Goal: Task Accomplishment & Management: Manage account settings

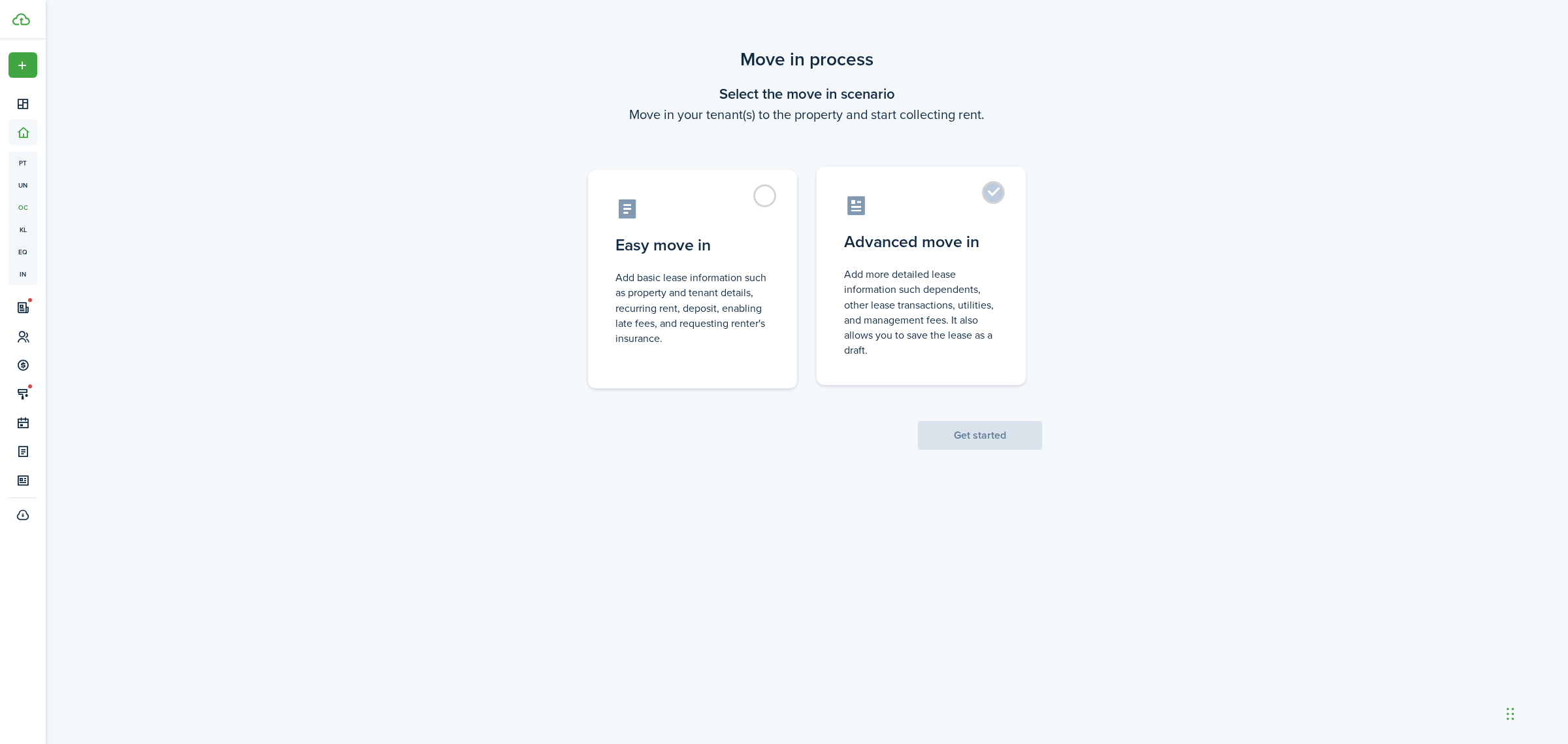
click at [977, 250] on control-radio-card-title "Advanced move in" at bounding box center [921, 242] width 155 height 23
radio input "true"
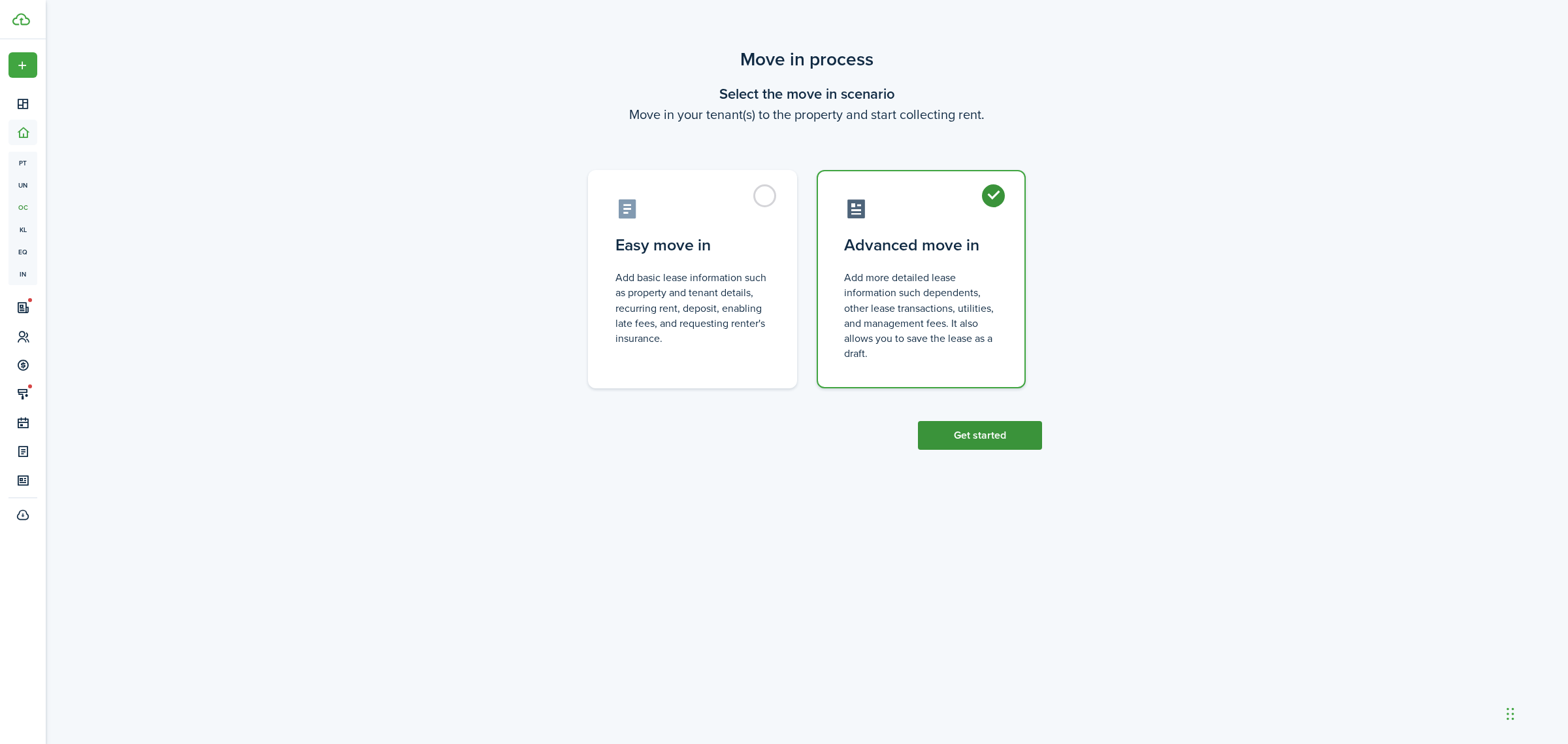
click at [992, 437] on button "Get started" at bounding box center [980, 436] width 124 height 29
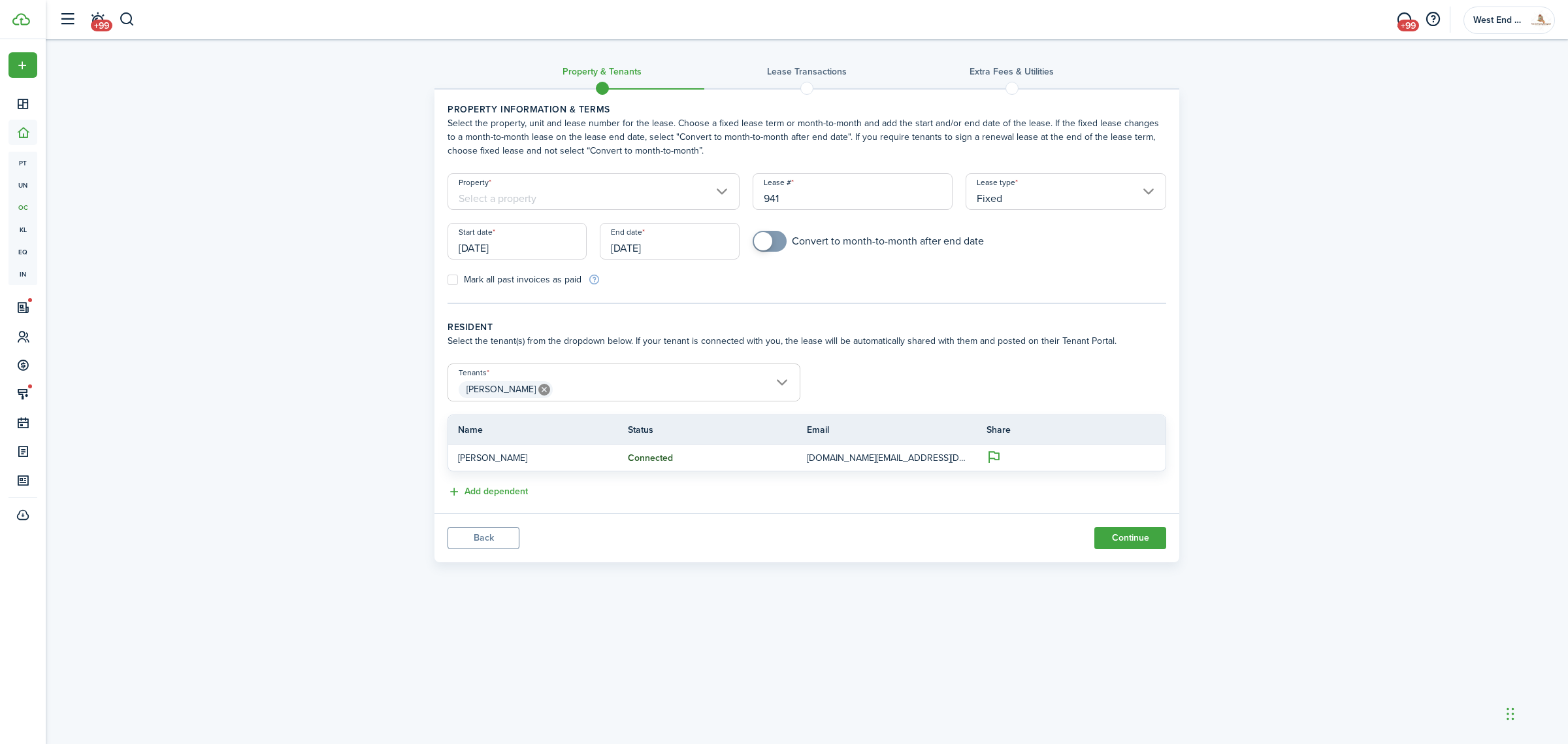
click at [533, 243] on input "[DATE]" at bounding box center [516, 241] width 139 height 37
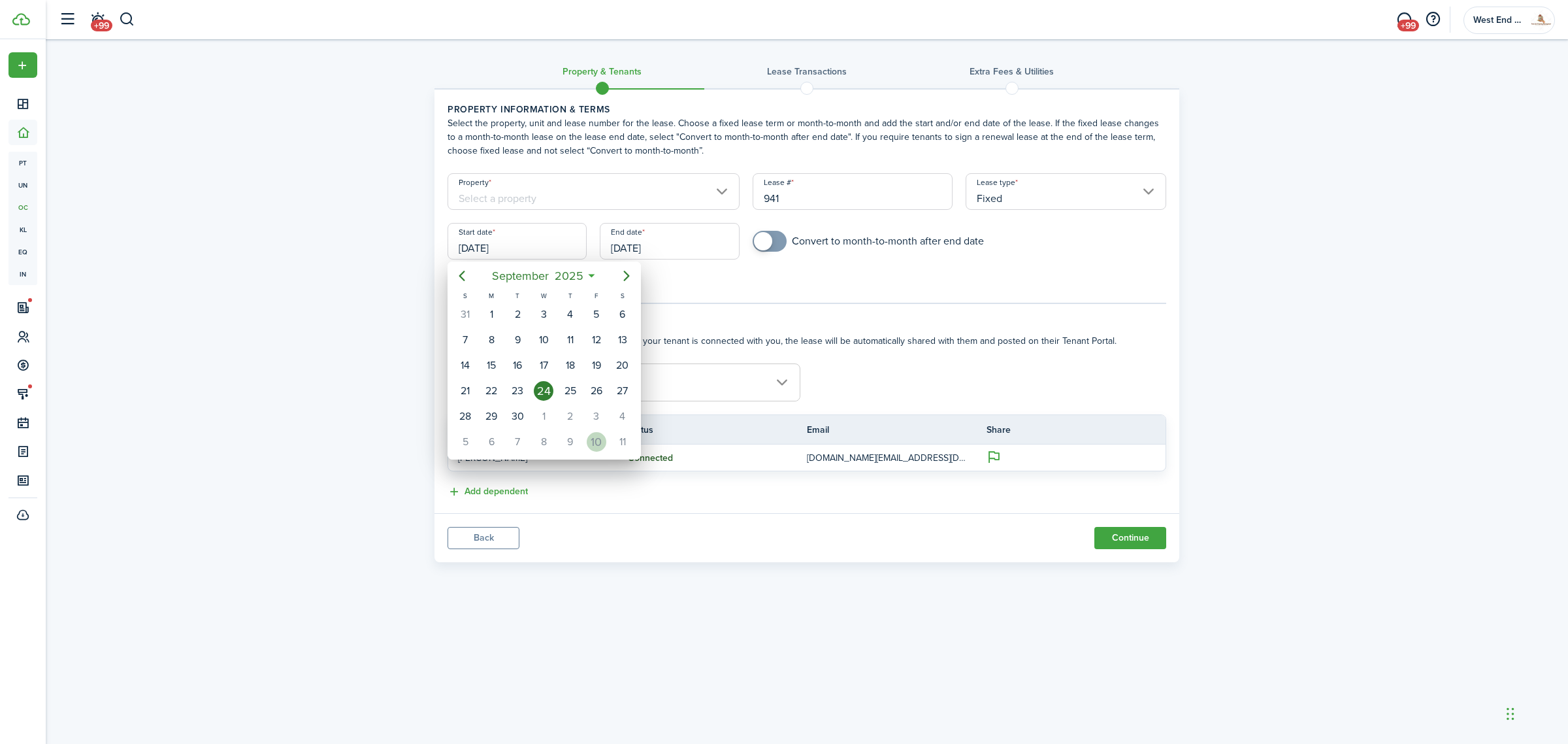
click at [597, 434] on div "10" at bounding box center [596, 442] width 19 height 19
type input "[DATE]"
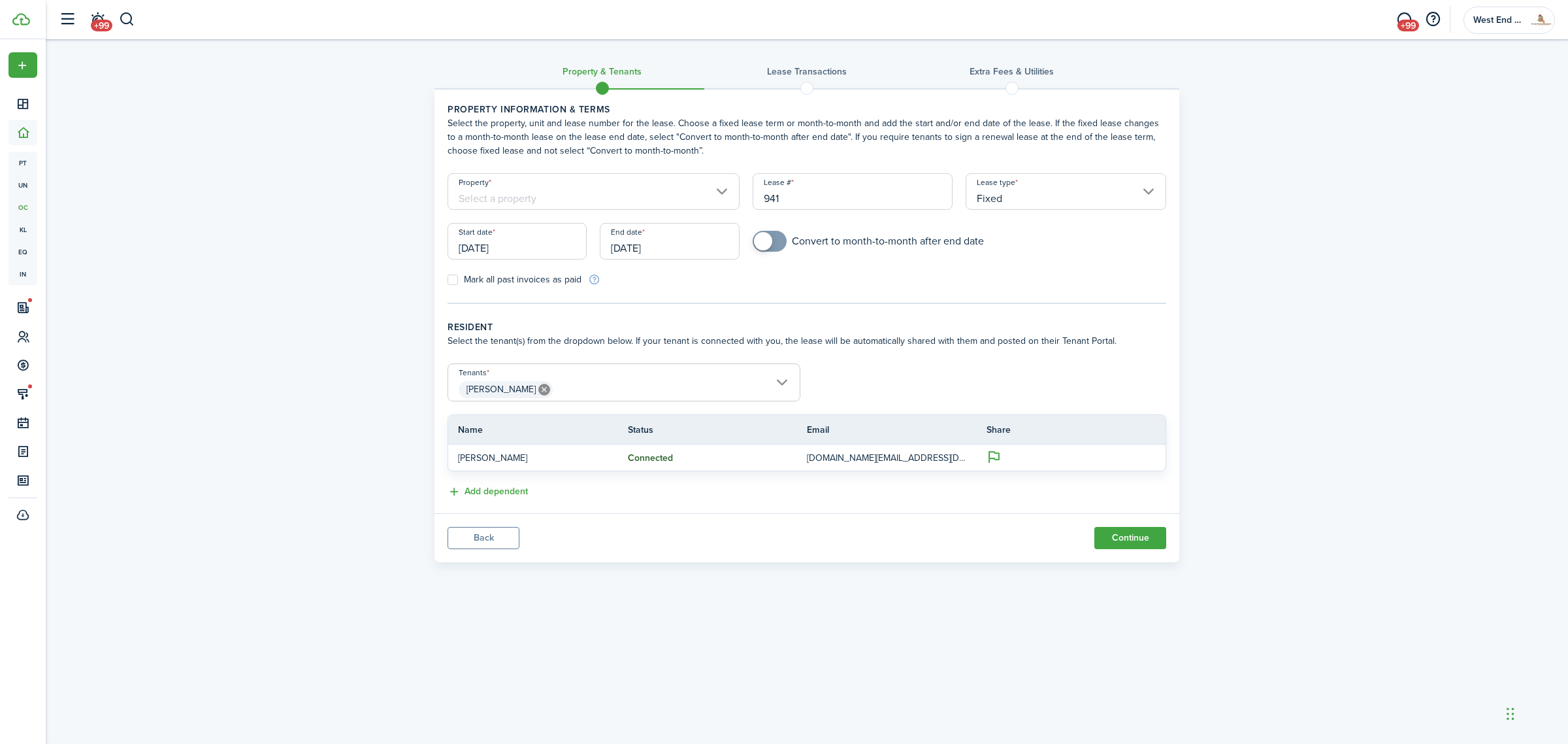
click at [565, 178] on input "Property" at bounding box center [593, 192] width 292 height 37
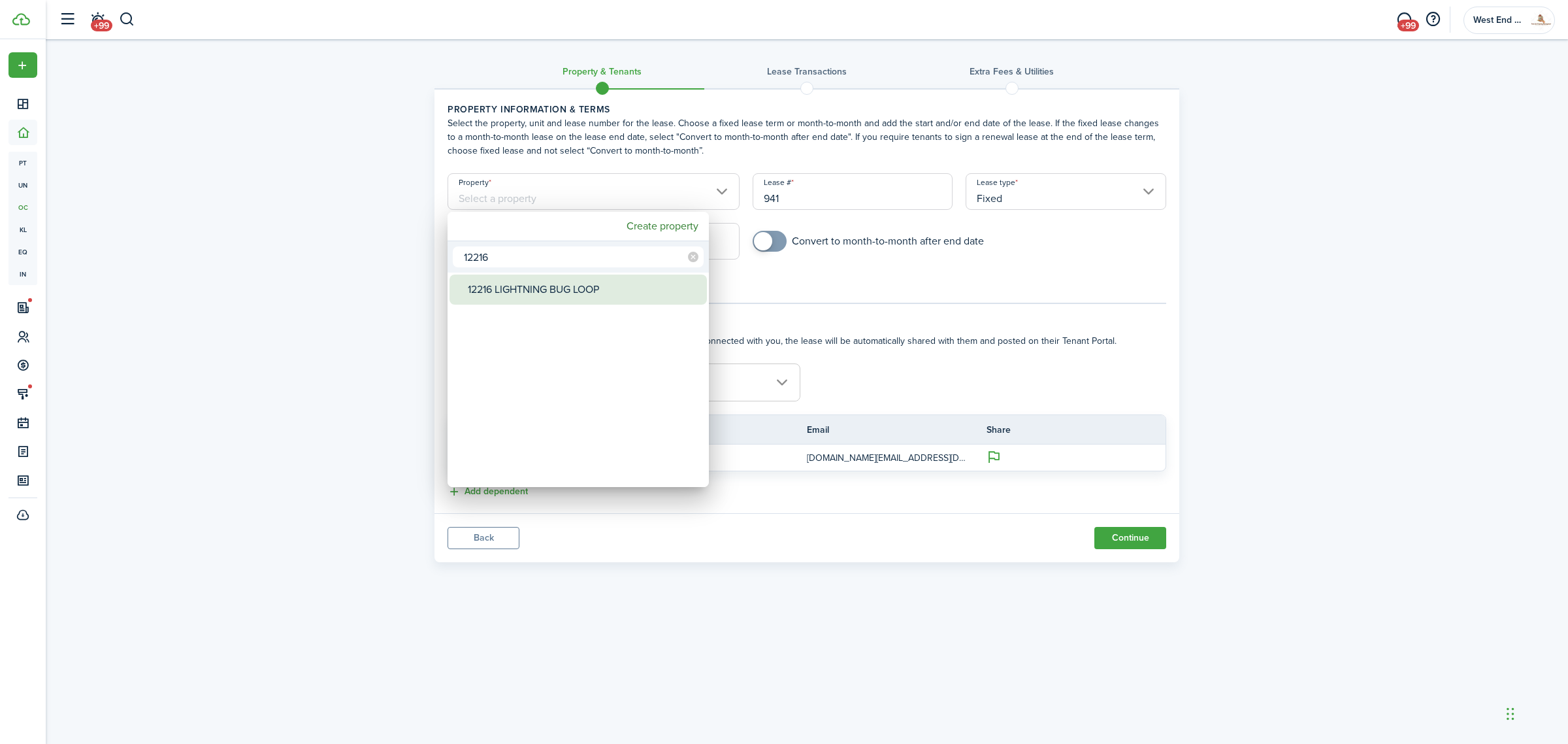
type input "12216"
click at [560, 290] on div "12216 LIGHTNING BUG LOOP" at bounding box center [583, 289] width 231 height 30
type input "12216 LIGHTNING BUG LOOP"
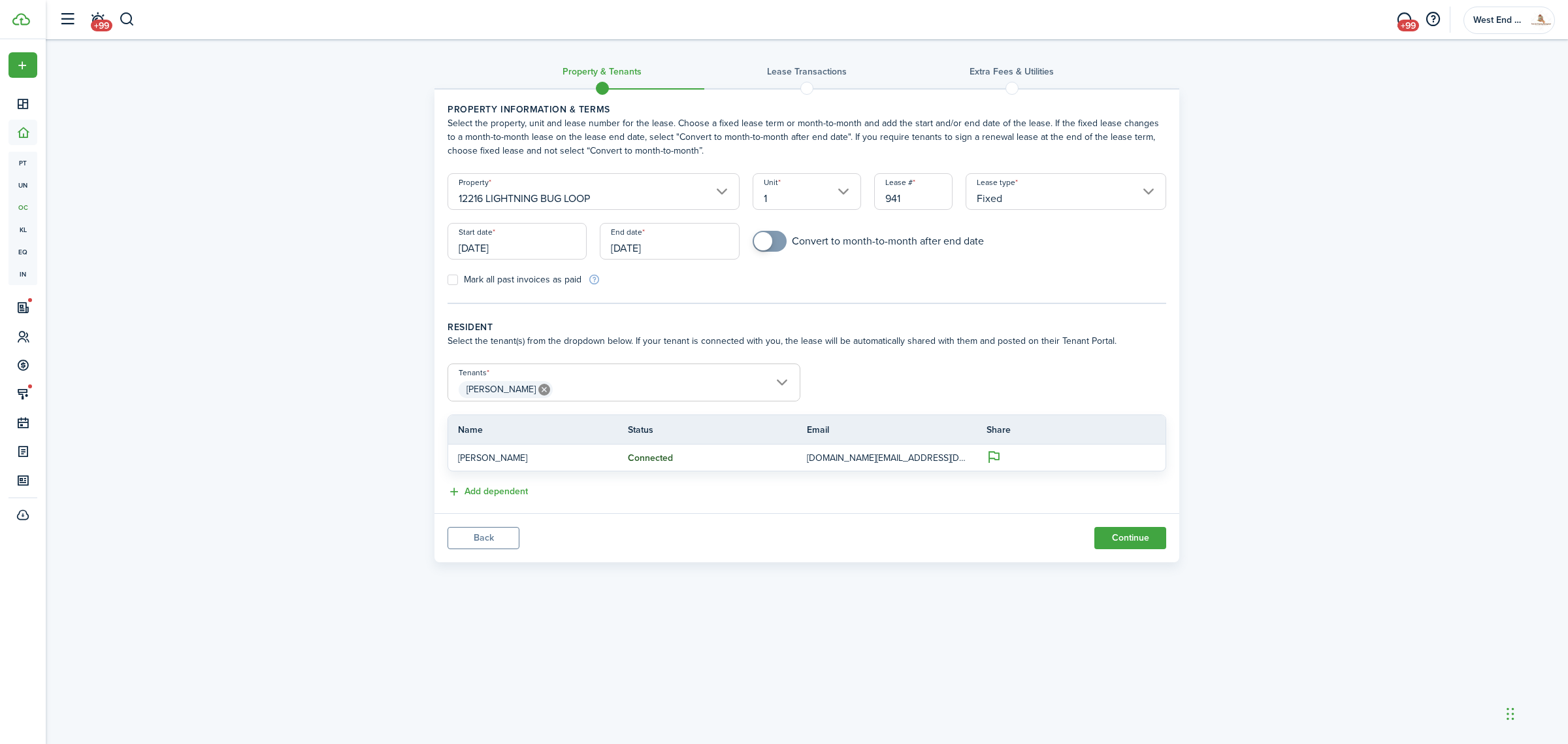
click at [694, 244] on input "[DATE]" at bounding box center [669, 241] width 139 height 37
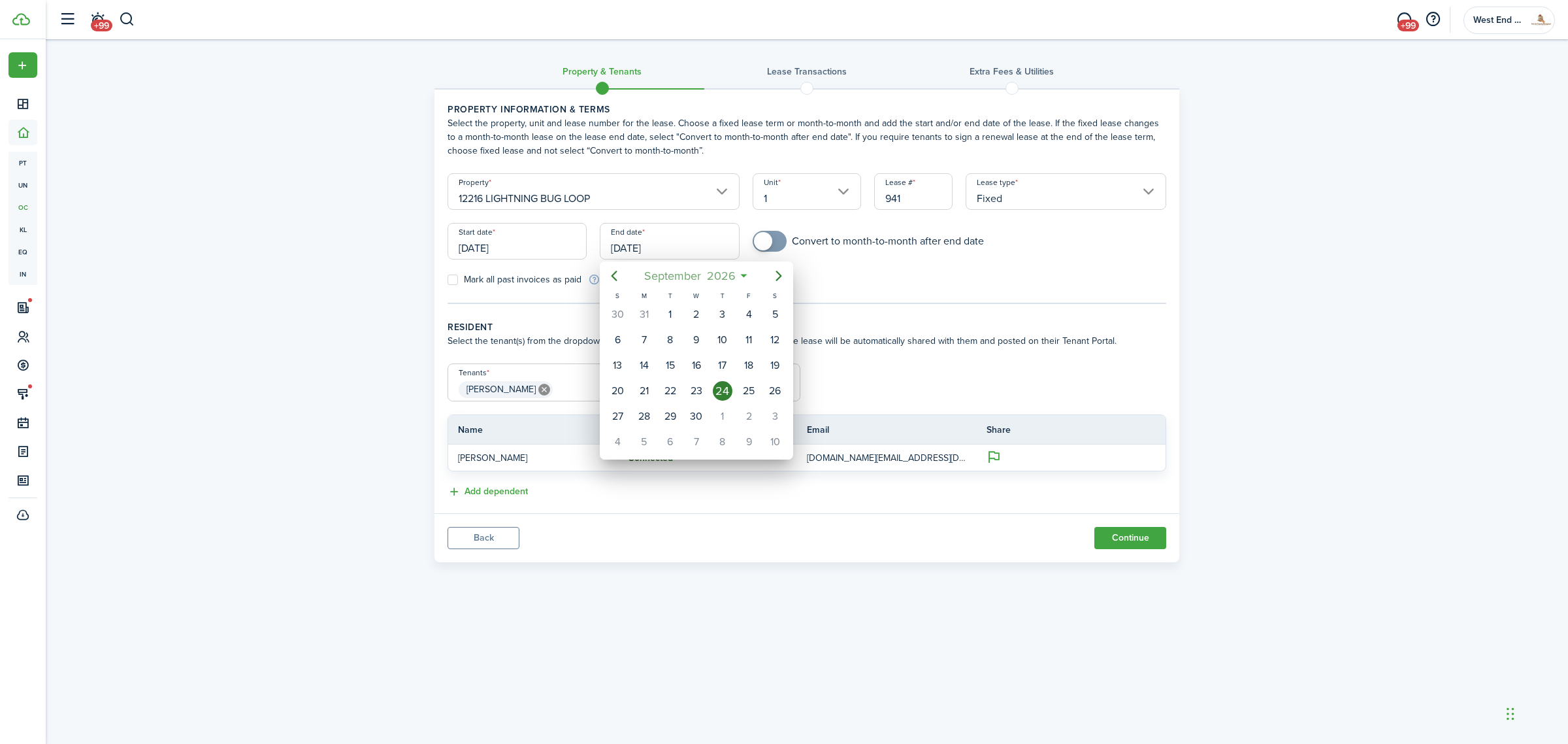
click at [730, 274] on span "2026" at bounding box center [721, 275] width 35 height 23
click at [774, 272] on icon "Next page" at bounding box center [779, 276] width 16 height 16
click at [684, 343] on div "May" at bounding box center [696, 352] width 47 height 21
click at [647, 443] on div "31" at bounding box center [644, 442] width 19 height 19
type input "[DATE]"
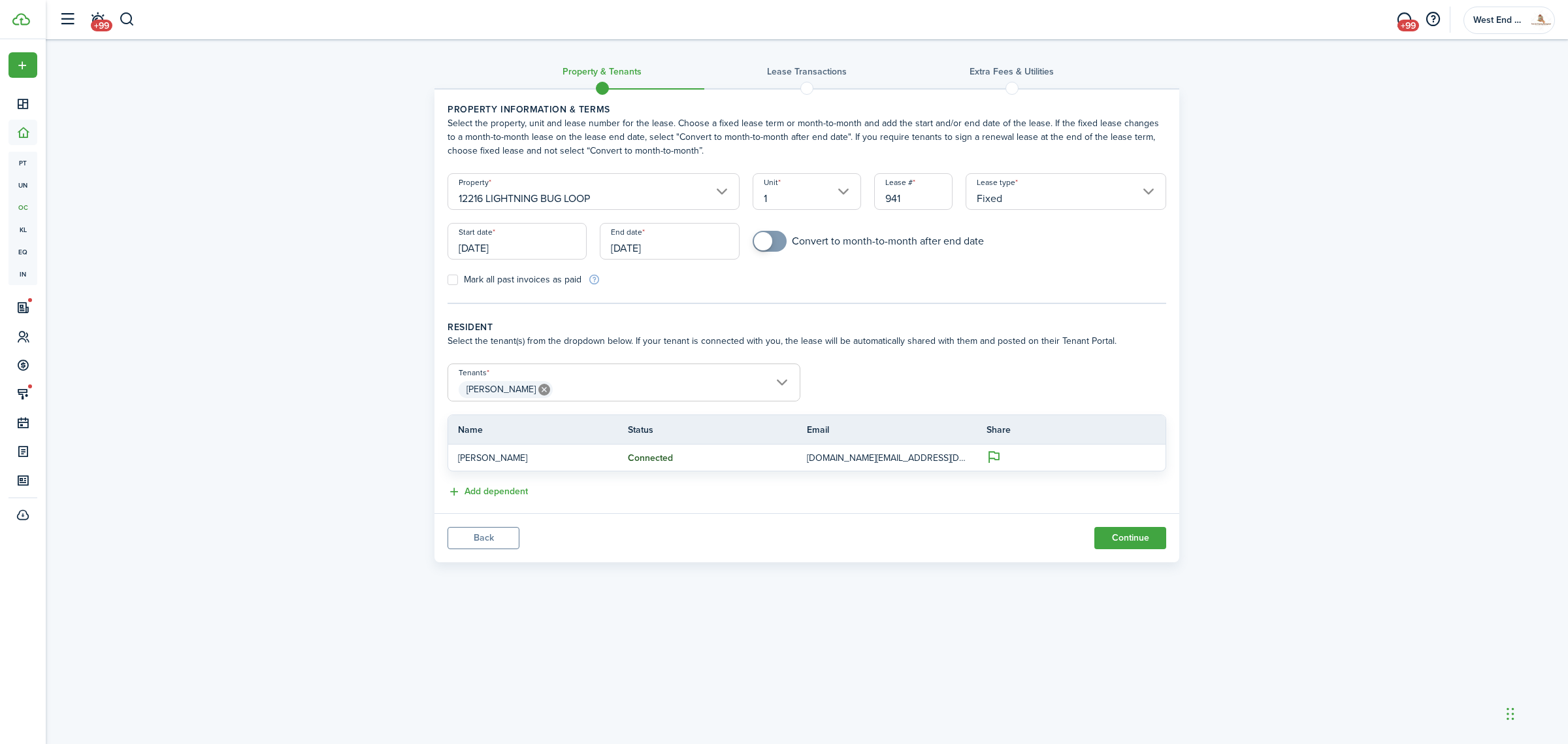
click at [610, 379] on span "[PERSON_NAME]" at bounding box center [624, 389] width 352 height 22
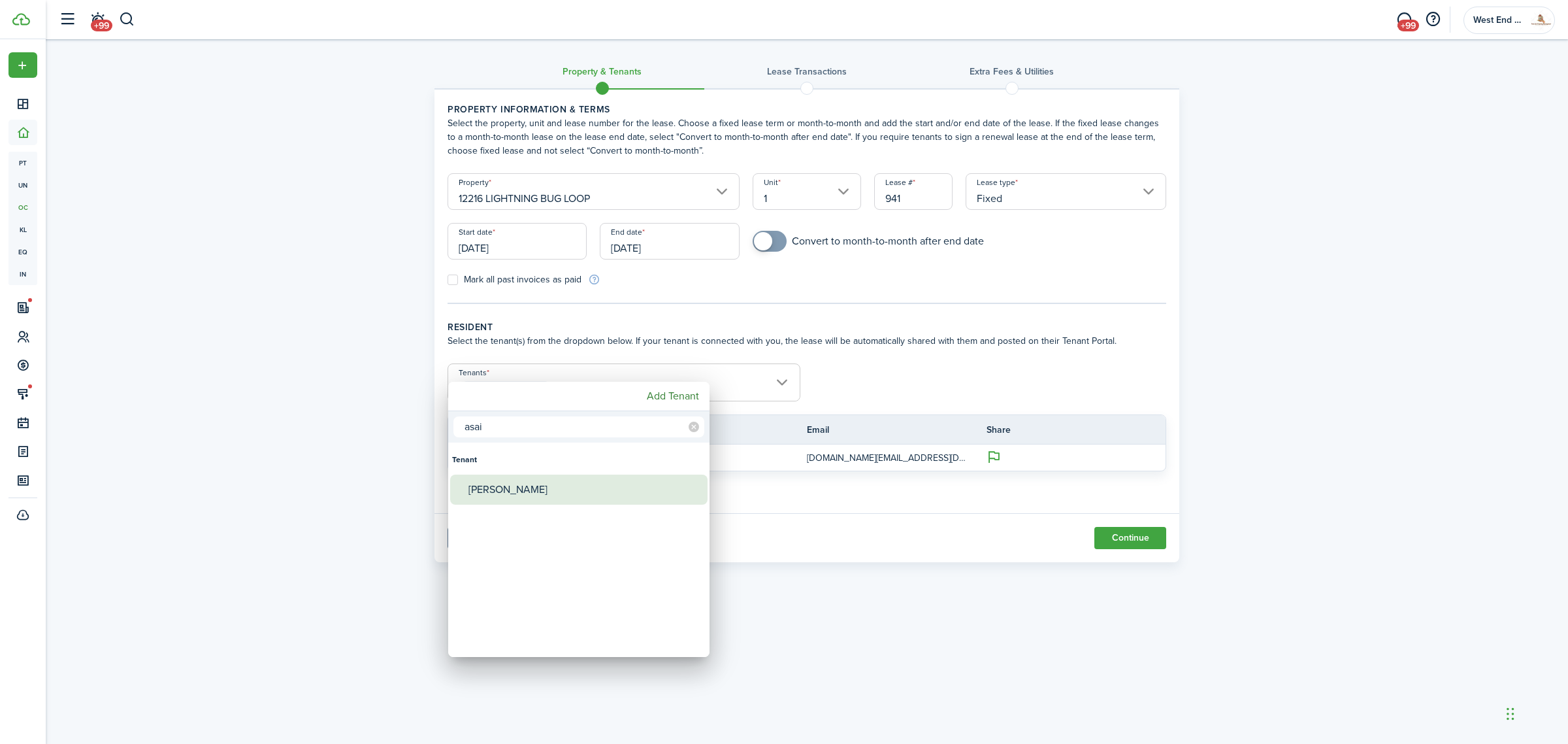
type input "asai"
click at [582, 489] on div "[PERSON_NAME]" at bounding box center [584, 489] width 231 height 30
type input "[PERSON_NAME], [PERSON_NAME]"
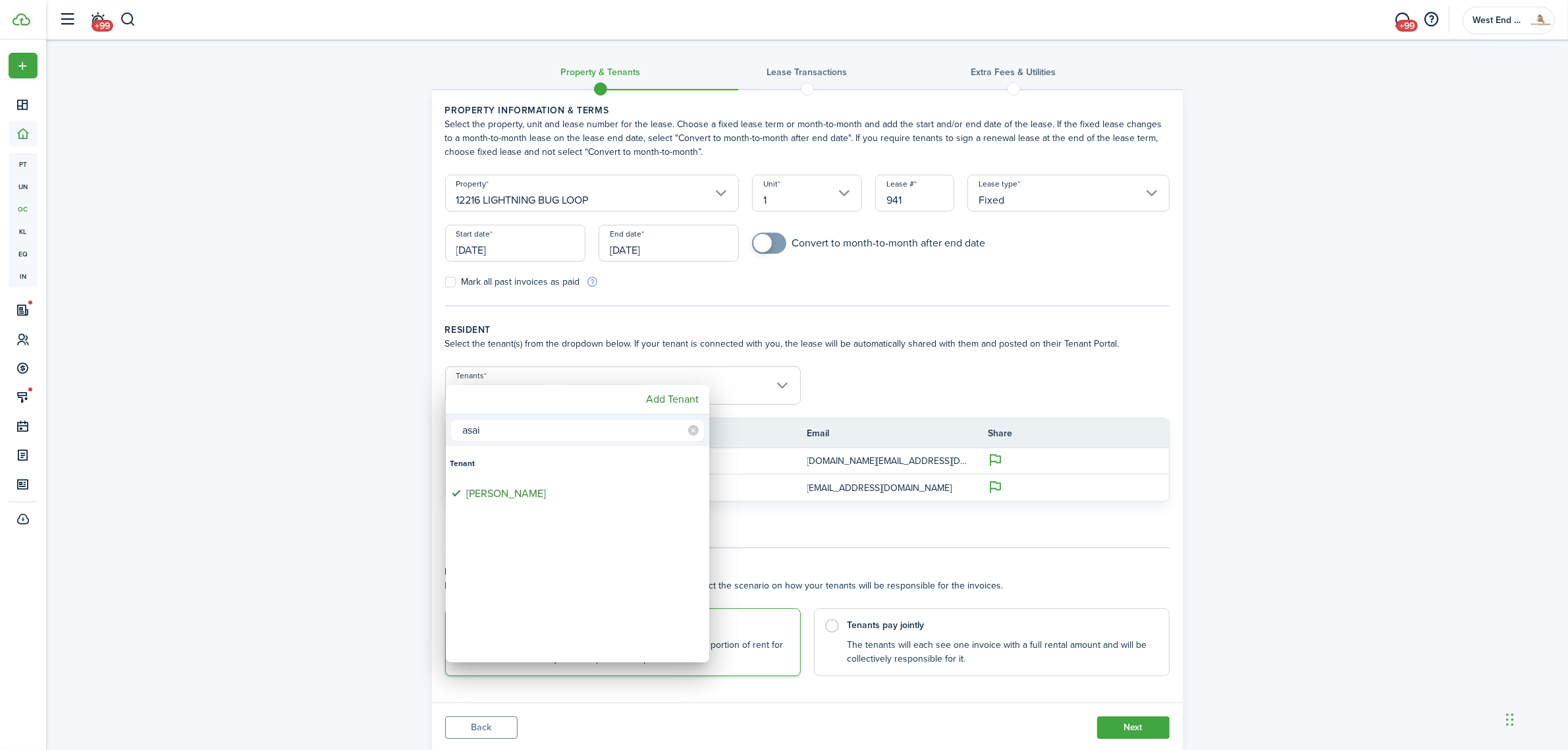
click at [915, 631] on div at bounding box center [783, 375] width 1779 height 961
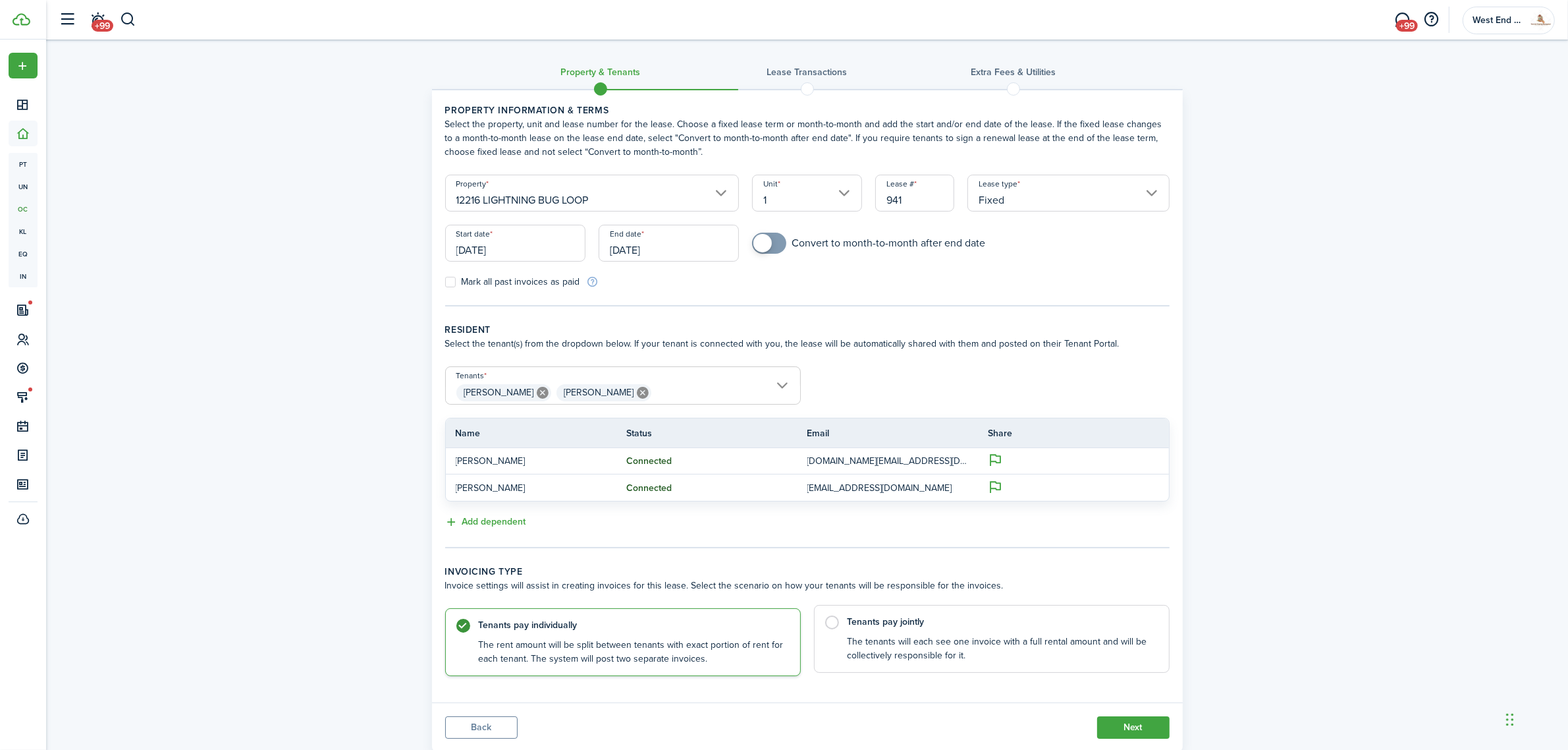
click at [898, 640] on control-radio-card-description "The tenants will each see one invoice with a full rental amount and will be col…" at bounding box center [1002, 649] width 308 height 27
radio input "false"
radio input "true"
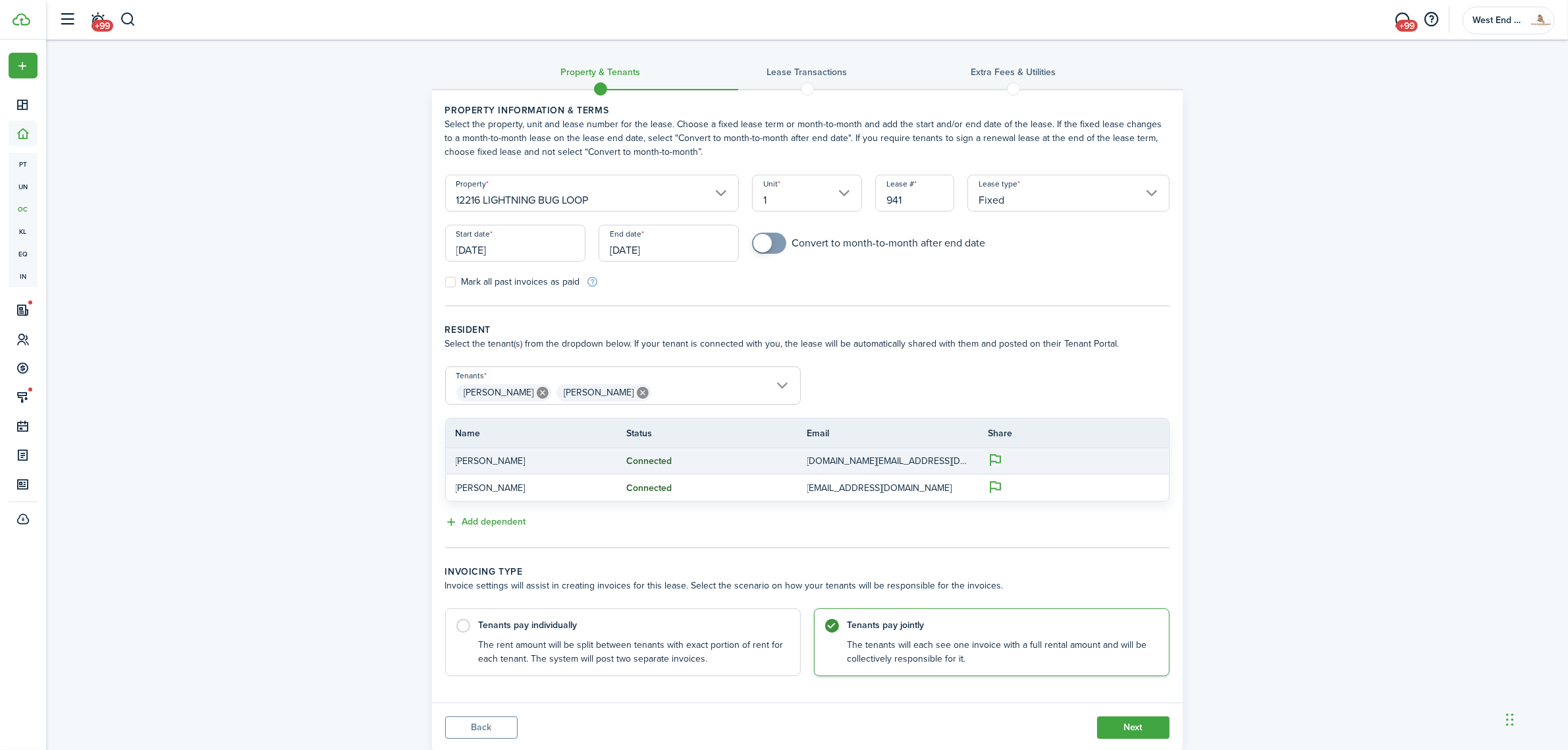
click at [850, 454] on p "[DOMAIN_NAME][EMAIL_ADDRESS][DOMAIN_NAME]" at bounding box center [888, 461] width 162 height 14
copy p "[DOMAIN_NAME][EMAIL_ADDRESS][DOMAIN_NAME]"
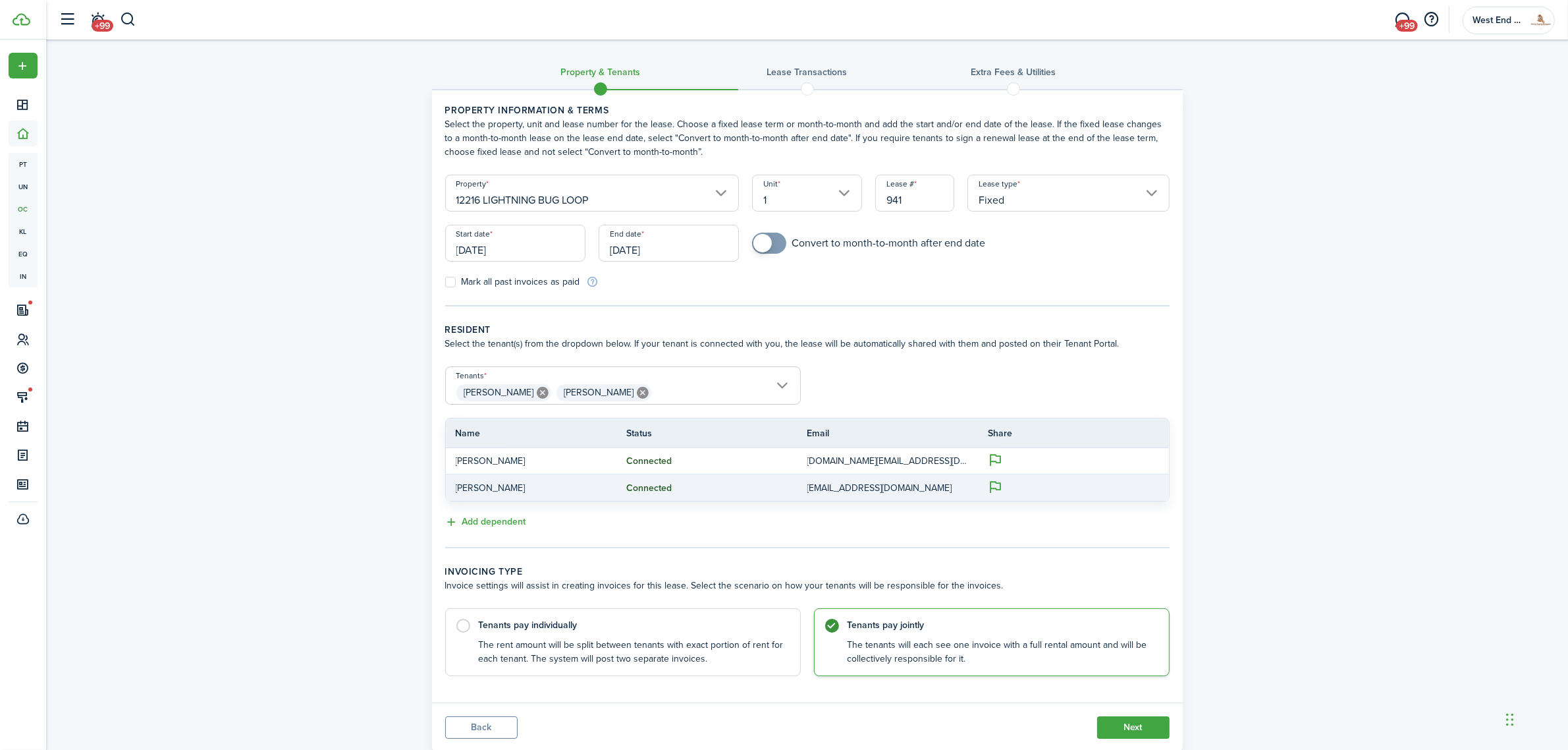
click at [825, 484] on p "[EMAIL_ADDRESS][DOMAIN_NAME]" at bounding box center [888, 488] width 162 height 14
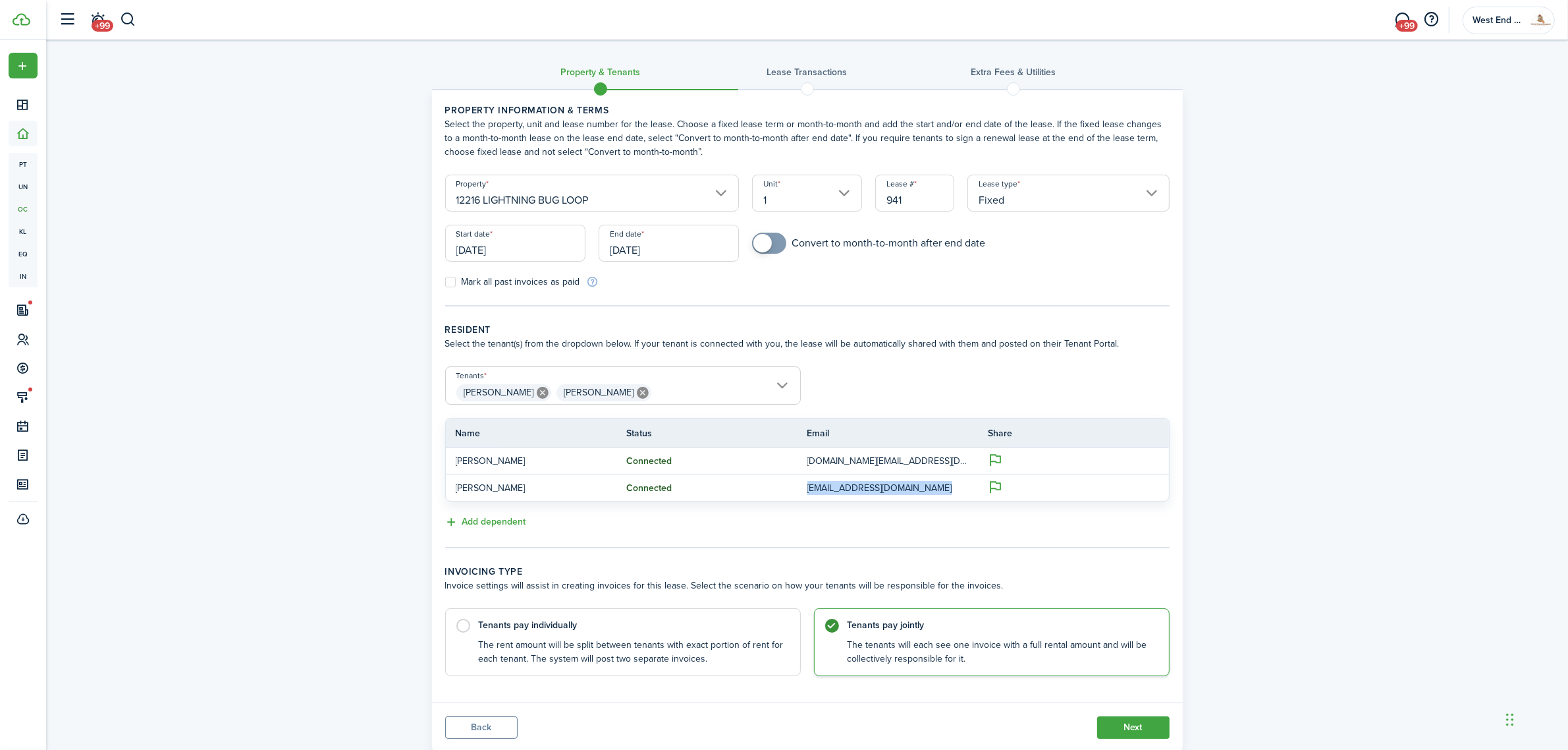
copy p "[EMAIL_ADDRESS][DOMAIN_NAME]"
click at [1154, 724] on button "Next" at bounding box center [1134, 726] width 73 height 23
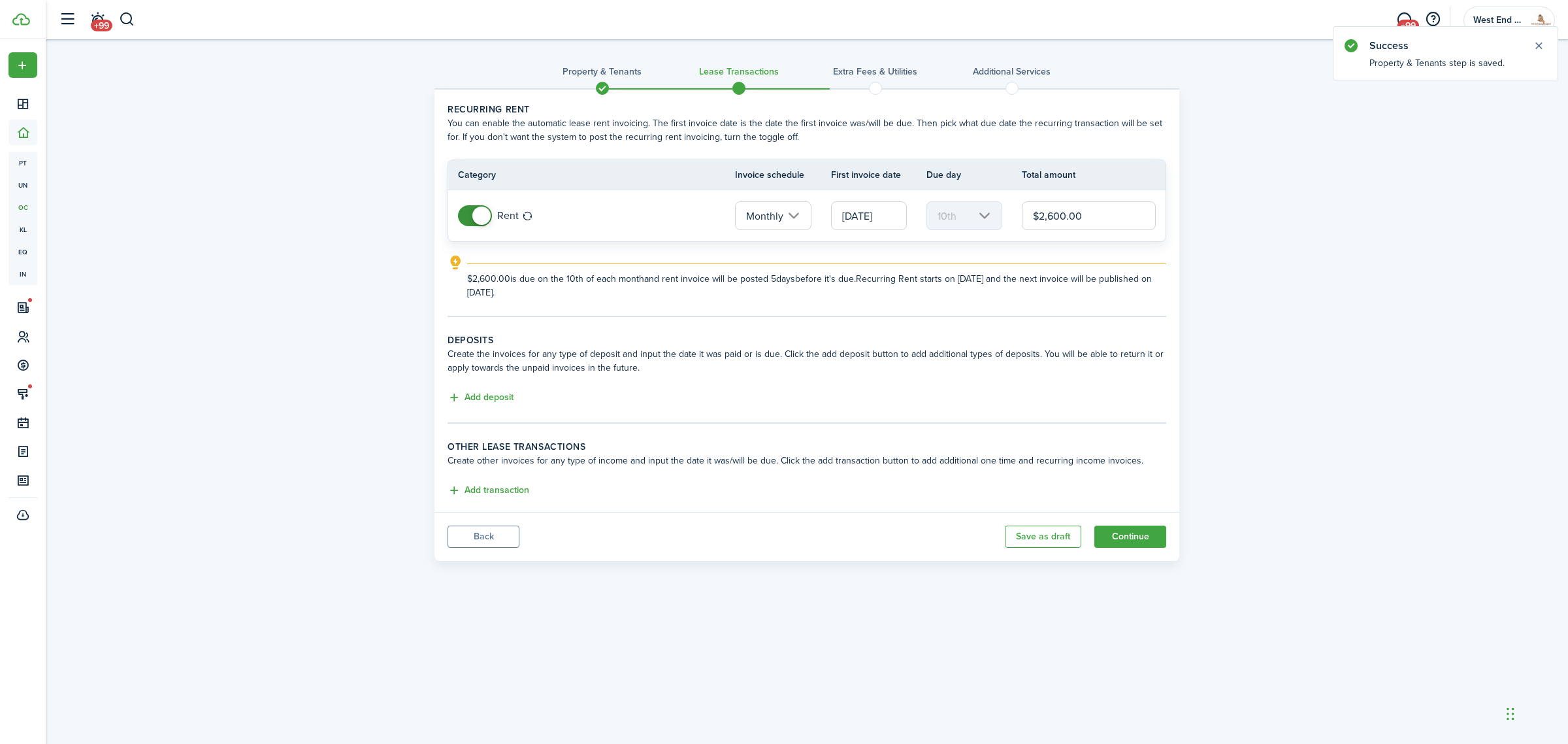
click at [881, 220] on input "[DATE]" at bounding box center [869, 216] width 76 height 29
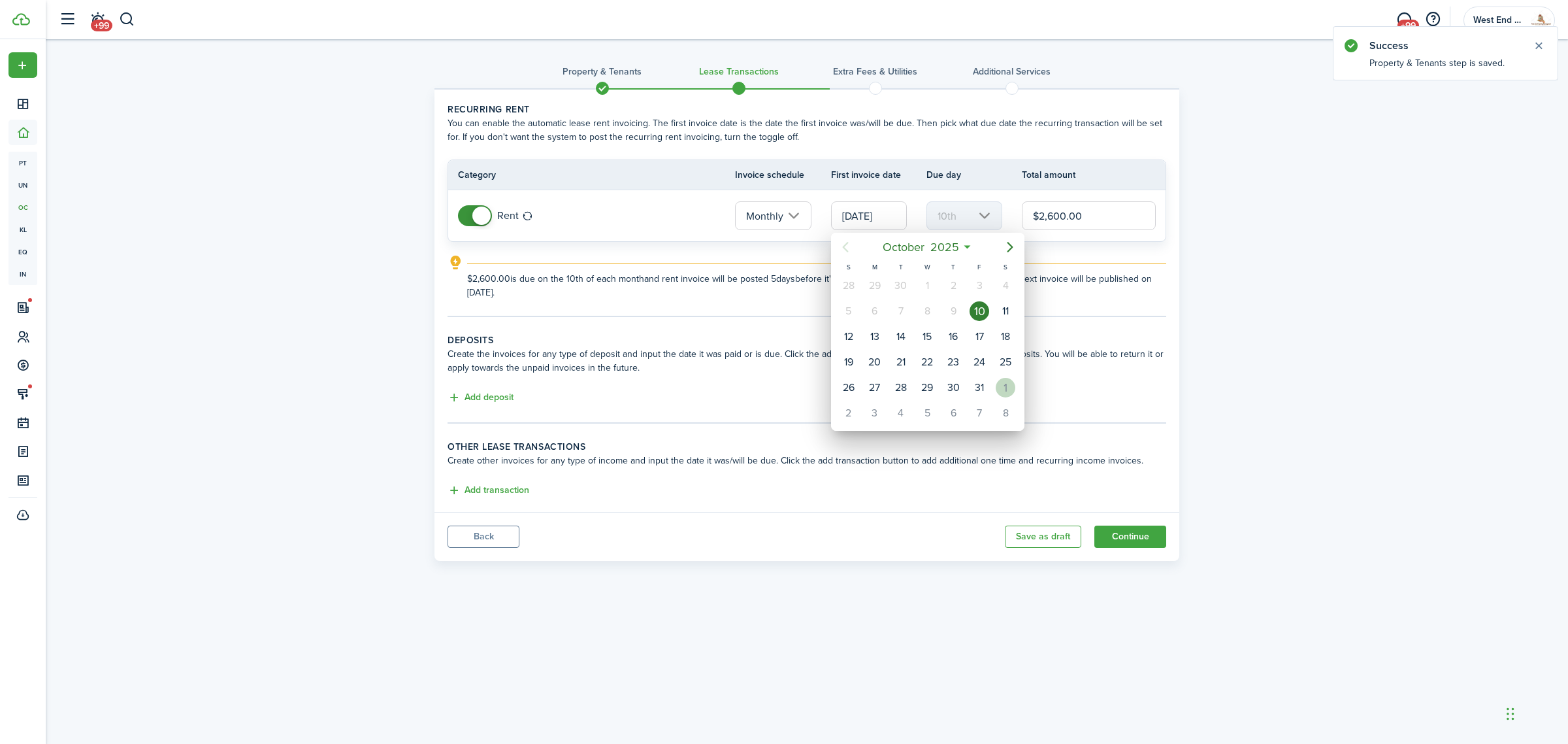
click at [997, 383] on div "1" at bounding box center [1005, 387] width 19 height 19
type input "[DATE]"
type input "1st"
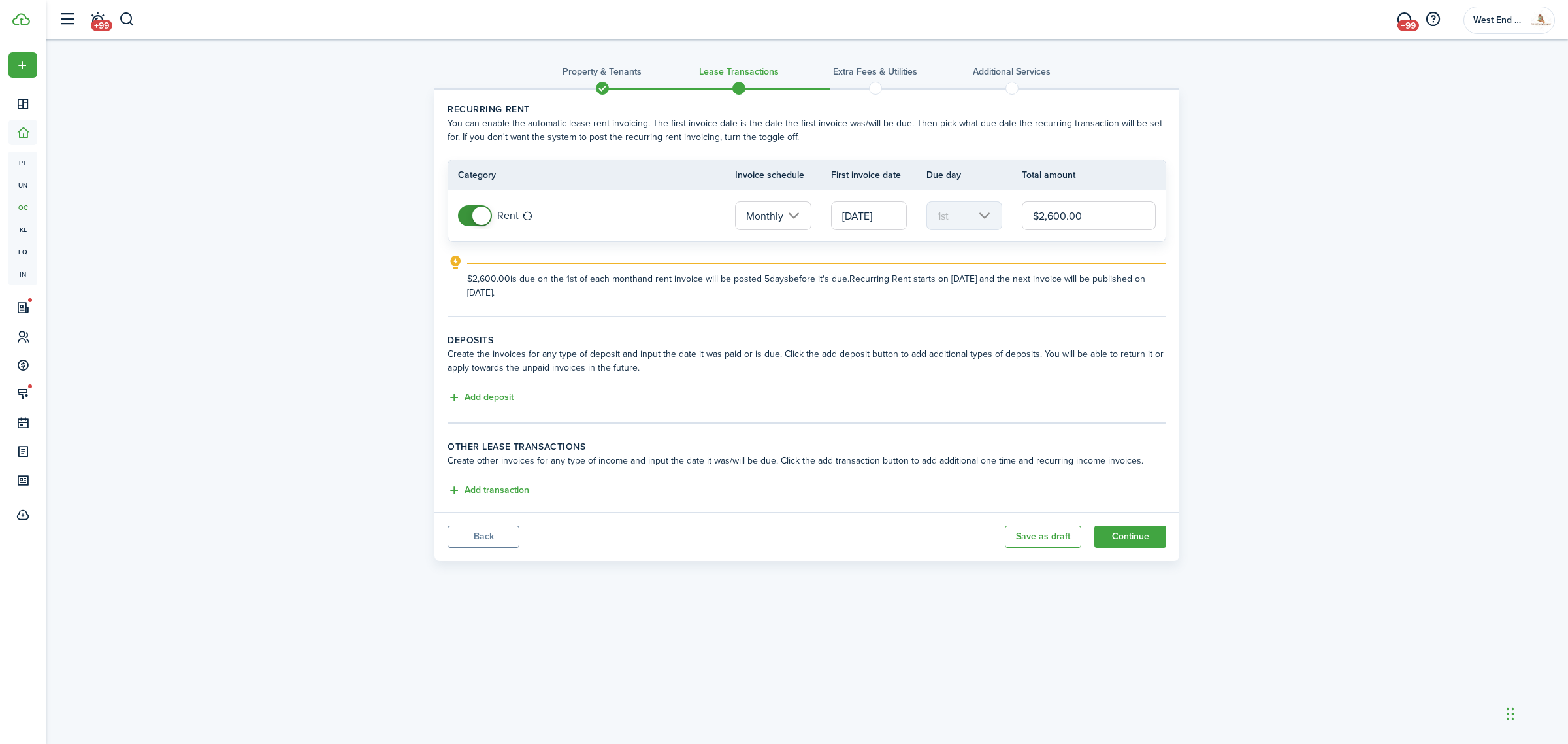
drag, startPoint x: 1100, startPoint y: 214, endPoint x: 1001, endPoint y: 234, distance: 101.0
click at [1001, 234] on tr "Rent Monthly [DATE] 1st $2,600.00" at bounding box center [807, 216] width 717 height 51
type input "$2,400.00"
click at [491, 400] on button "Add deposit" at bounding box center [480, 397] width 66 height 15
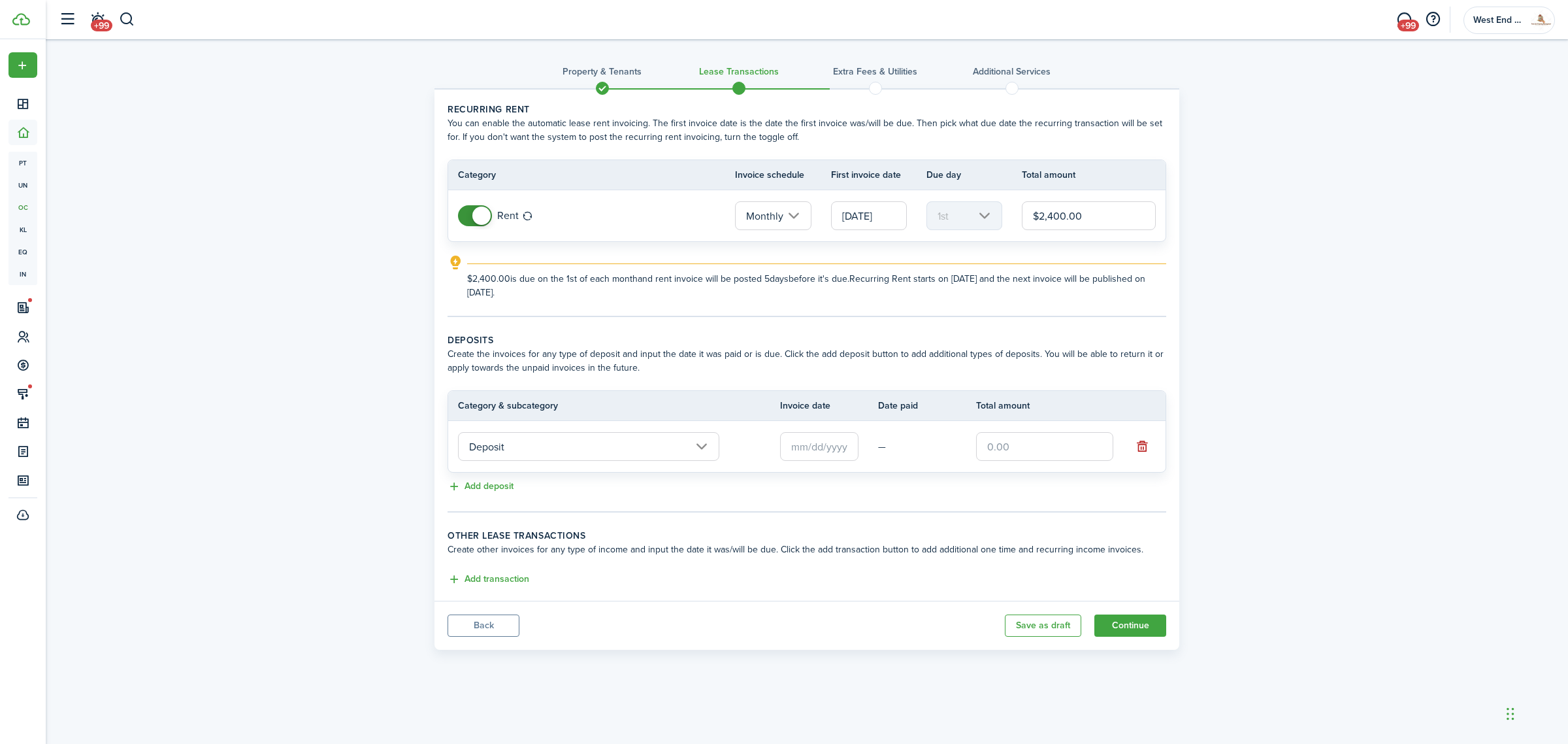
click at [819, 440] on input "text" at bounding box center [819, 446] width 79 height 29
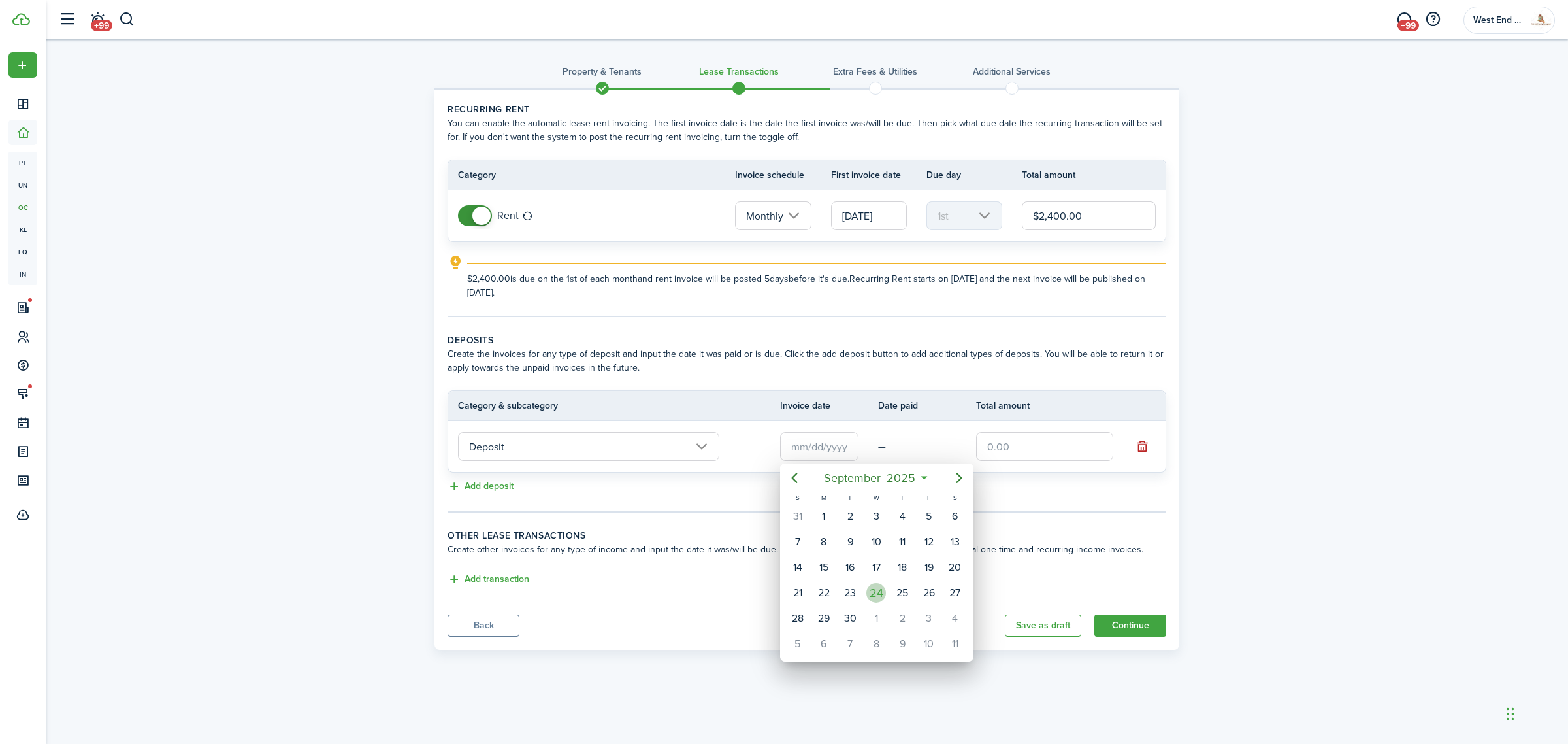
drag, startPoint x: 880, startPoint y: 590, endPoint x: 901, endPoint y: 547, distance: 47.9
click at [881, 590] on div "24" at bounding box center [876, 592] width 19 height 19
type input "[DATE]"
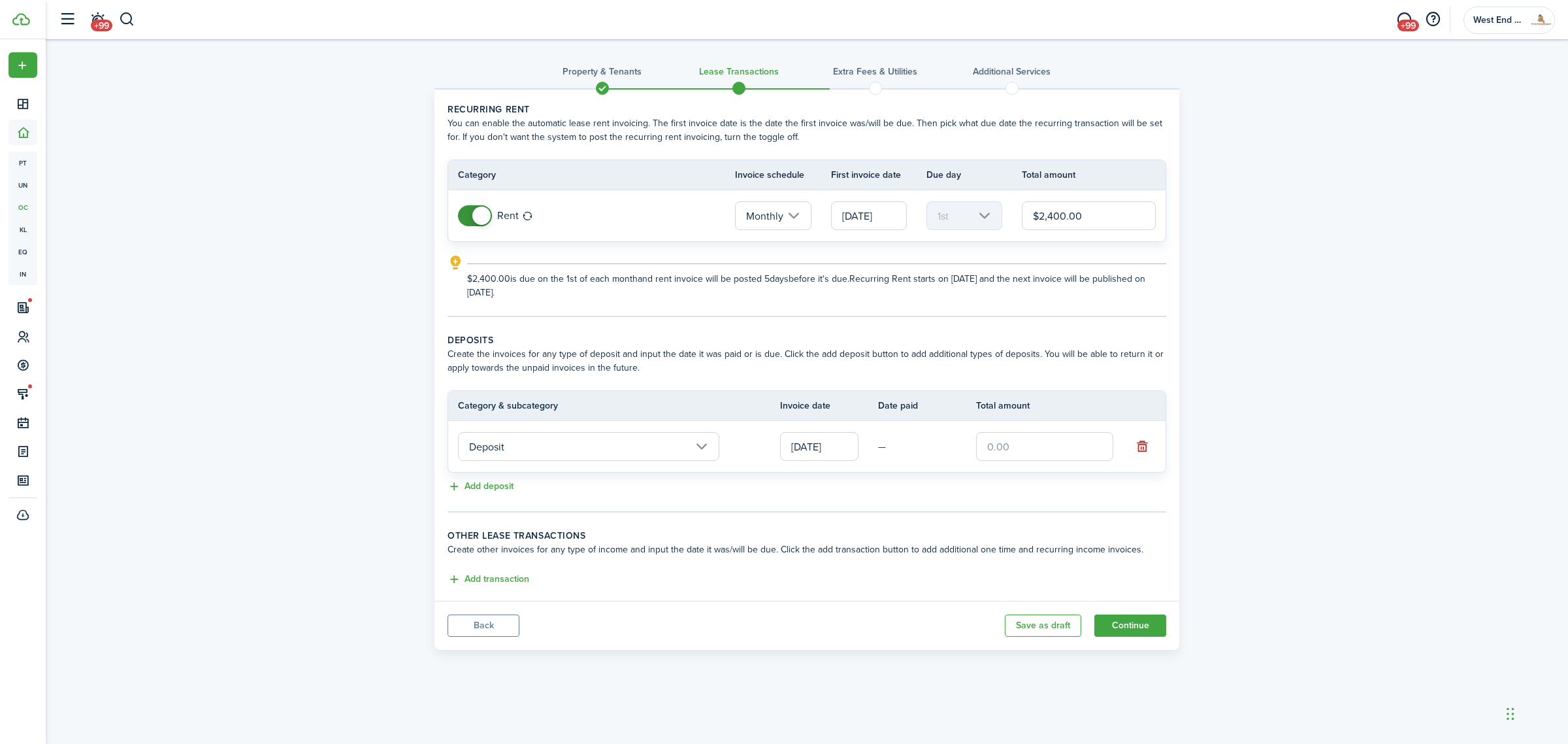
click at [1004, 446] on input "text" at bounding box center [1044, 446] width 137 height 29
type input "$2,400.00"
click at [1122, 624] on button "Continue" at bounding box center [1131, 625] width 72 height 22
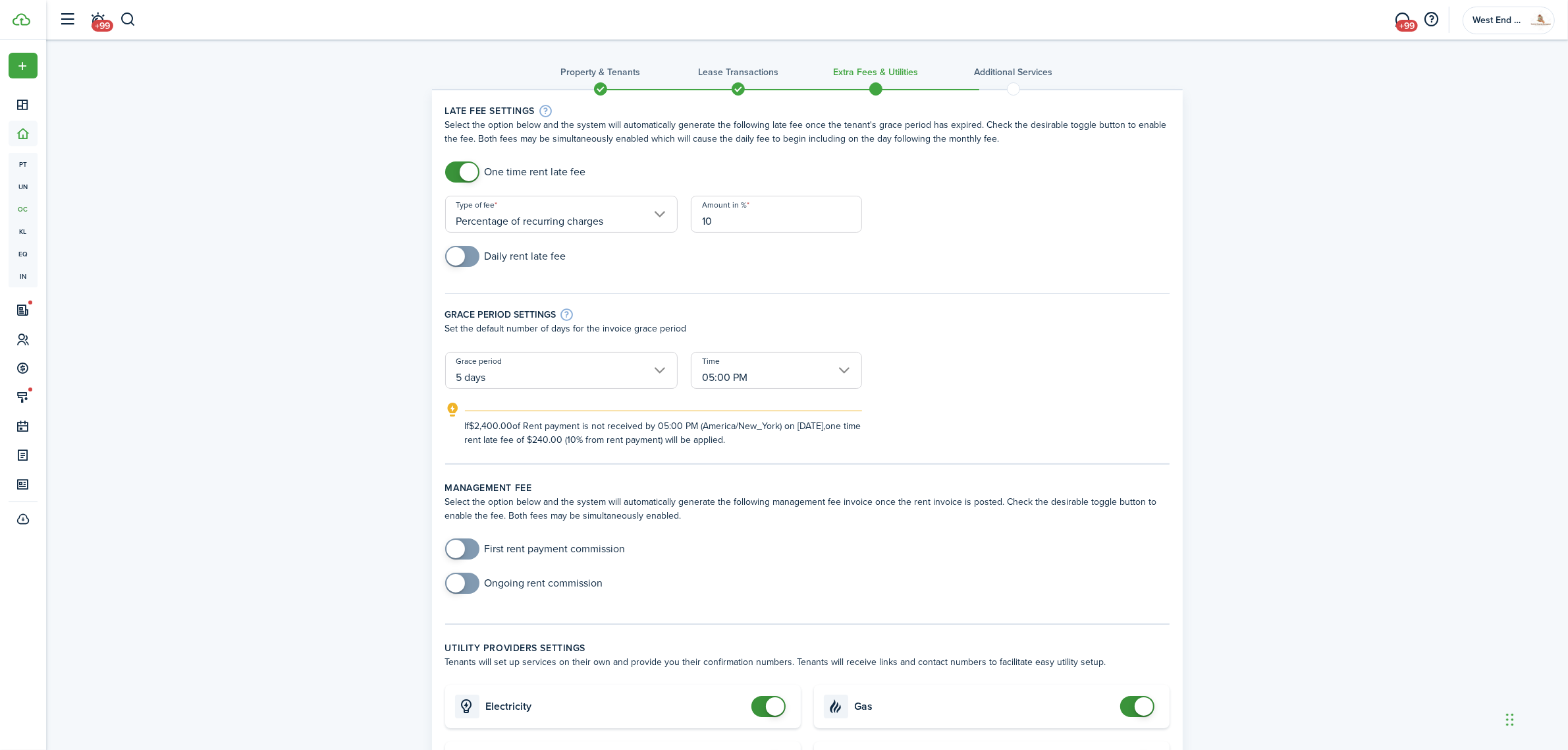
checkbox input "true"
click at [468, 551] on span at bounding box center [462, 549] width 13 height 22
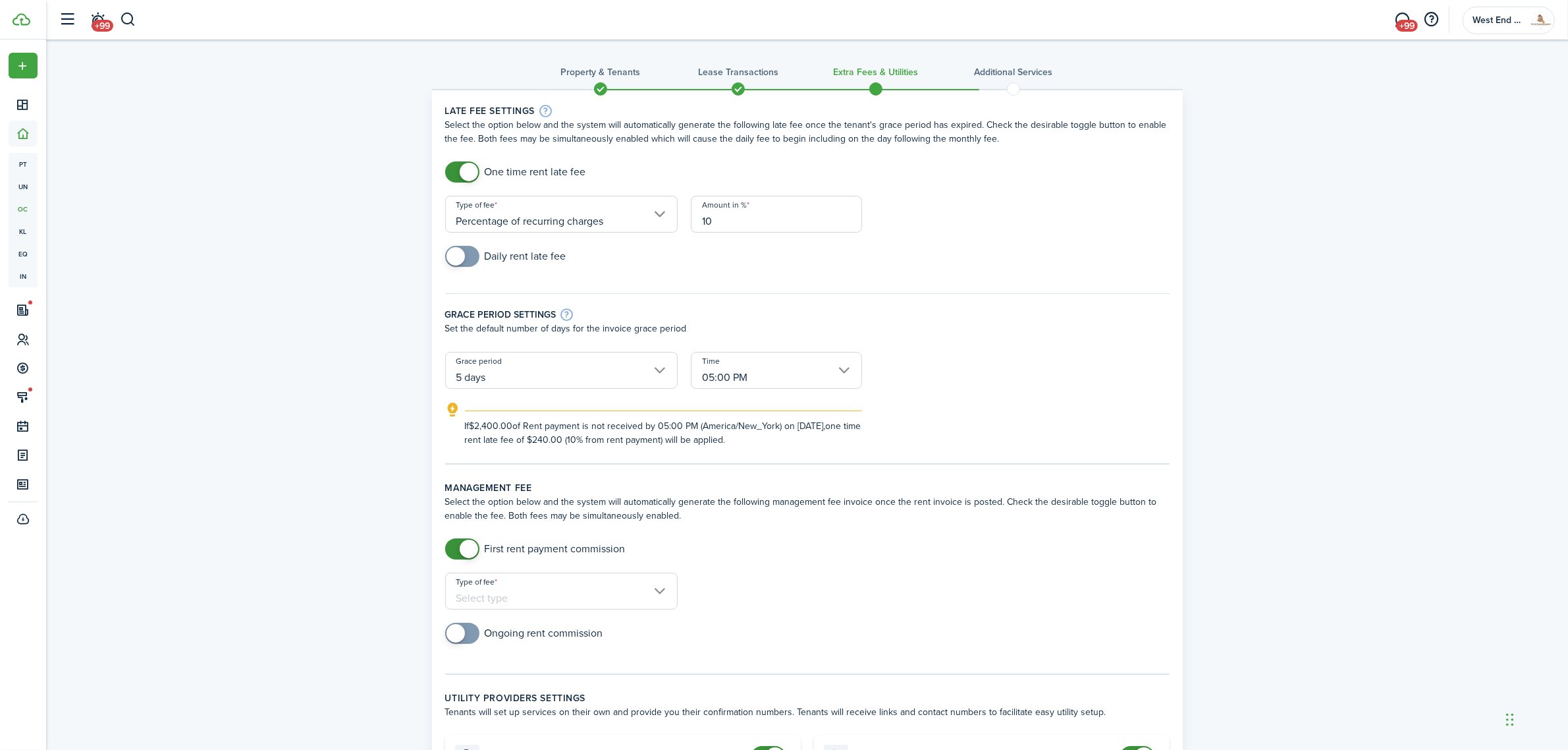
click at [496, 593] on input "Type of fee" at bounding box center [561, 591] width 232 height 37
click at [504, 650] on div "flat amount, USD" at bounding box center [514, 646] width 96 height 23
type input "flat amount, USD"
click at [736, 593] on input "Amount" at bounding box center [776, 591] width 172 height 37
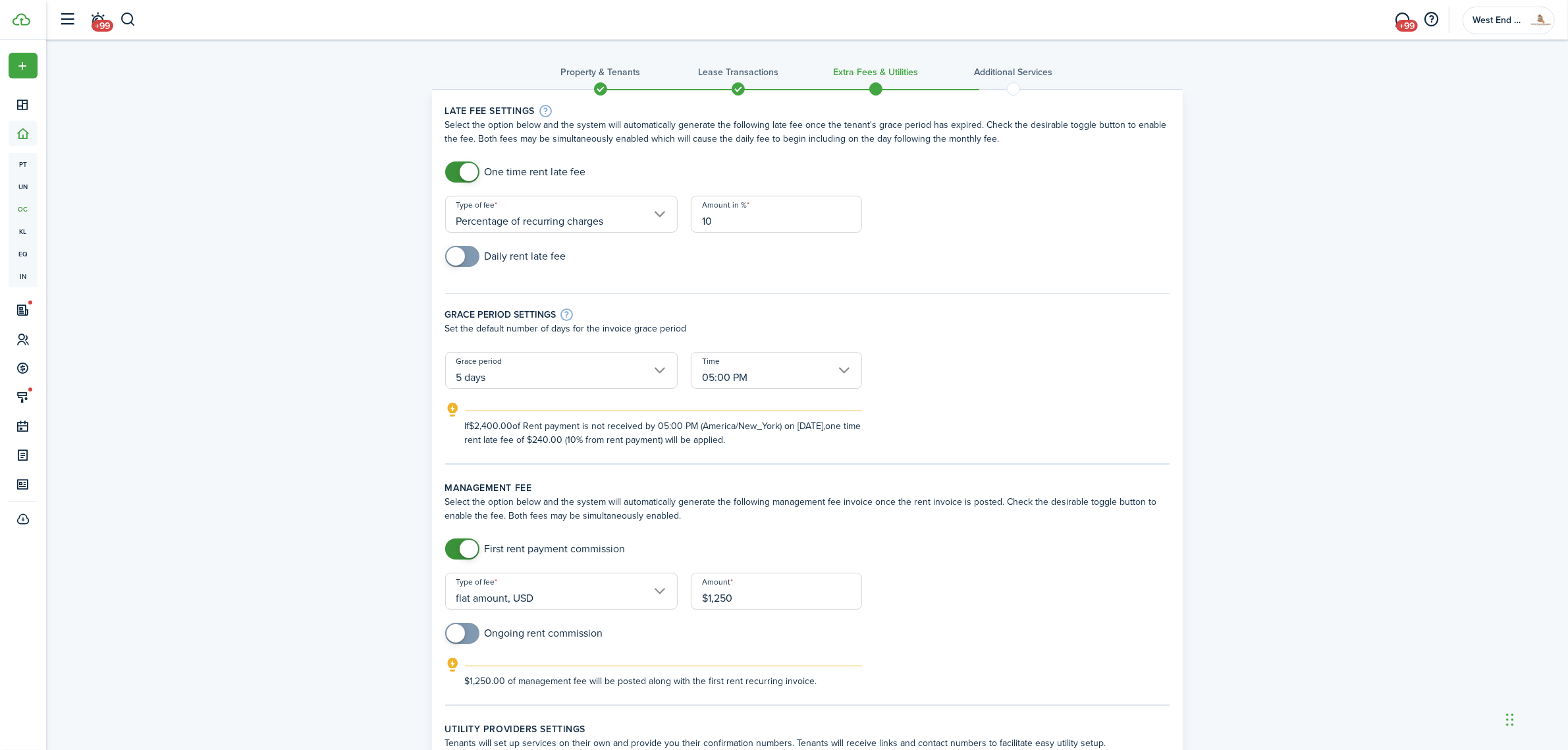
type input "$1,250.00"
checkbox input "true"
click at [460, 634] on span at bounding box center [456, 632] width 19 height 19
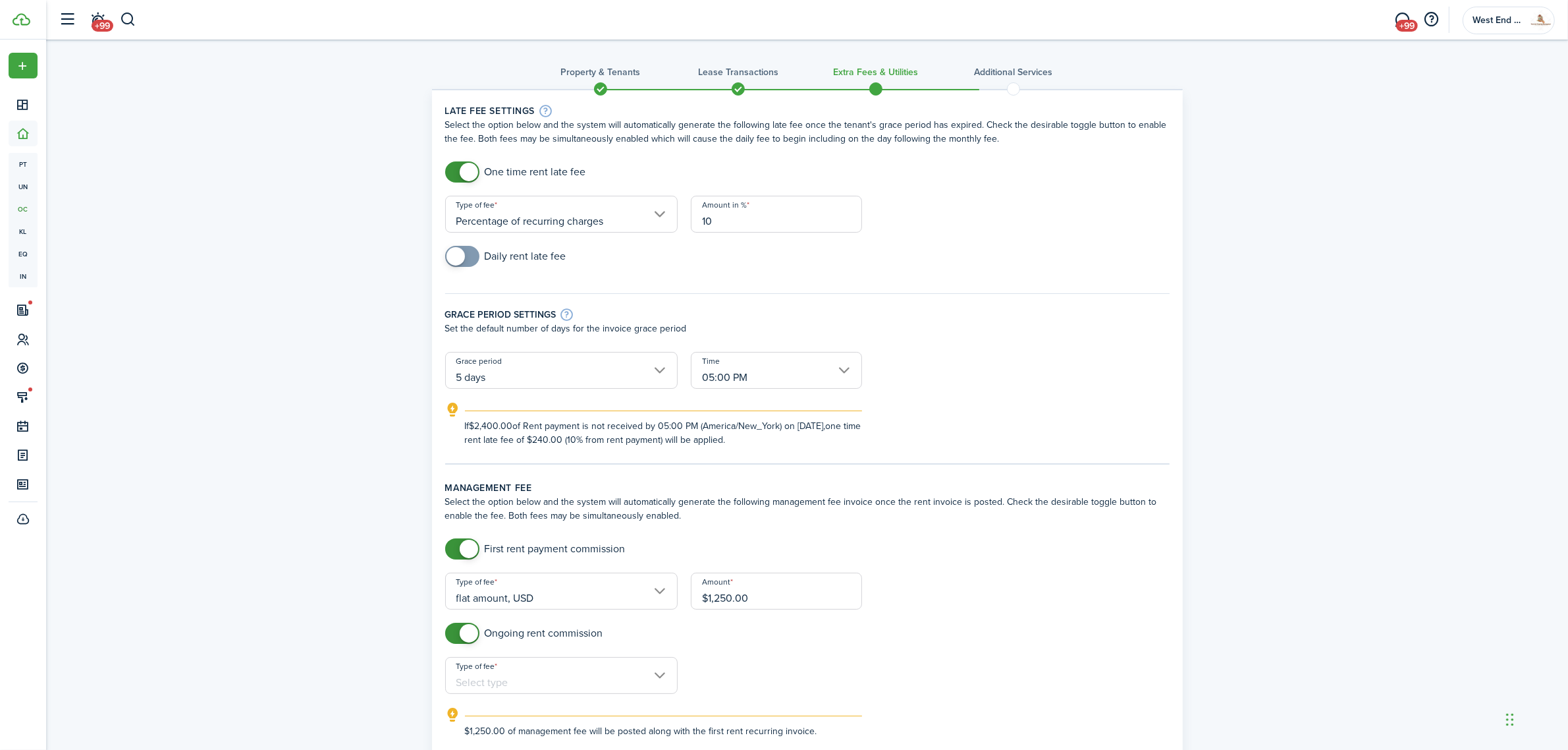
click at [532, 670] on input "Type of fee" at bounding box center [561, 675] width 232 height 37
click at [527, 726] on div "flat amount, USD" at bounding box center [514, 730] width 96 height 23
type input "flat amount, USD"
type input "$100.00"
click at [1107, 183] on div "One time rent late fee" at bounding box center [808, 178] width 738 height 34
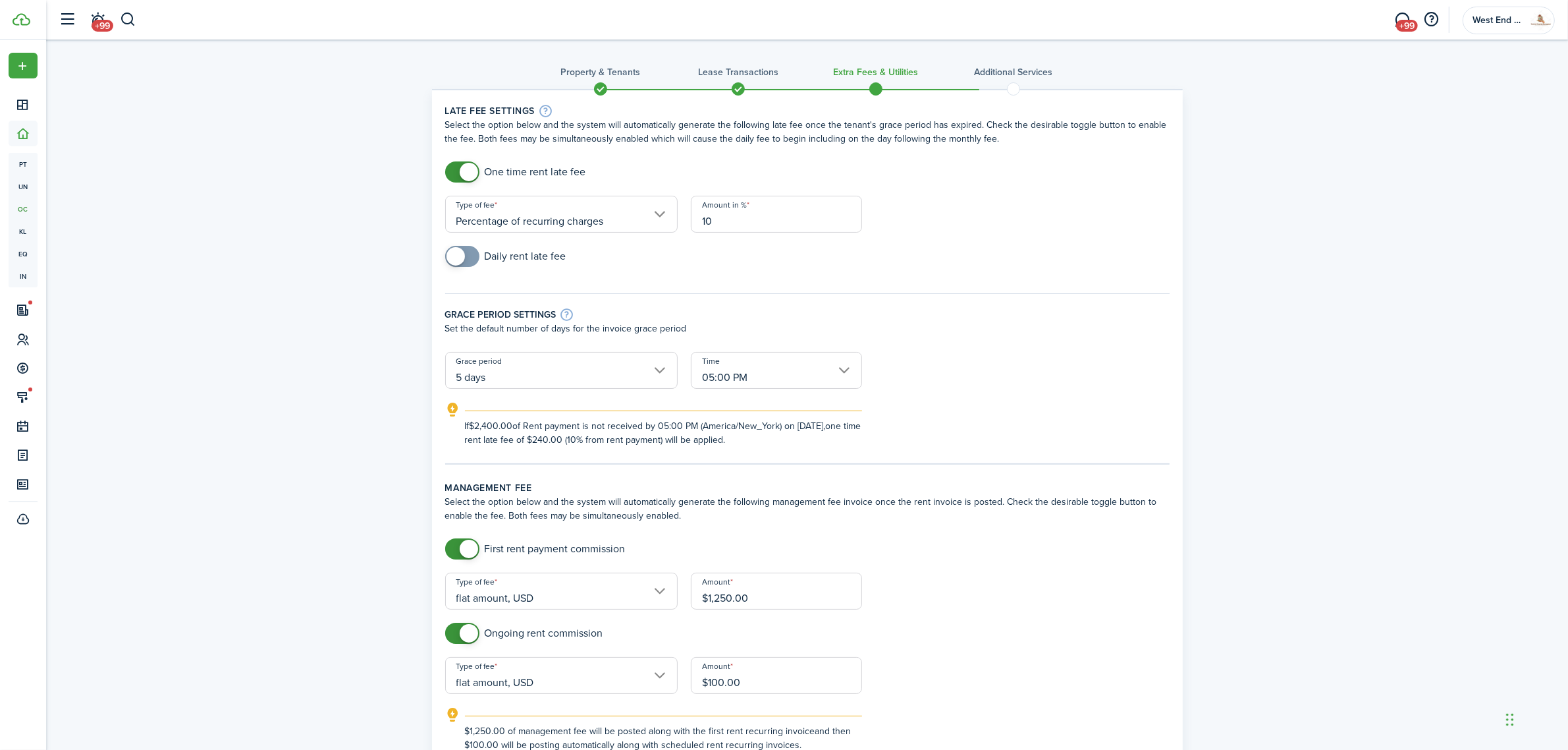
click at [565, 216] on input "Percentage of recurring charges" at bounding box center [561, 215] width 232 height 37
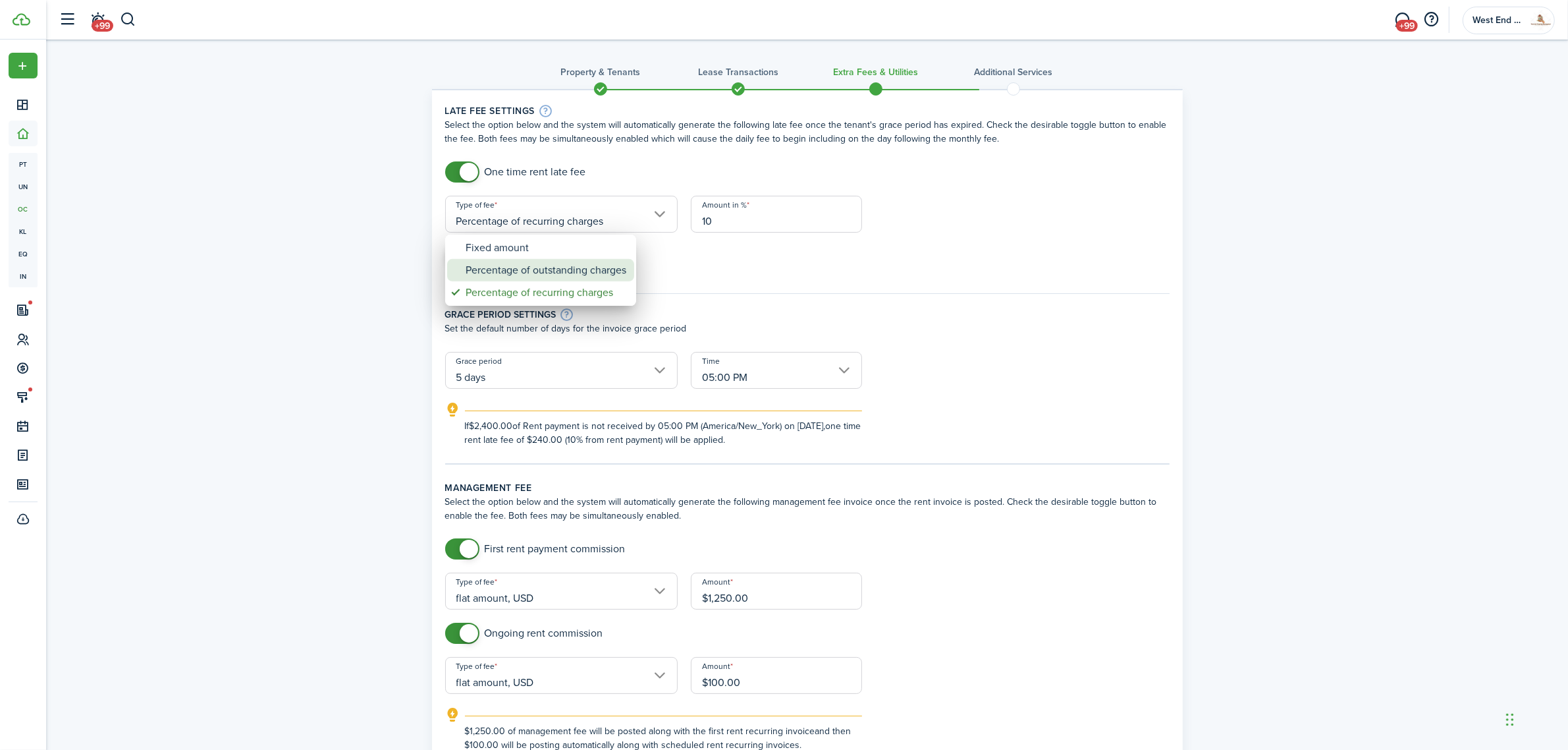
click at [564, 267] on div "Percentage of outstanding charges" at bounding box center [546, 270] width 161 height 23
type input "Percentage of outstanding charges"
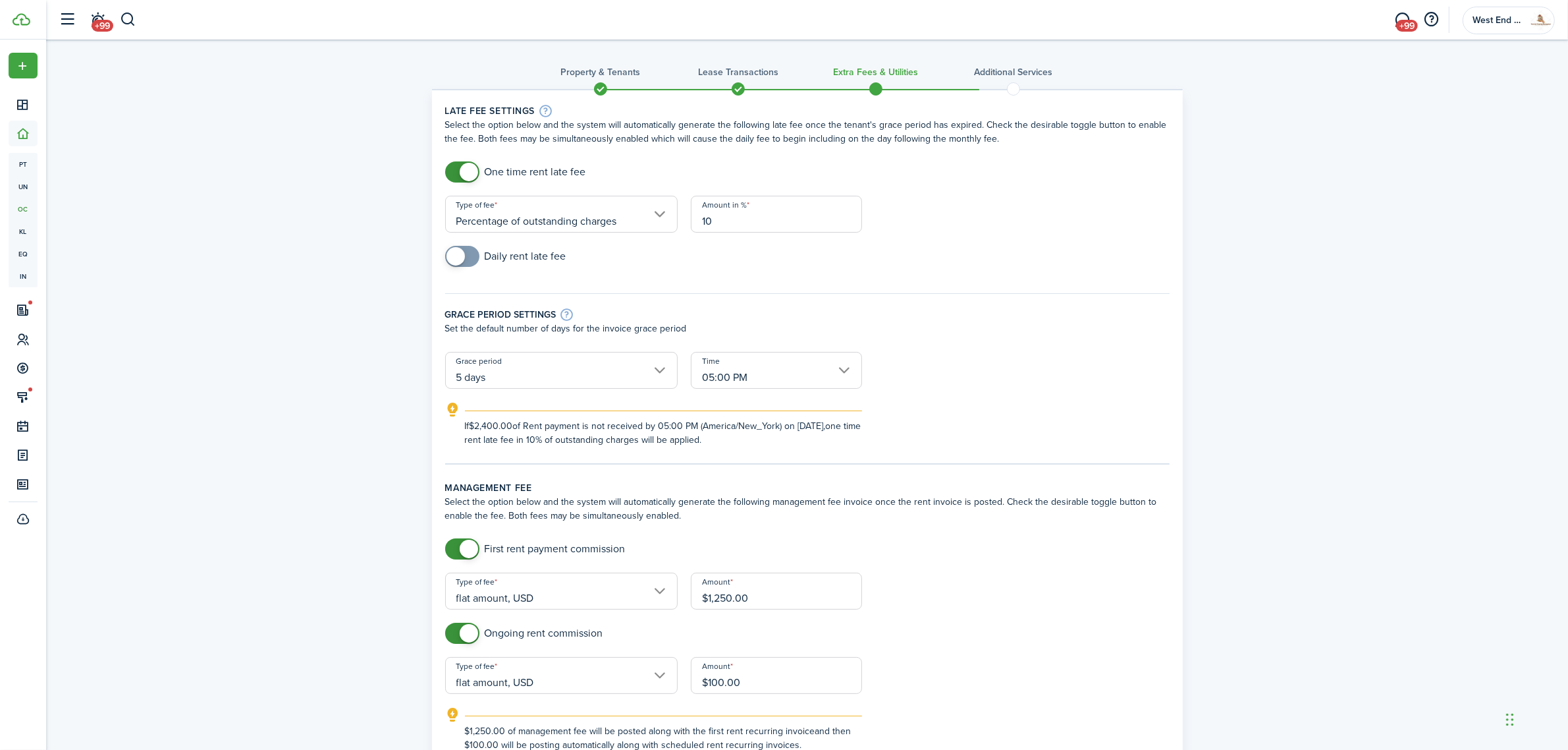
type input "10"
click at [889, 317] on div "Grace period settings" at bounding box center [807, 314] width 724 height 15
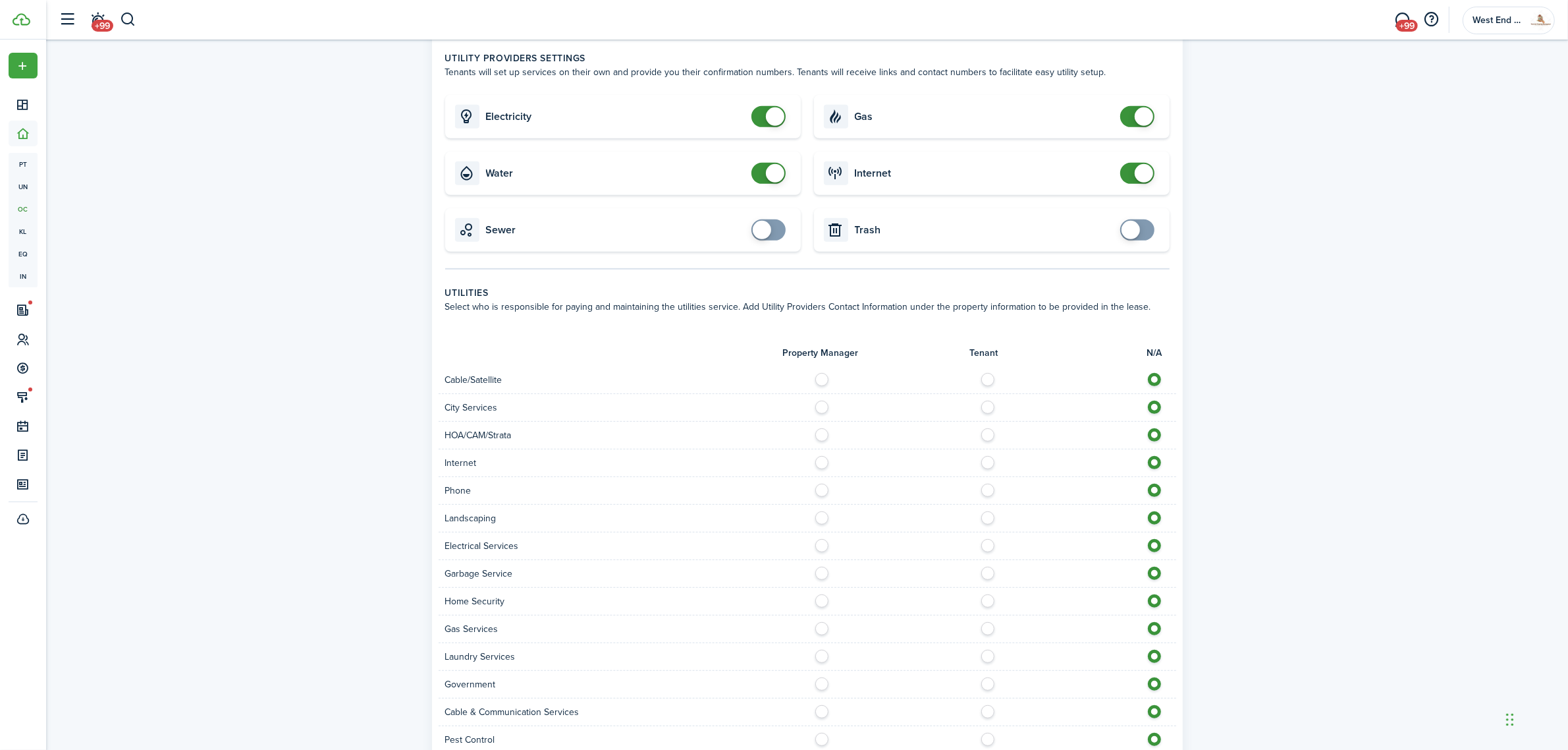
scroll to position [741, 0]
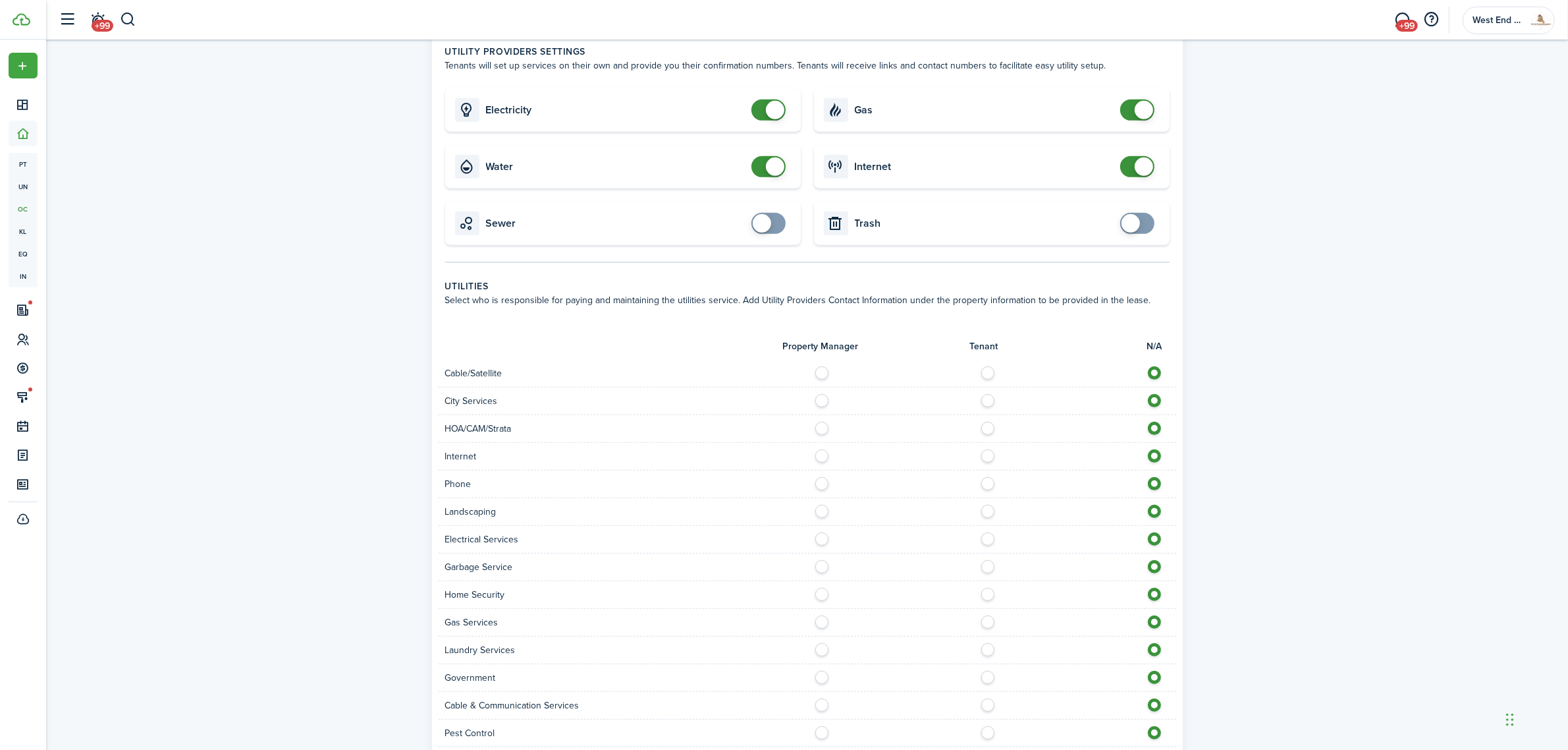
checkbox input "false"
click at [1137, 163] on span at bounding box center [1144, 167] width 19 height 19
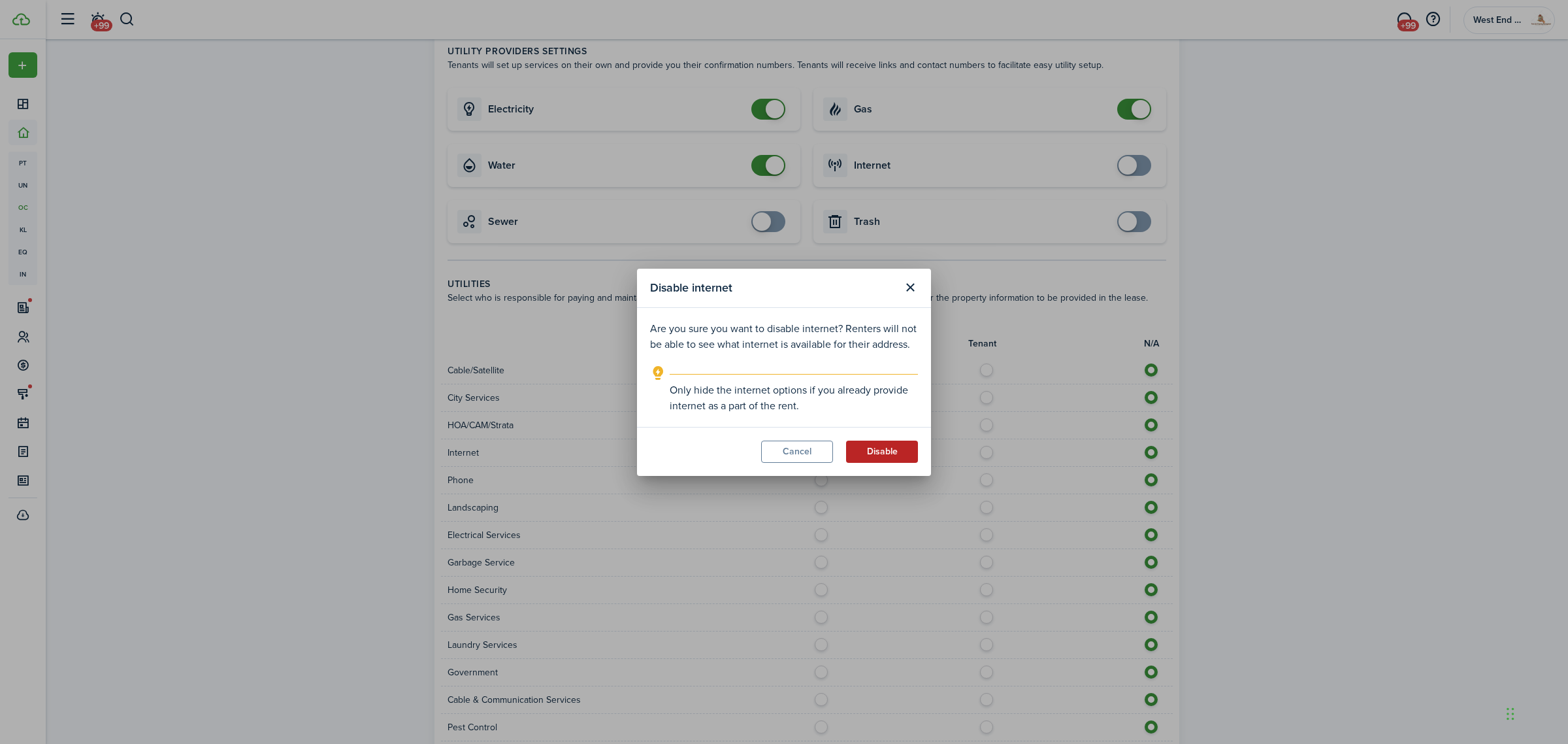
click at [887, 451] on button "Disable" at bounding box center [882, 451] width 72 height 22
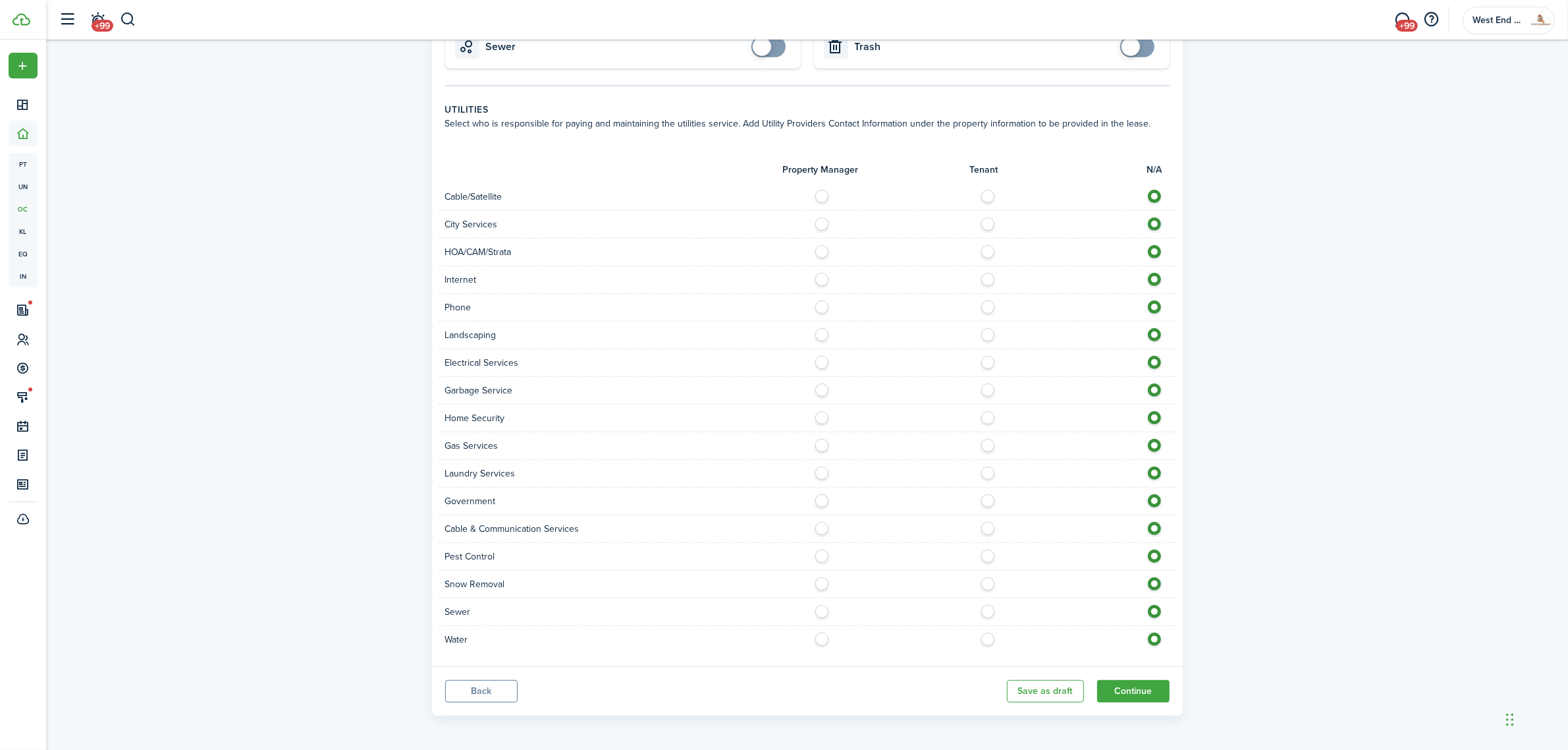
scroll to position [921, 0]
click at [1146, 684] on button "Continue" at bounding box center [1134, 688] width 73 height 23
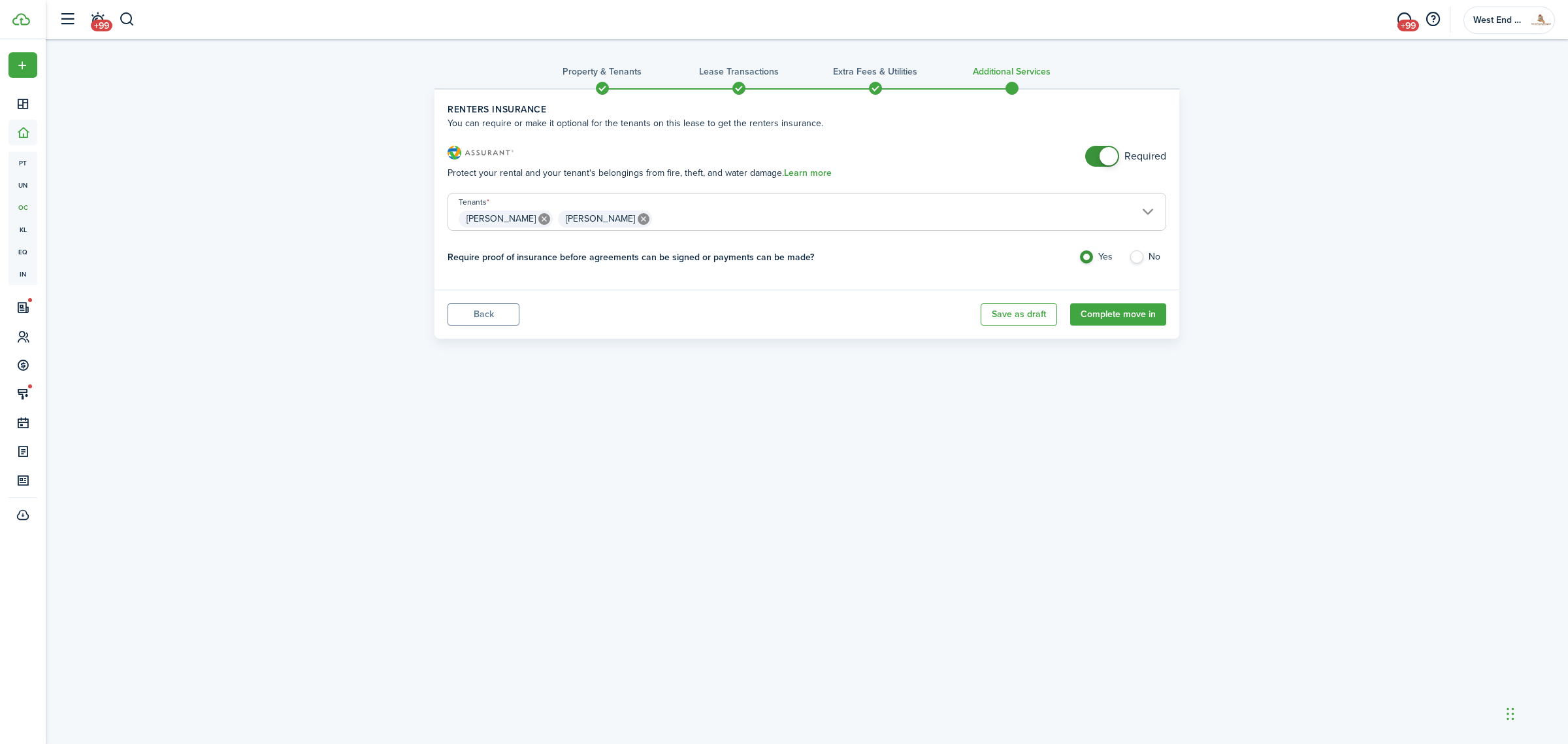
checkbox input "false"
click at [1101, 158] on span at bounding box center [1108, 156] width 18 height 18
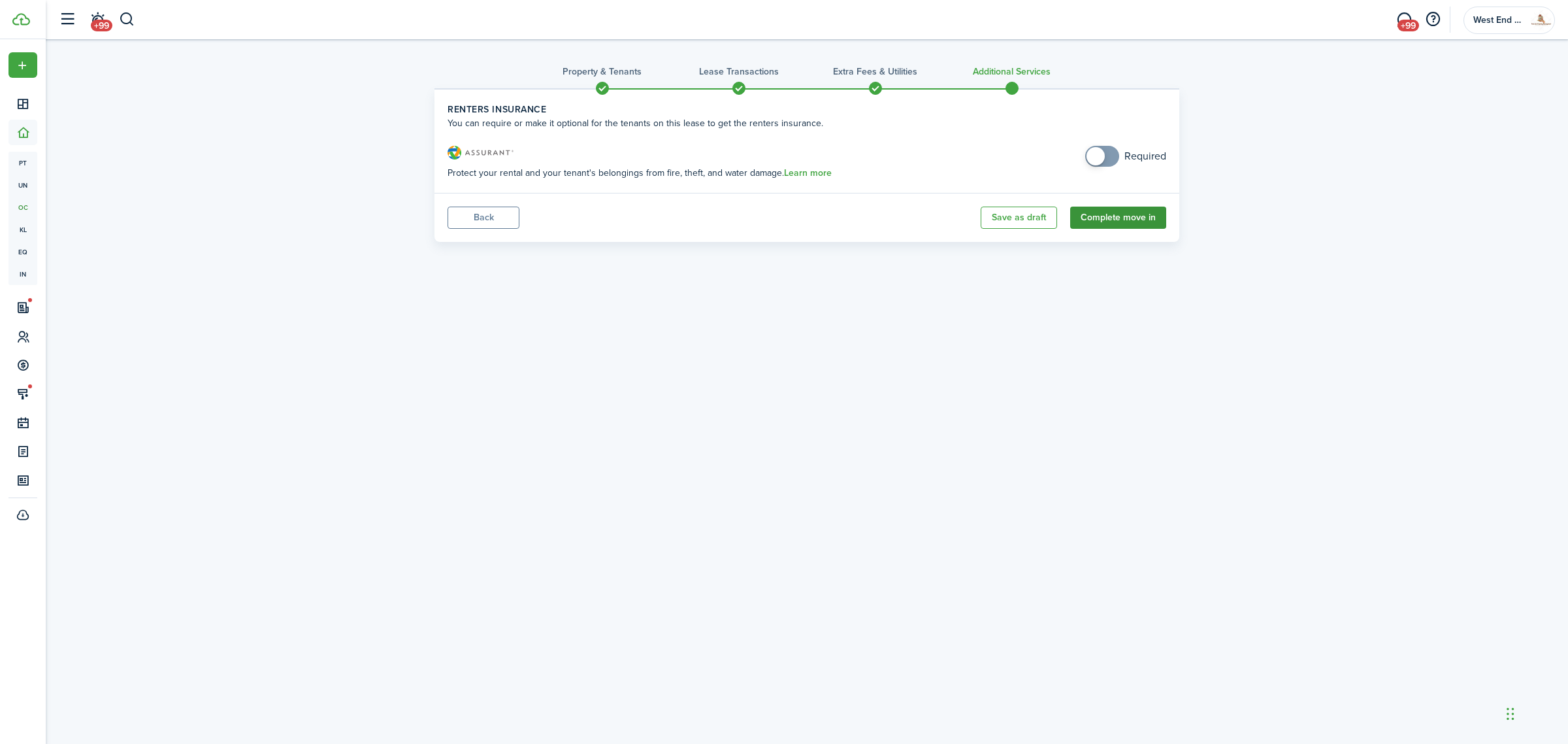
click at [1137, 210] on button "Complete move in" at bounding box center [1118, 217] width 96 height 22
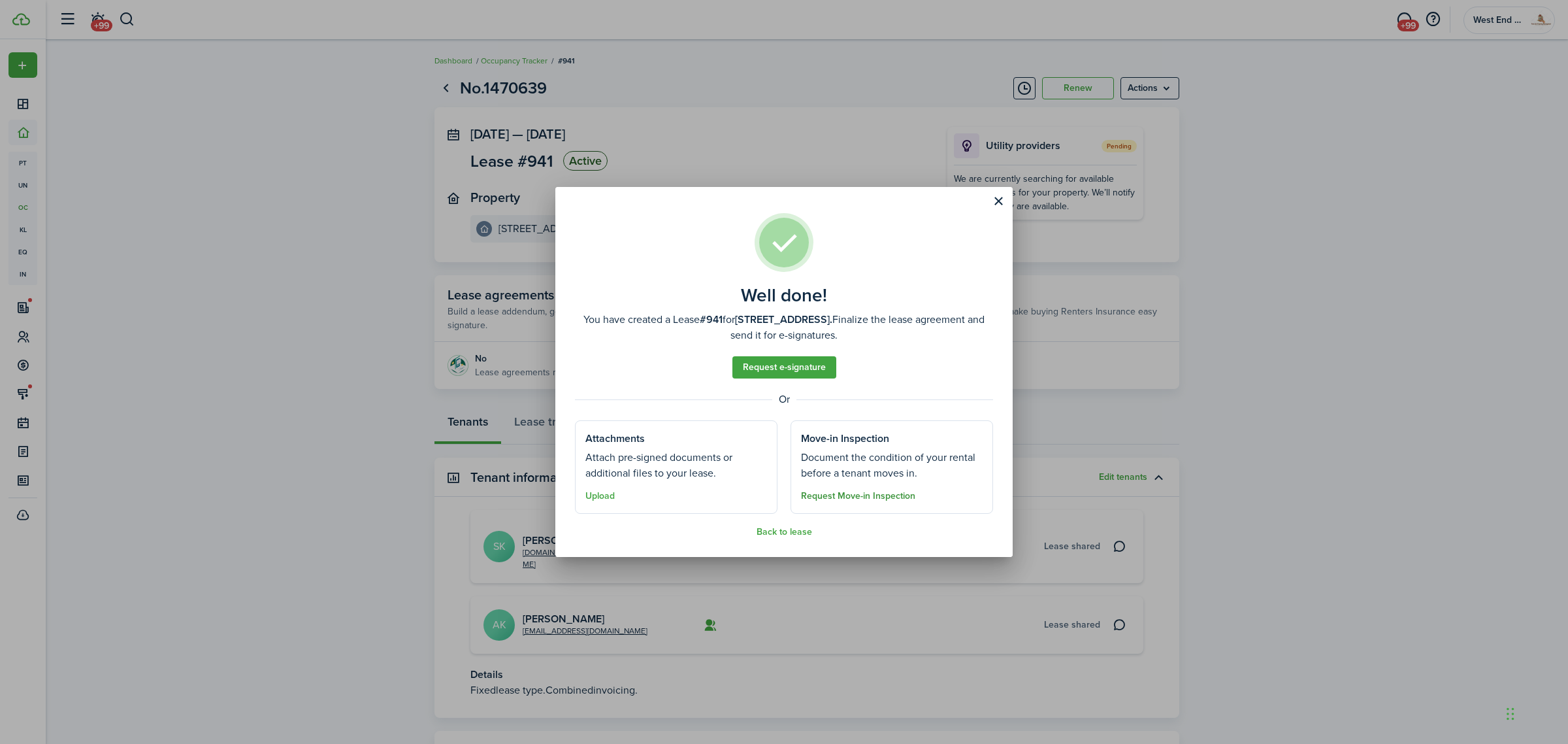
click at [873, 495] on button "Request Move-in Inspection" at bounding box center [858, 496] width 115 height 11
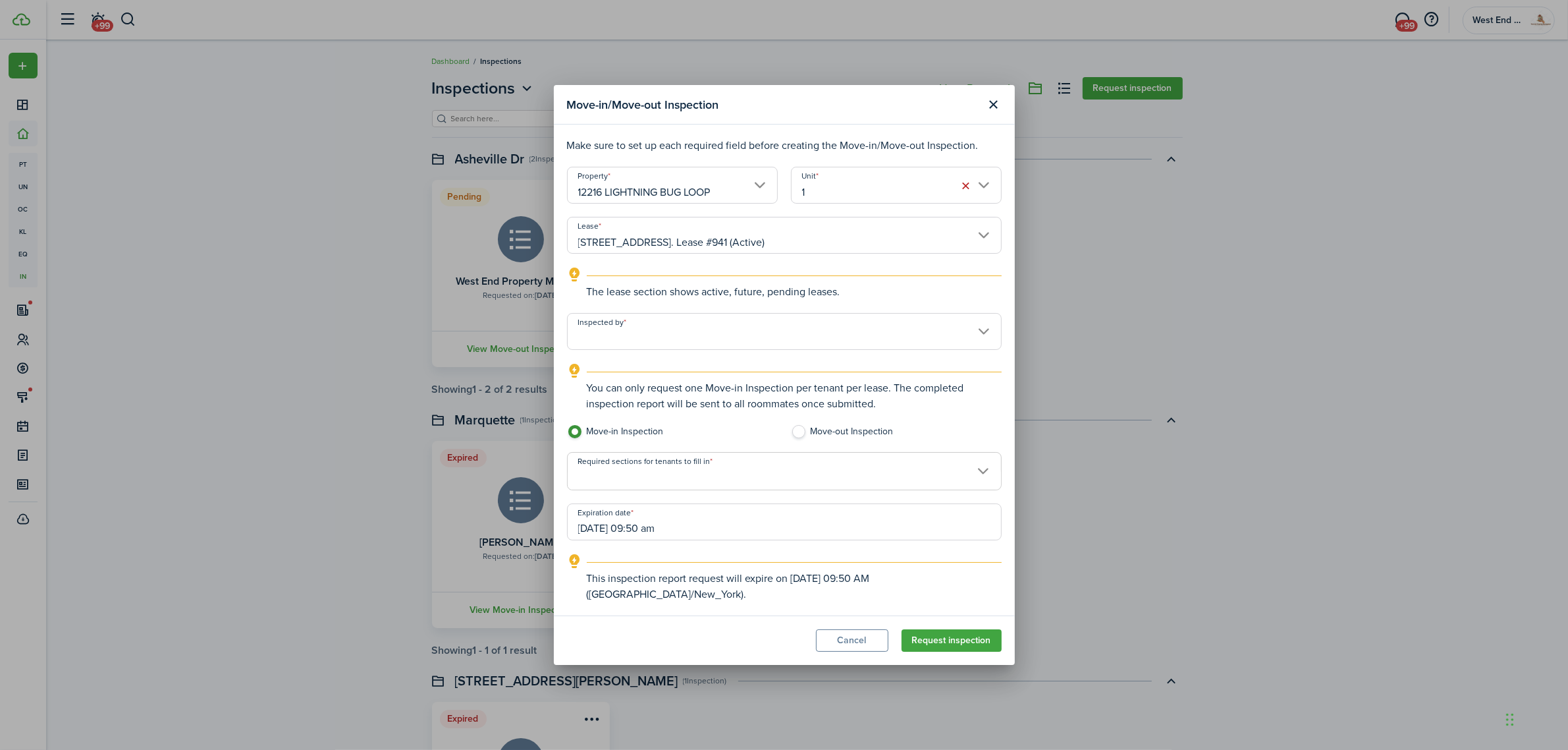
click at [702, 479] on span at bounding box center [784, 477] width 433 height 23
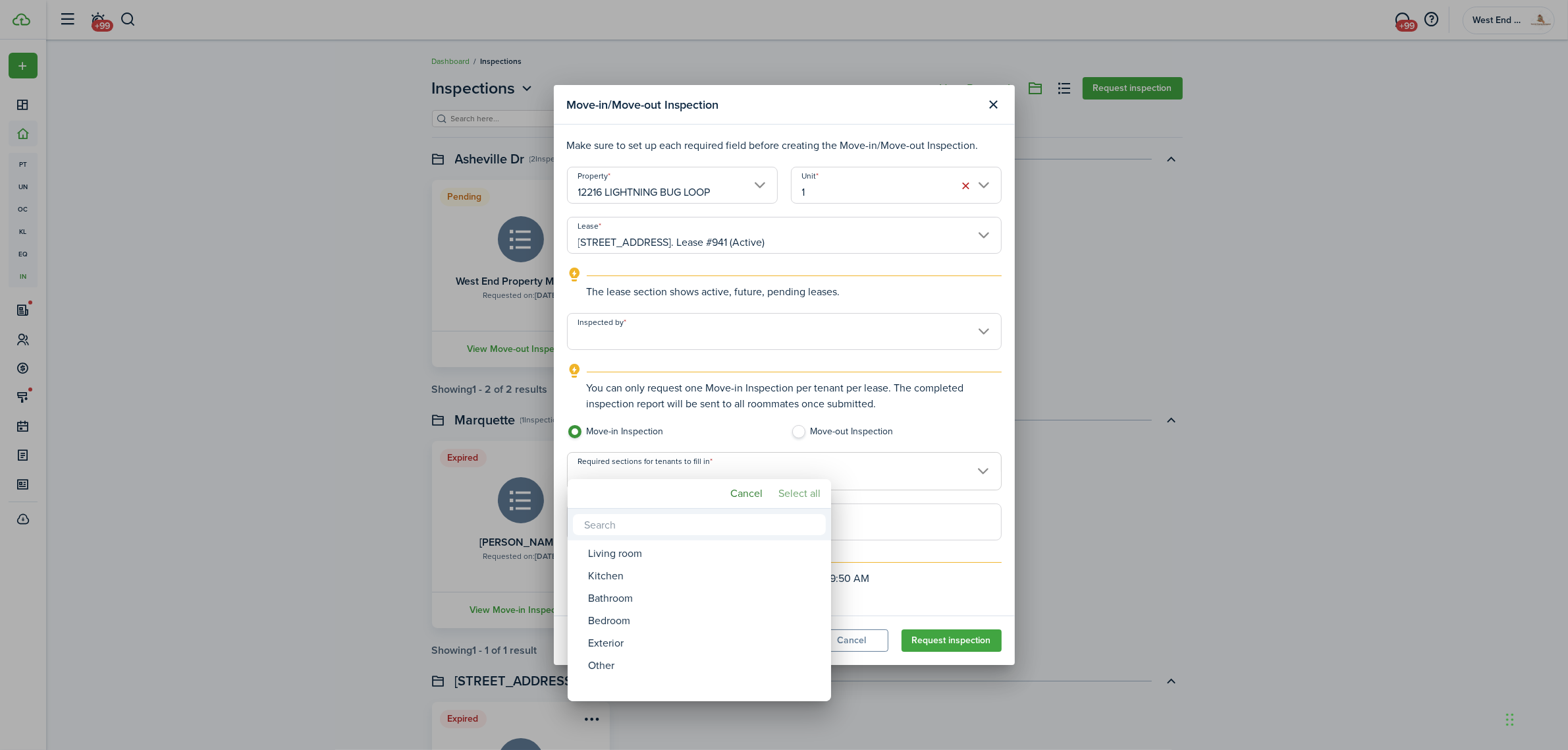
click at [795, 493] on mbsc-button "Select all" at bounding box center [800, 493] width 53 height 24
type input "Living room, Kitchen, Bathroom, Bedroom, Exterior, Other"
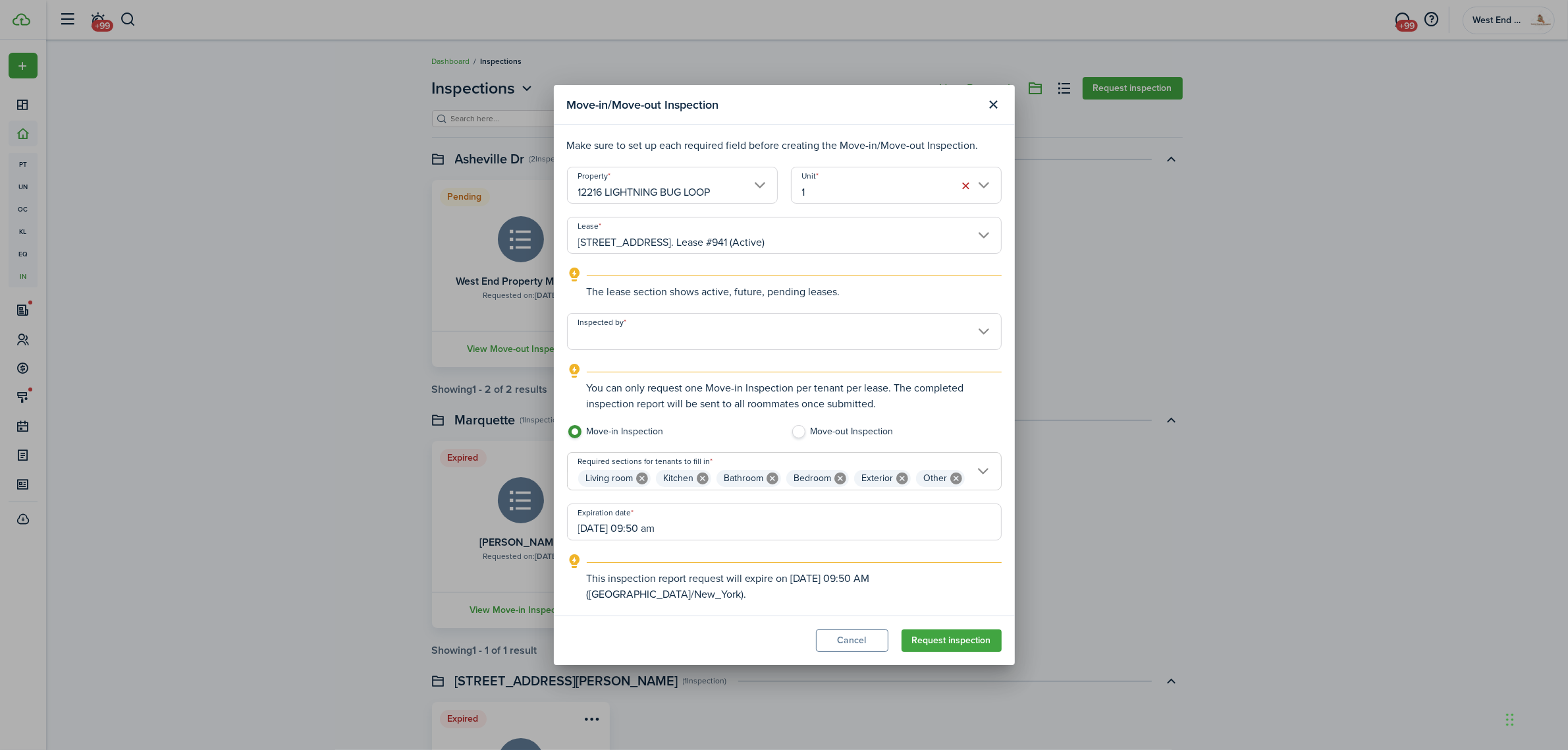
click at [767, 531] on input "[DATE] 09:50 am" at bounding box center [785, 522] width 435 height 37
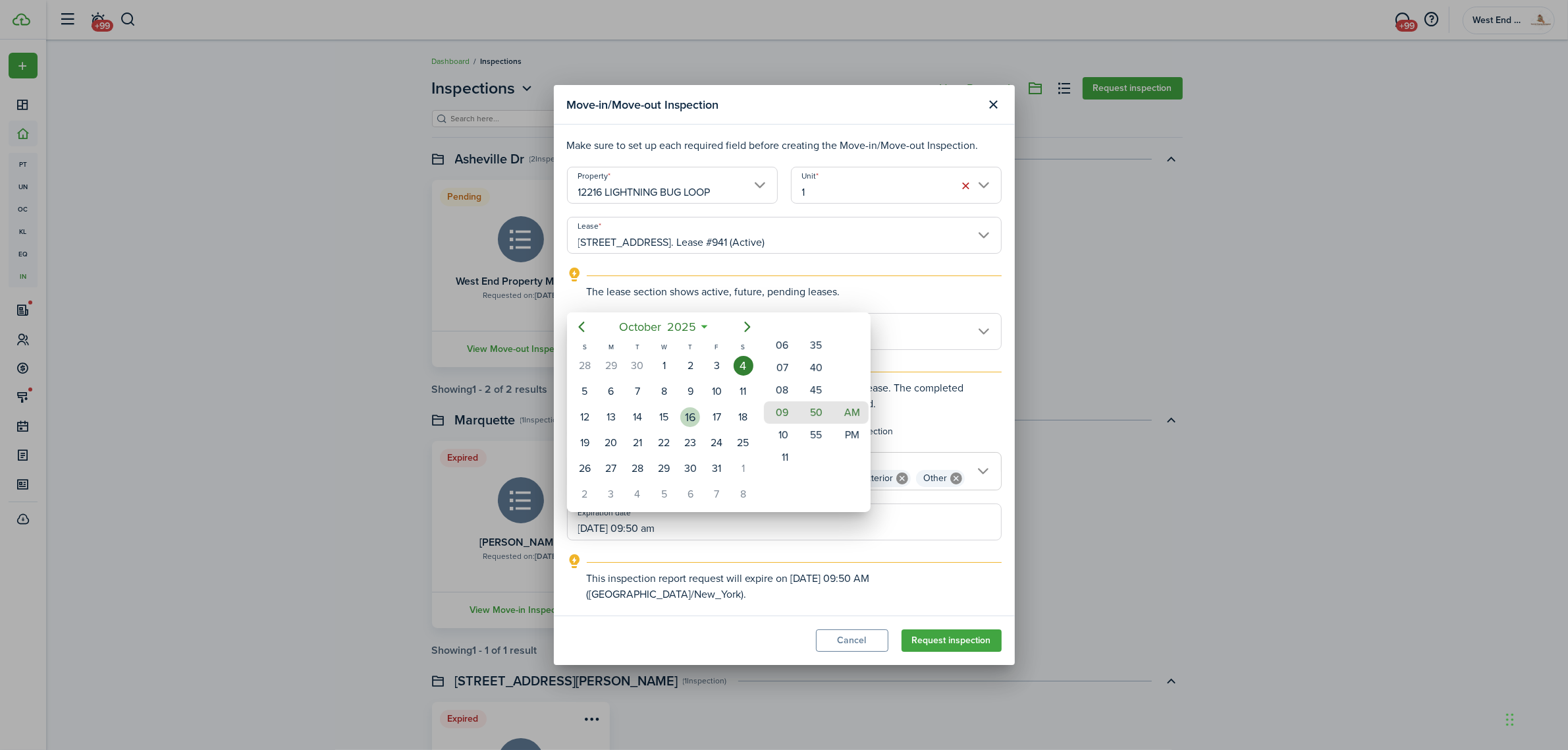
click at [690, 420] on div "16" at bounding box center [690, 417] width 20 height 20
type input "[DATE] 09:50 am"
click at [890, 307] on div at bounding box center [783, 375] width 1779 height 961
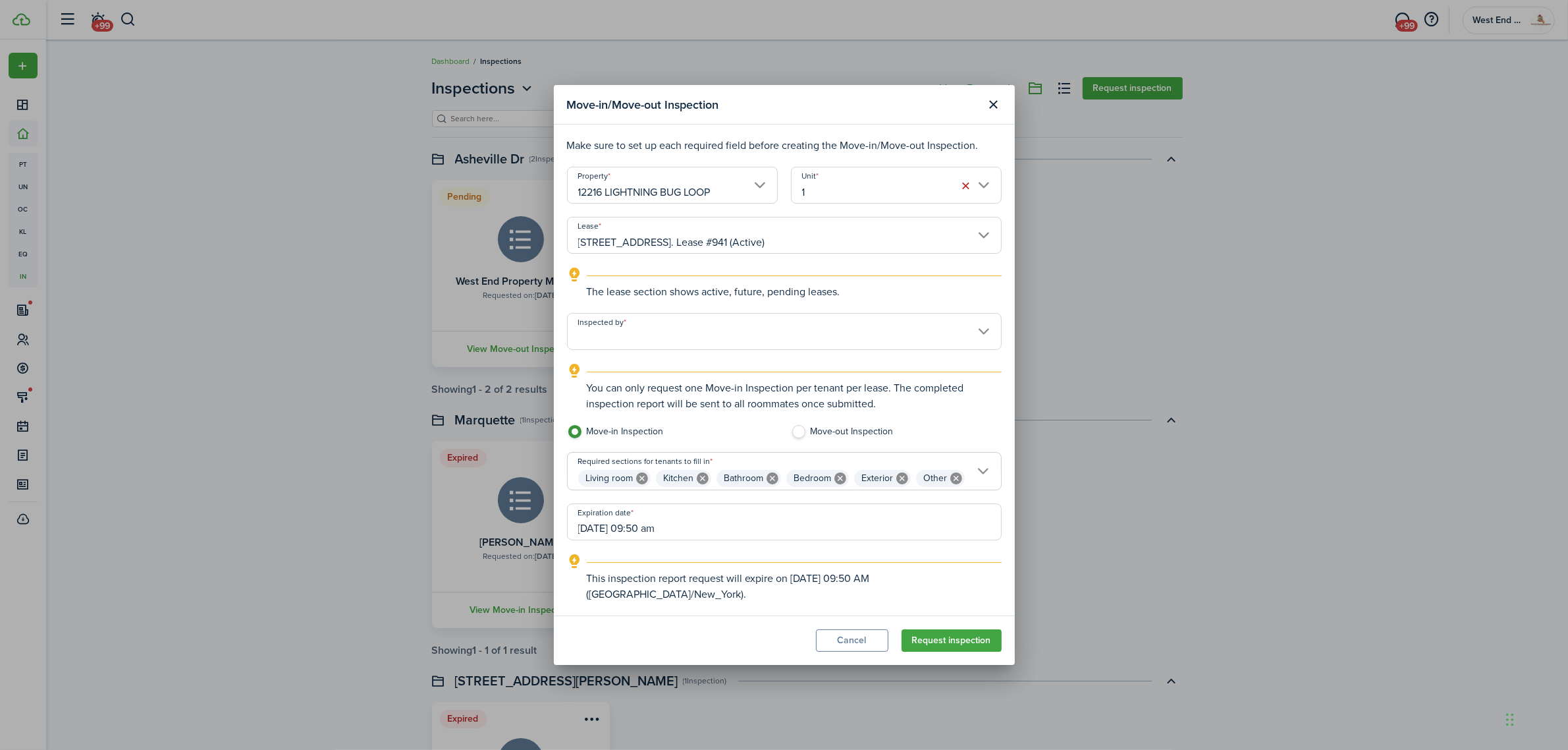
click at [857, 329] on input "Inspected by" at bounding box center [785, 331] width 435 height 37
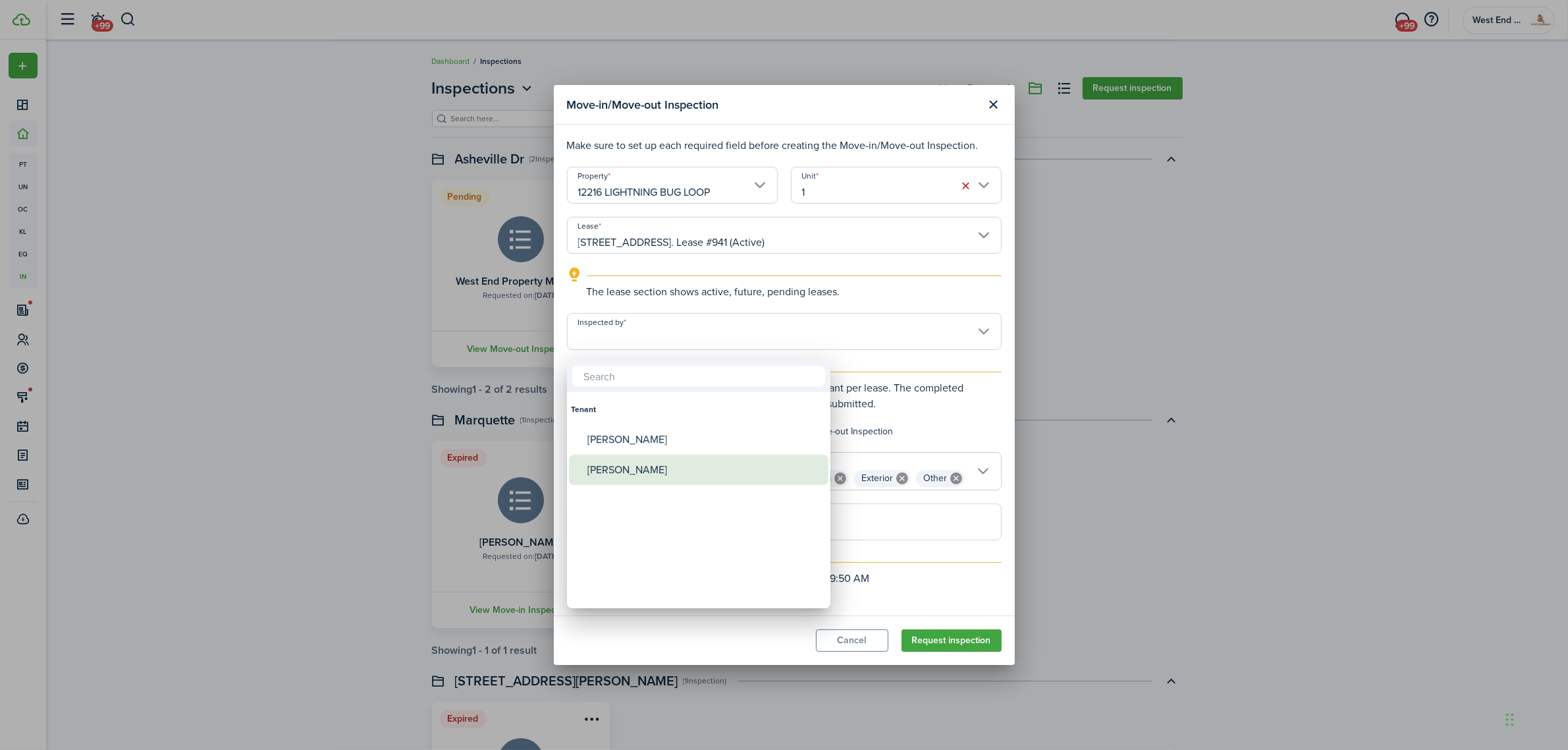
click at [680, 455] on div "[PERSON_NAME]" at bounding box center [704, 470] width 233 height 30
type input "[PERSON_NAME]"
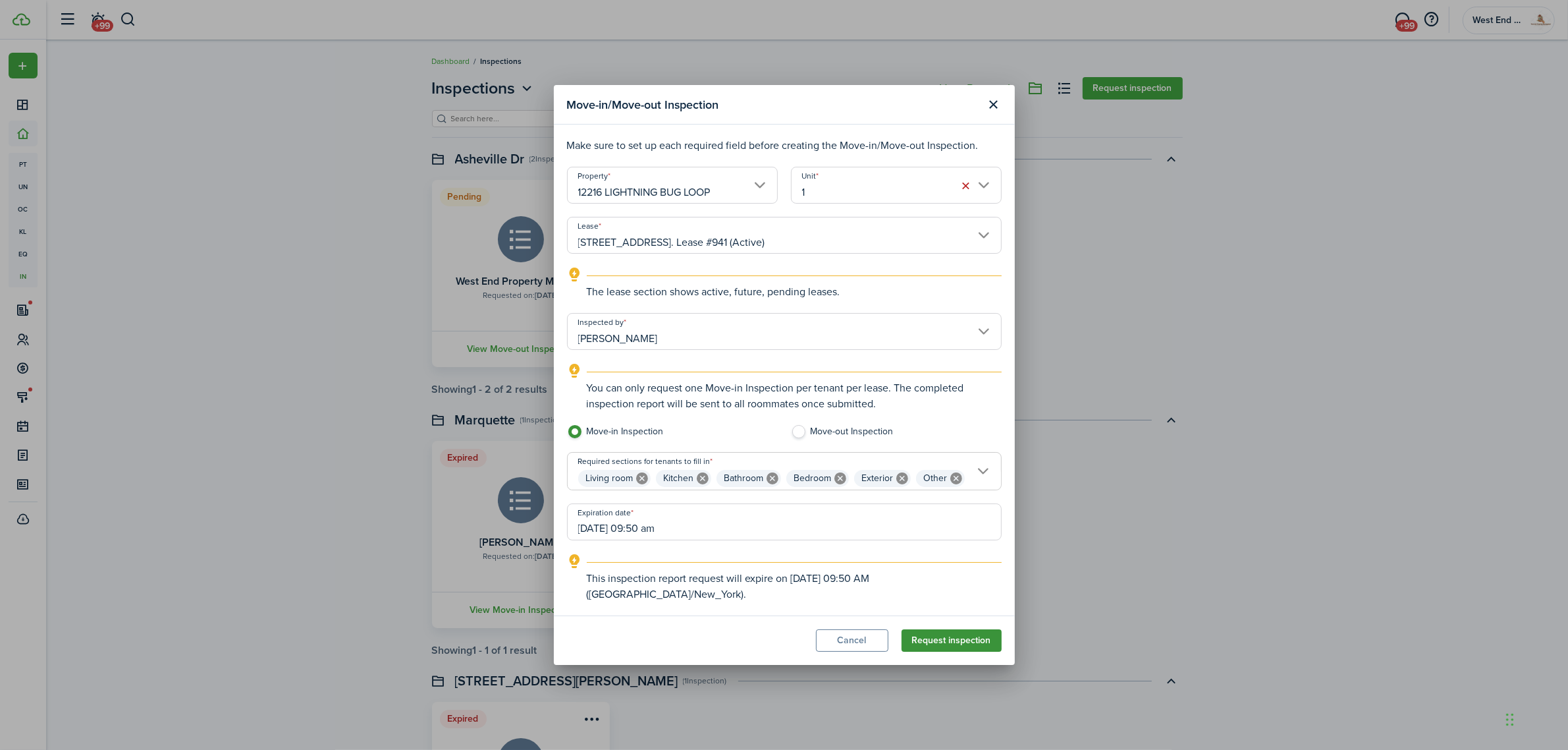
click at [955, 629] on button "Request inspection" at bounding box center [952, 640] width 100 height 23
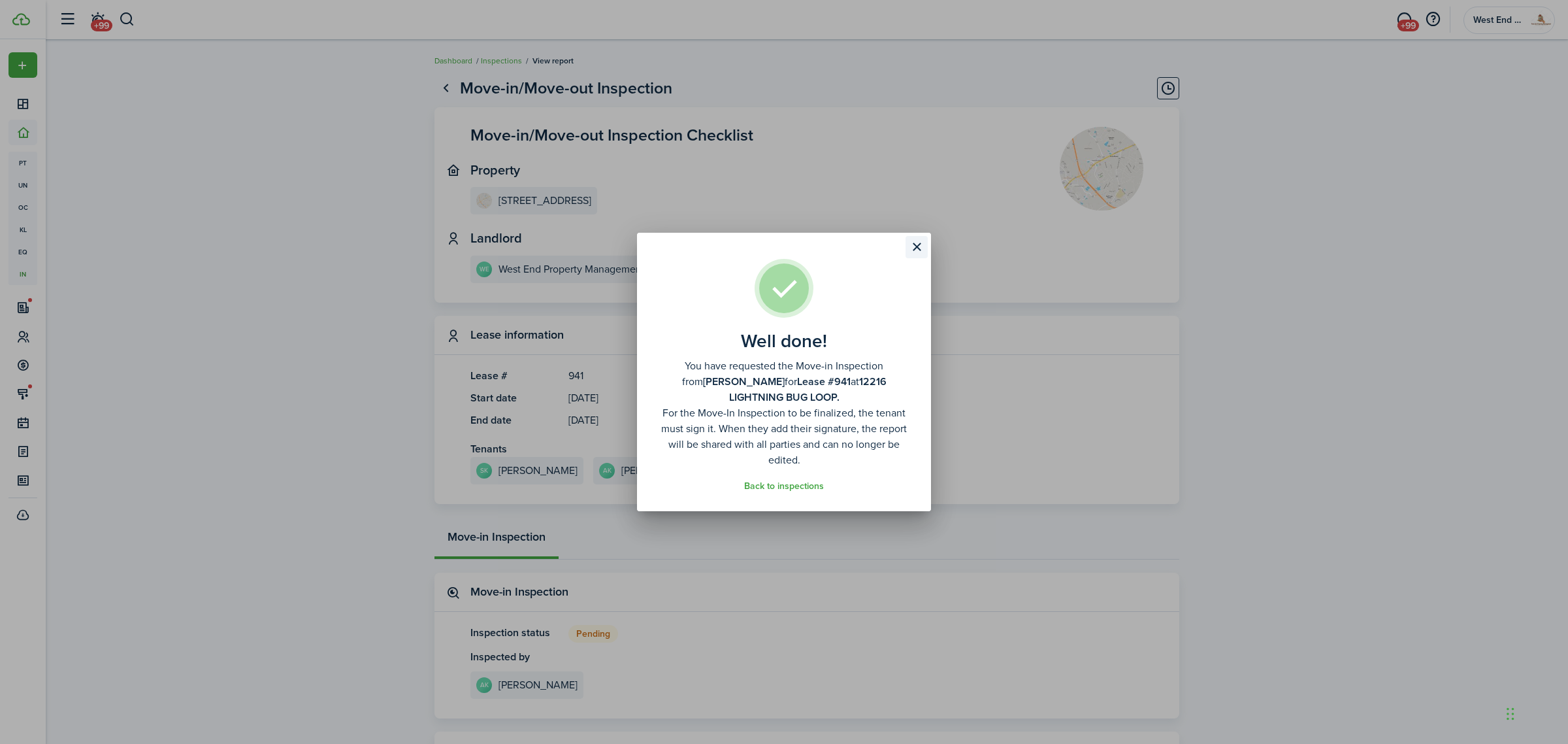
click at [918, 253] on button "Close modal" at bounding box center [916, 247] width 22 height 22
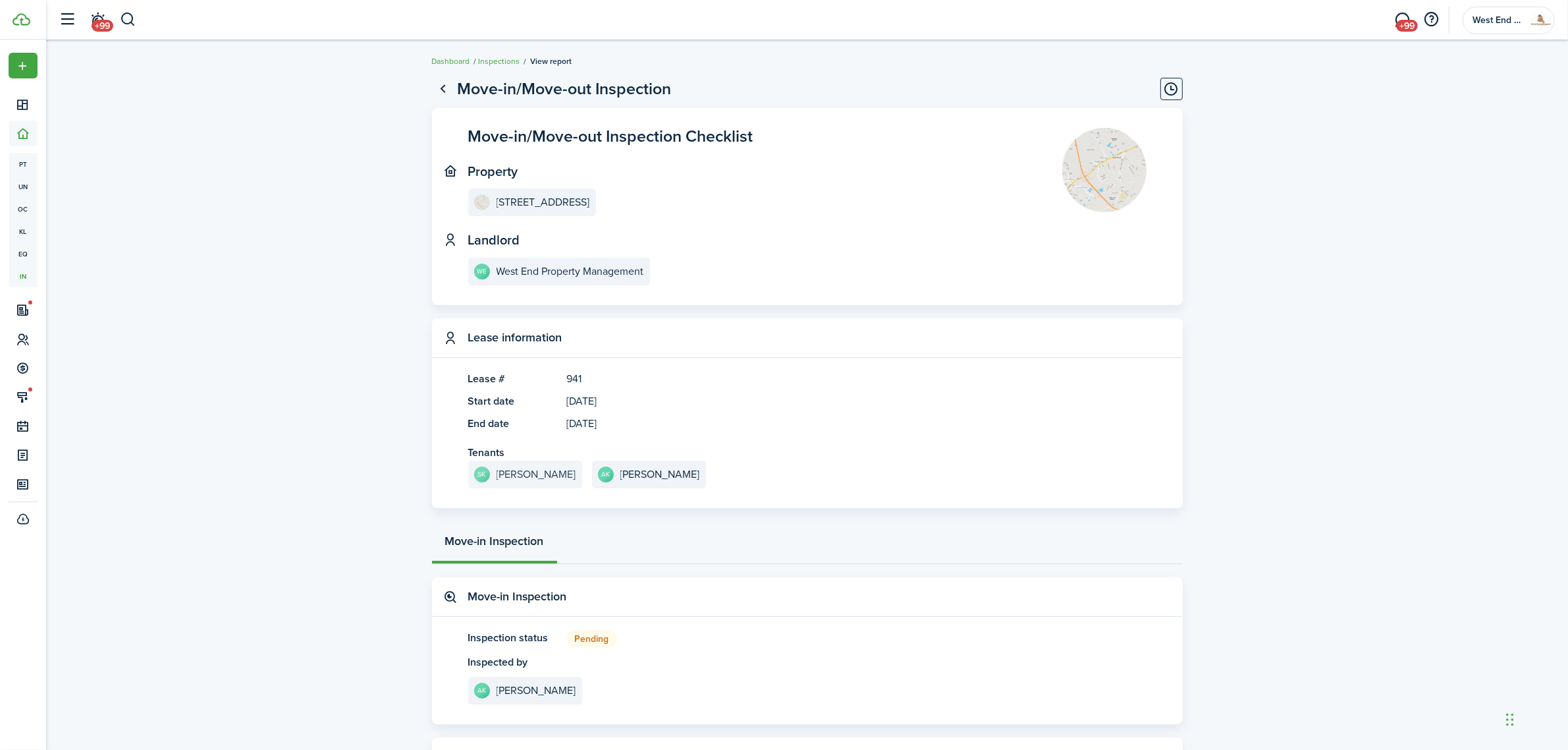
click at [533, 470] on e-details-info-title "[PERSON_NAME]" at bounding box center [536, 475] width 79 height 12
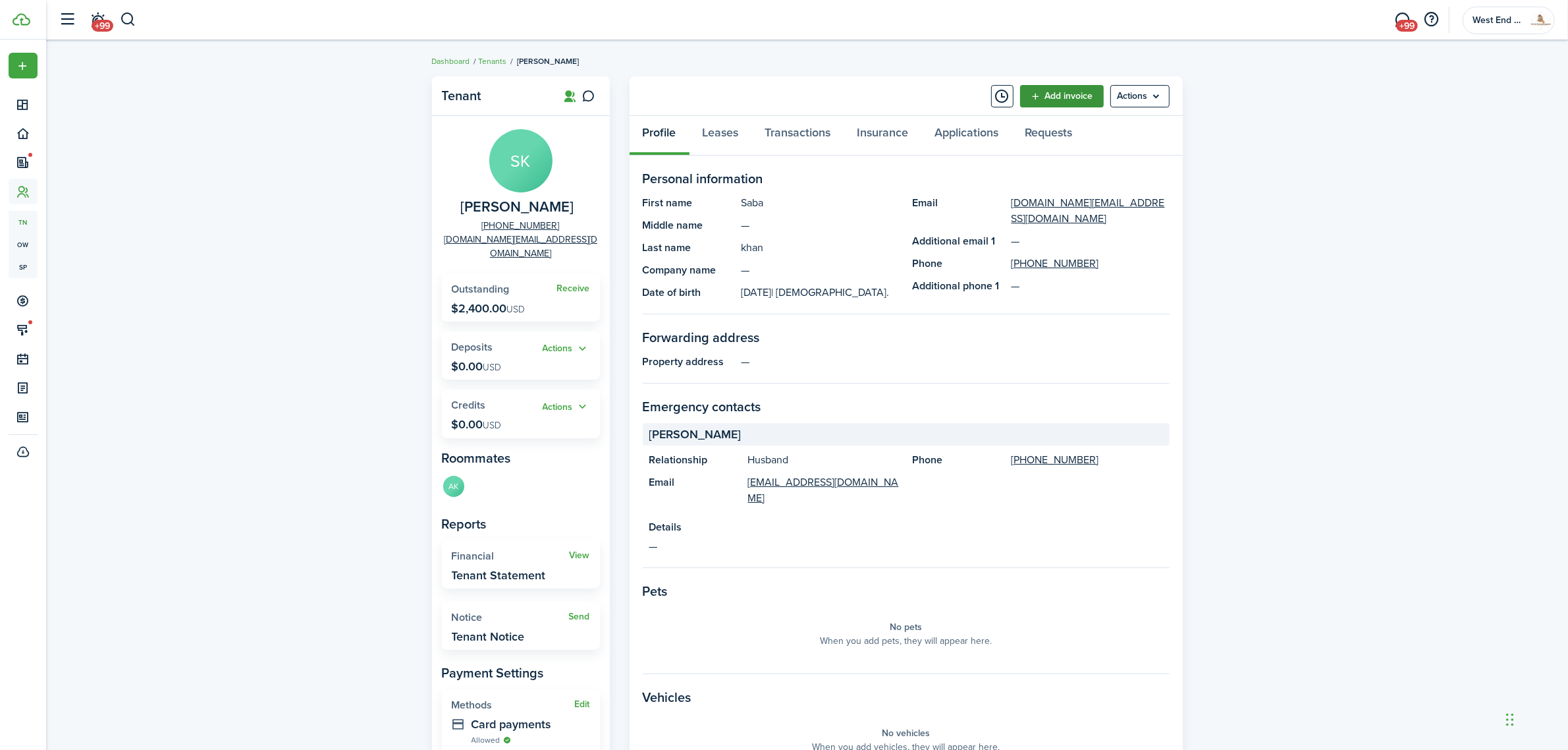
click at [1071, 96] on link "Add invoice" at bounding box center [1061, 96] width 83 height 23
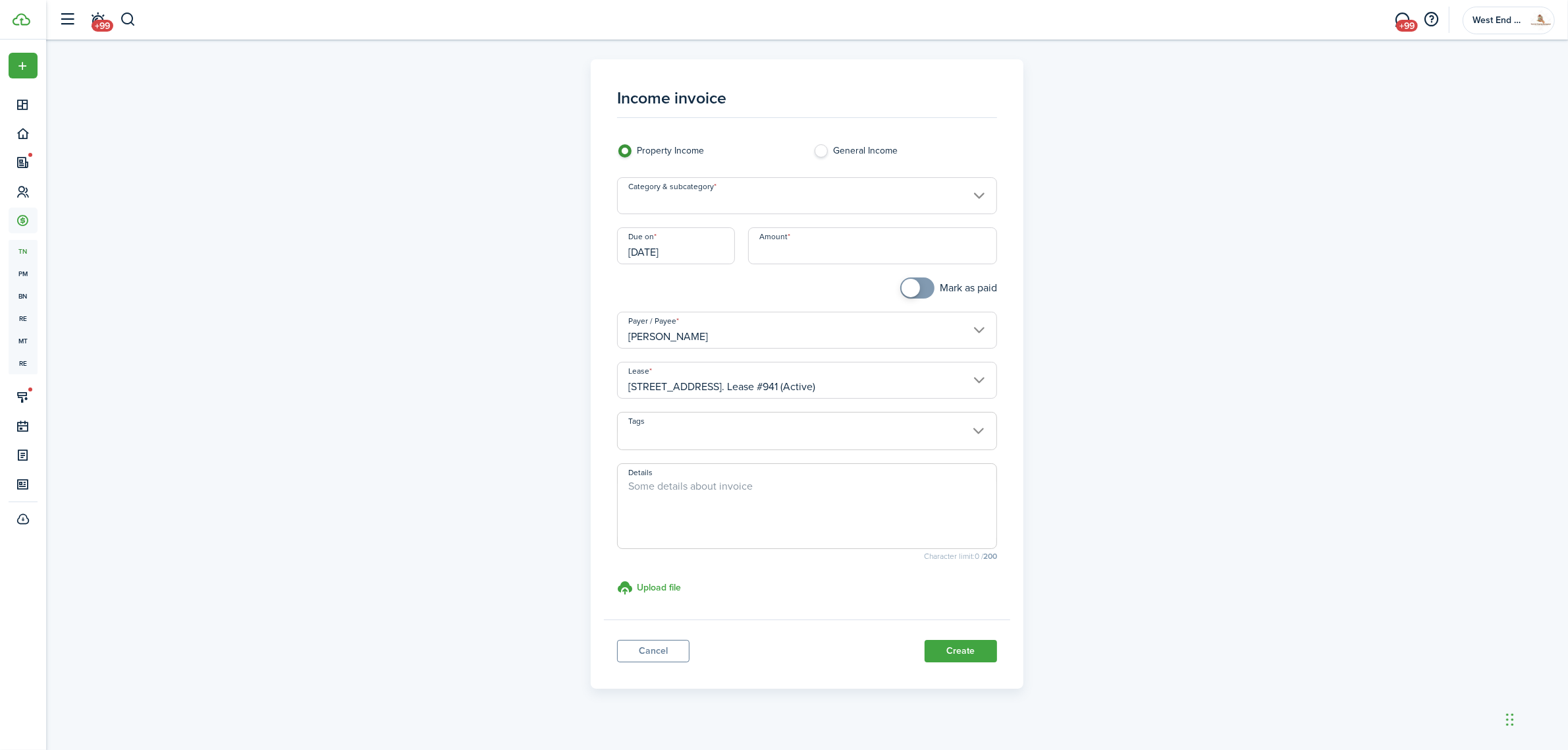
click at [738, 194] on input "Category & subcategory" at bounding box center [808, 196] width 380 height 37
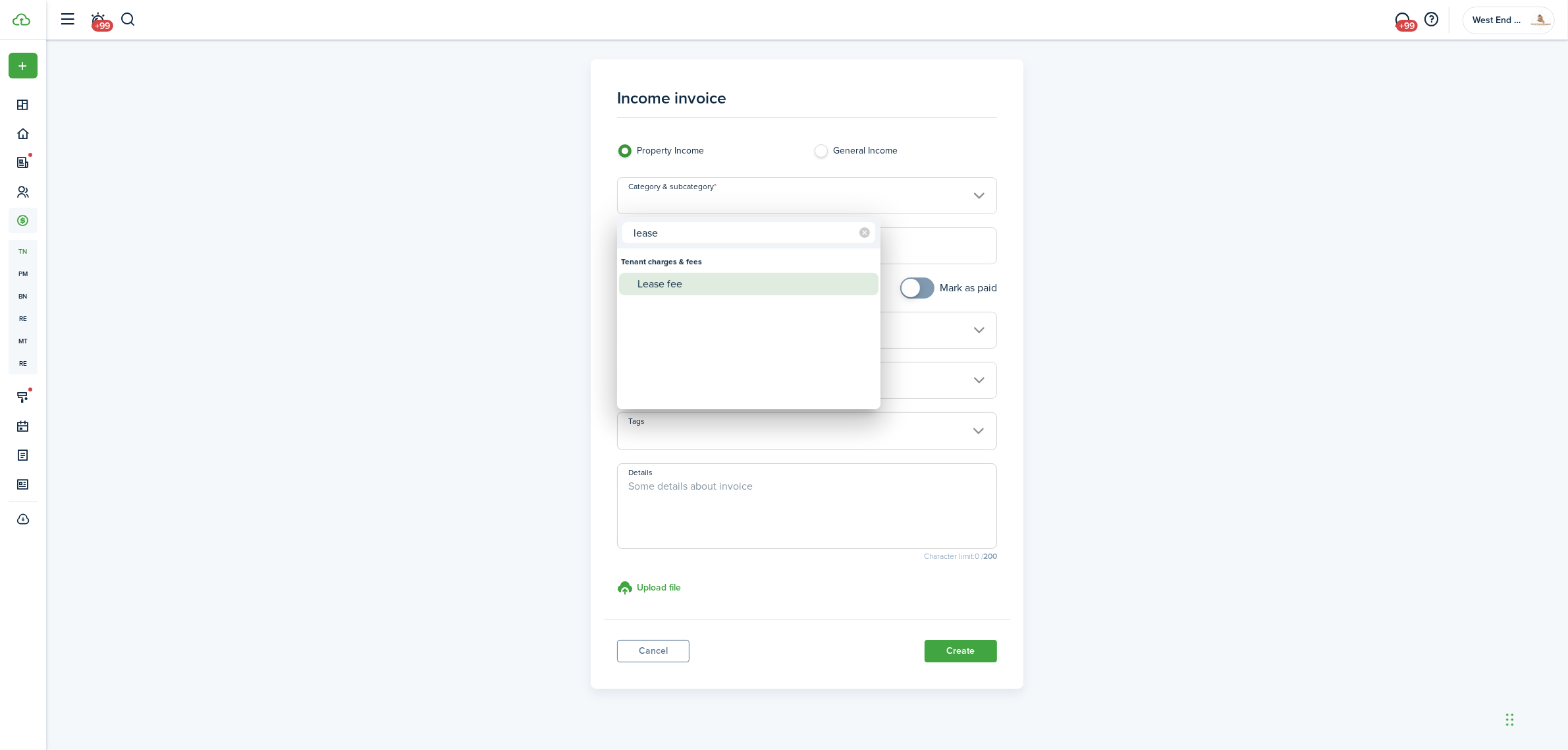
type input "lease"
click at [730, 282] on div "Lease fee" at bounding box center [754, 283] width 233 height 23
type input "Tenant charges & fees / Lease fee"
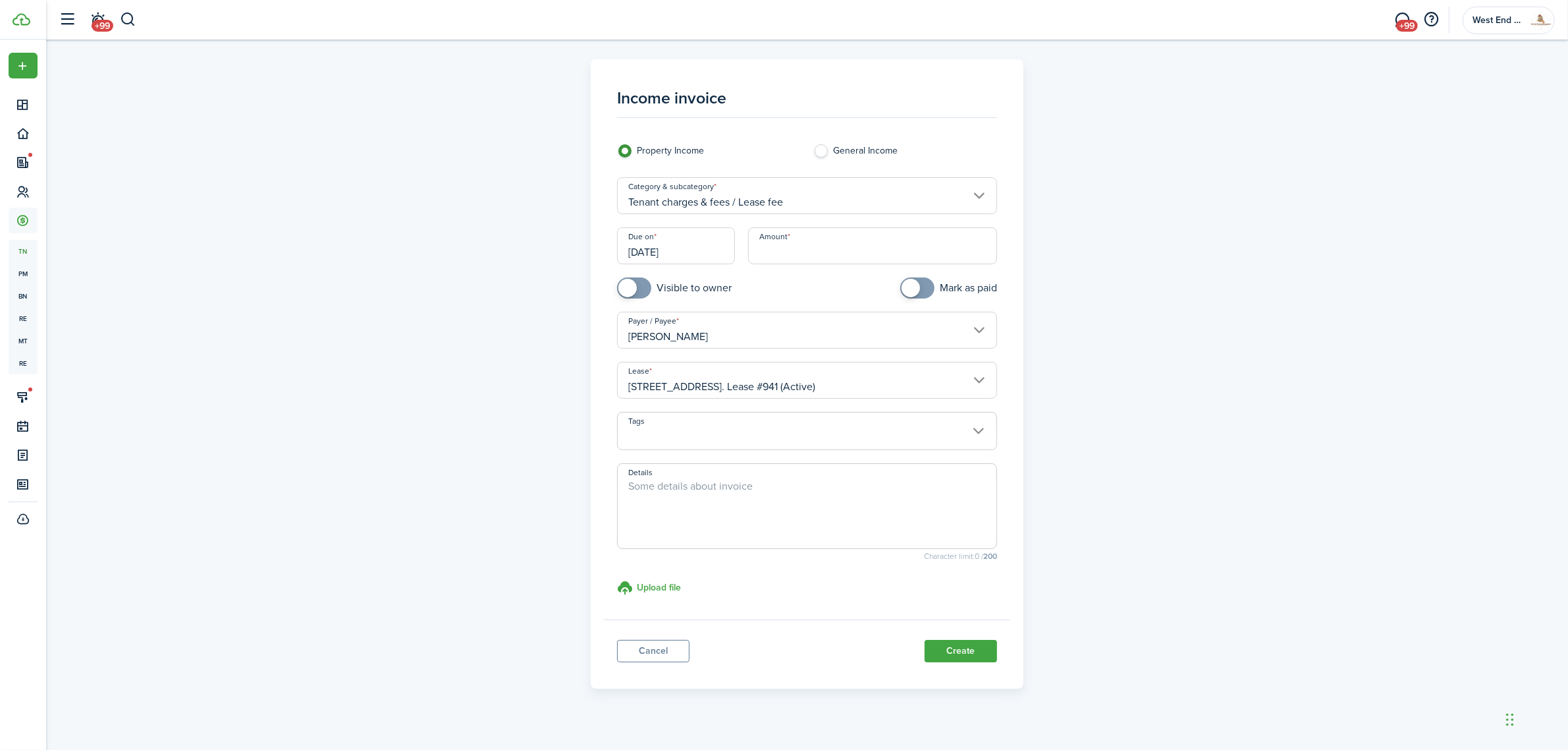
click at [831, 252] on input "Amount" at bounding box center [872, 246] width 249 height 37
type input "$175.00"
click at [962, 651] on button "Create" at bounding box center [960, 650] width 73 height 23
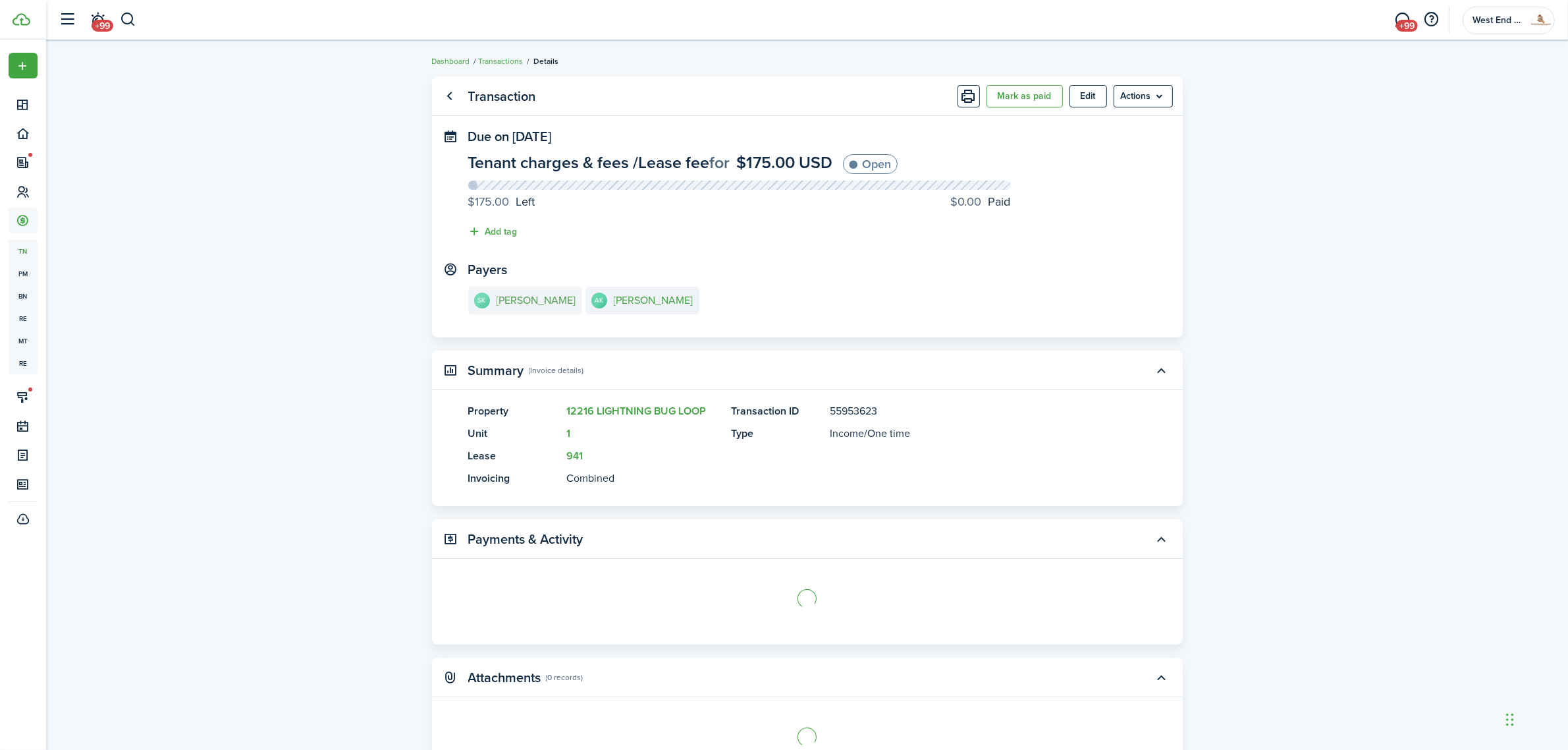
click at [504, 297] on e-details-info-title "[PERSON_NAME]" at bounding box center [536, 300] width 79 height 12
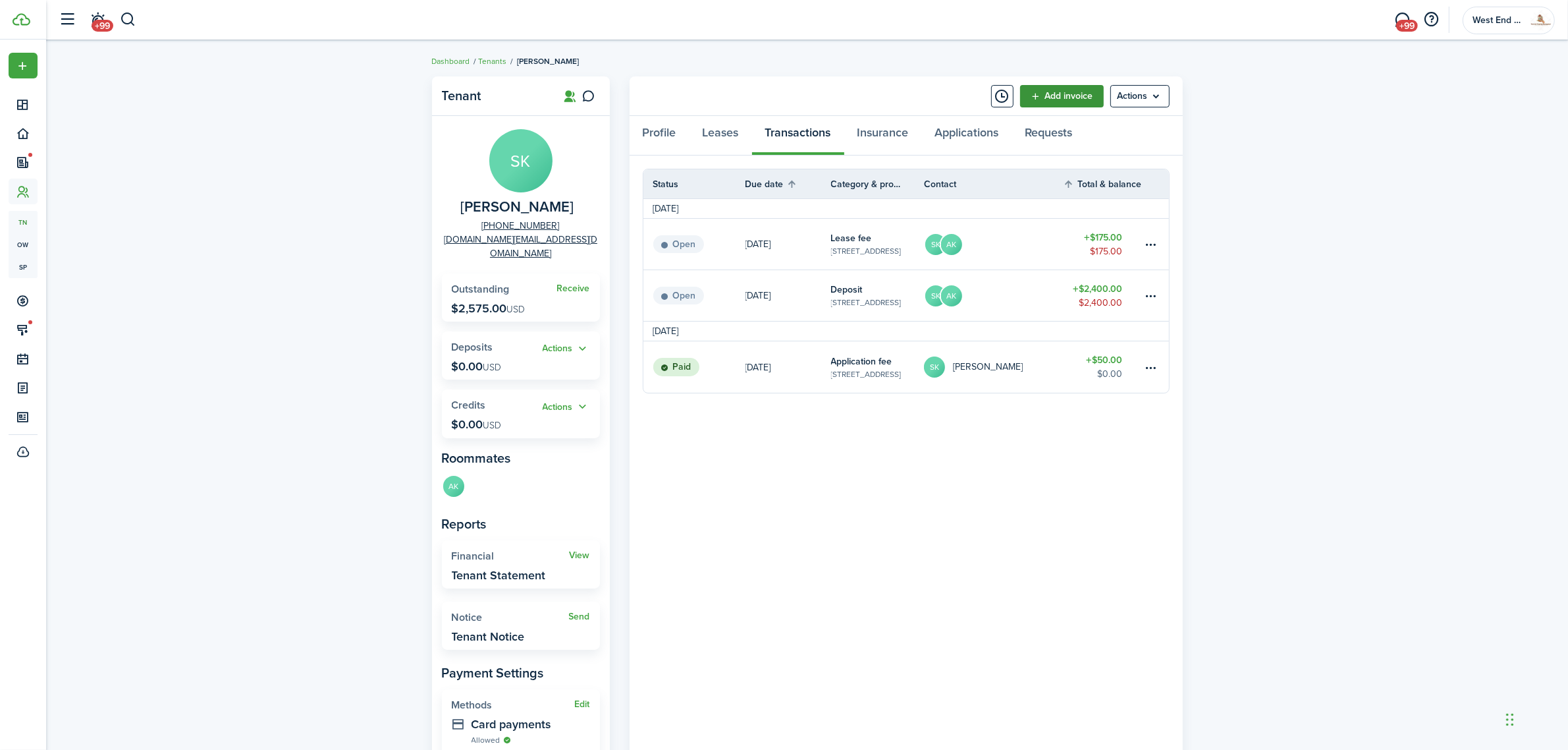
click at [1046, 85] on link "Add invoice" at bounding box center [1061, 96] width 83 height 23
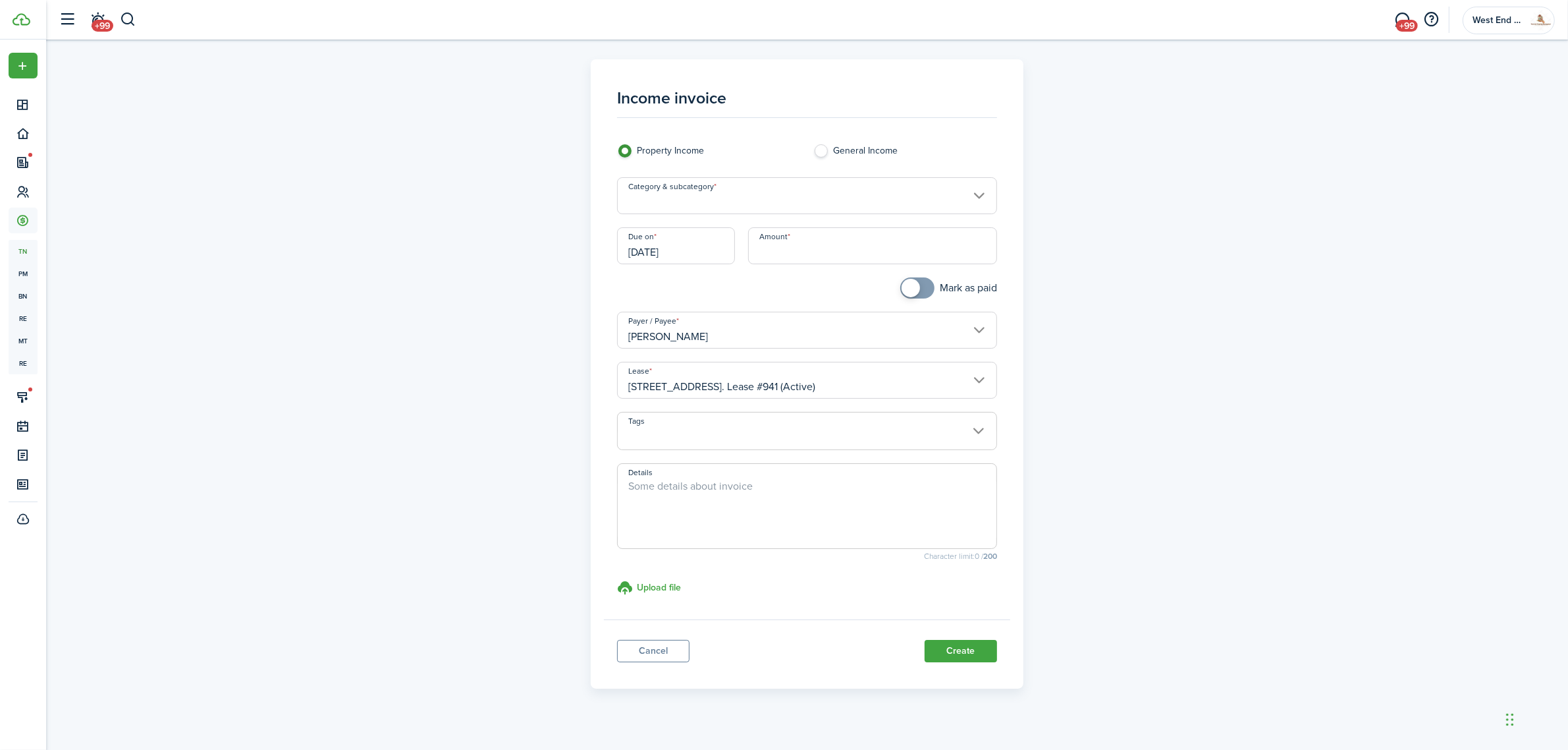
click at [726, 191] on input "Category & subcategory" at bounding box center [808, 196] width 380 height 37
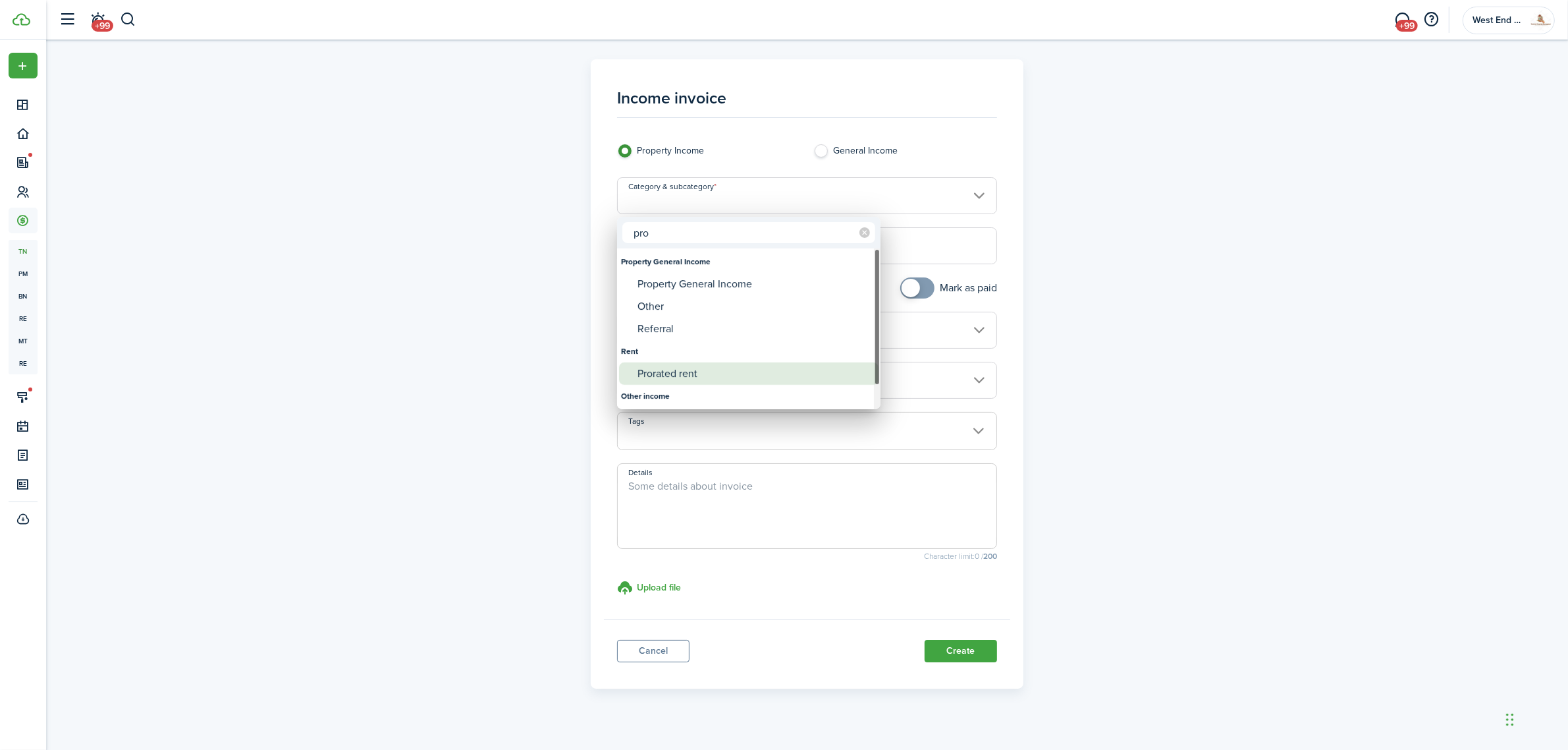
type input "pro"
click at [703, 365] on div "Prorated rent" at bounding box center [754, 374] width 233 height 23
type input "Rent / Prorated rent"
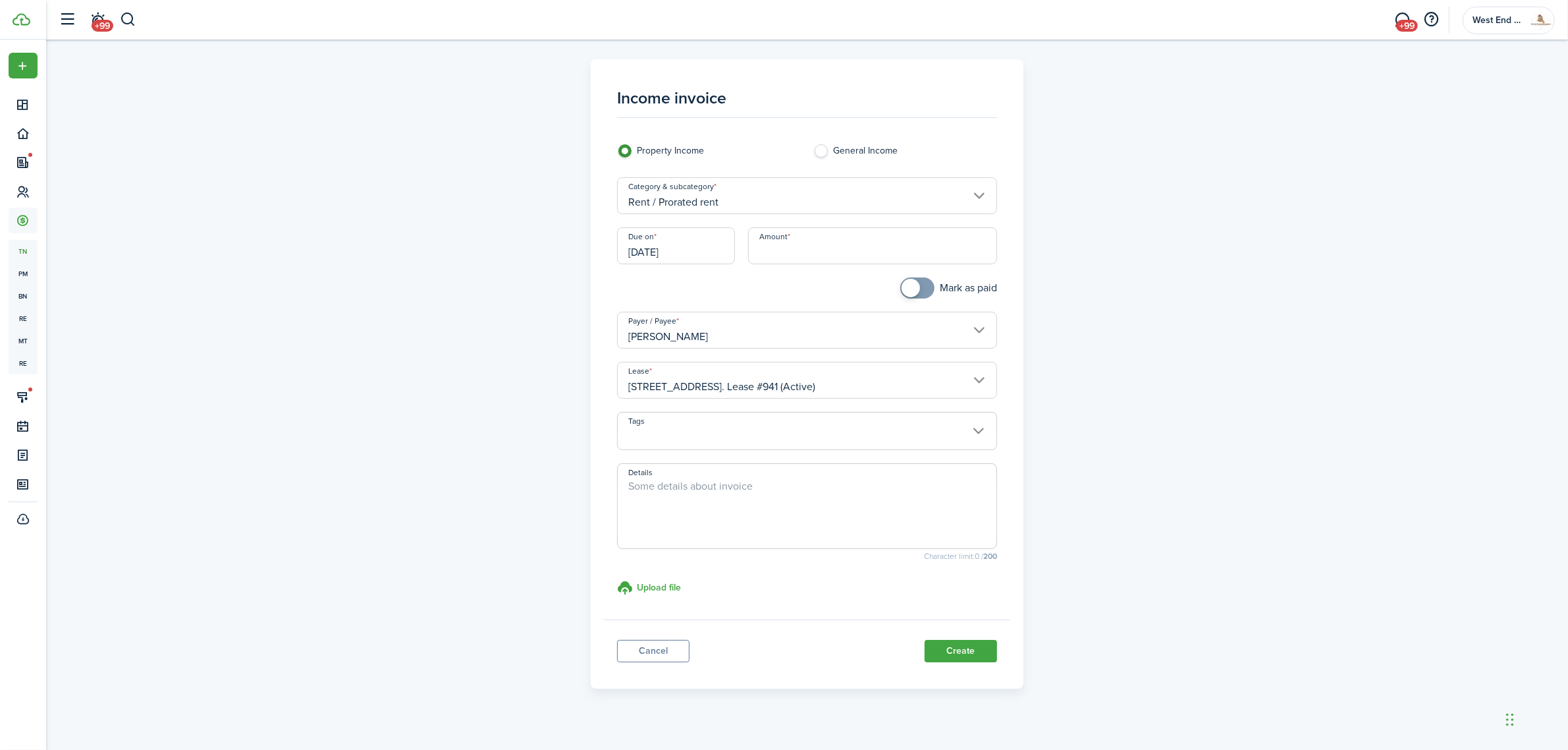
click at [815, 257] on input "Amount" at bounding box center [872, 246] width 249 height 37
click at [685, 231] on input "[DATE]" at bounding box center [676, 246] width 118 height 37
type input "$1,625.00"
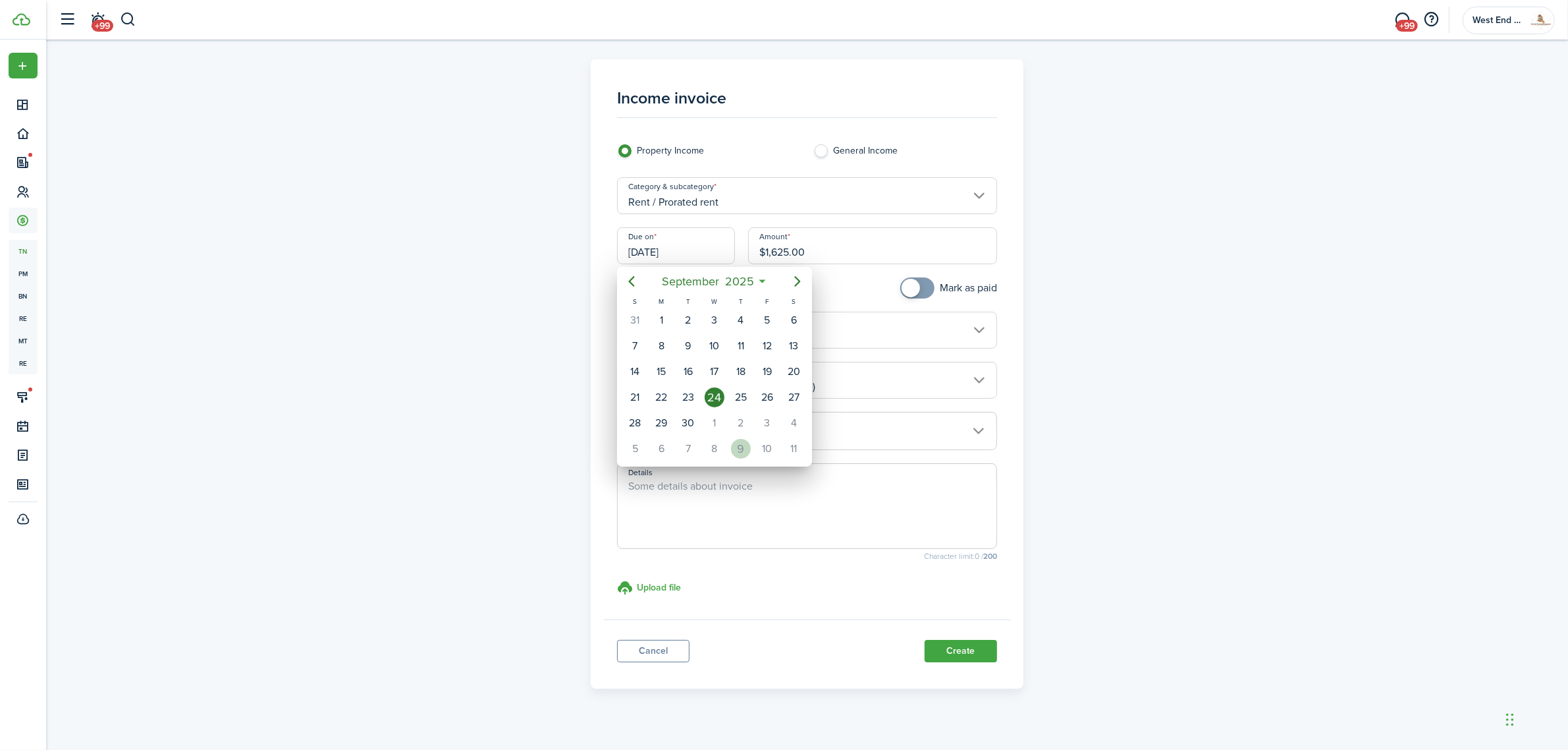
drag, startPoint x: 749, startPoint y: 440, endPoint x: 758, endPoint y: 441, distance: 9.1
click at [754, 441] on div "5 6 7 8 9 10 11" at bounding box center [713, 448] width 185 height 25
click at [758, 441] on div "10" at bounding box center [766, 449] width 26 height 25
type input "[DATE]"
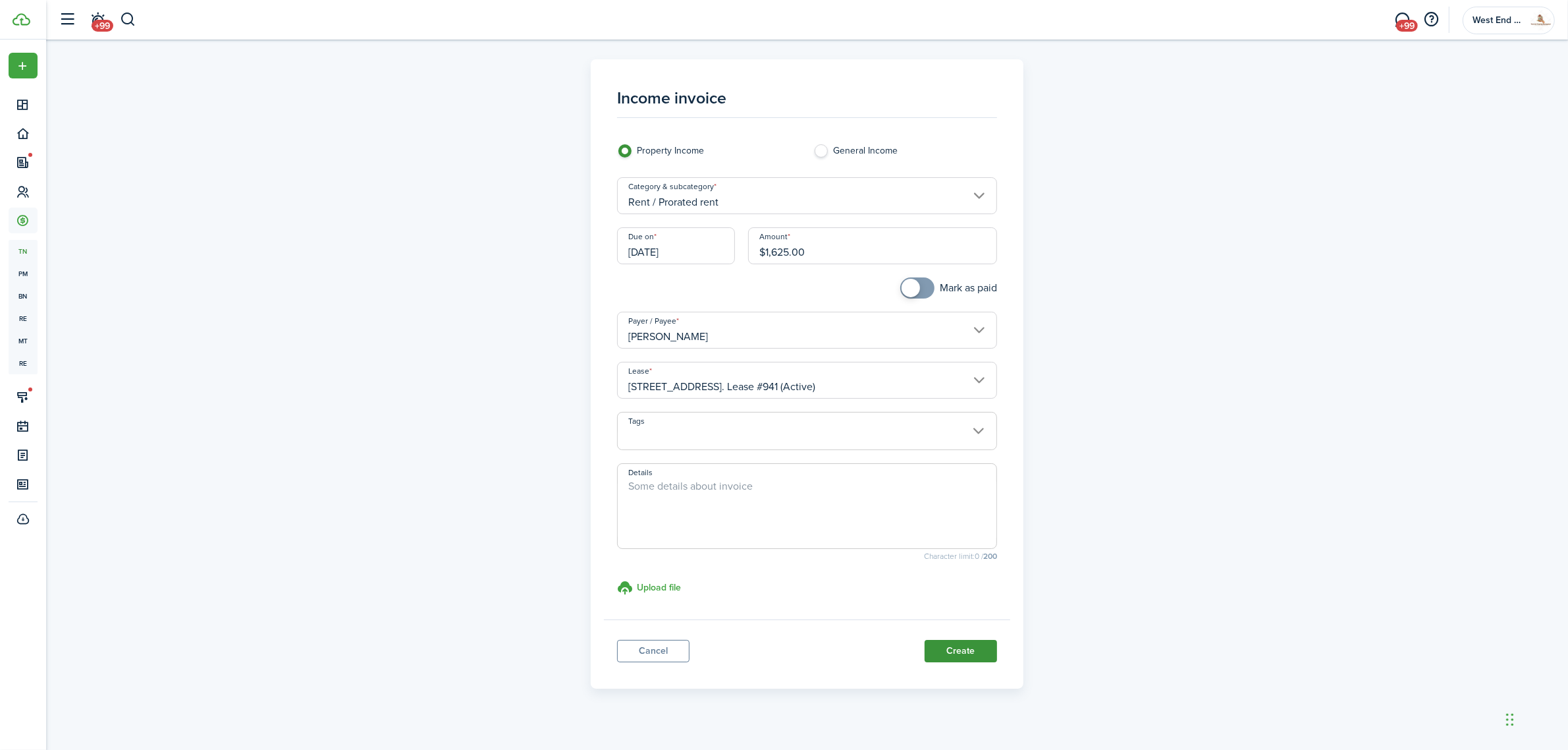
click at [981, 646] on button "Create" at bounding box center [960, 650] width 73 height 23
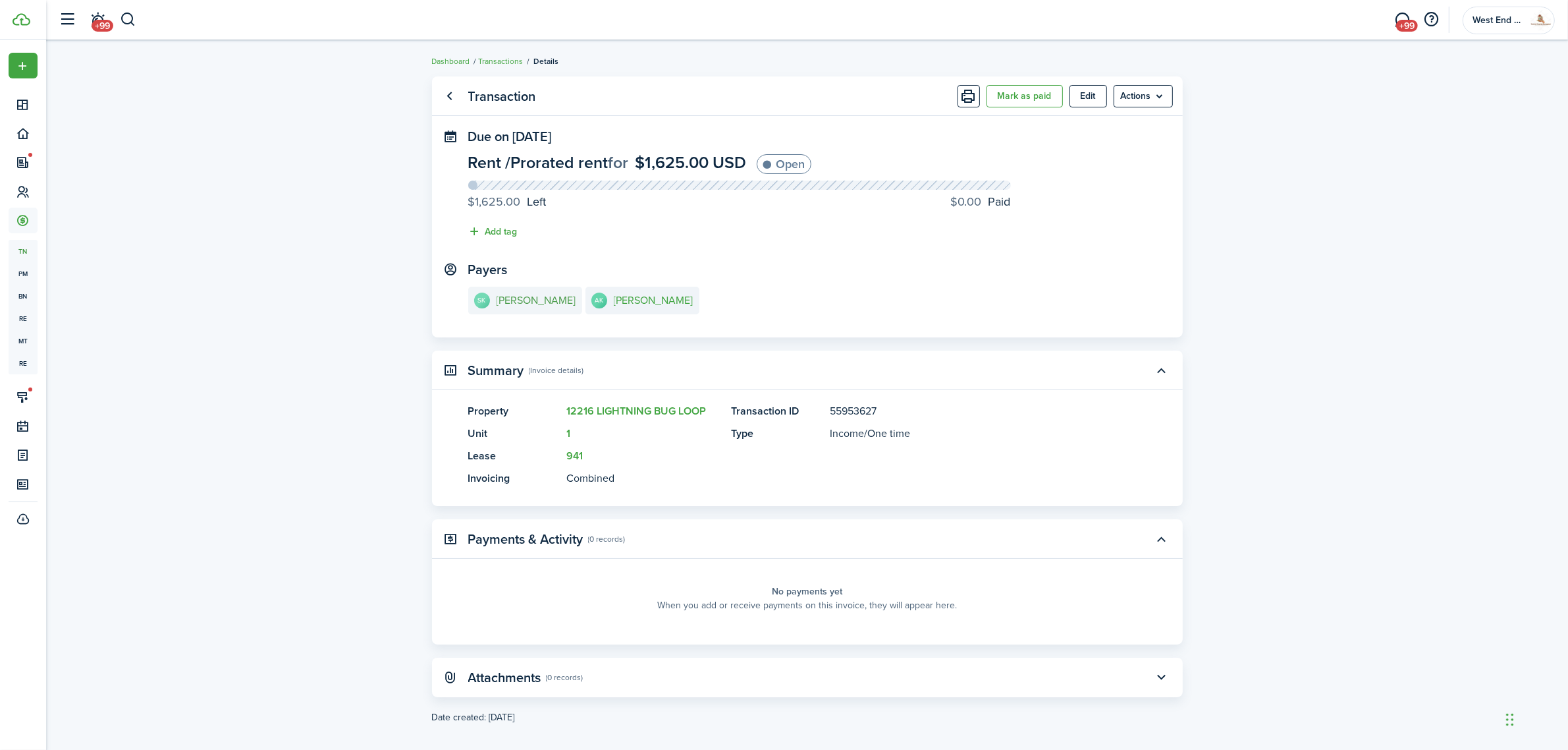
click at [523, 300] on e-details-info-title "[PERSON_NAME]" at bounding box center [536, 300] width 79 height 12
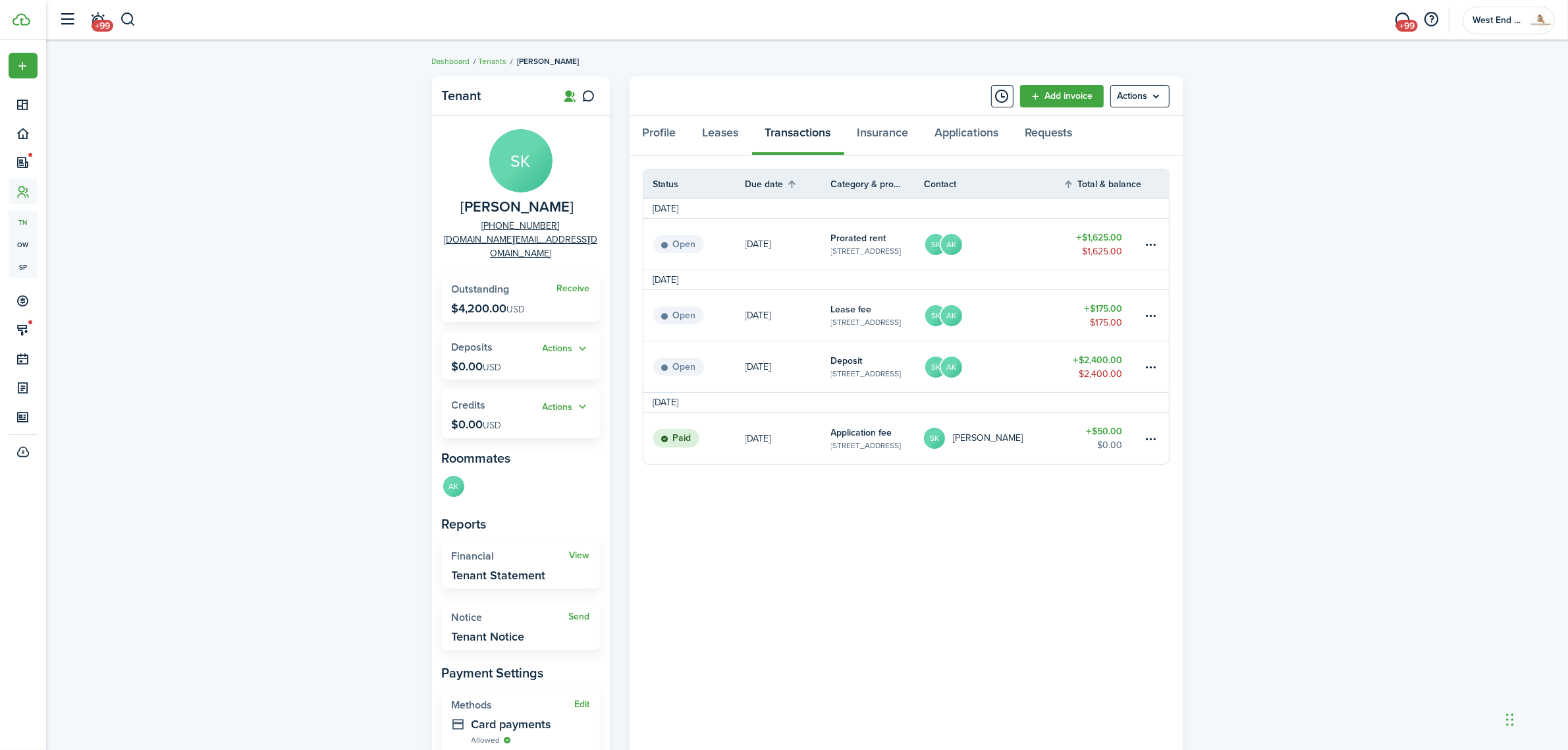
click at [237, 252] on div "Tenant SK [PERSON_NAME] [PHONE_NUMBER] [DOMAIN_NAME][EMAIL_ADDRESS][DOMAIN_NAME…" at bounding box center [807, 458] width 1522 height 776
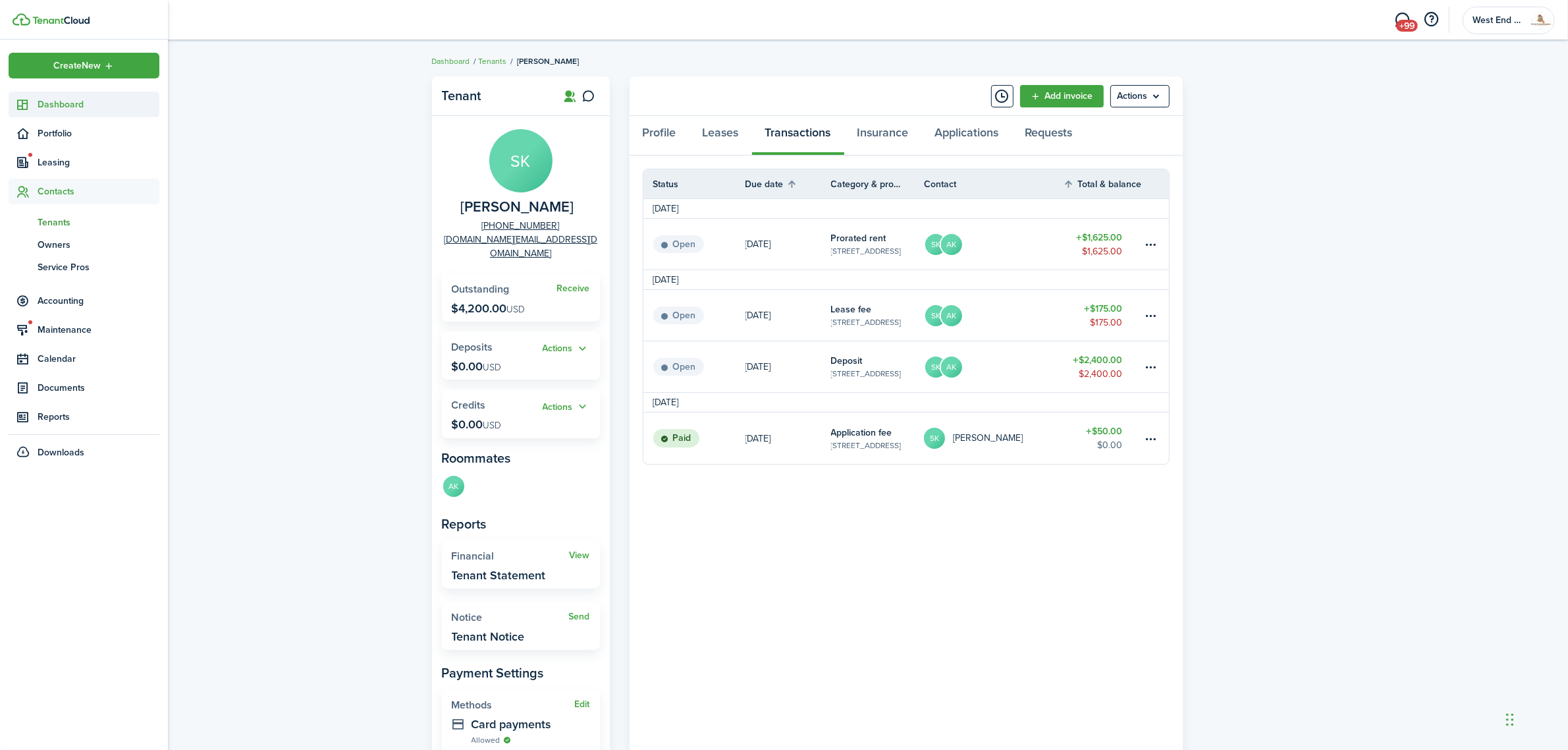
click at [40, 106] on span "Dashboard" at bounding box center [98, 104] width 122 height 14
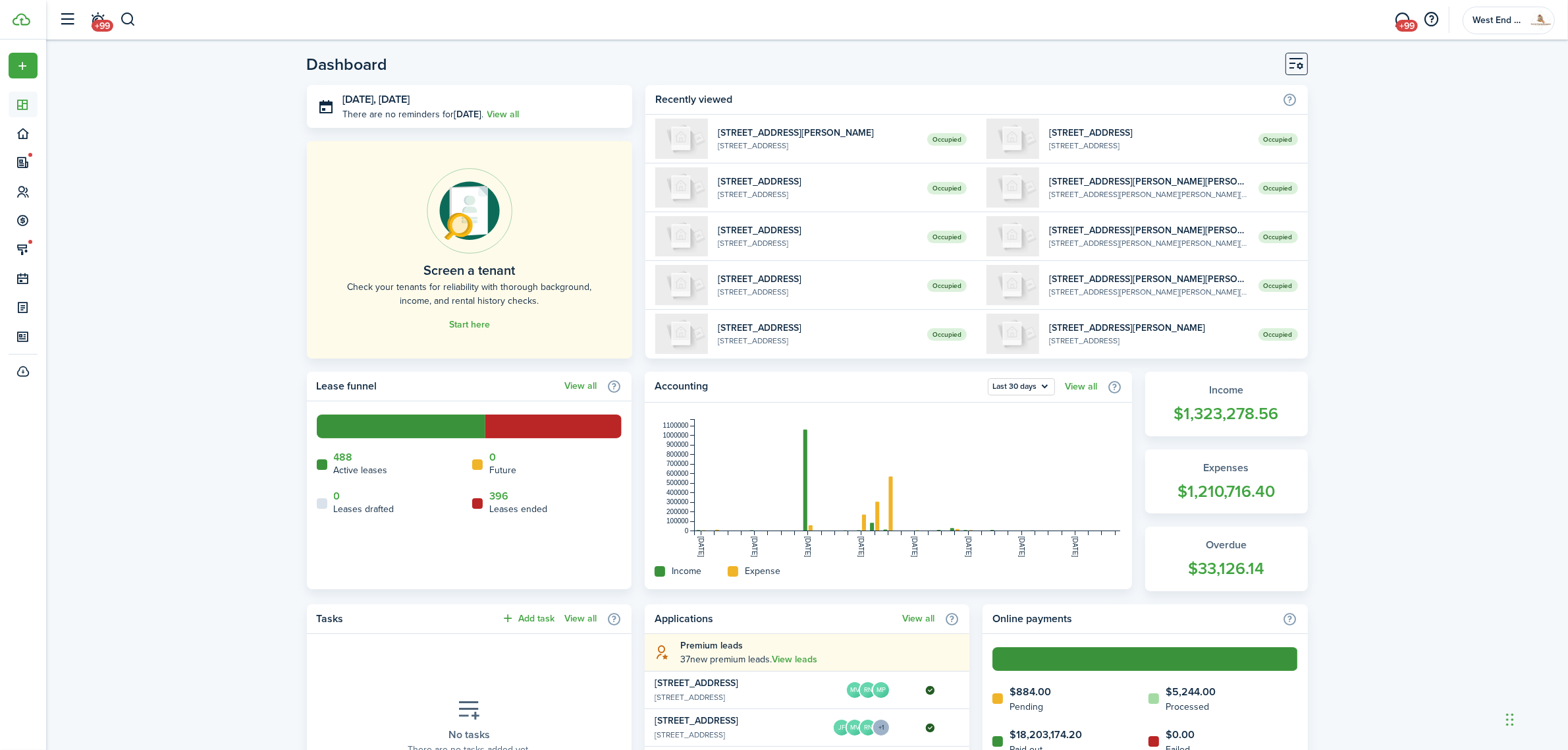
click at [228, 202] on div "Dashboard [DATE], [DATE] There are no reminders for [DATE] . View all Screen a …" at bounding box center [807, 668] width 1522 height 1243
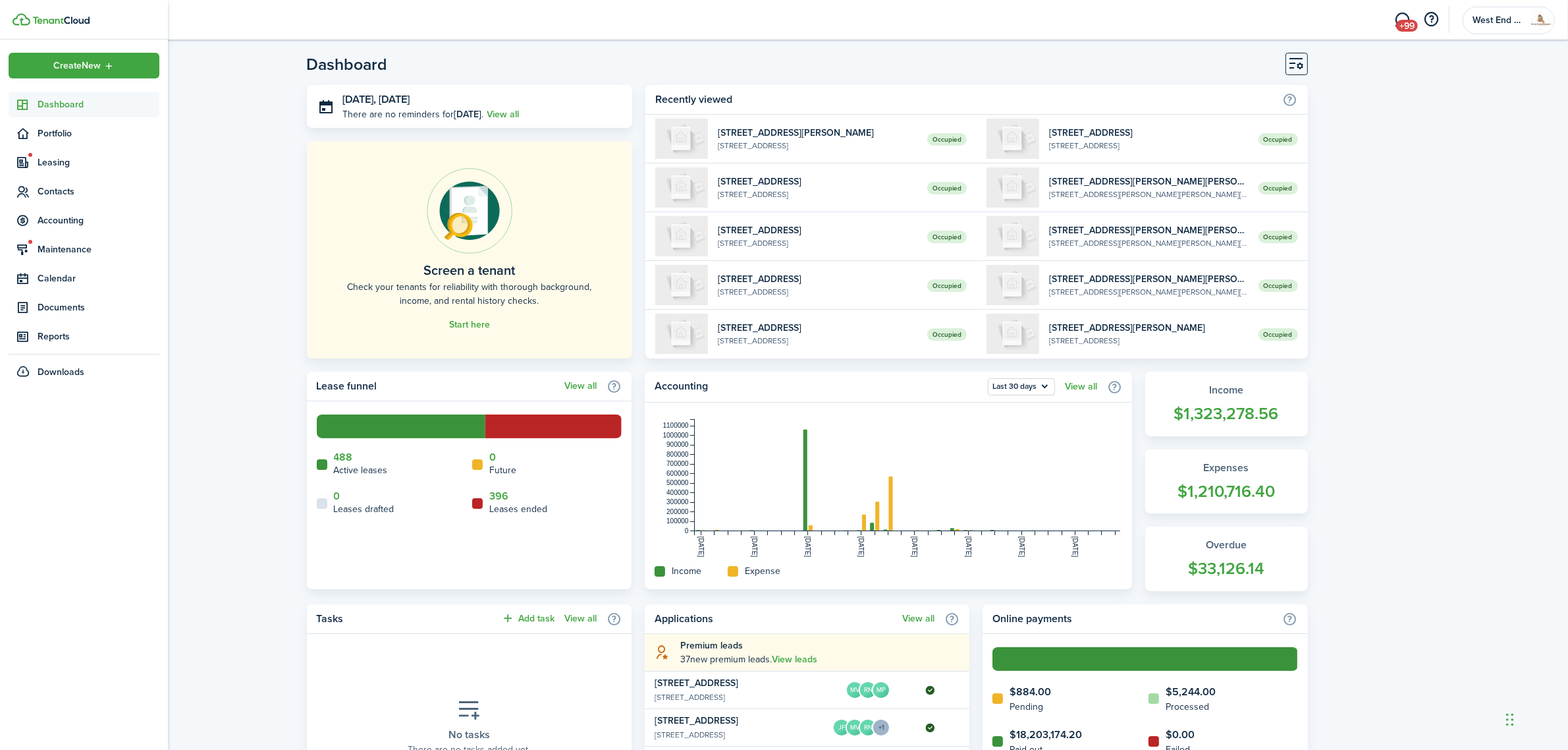
click at [37, 103] on span "Dashboard" at bounding box center [98, 104] width 122 height 14
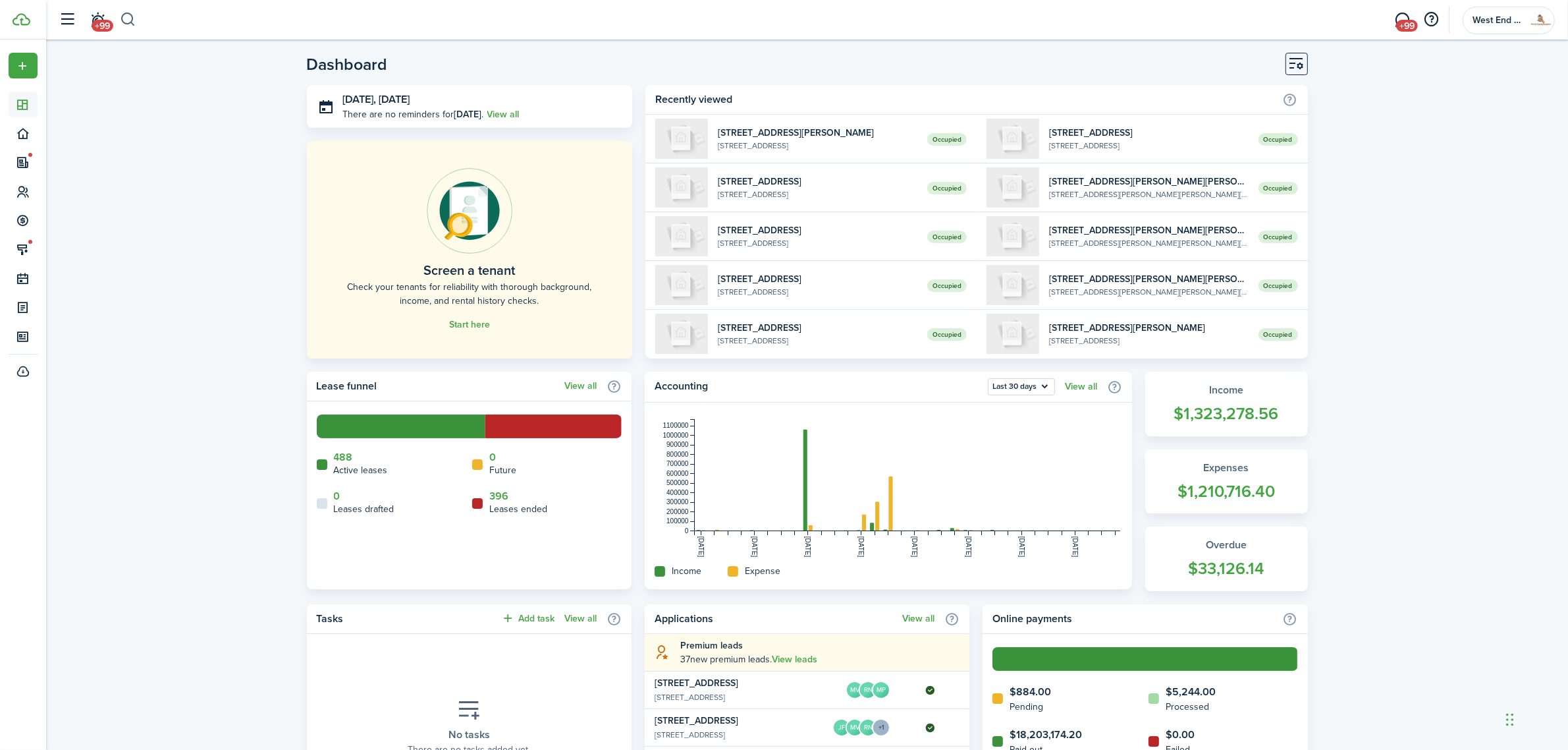
click at [125, 17] on button "button" at bounding box center [127, 20] width 17 height 23
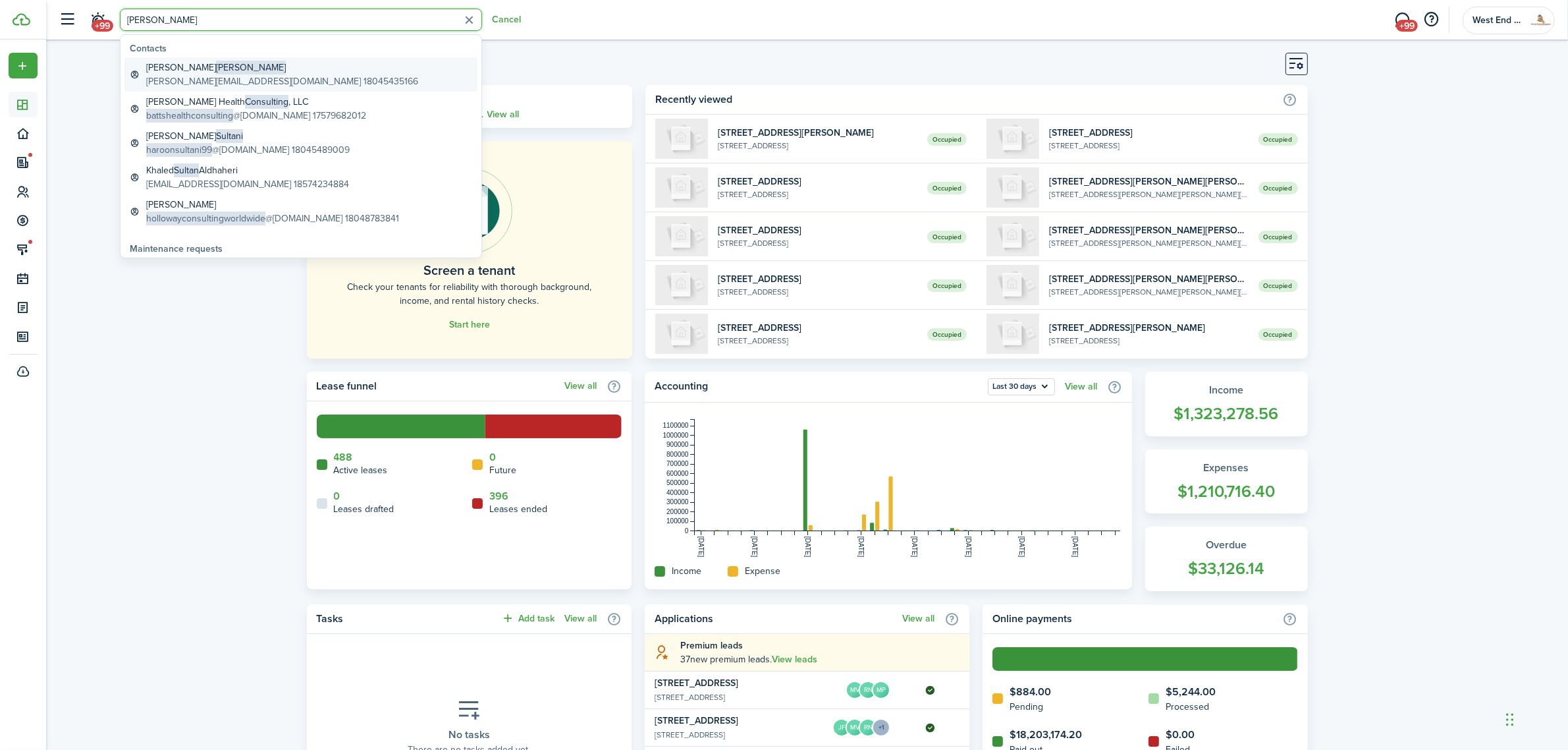
type input "[PERSON_NAME]"
click at [215, 64] on global-search-item-title "[PERSON_NAME]" at bounding box center [282, 68] width 272 height 14
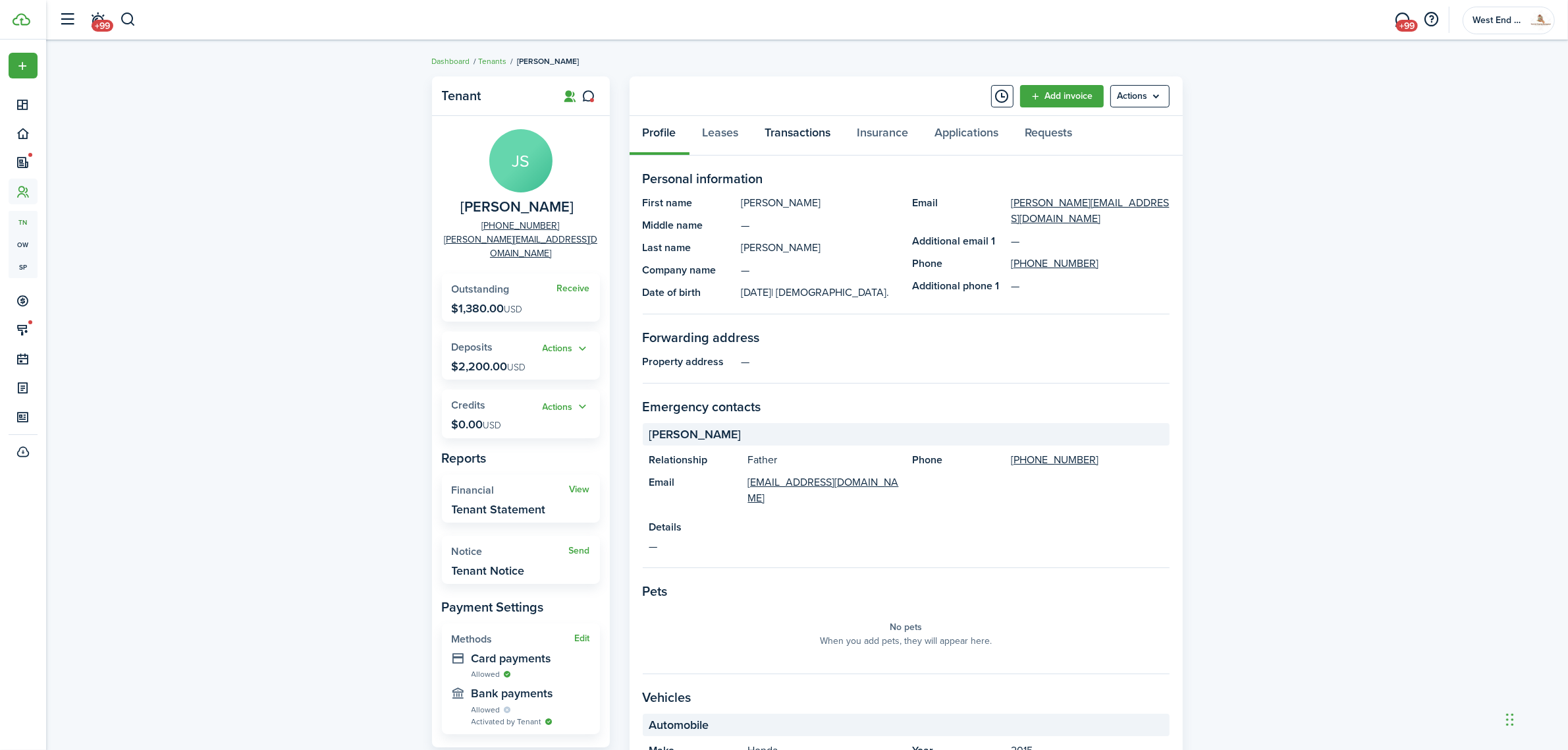
click at [804, 135] on link "Transactions" at bounding box center [798, 135] width 92 height 39
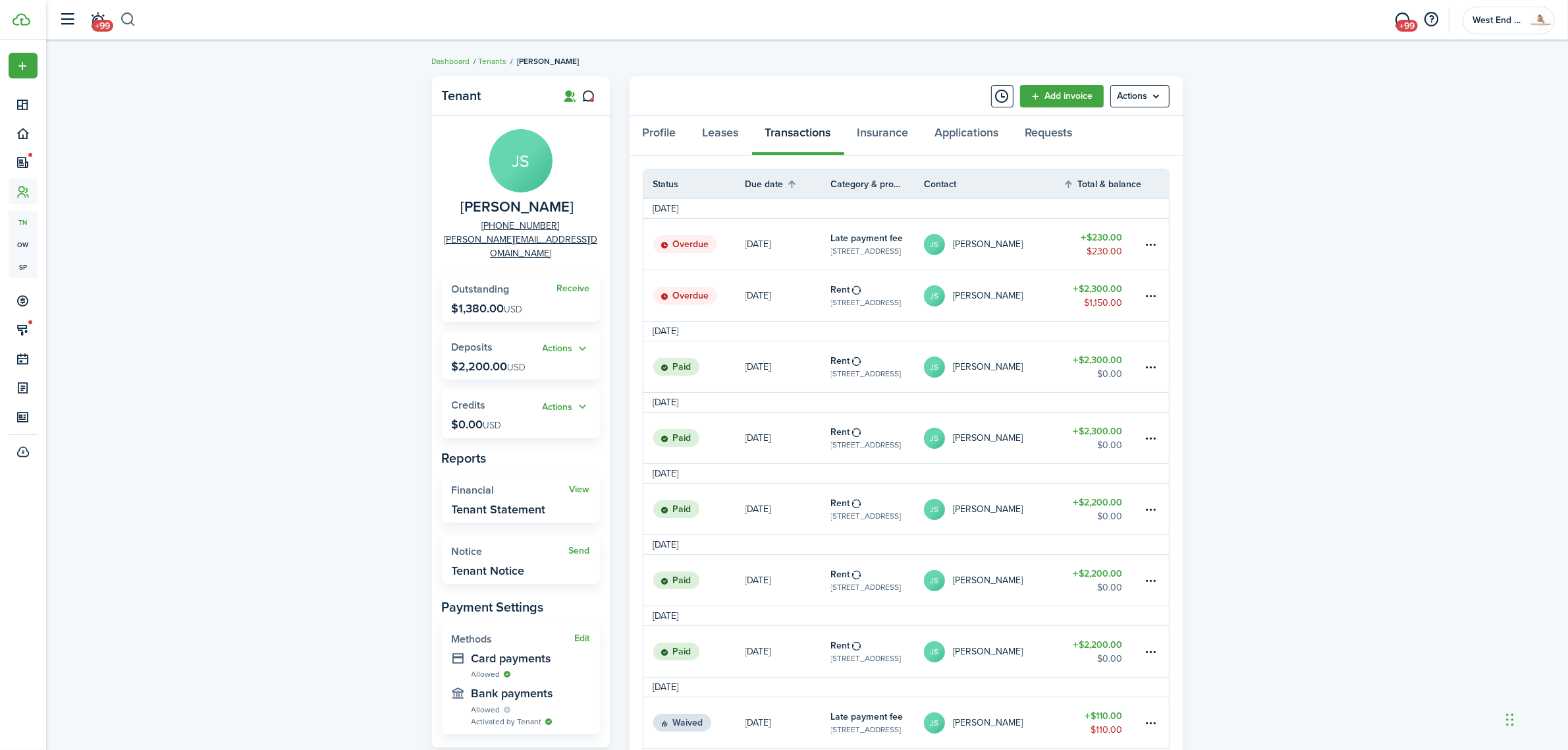
click at [125, 27] on button "button" at bounding box center [127, 20] width 17 height 23
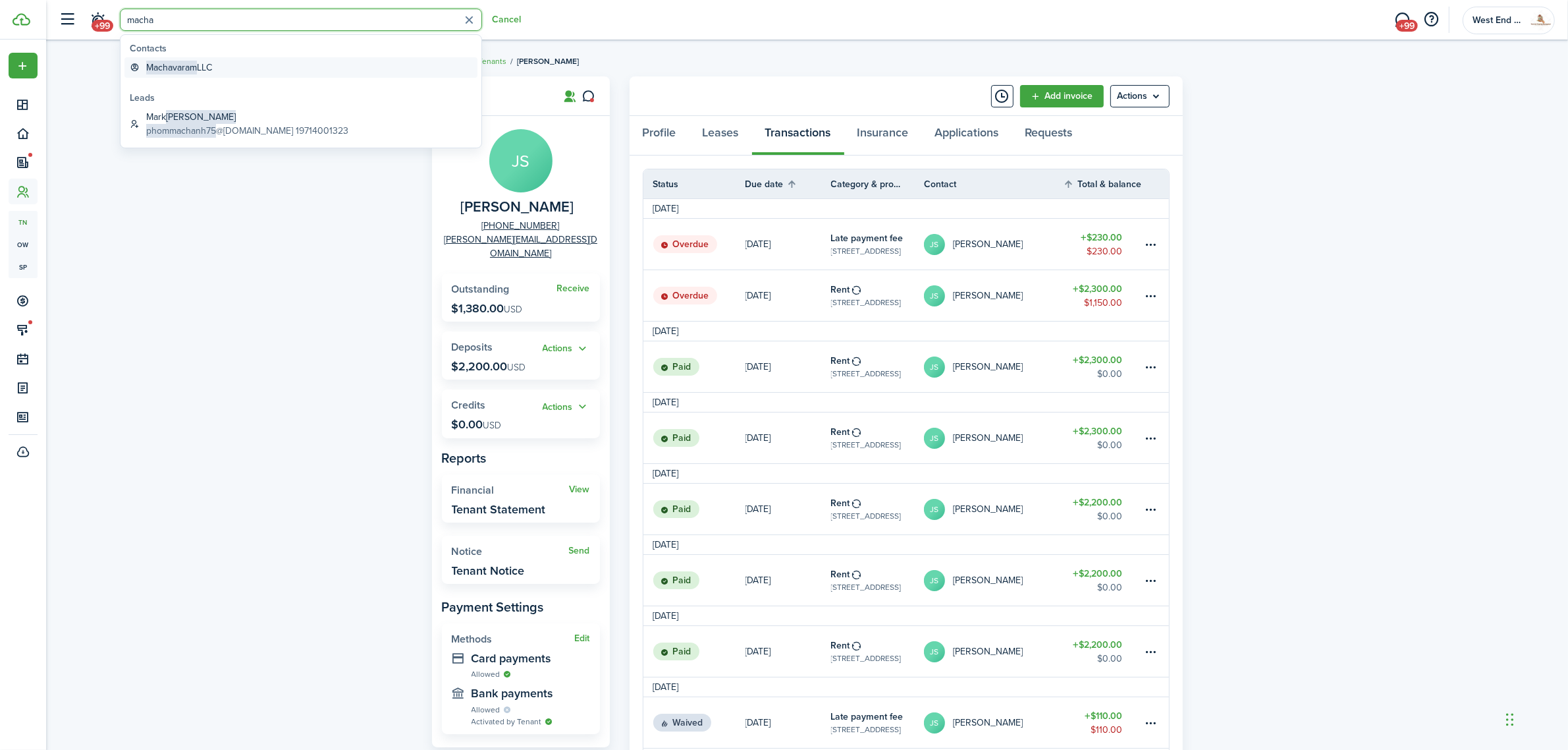
type input "macha"
click at [208, 61] on global-search-item-title "Machavaram LLC" at bounding box center [178, 68] width 66 height 14
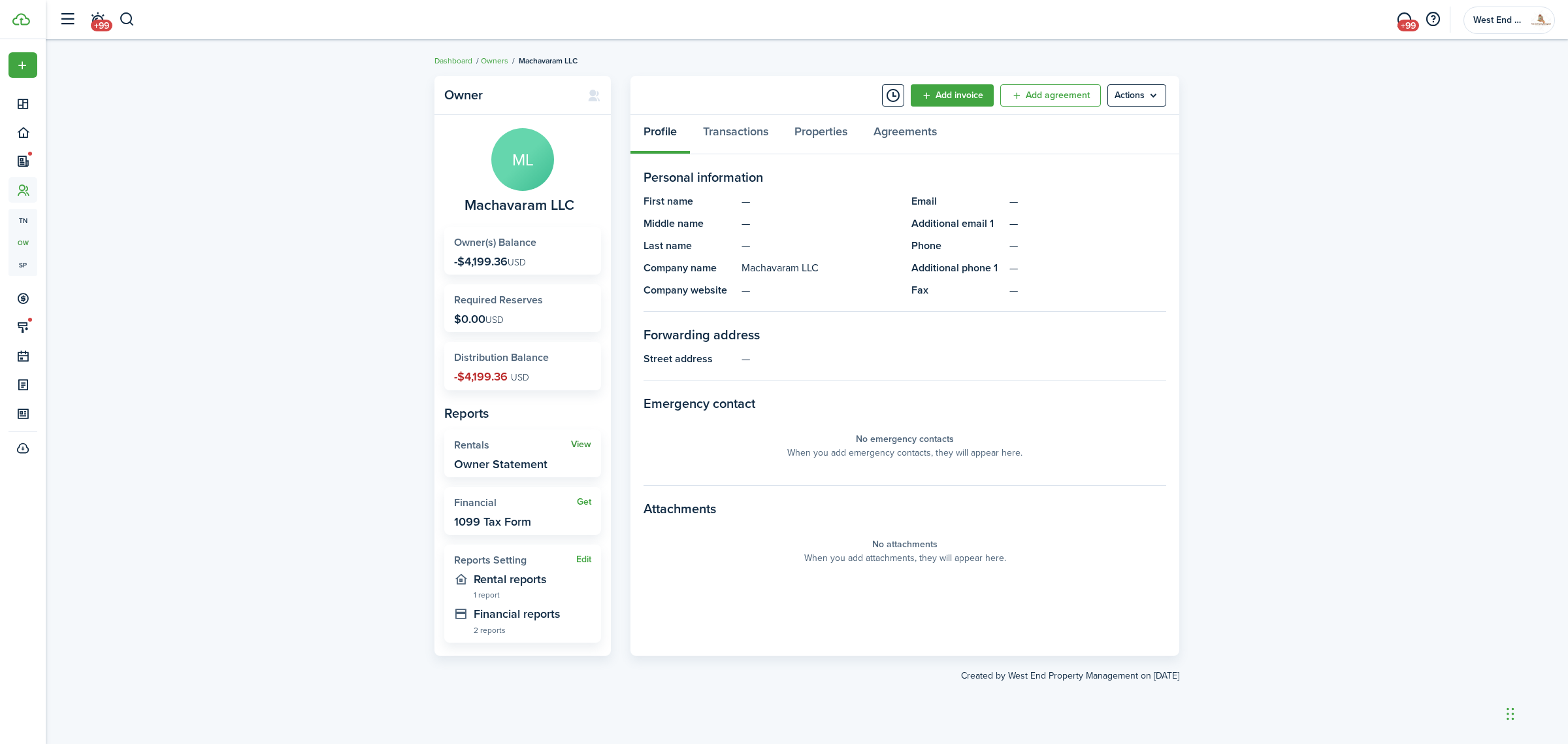
click at [586, 445] on link "View" at bounding box center [580, 444] width 20 height 11
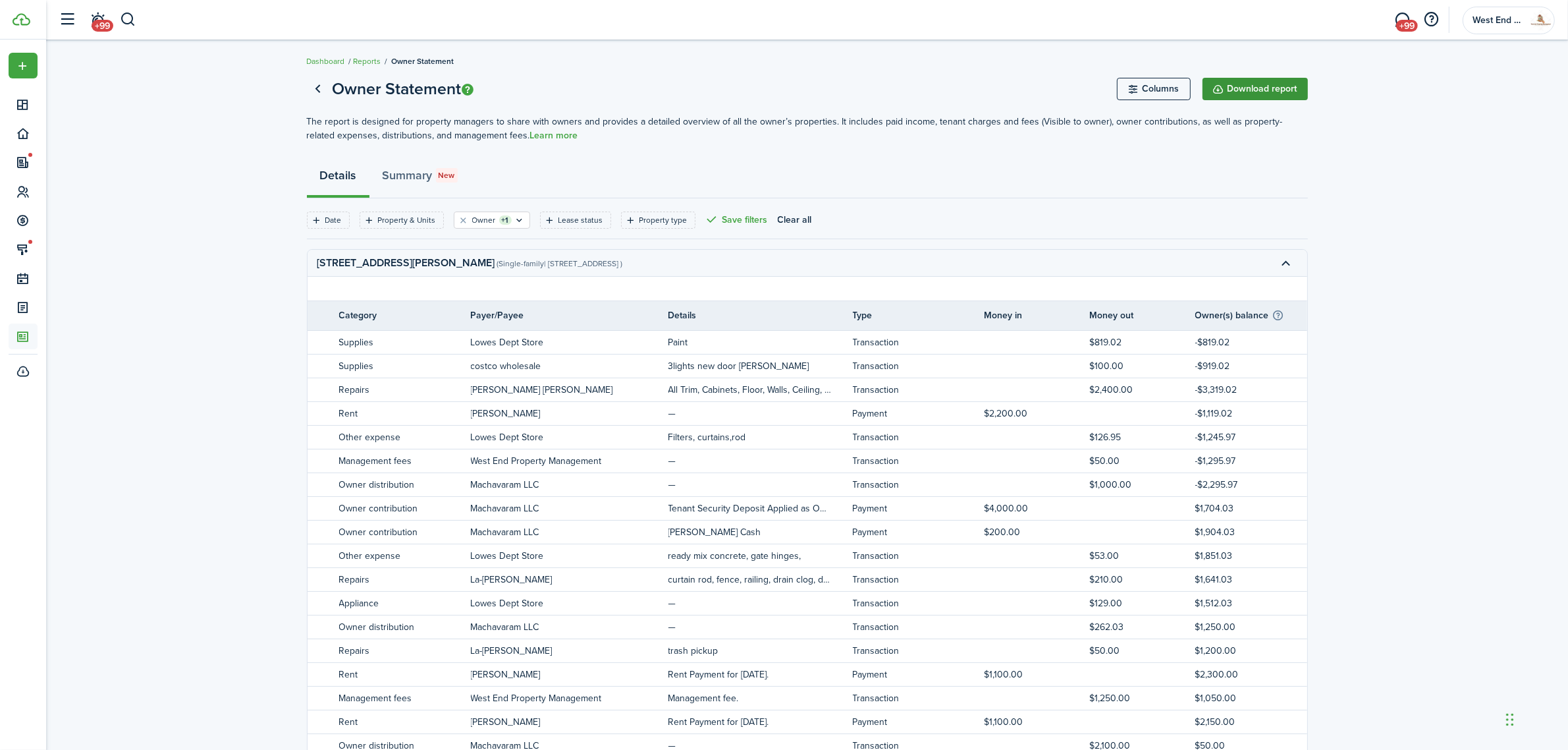
click at [1242, 87] on button "Download report" at bounding box center [1255, 88] width 106 height 23
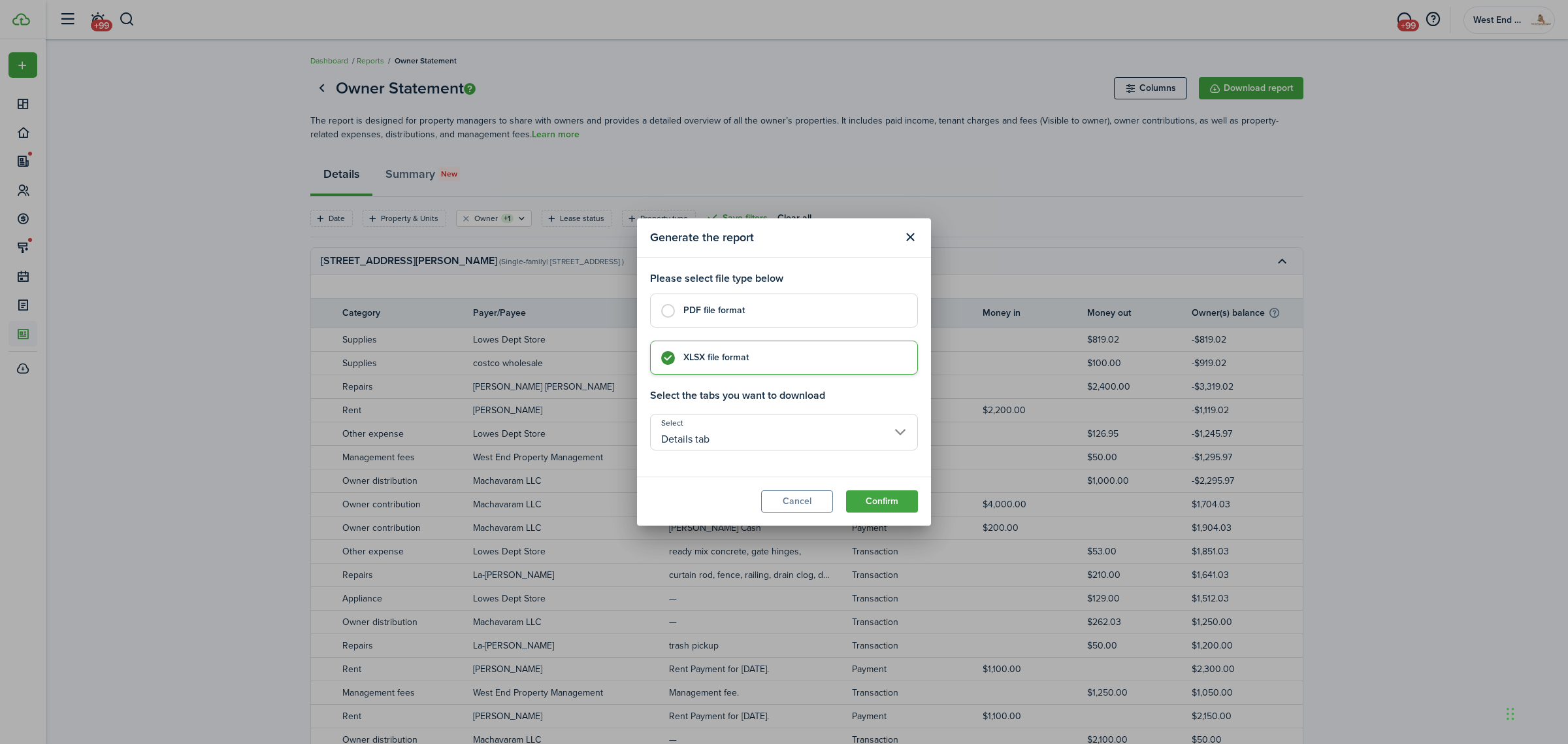
click at [762, 320] on label "PDF file format" at bounding box center [784, 310] width 268 height 34
radio input "true"
click at [871, 499] on button "Confirm" at bounding box center [882, 501] width 72 height 22
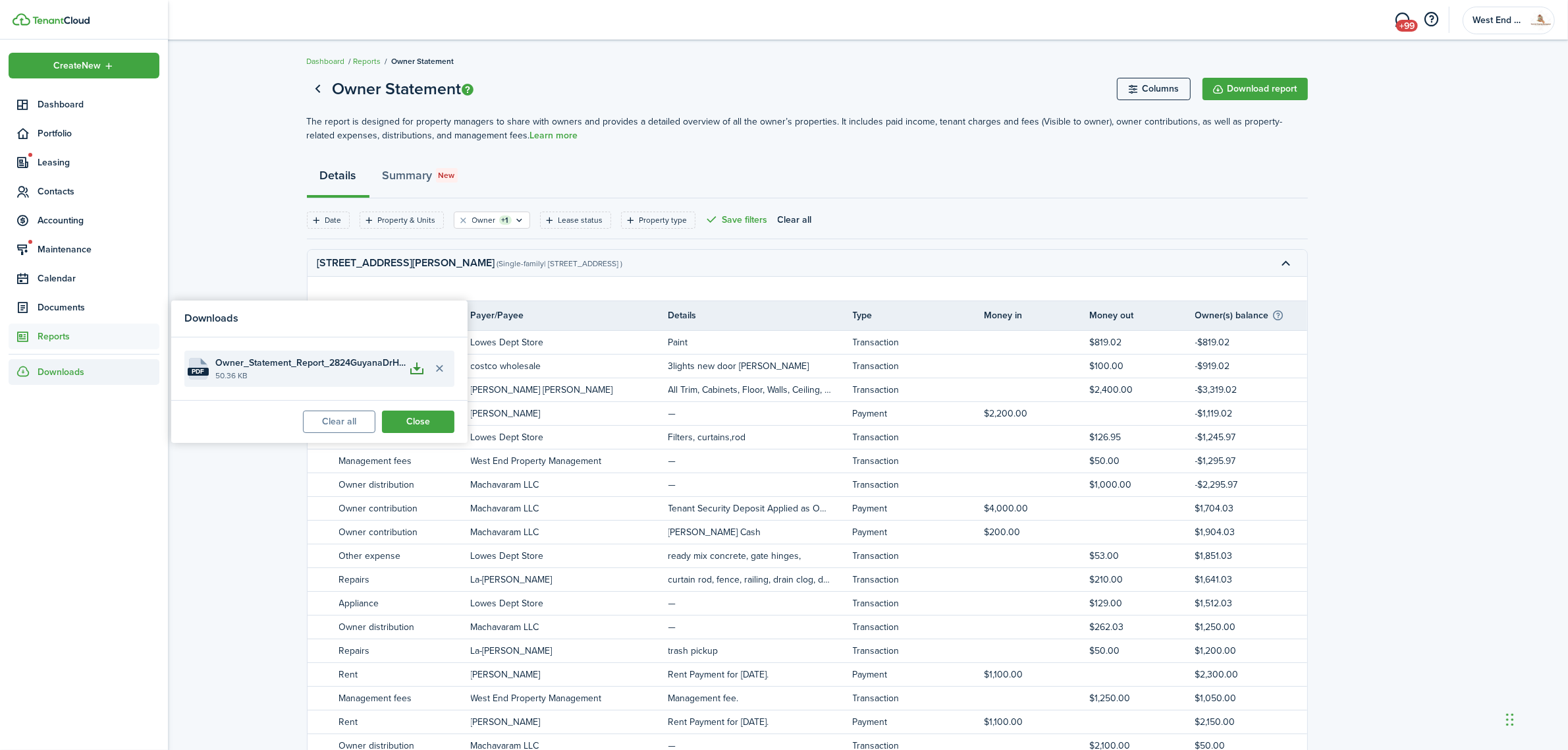
click at [418, 371] on button "button" at bounding box center [417, 368] width 23 height 23
click at [433, 364] on button "Delete file" at bounding box center [439, 368] width 23 height 23
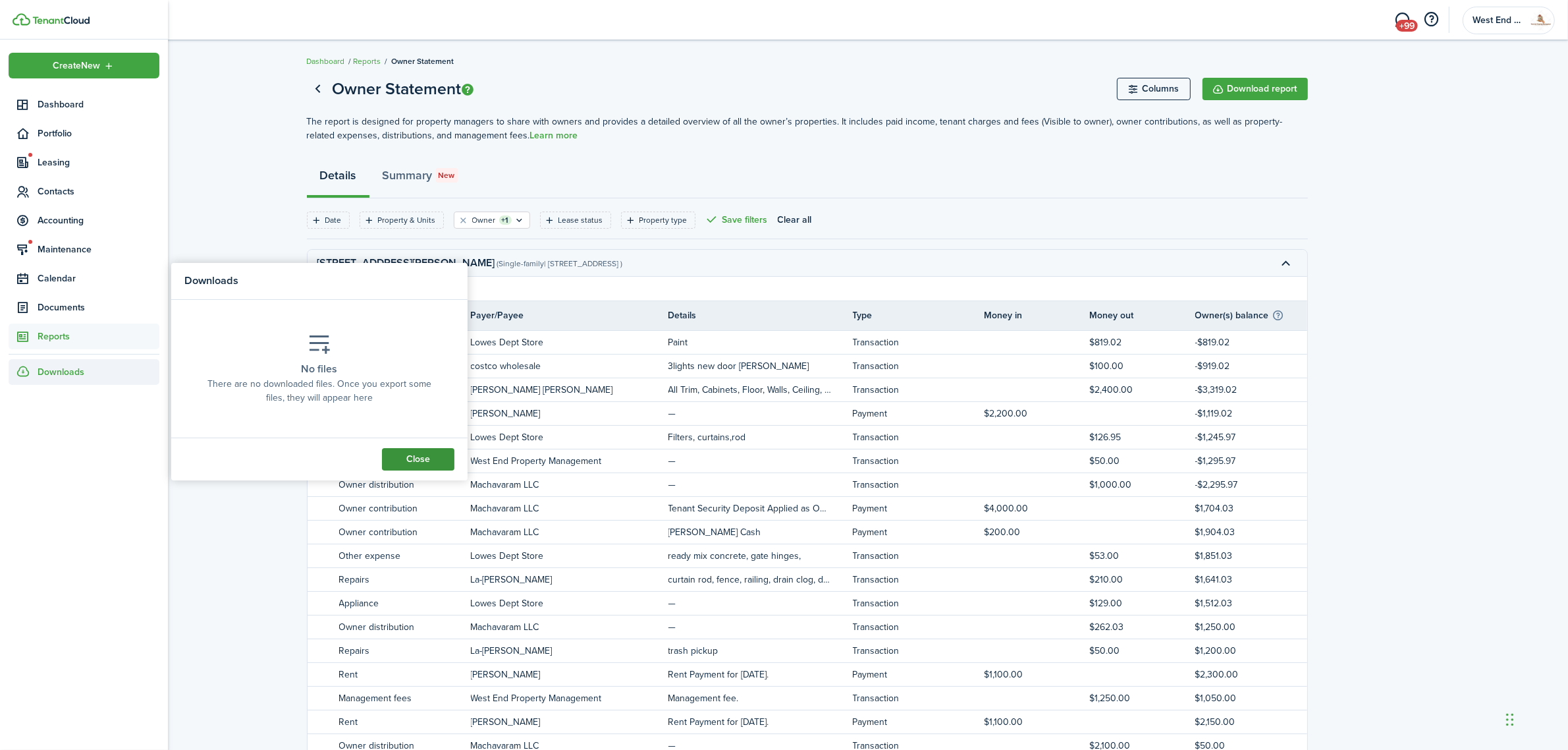
click at [433, 465] on button "Close" at bounding box center [418, 459] width 73 height 23
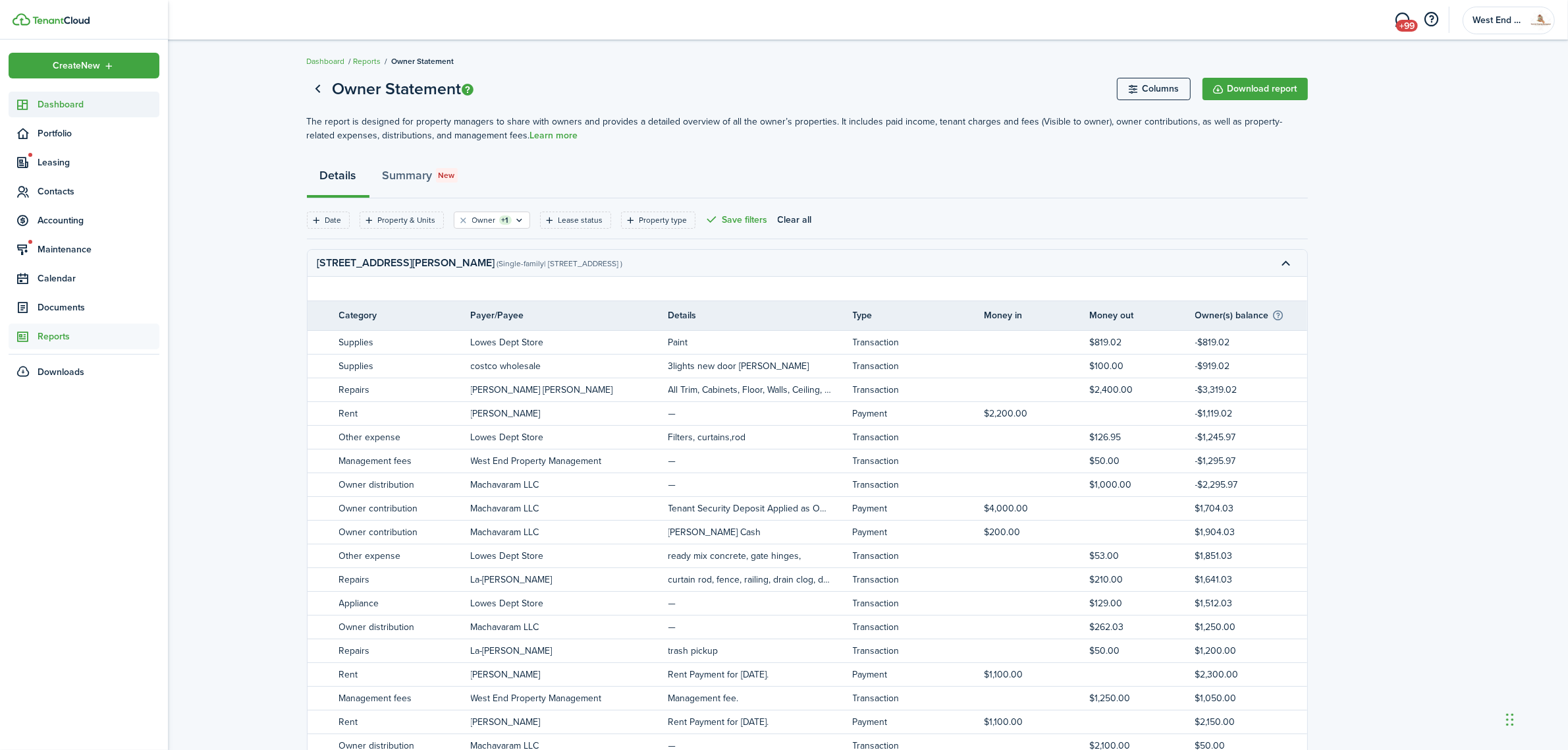
click at [43, 106] on span "Dashboard" at bounding box center [98, 104] width 122 height 14
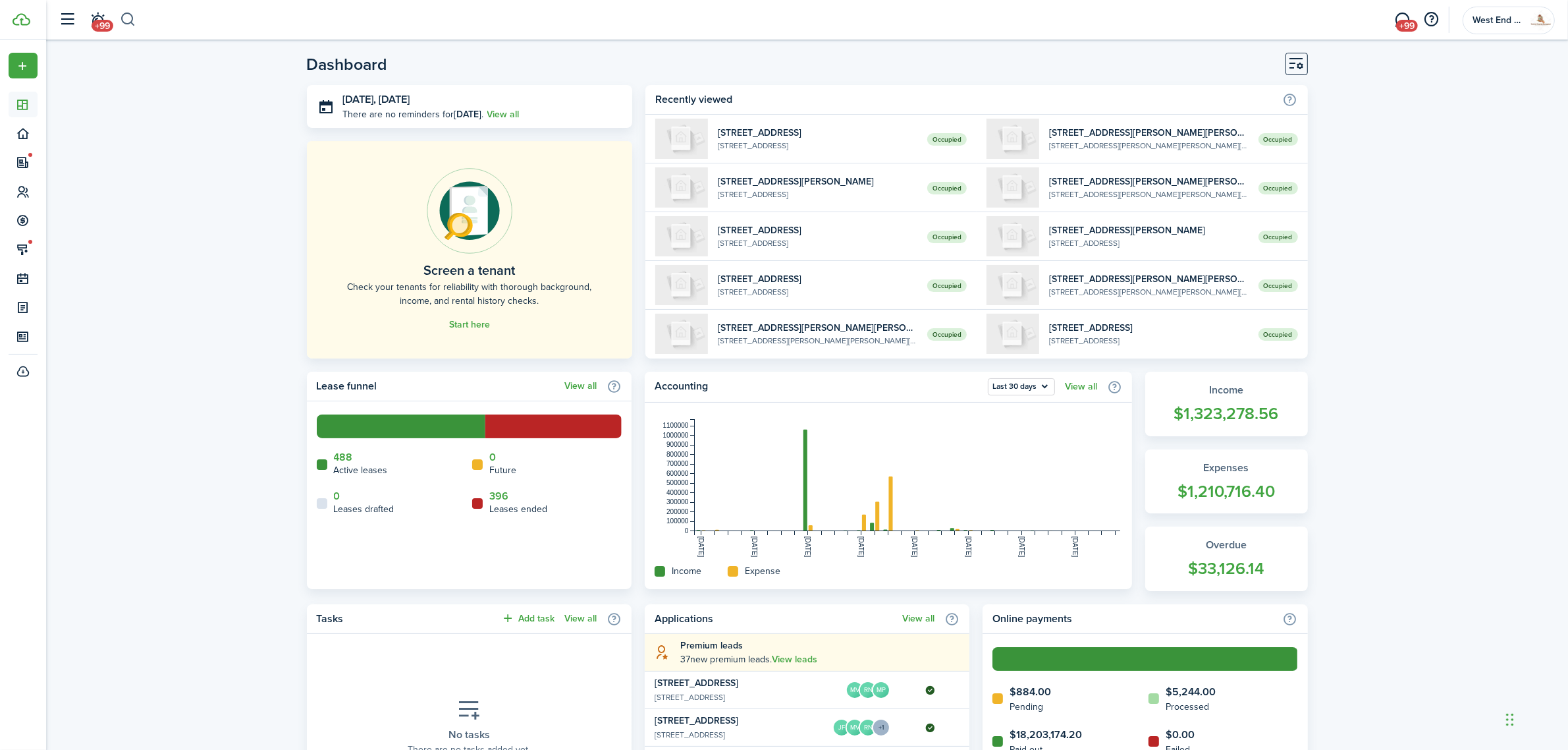
click at [135, 24] on button "button" at bounding box center [127, 20] width 17 height 23
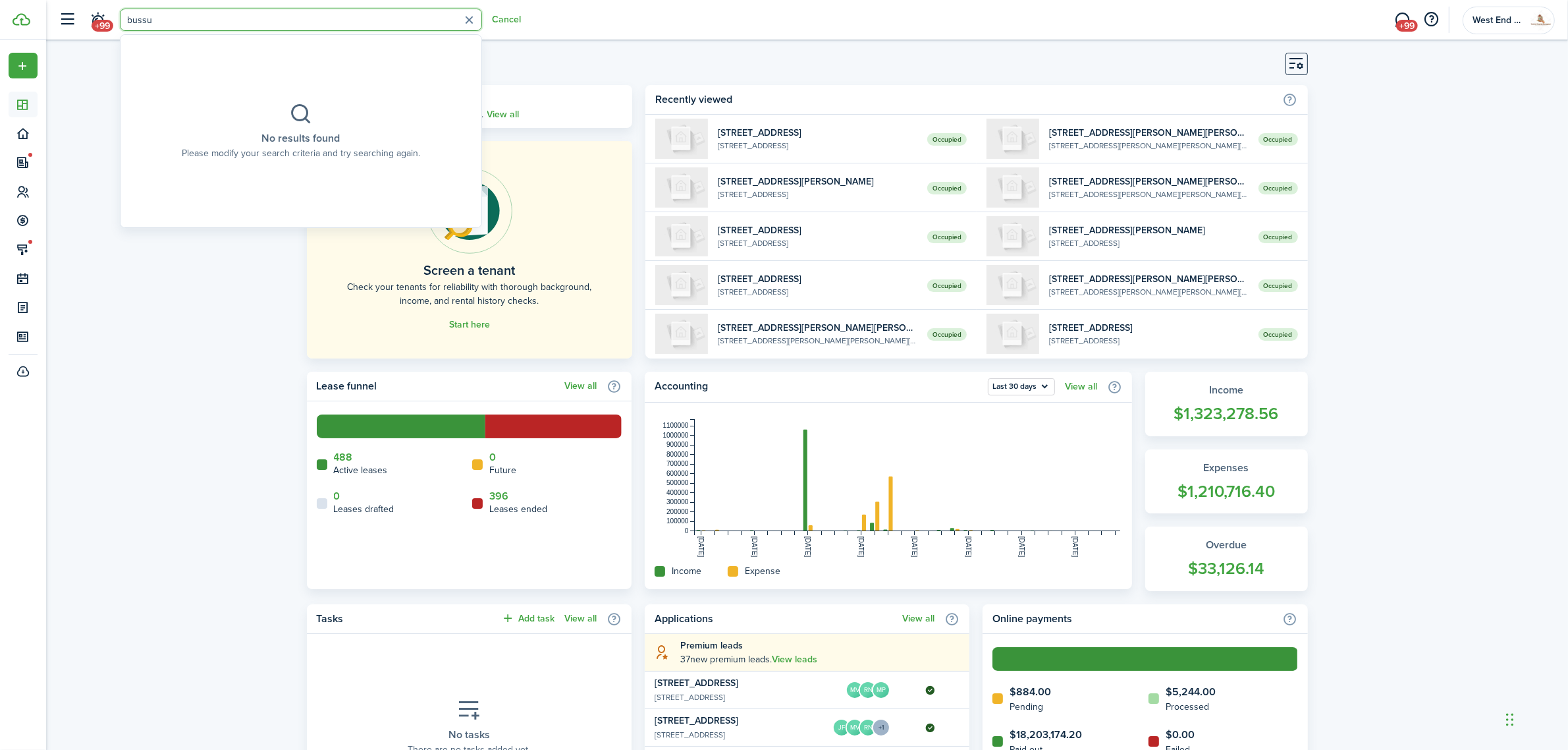
click at [186, 17] on input "bussu" at bounding box center [301, 20] width 363 height 23
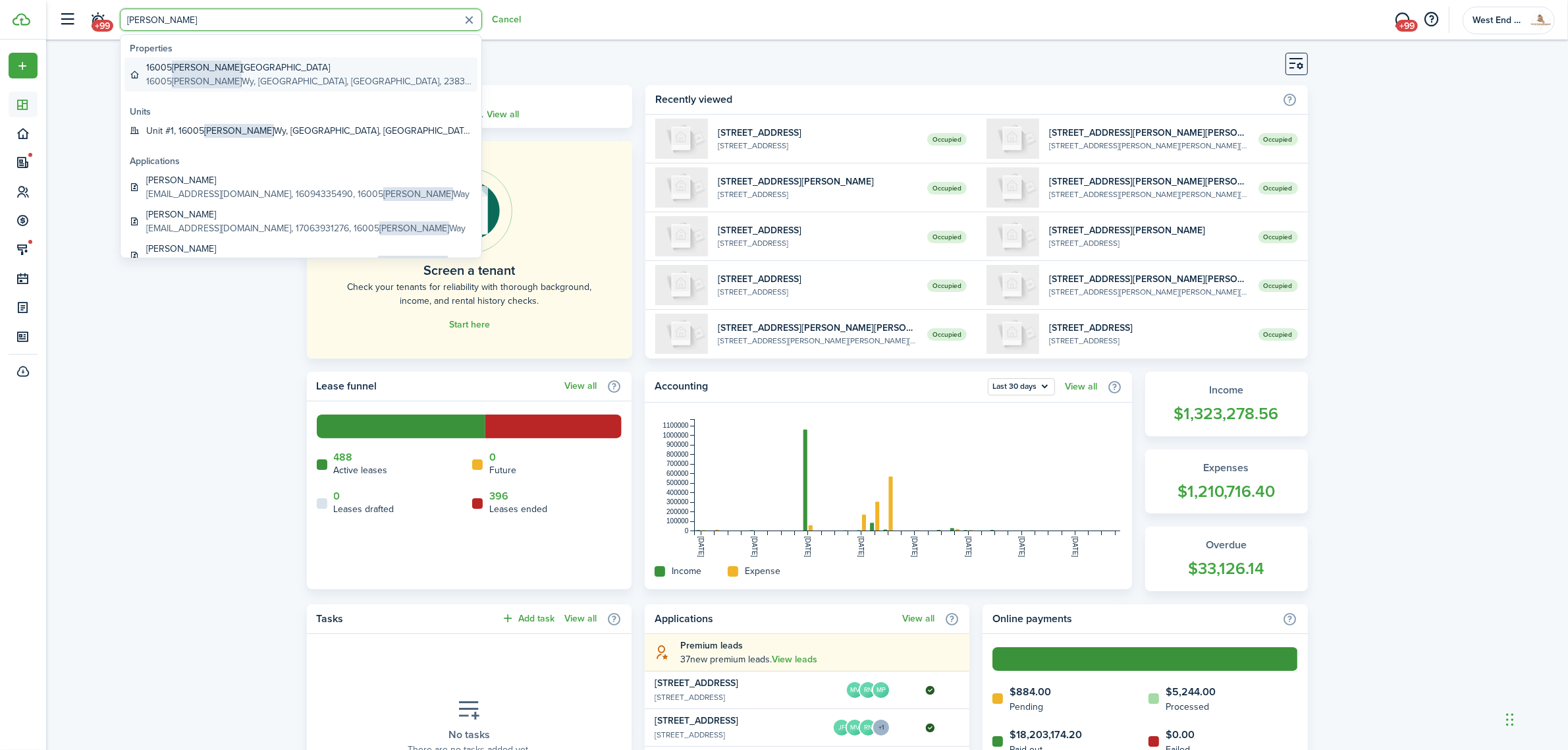
type input "[PERSON_NAME]"
click at [242, 75] on global-search-item-description "[STREET_ADDRESS][PERSON_NAME]" at bounding box center [309, 81] width 326 height 14
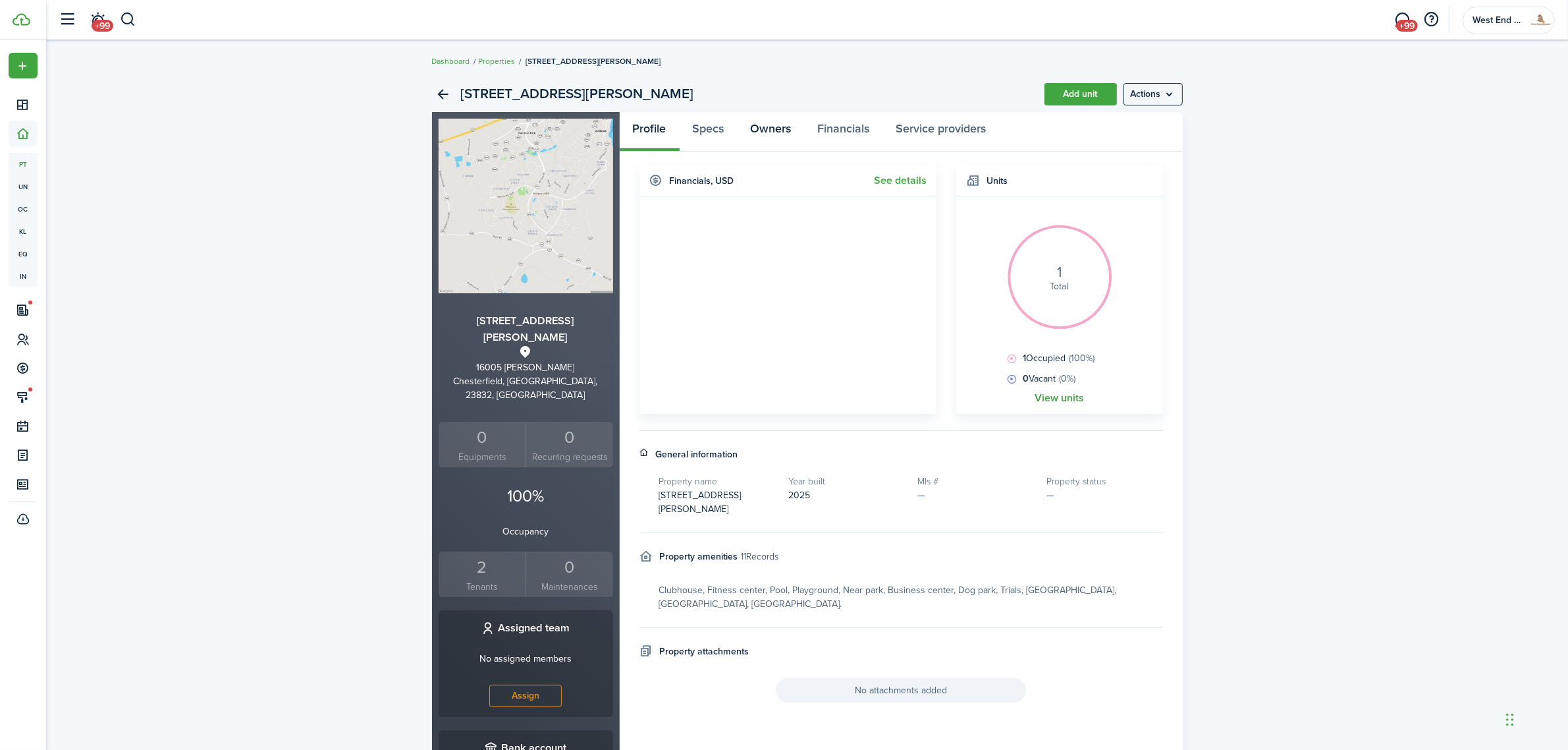
click at [776, 130] on link "Owners" at bounding box center [771, 131] width 68 height 39
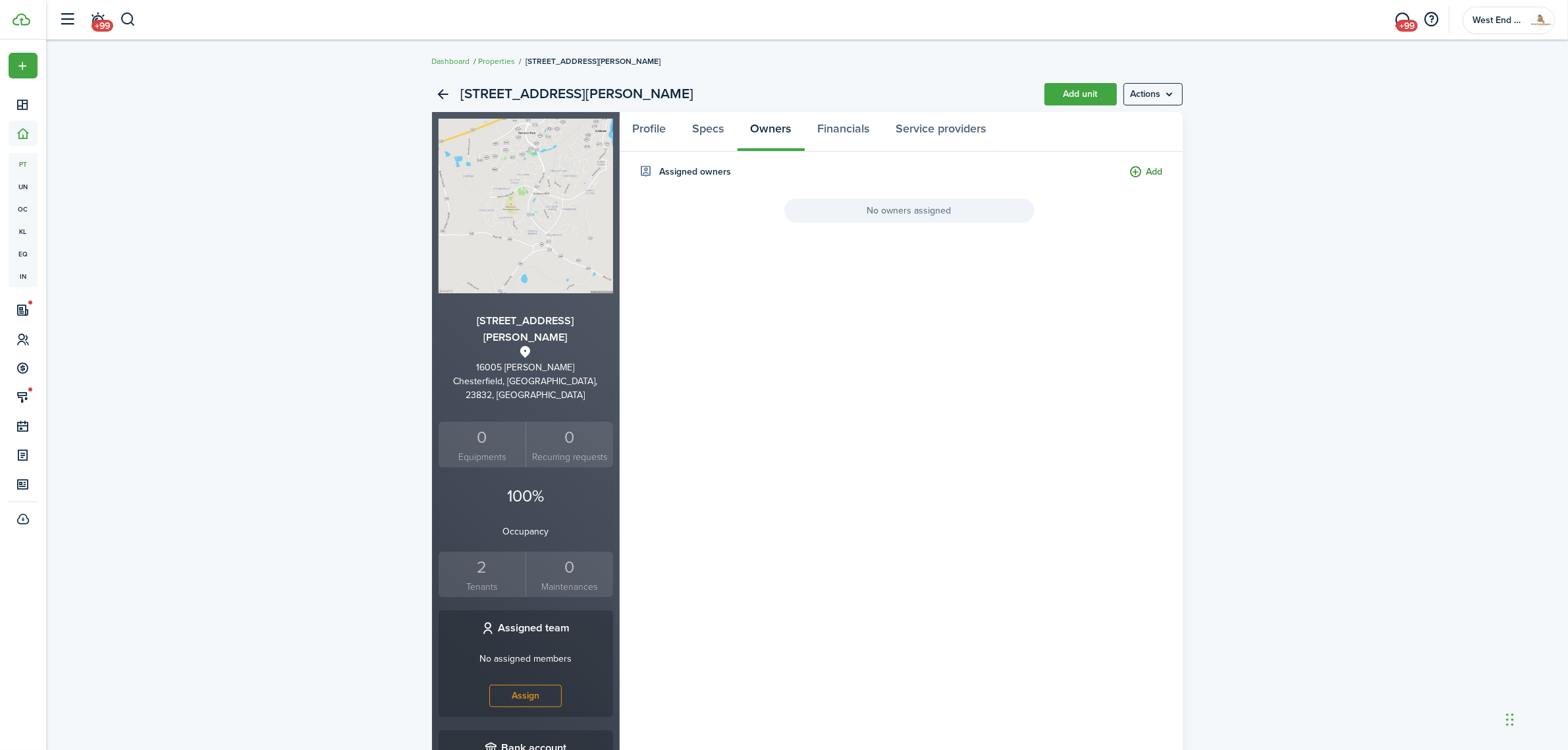
click at [1141, 169] on button "Add" at bounding box center [1146, 172] width 33 height 15
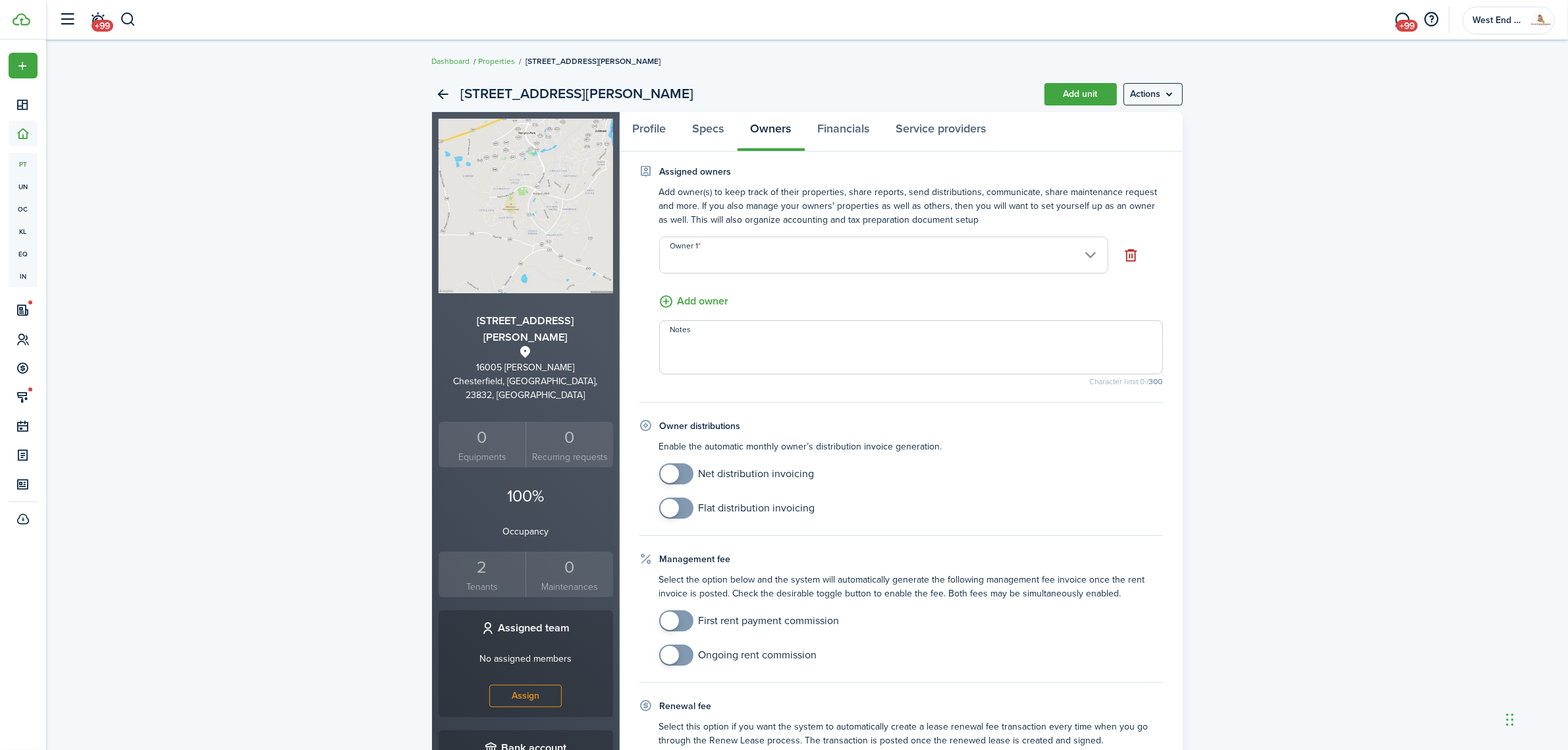
click at [807, 254] on input "Owner 1" at bounding box center [884, 255] width 449 height 37
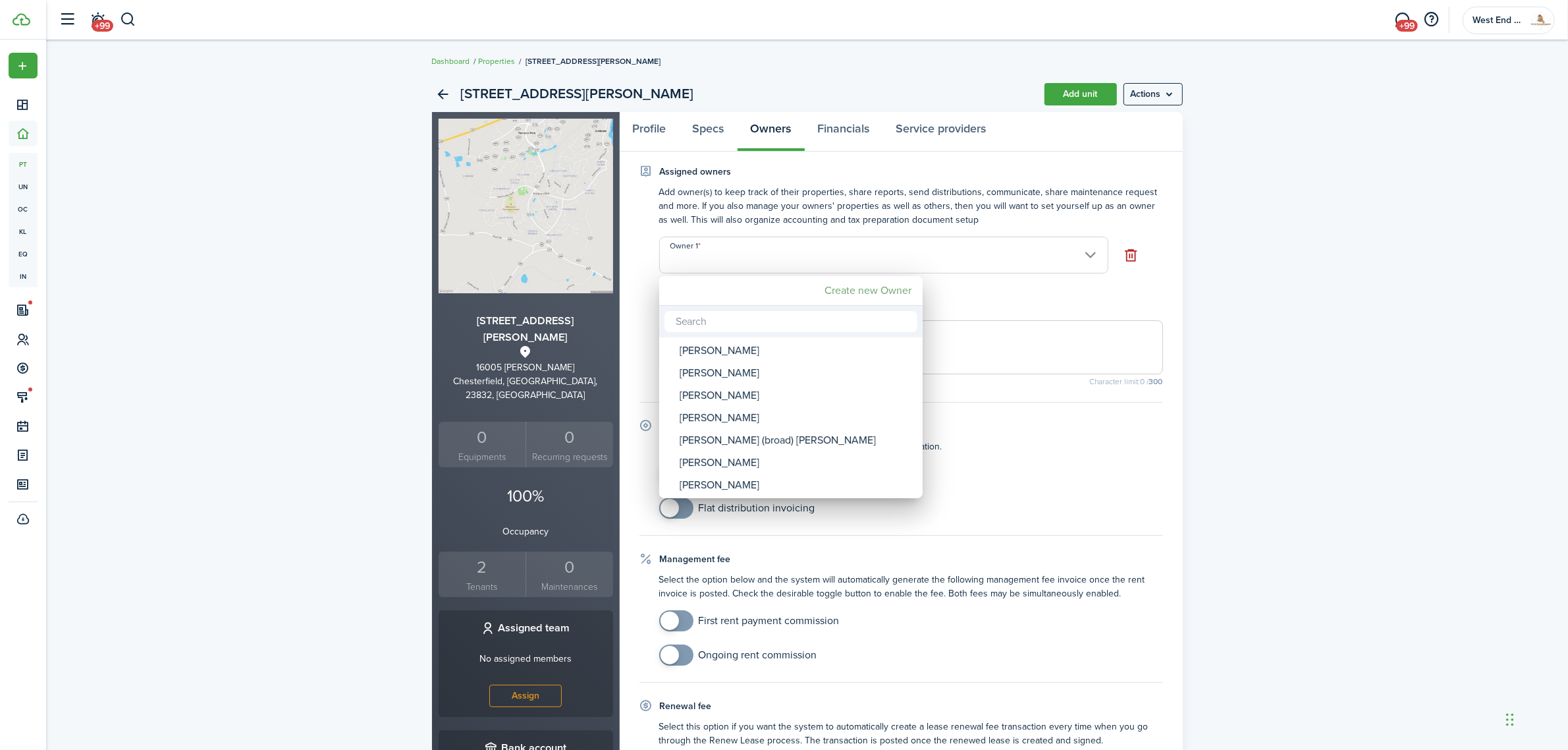
click at [881, 281] on mbsc-button "Create new Owner" at bounding box center [868, 290] width 97 height 24
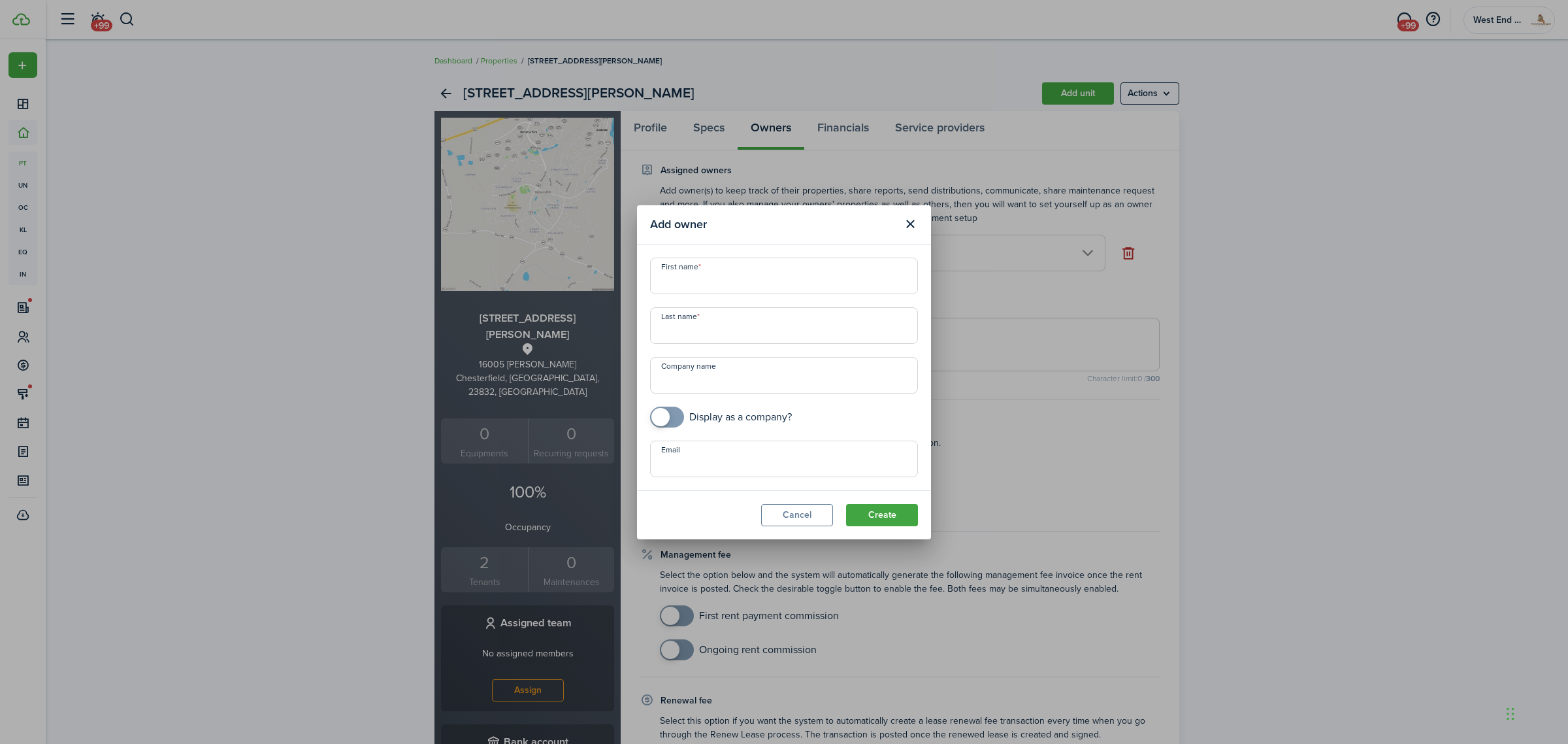
click at [740, 279] on input "First name" at bounding box center [784, 276] width 268 height 37
type input "[PERSON_NAME]"
type input "Bussu"
click at [808, 467] on input "Email" at bounding box center [784, 459] width 268 height 37
paste input "[EMAIL_ADDRESS][DOMAIN_NAME]"
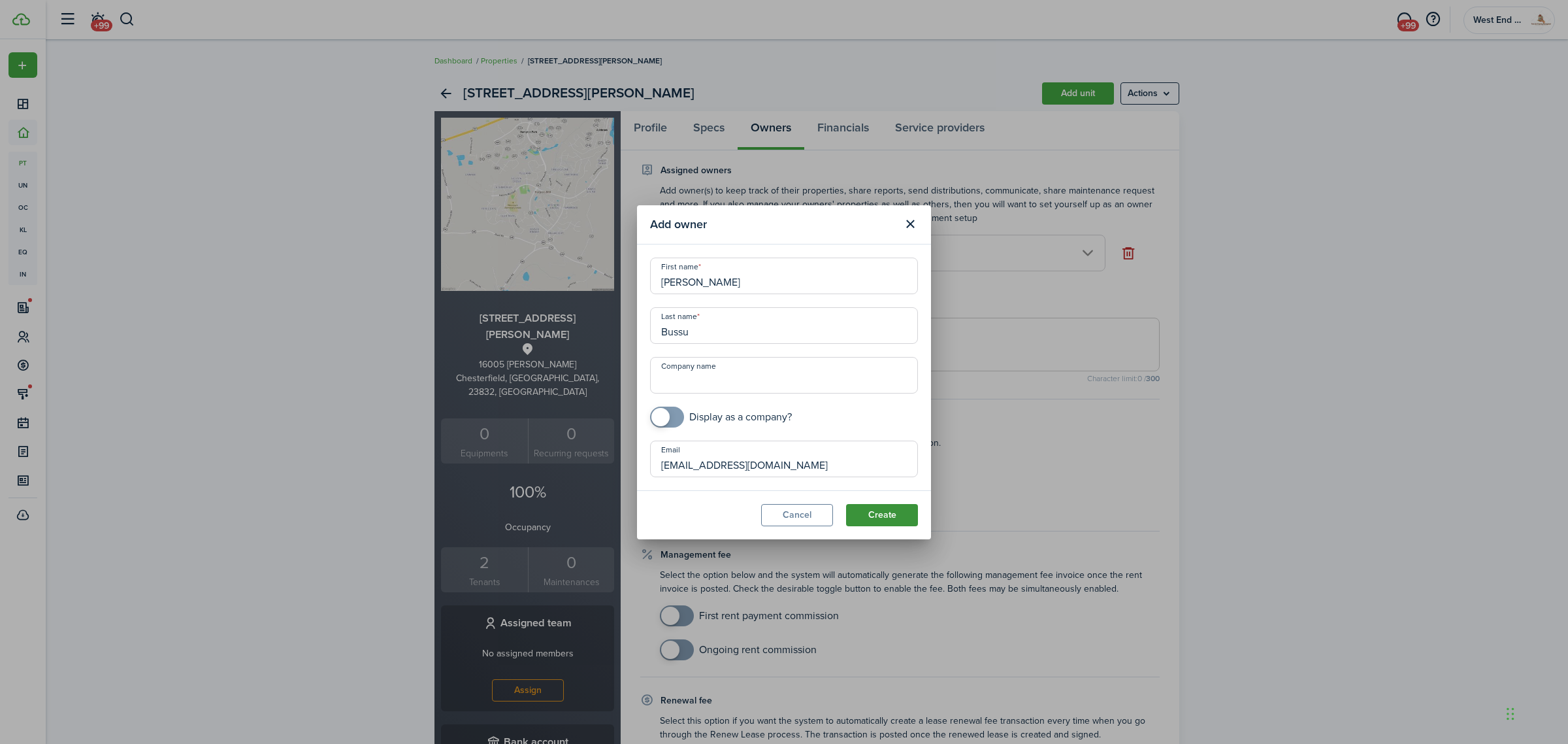
type input "[EMAIL_ADDRESS][DOMAIN_NAME]"
click at [884, 511] on button "Create" at bounding box center [882, 514] width 72 height 22
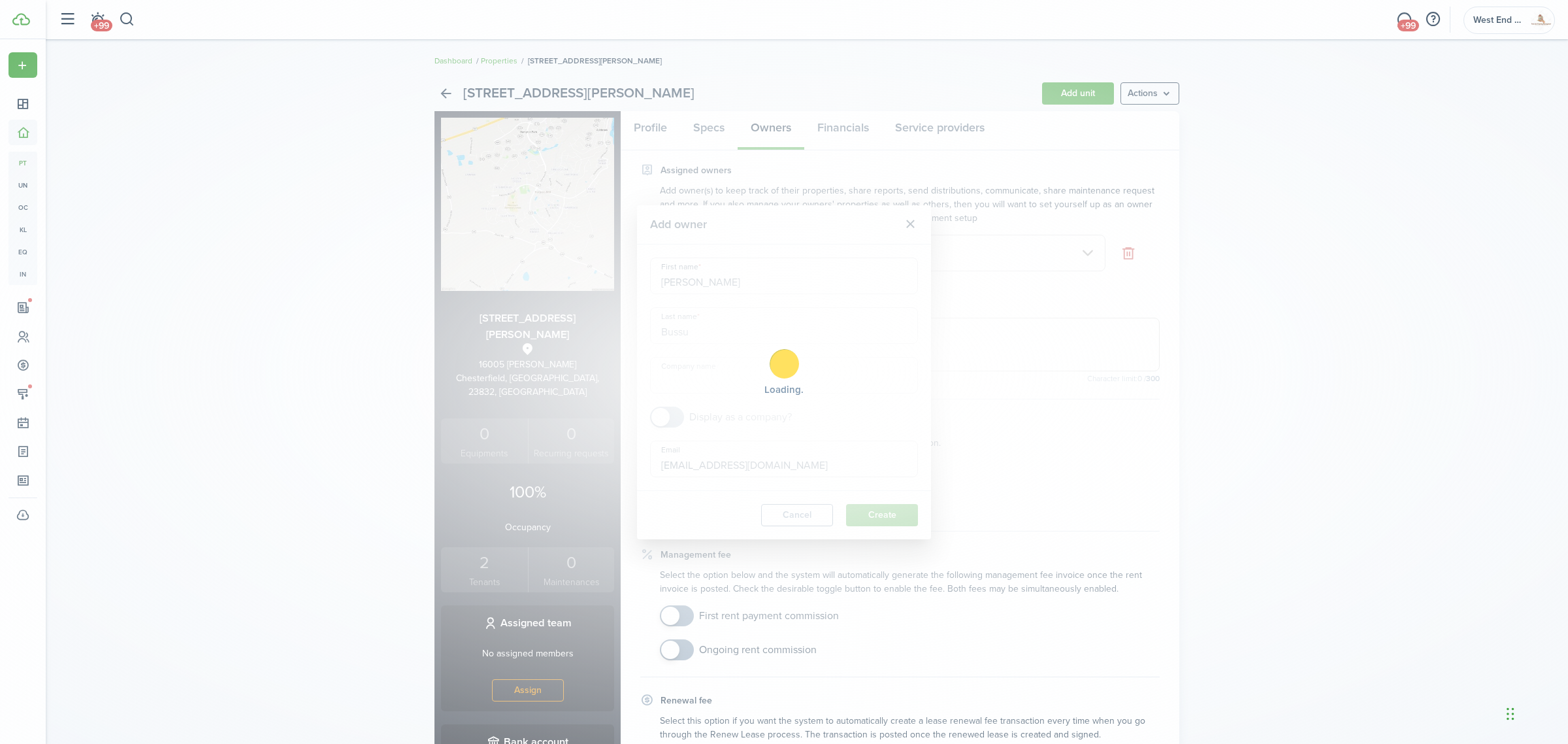
type input "[PERSON_NAME]"
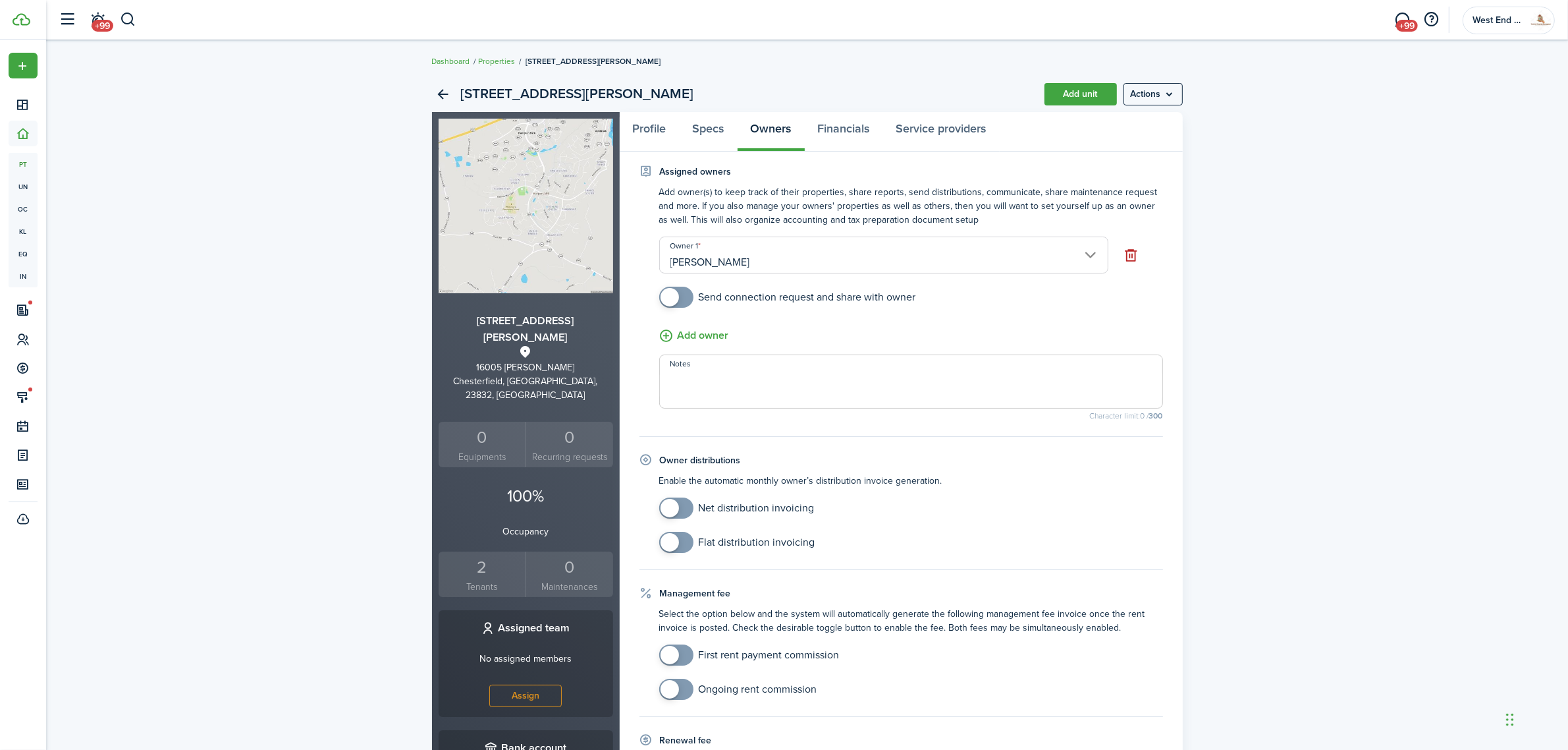
checkbox input "true"
click at [683, 300] on span at bounding box center [675, 297] width 13 height 22
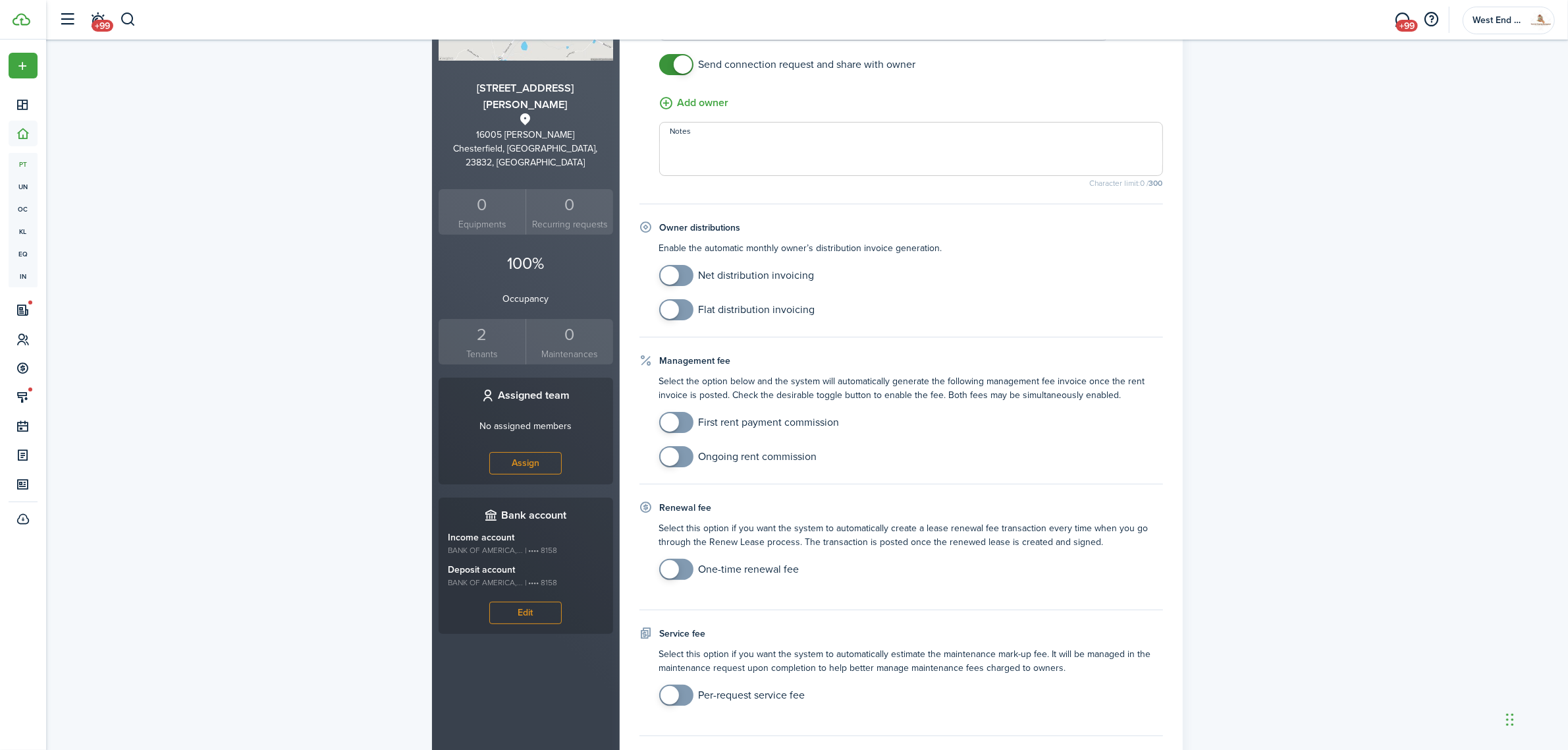
scroll to position [307, 0]
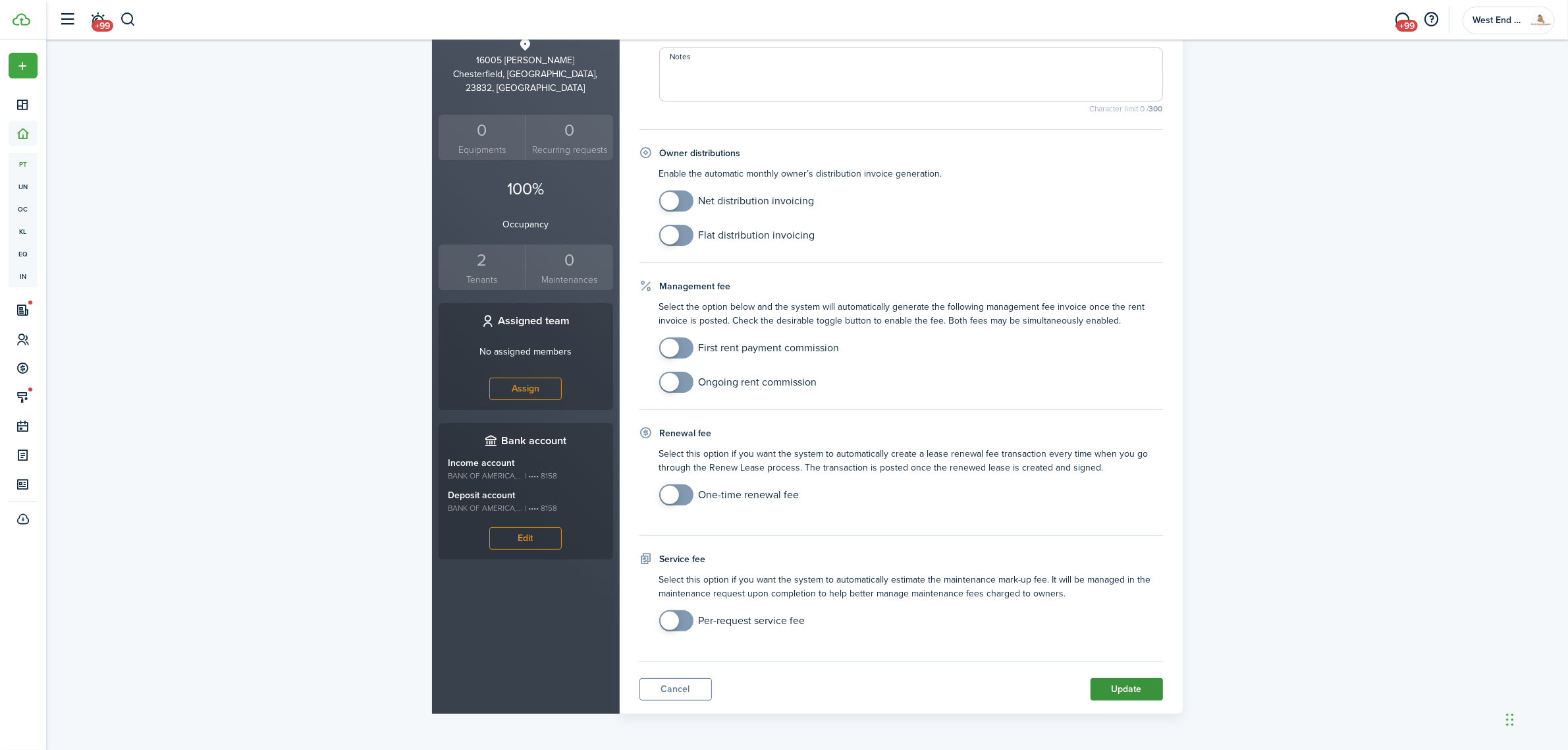
click at [1117, 681] on button "Update" at bounding box center [1127, 688] width 73 height 23
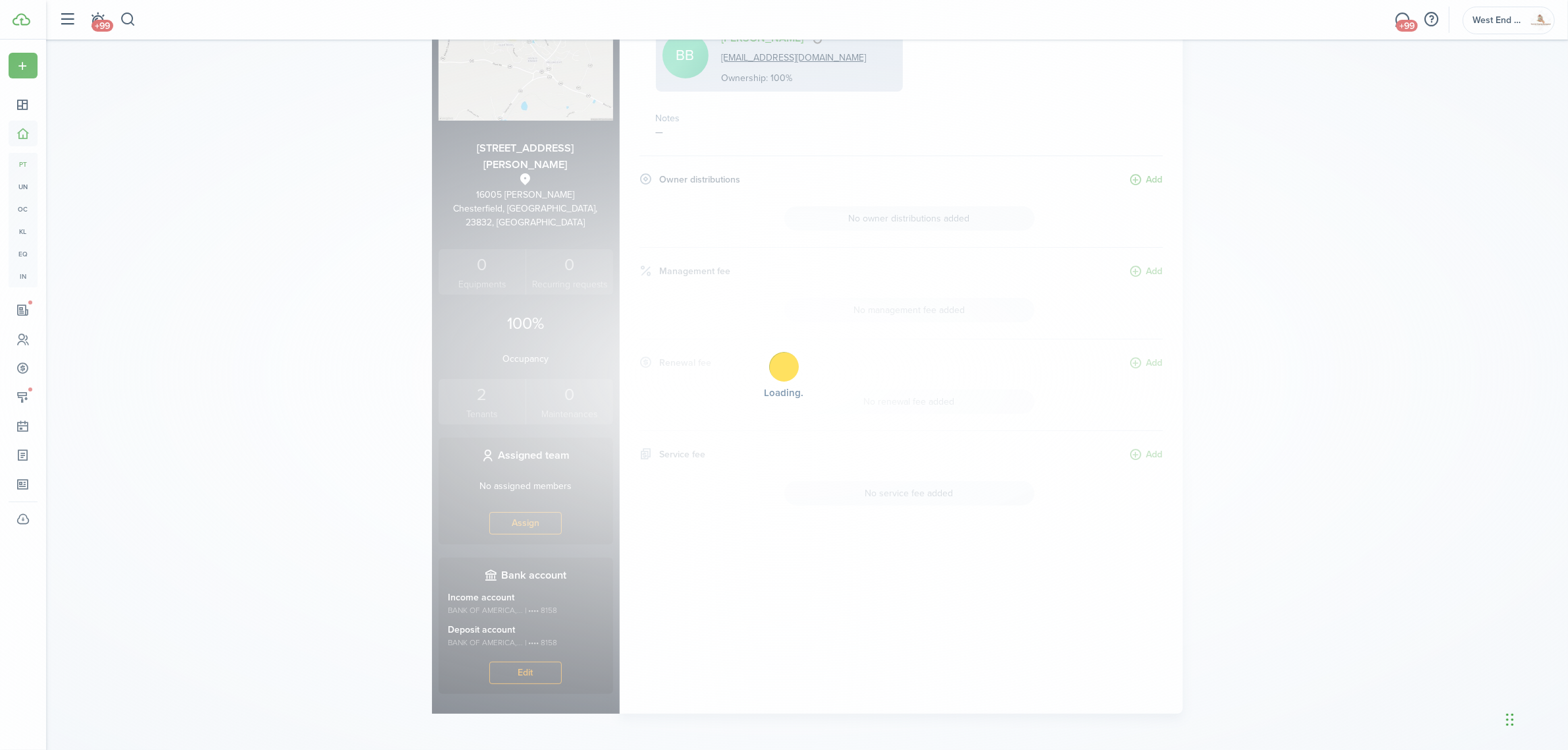
scroll to position [158, 0]
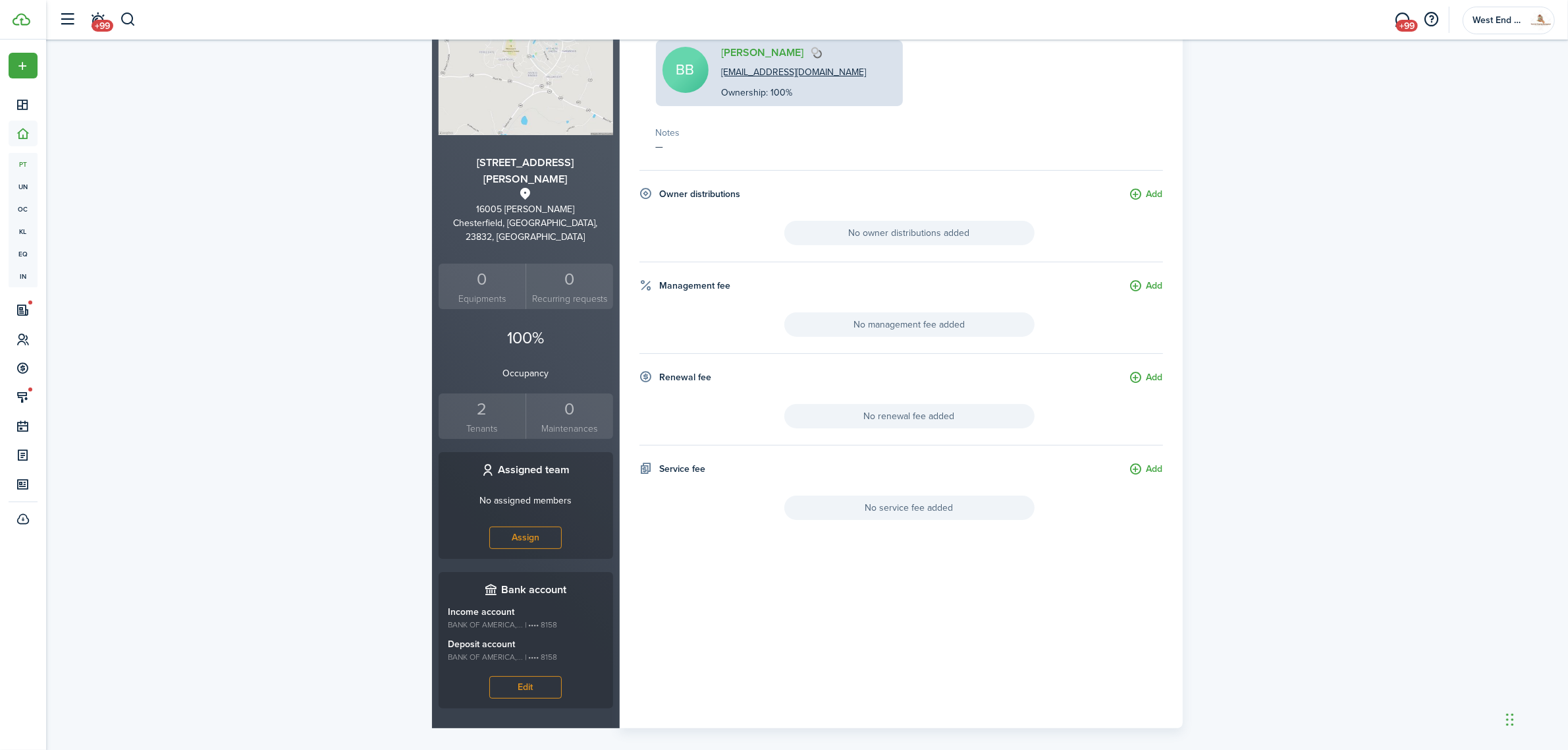
click at [756, 40] on div "BB [PERSON_NAME] [EMAIL_ADDRESS][DOMAIN_NAME] Ownership: 100%" at bounding box center [779, 73] width 247 height 66
click at [760, 47] on link "[PERSON_NAME]" at bounding box center [762, 53] width 82 height 12
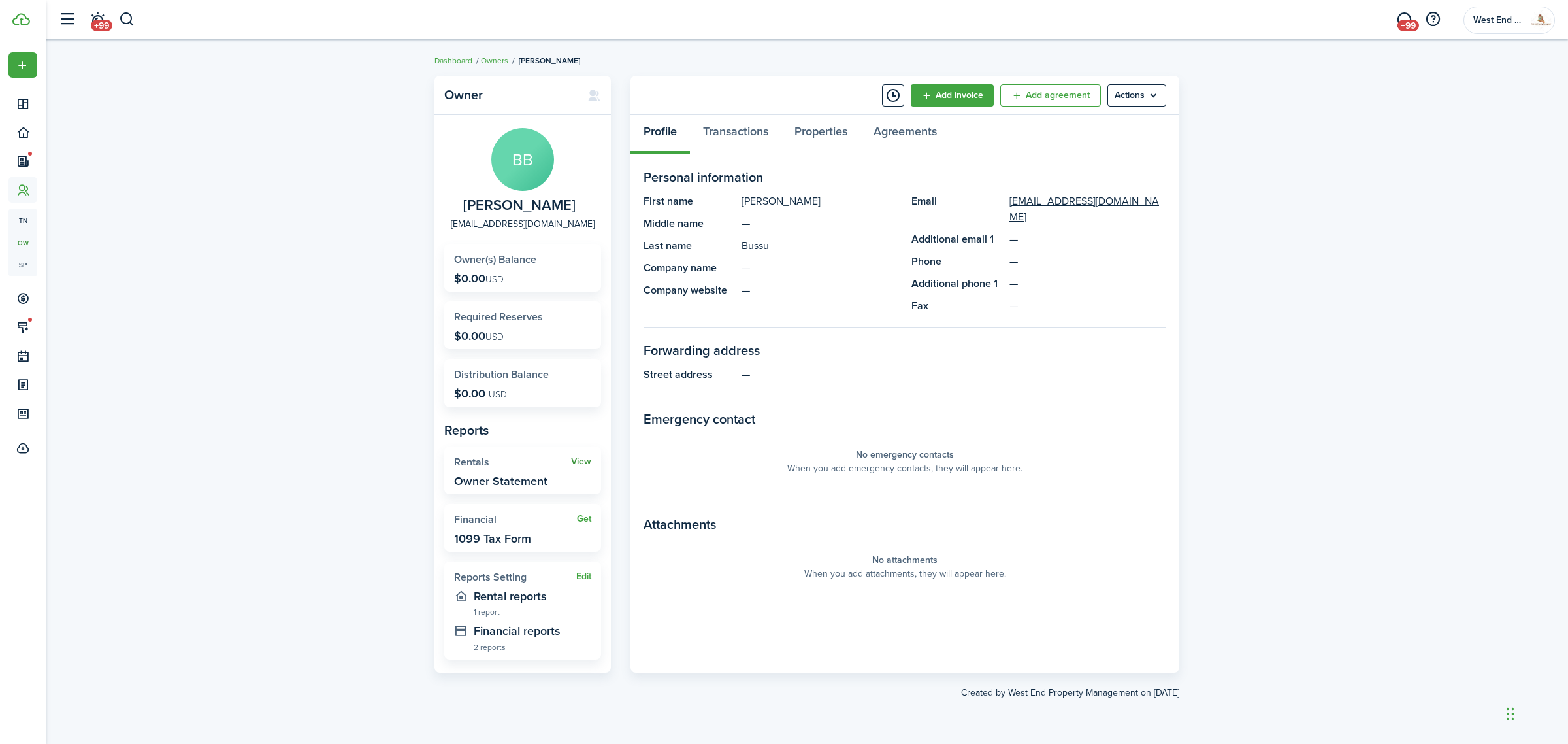
click at [586, 459] on link "View" at bounding box center [580, 461] width 20 height 11
click at [582, 573] on button "Edit" at bounding box center [583, 576] width 15 height 11
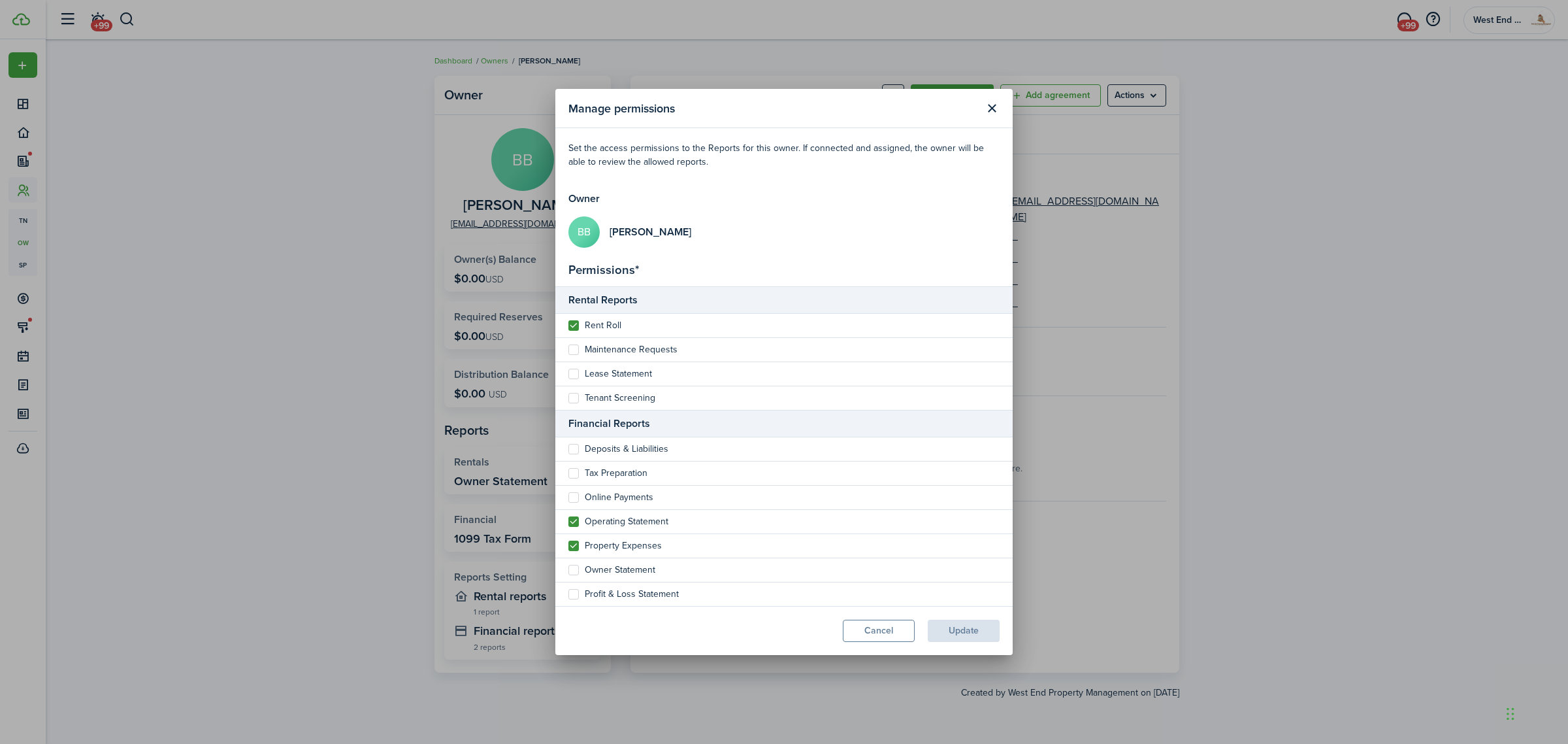
click at [574, 327] on label "Rent Roll" at bounding box center [595, 325] width 52 height 11
click at [569, 326] on input "Rent Roll" at bounding box center [568, 325] width 1 height 1
checkbox input "false"
click at [572, 524] on label "Operating Statement" at bounding box center [618, 521] width 100 height 11
click at [569, 521] on input "Operating Statement" at bounding box center [568, 521] width 1 height 1
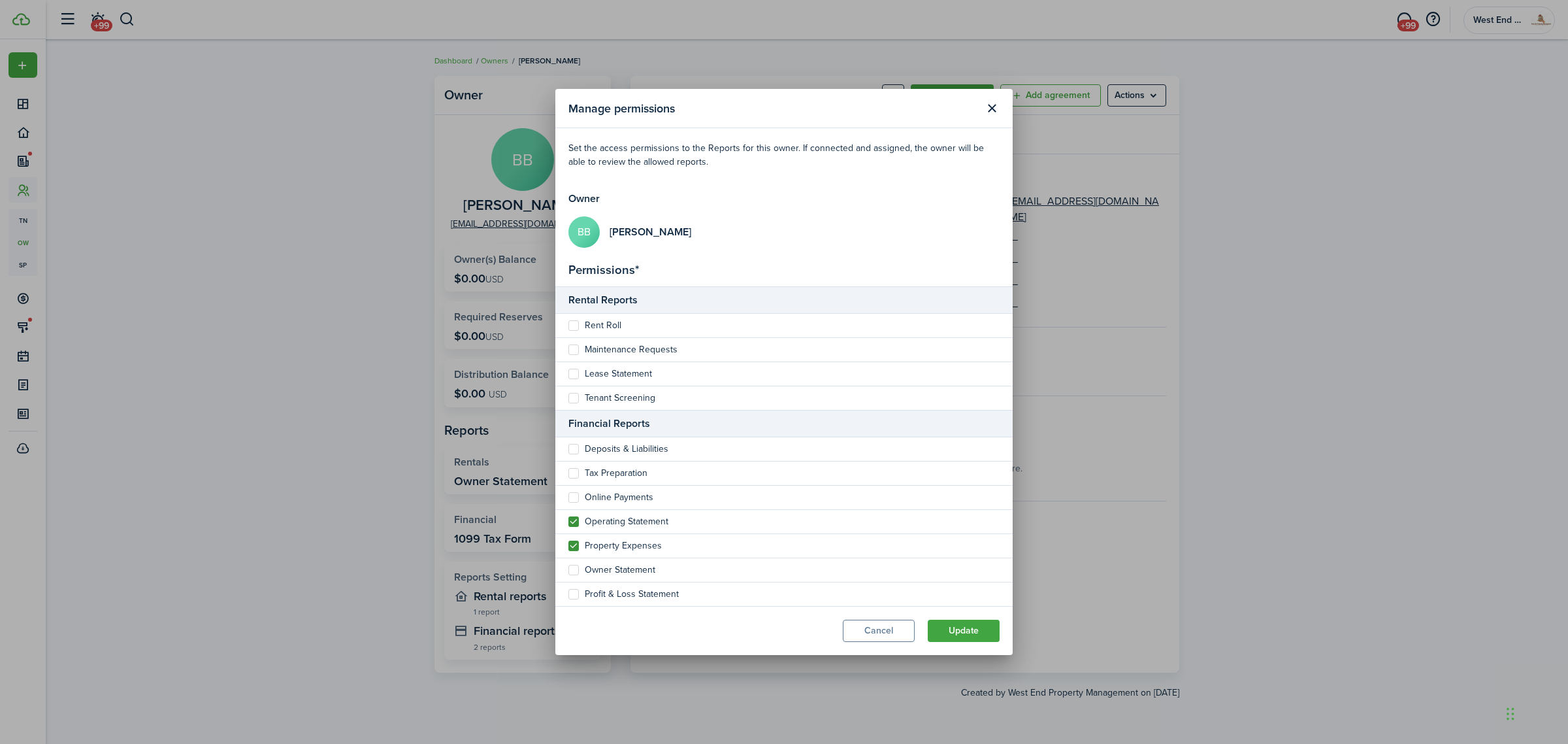
checkbox input "false"
click at [574, 541] on label "Property Expenses" at bounding box center [615, 546] width 93 height 11
click at [569, 545] on input "Property Expenses" at bounding box center [568, 545] width 1 height 1
checkbox input "false"
click at [574, 567] on label "Owner Statement" at bounding box center [611, 570] width 87 height 11
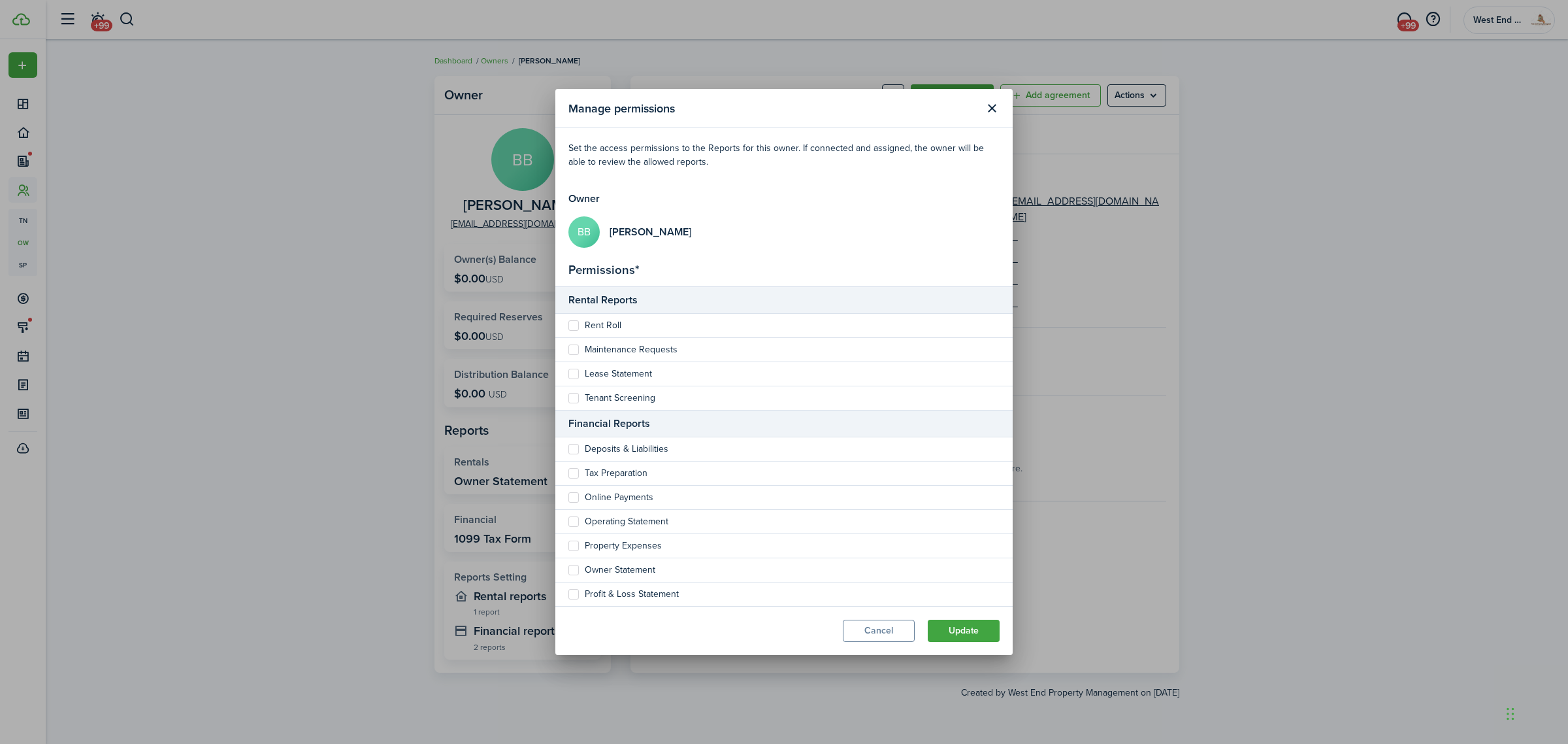
click at [569, 569] on input "Owner Statement" at bounding box center [568, 569] width 1 height 1
checkbox input "true"
click at [943, 626] on button "Update" at bounding box center [963, 630] width 72 height 22
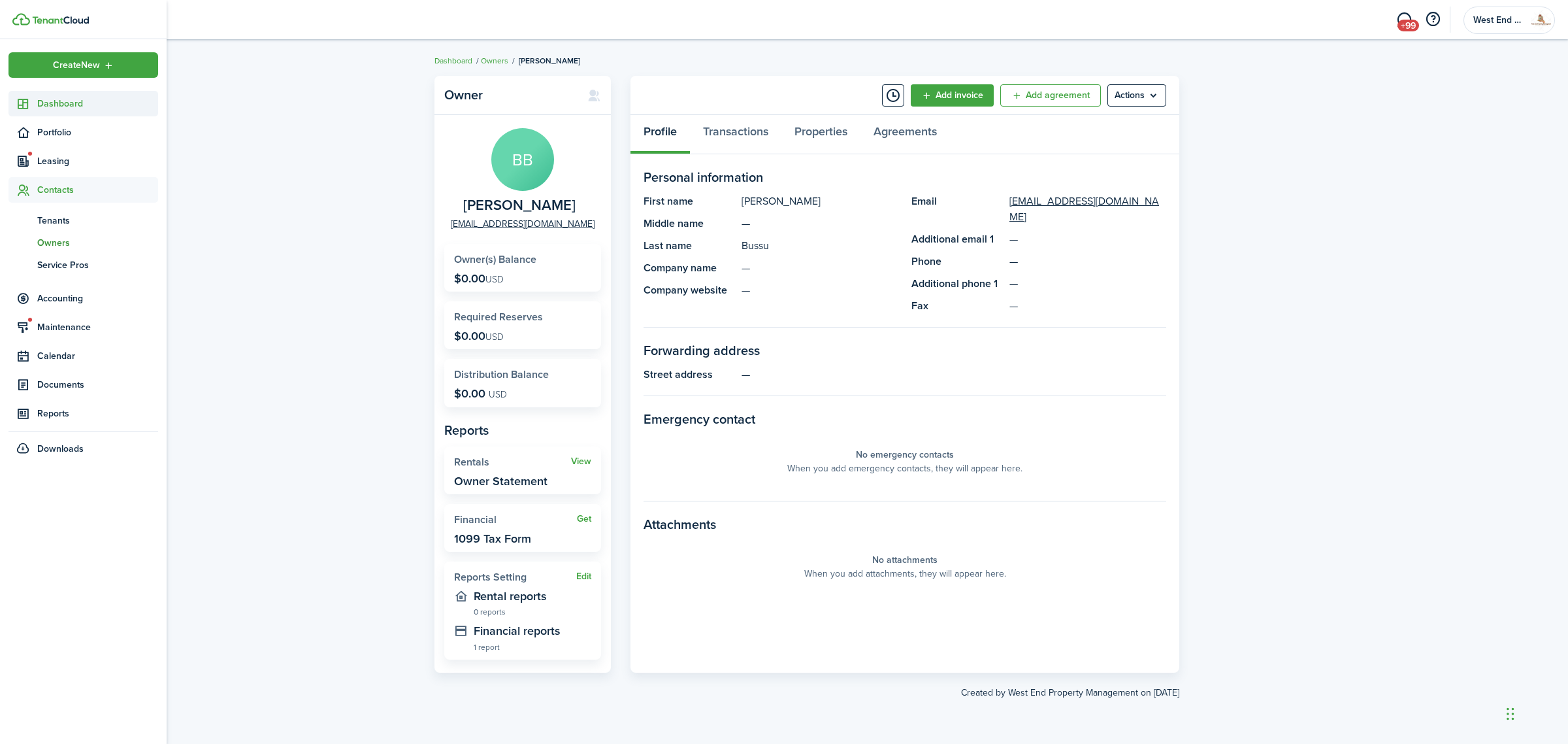
click at [38, 98] on span "Dashboard" at bounding box center [97, 103] width 121 height 14
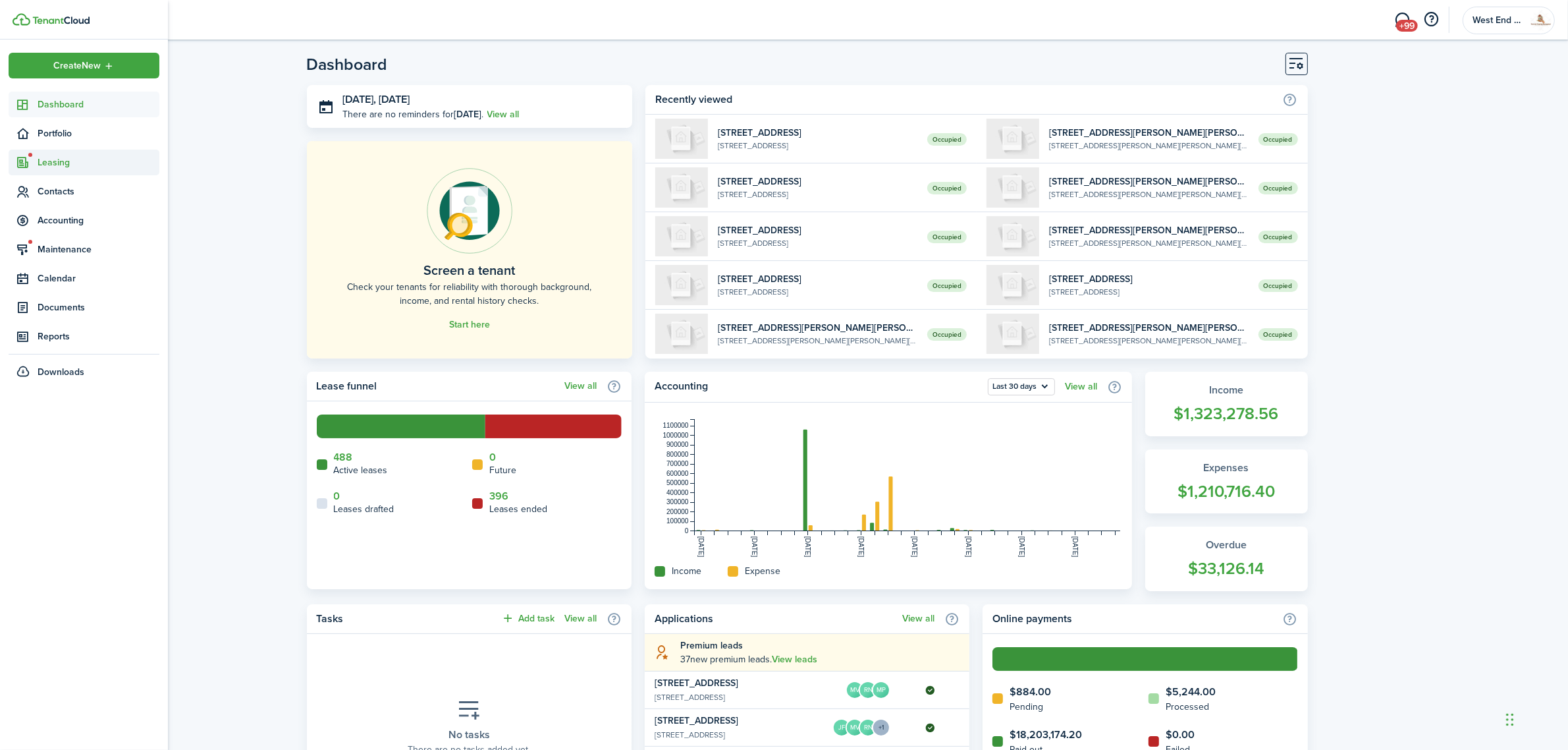
click at [59, 170] on span "Leasing" at bounding box center [84, 163] width 151 height 25
click at [63, 195] on span "Applications" at bounding box center [87, 193] width 100 height 14
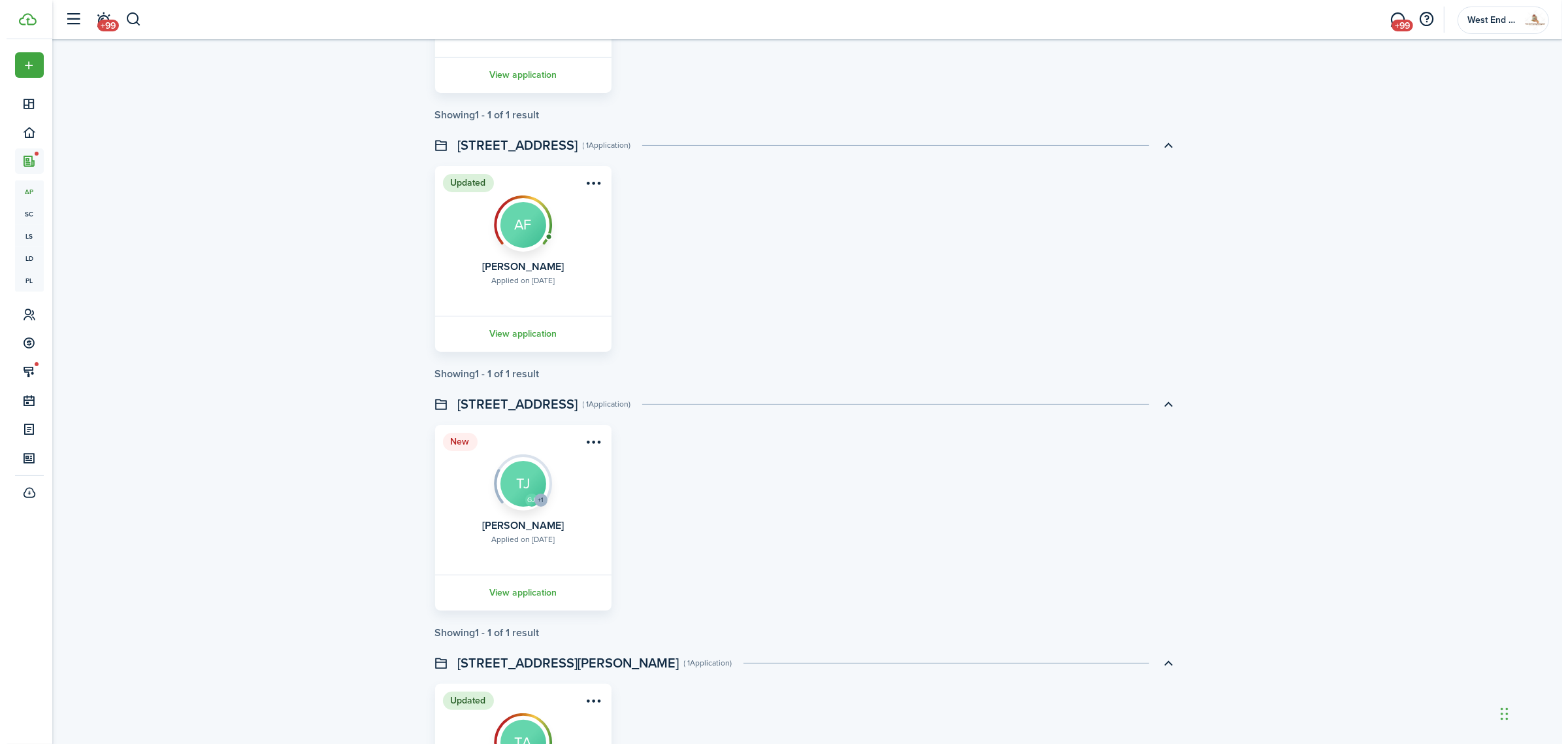
scroll to position [245, 0]
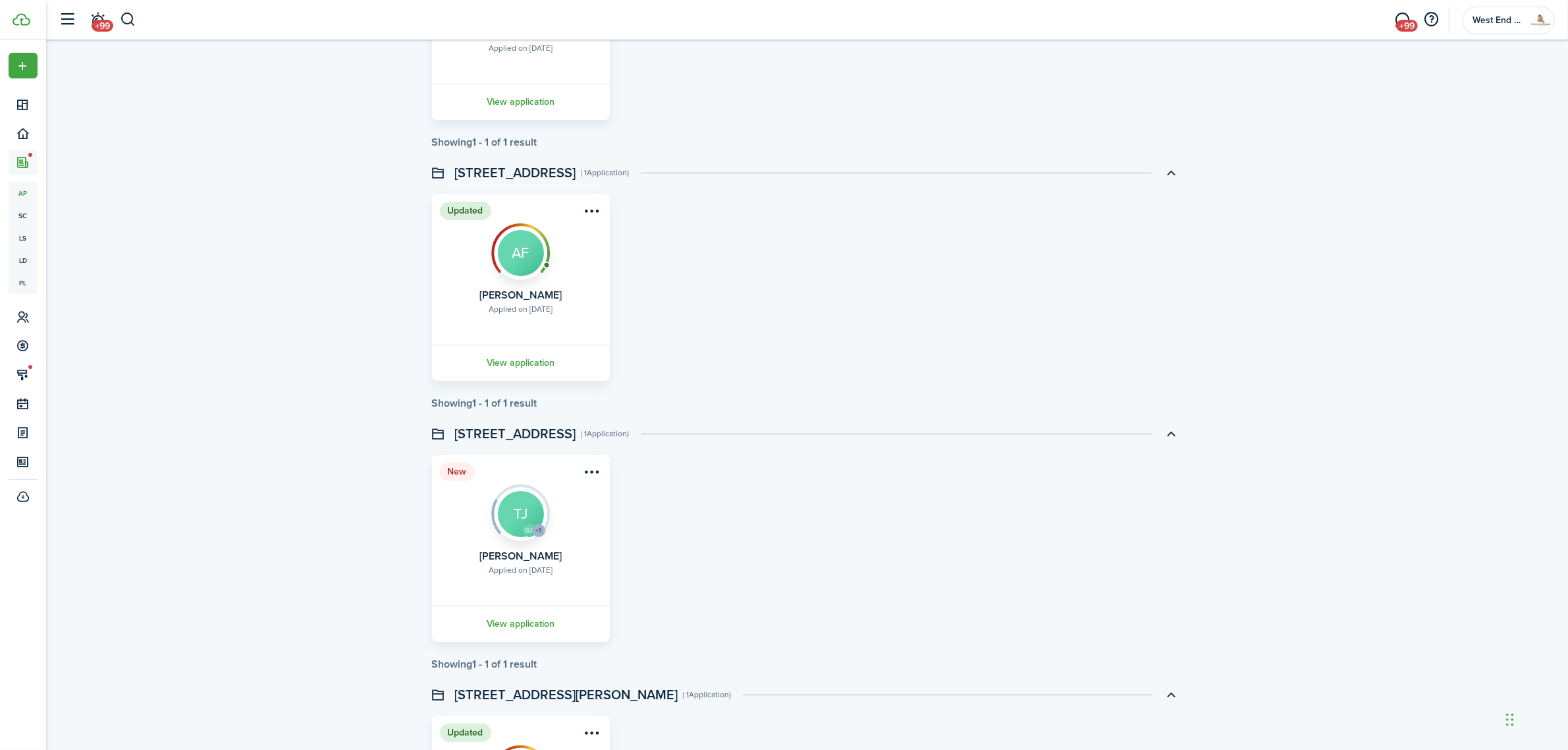
click at [578, 218] on card "Updated Applied on [DATE] [PERSON_NAME] AF View application" at bounding box center [520, 287] width 177 height 187
drag, startPoint x: 578, startPoint y: 211, endPoint x: 574, endPoint y: 205, distance: 7.2
click at [575, 208] on card "Updated Applied on [DATE] [PERSON_NAME] AF View application" at bounding box center [520, 287] width 177 height 187
click at [585, 211] on menu-btn-icon "Open menu" at bounding box center [592, 211] width 23 height 23
click at [519, 308] on button "Decline application" at bounding box center [545, 309] width 116 height 23
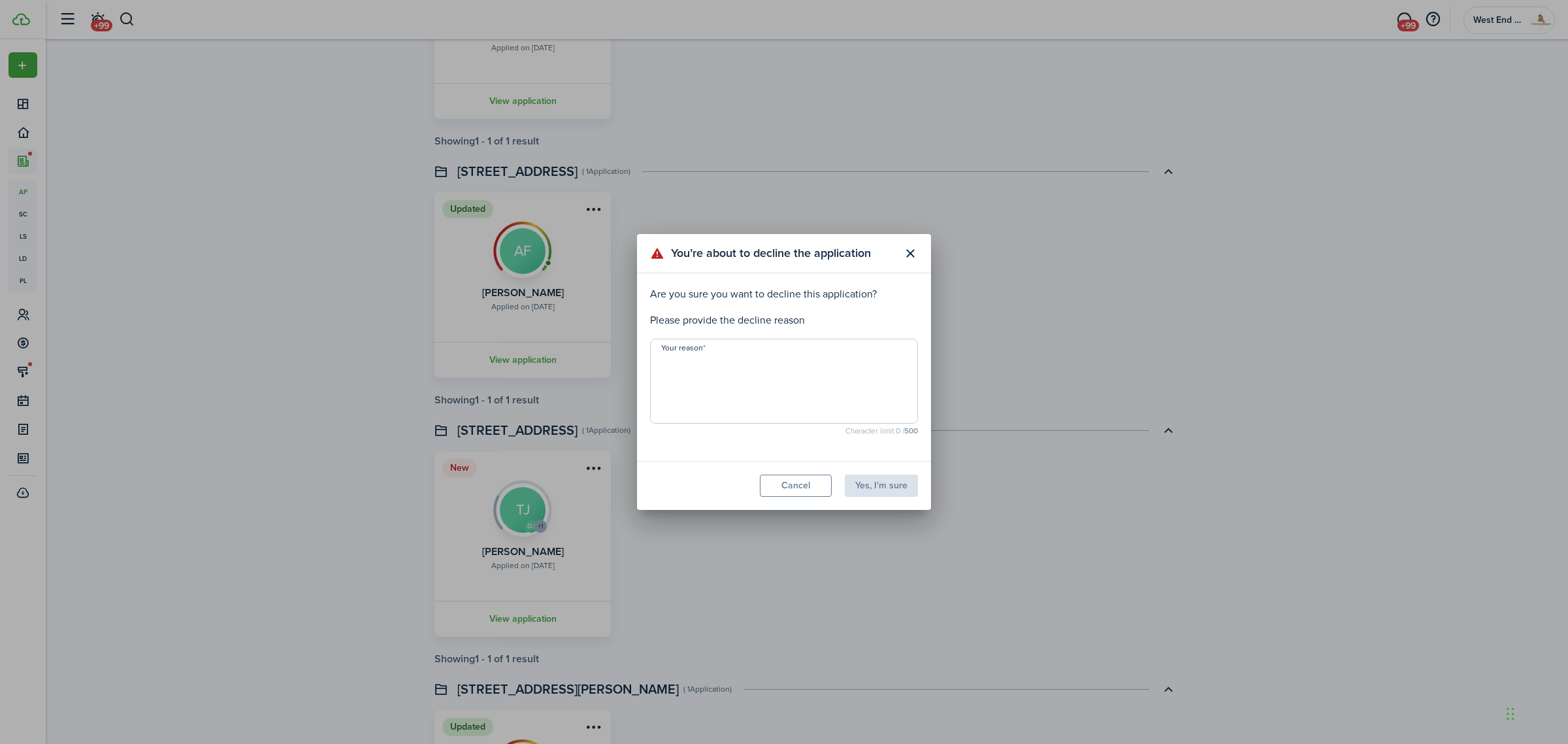
click at [718, 372] on textarea "Your reason" at bounding box center [784, 385] width 266 height 63
type textarea "Applicant Was not able to Move Forward"
click at [900, 499] on modal-footer "Cancel Yes, I'm sure" at bounding box center [784, 485] width 294 height 49
click at [900, 492] on button "Yes, I'm sure" at bounding box center [881, 485] width 73 height 22
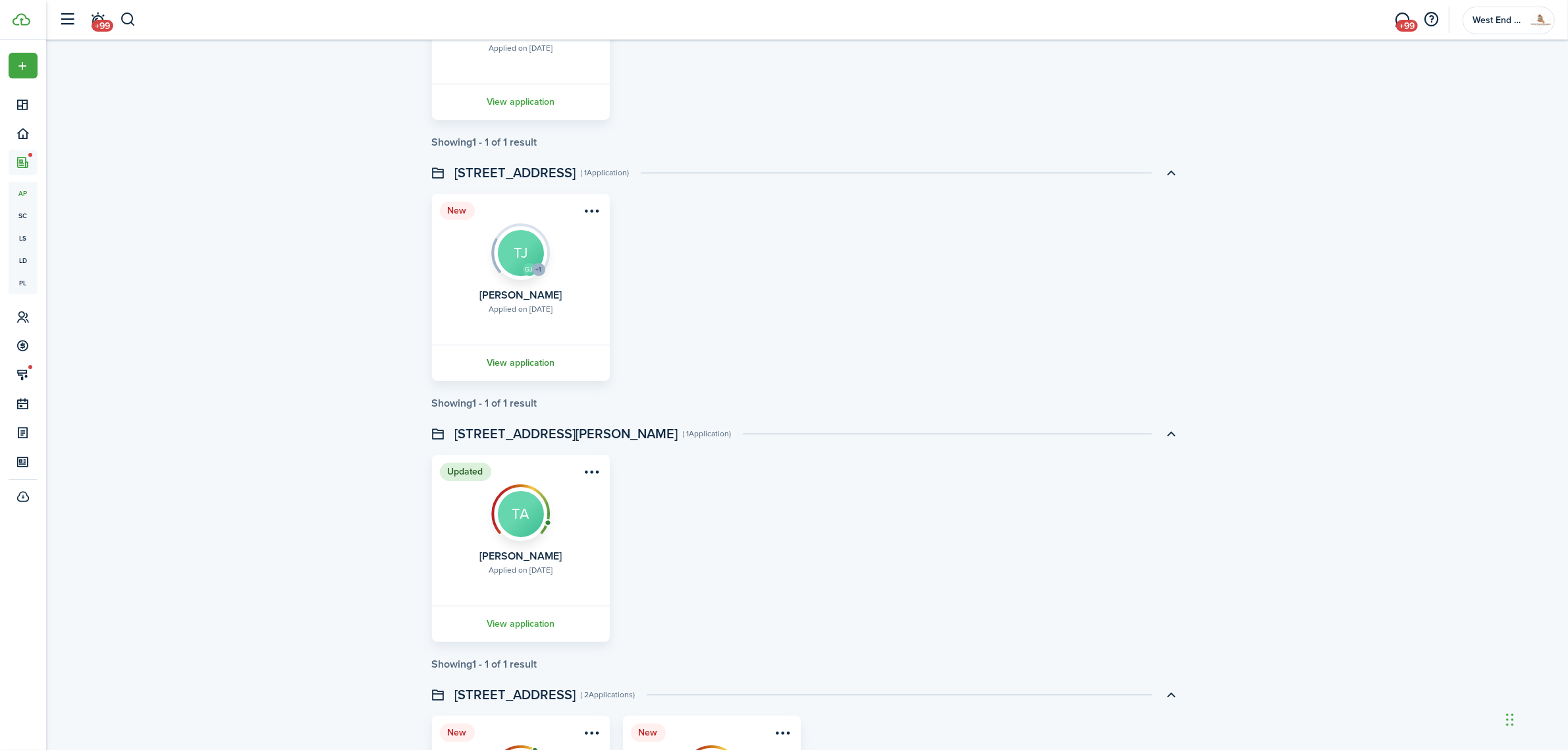
click at [515, 361] on link "View application" at bounding box center [520, 362] width 181 height 36
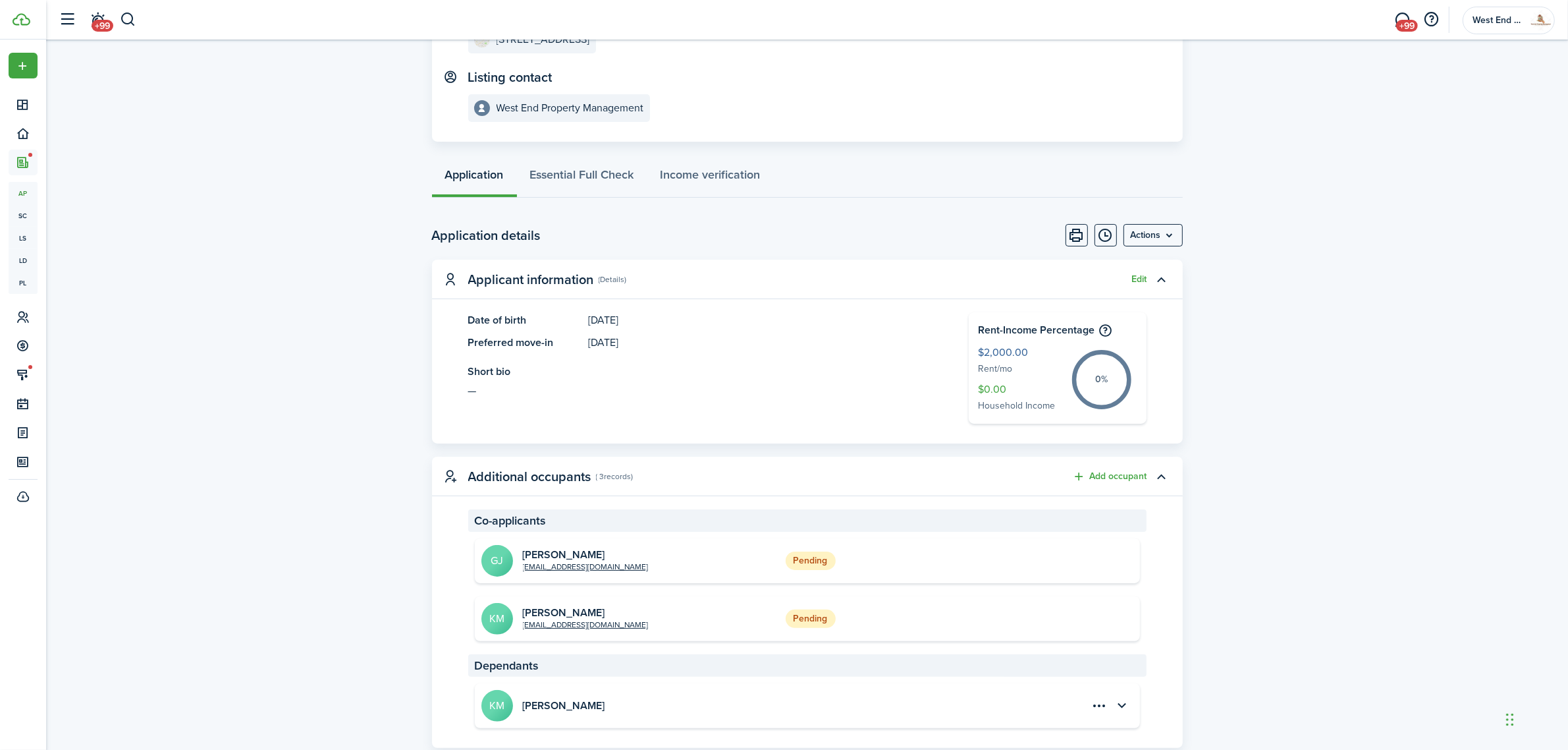
scroll to position [177, 0]
click at [710, 174] on link "Income verification" at bounding box center [710, 178] width 126 height 39
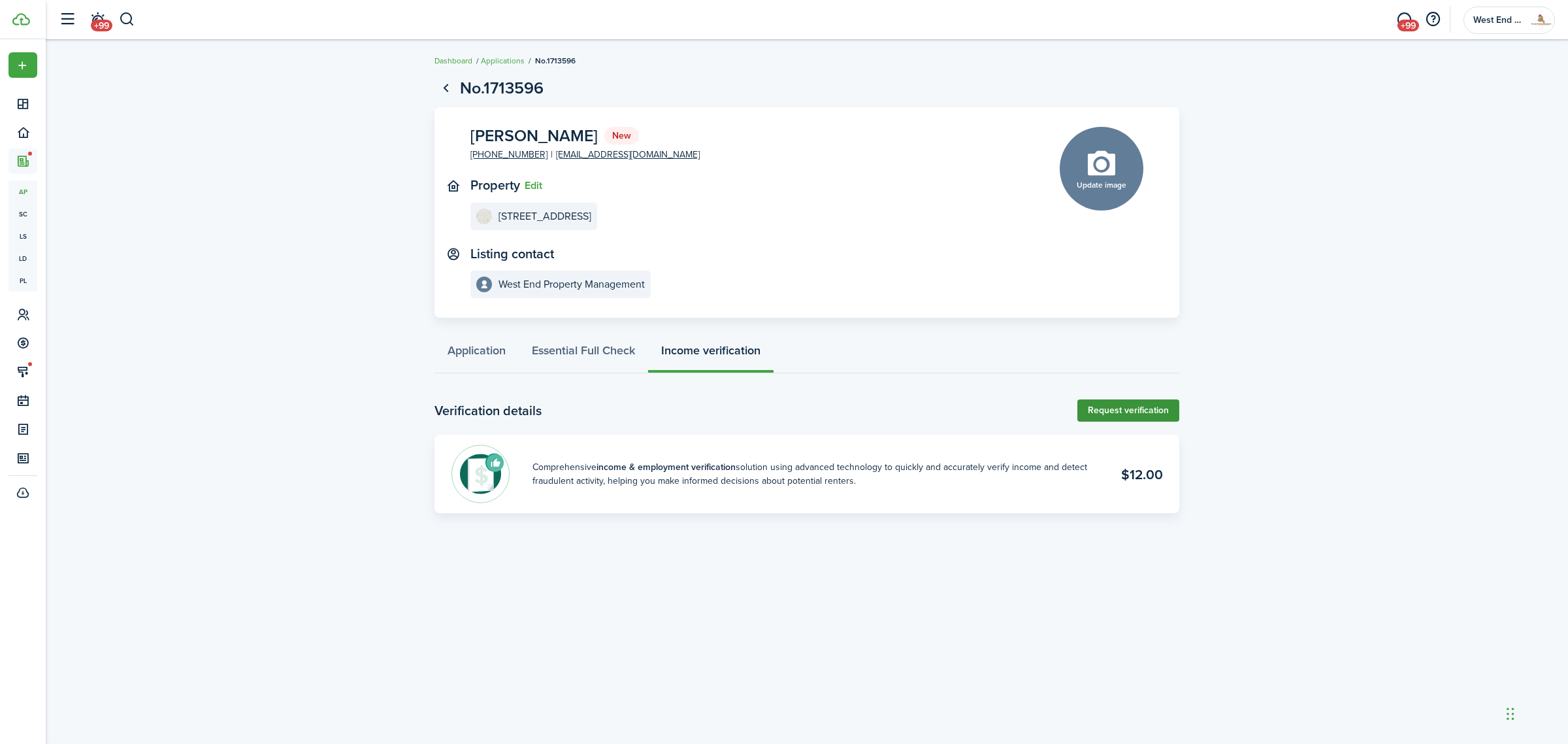
click at [1110, 401] on link "Request verification" at bounding box center [1128, 410] width 102 height 22
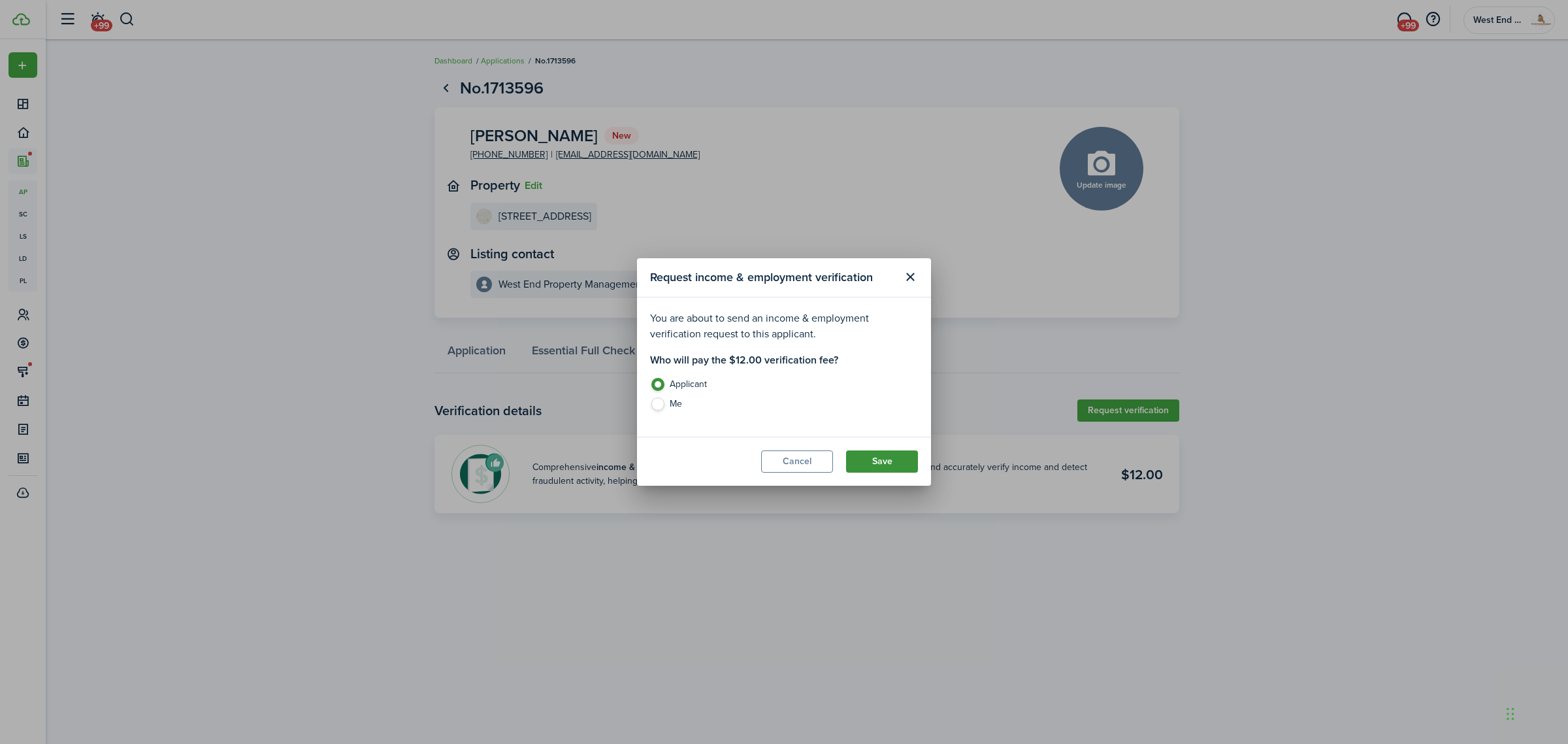
click at [899, 461] on button "Save" at bounding box center [882, 461] width 72 height 22
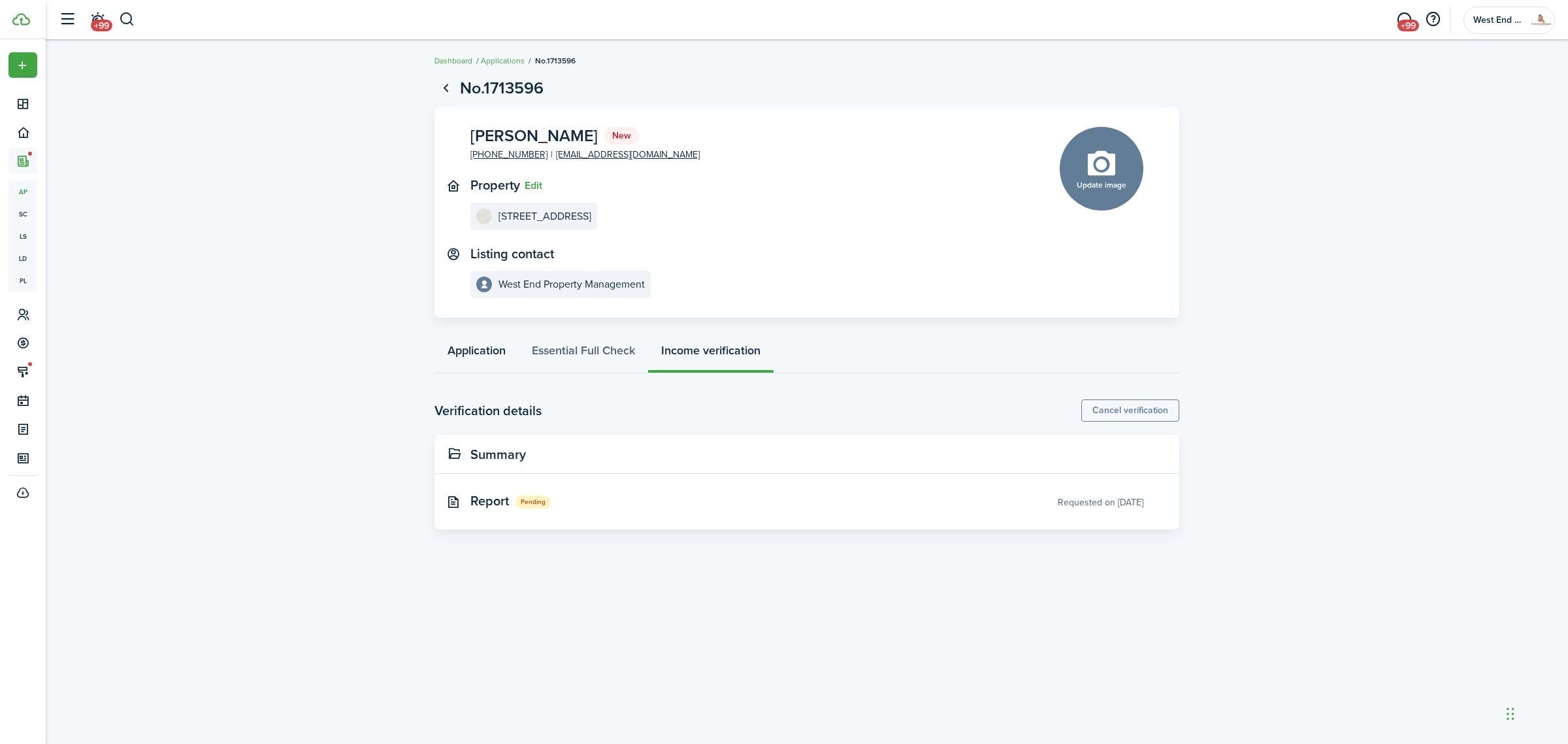
click at [484, 347] on link "Application" at bounding box center [476, 353] width 85 height 39
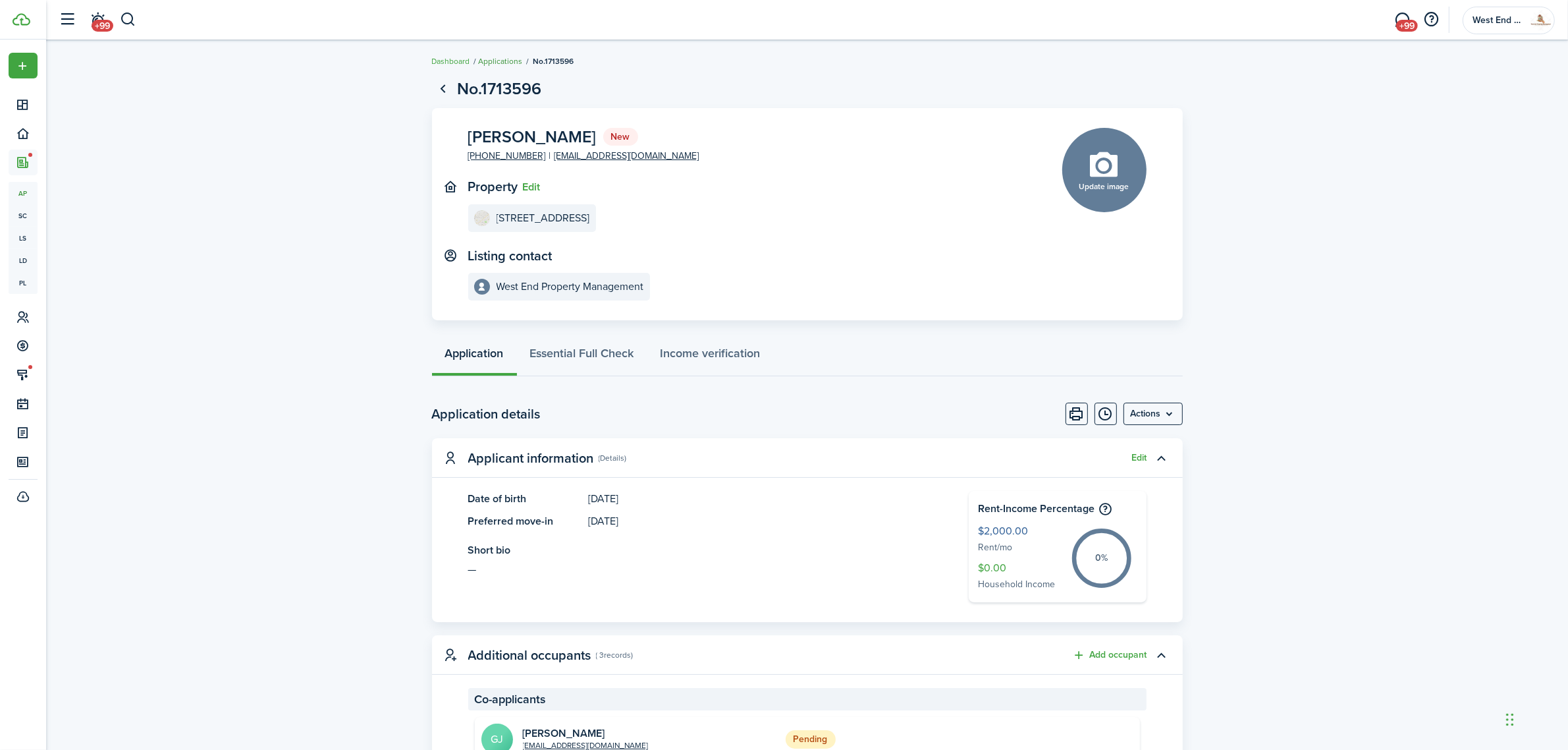
click at [499, 60] on link "Applications" at bounding box center [501, 61] width 44 height 12
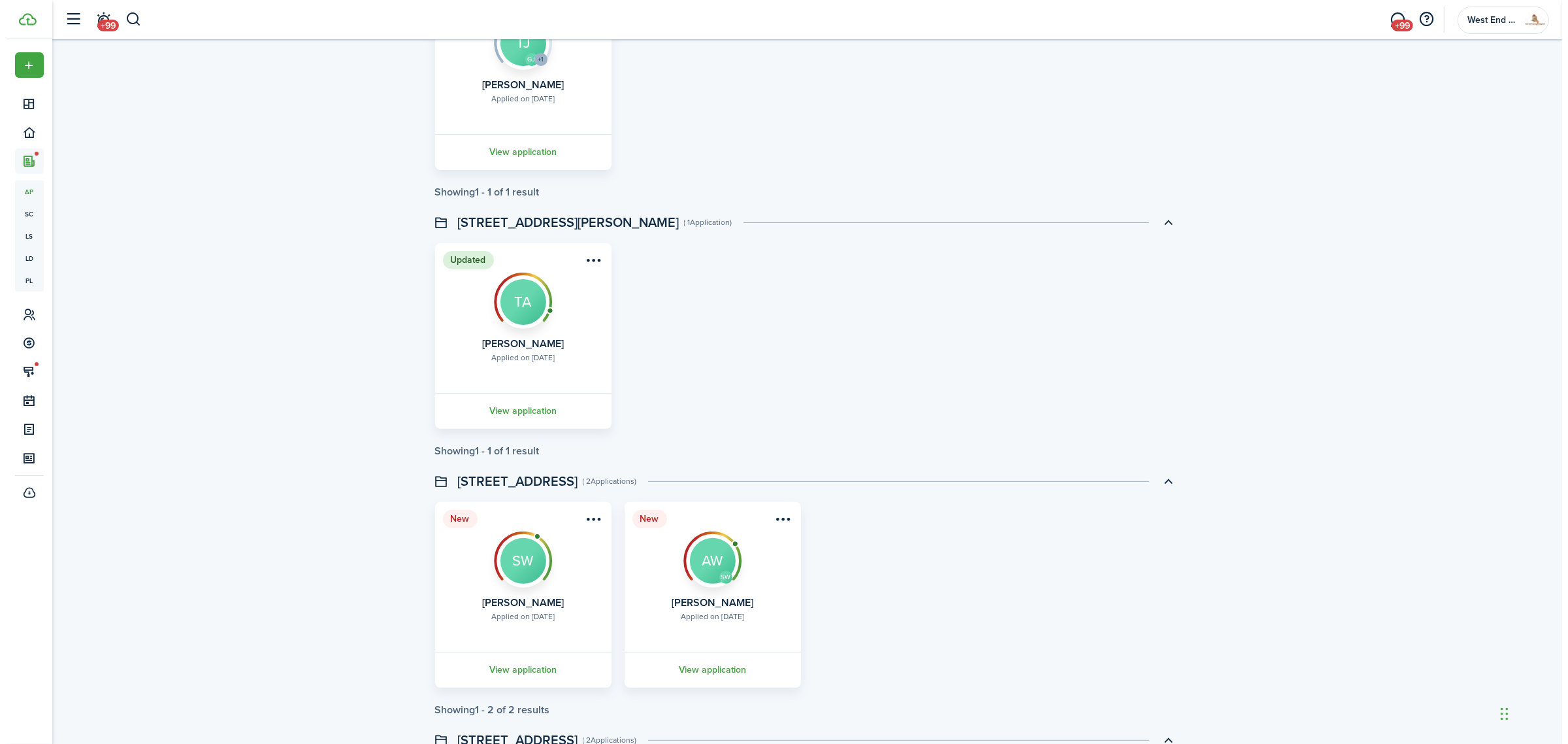
scroll to position [654, 0]
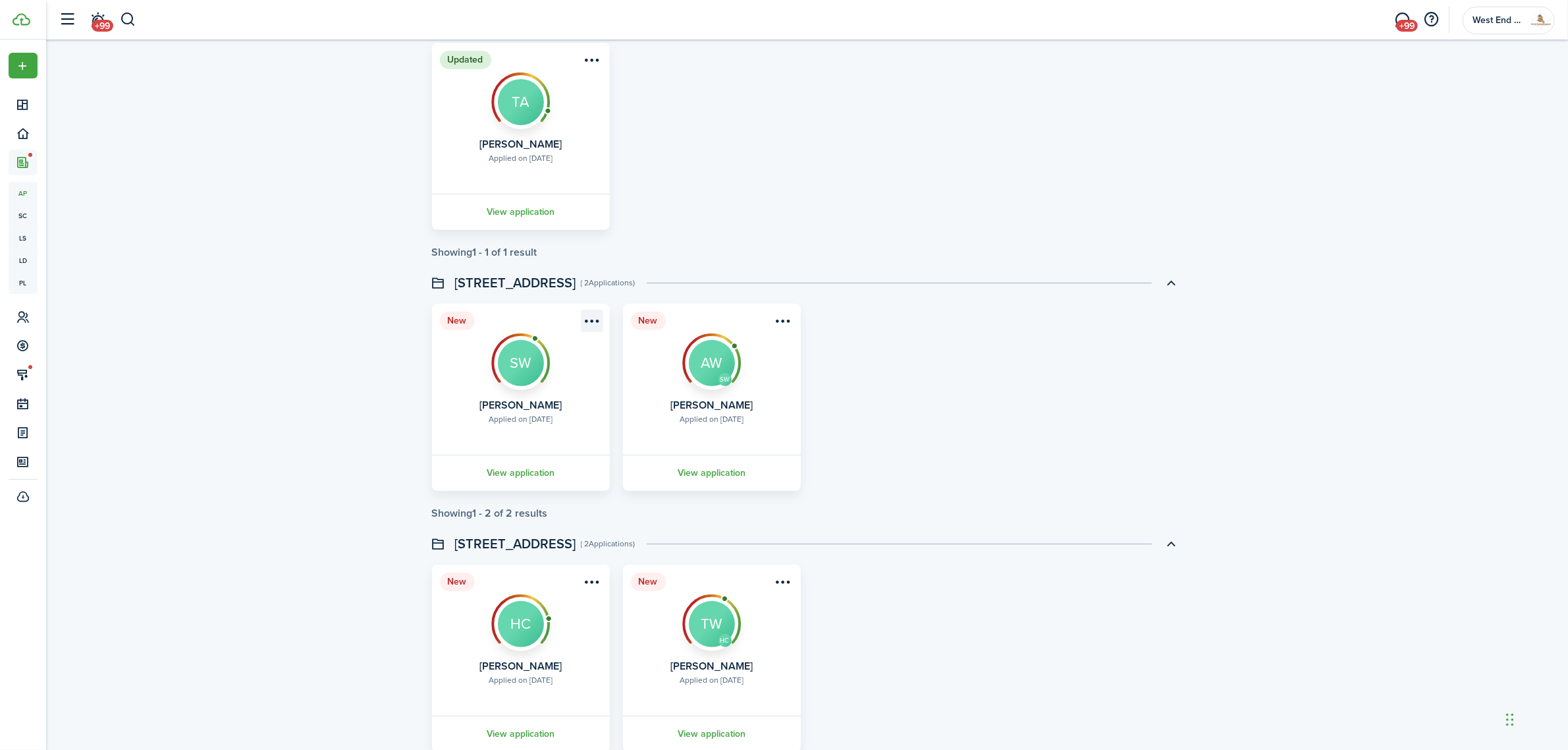
click at [593, 310] on menu-btn-icon "Open menu" at bounding box center [592, 321] width 23 height 23
click at [537, 416] on button "Decline application" at bounding box center [545, 419] width 116 height 23
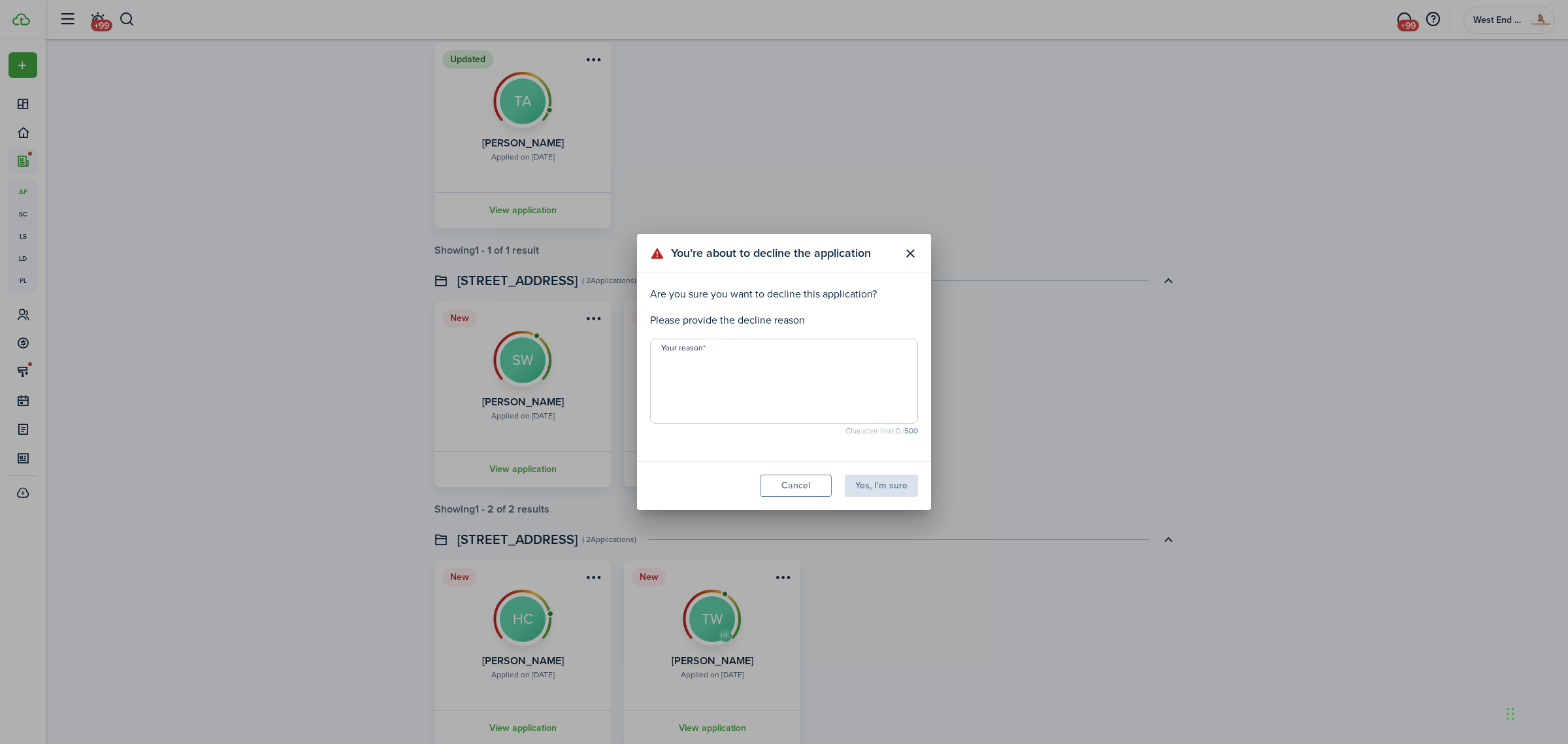
click at [722, 348] on span at bounding box center [784, 380] width 268 height 85
click at [726, 392] on textarea "Your reason" at bounding box center [784, 385] width 266 height 63
type textarea "Applicants Didnt Find Suitable Homes . Please reach us back if you like any of …"
click at [886, 485] on button "Yes, I'm sure" at bounding box center [881, 485] width 73 height 22
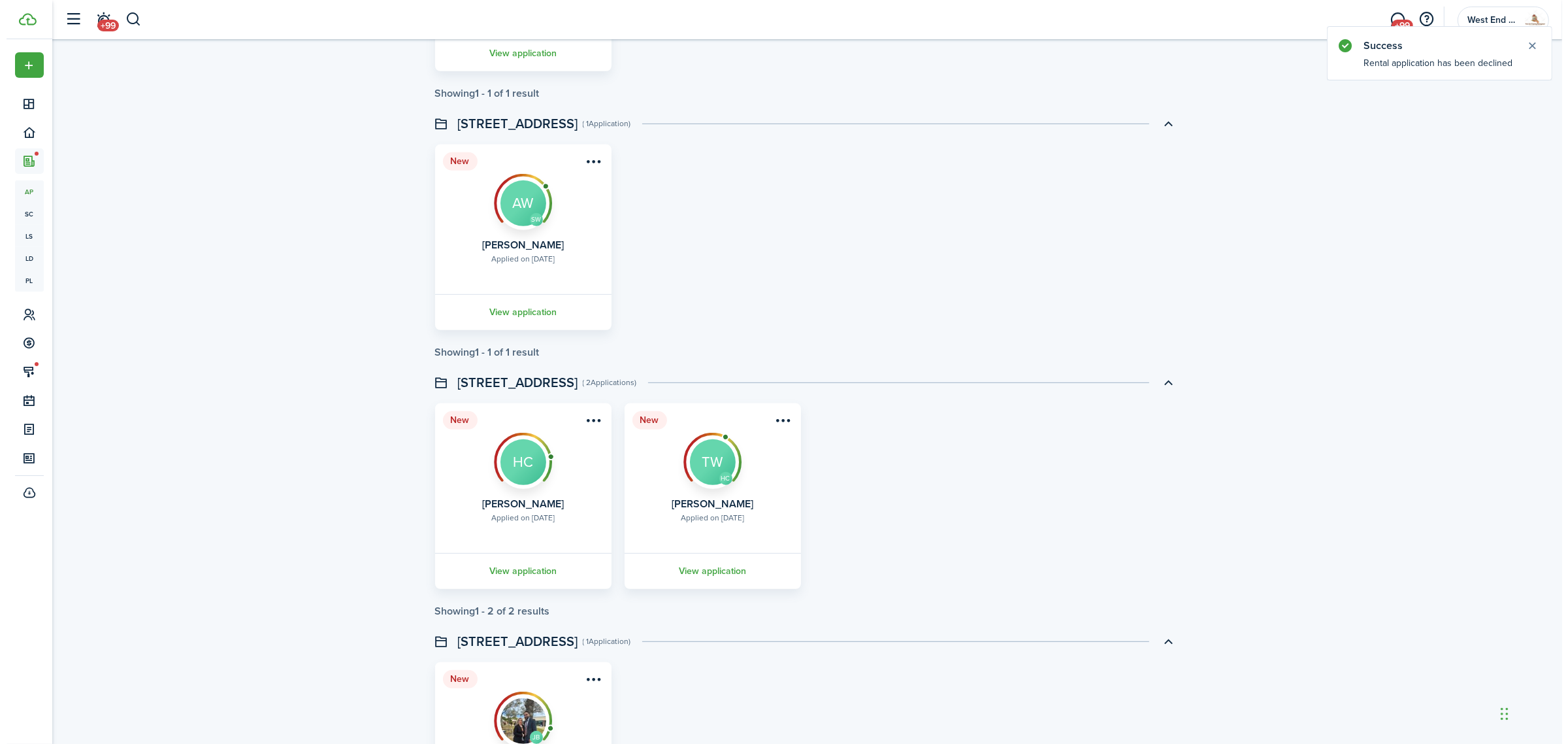
scroll to position [817, 0]
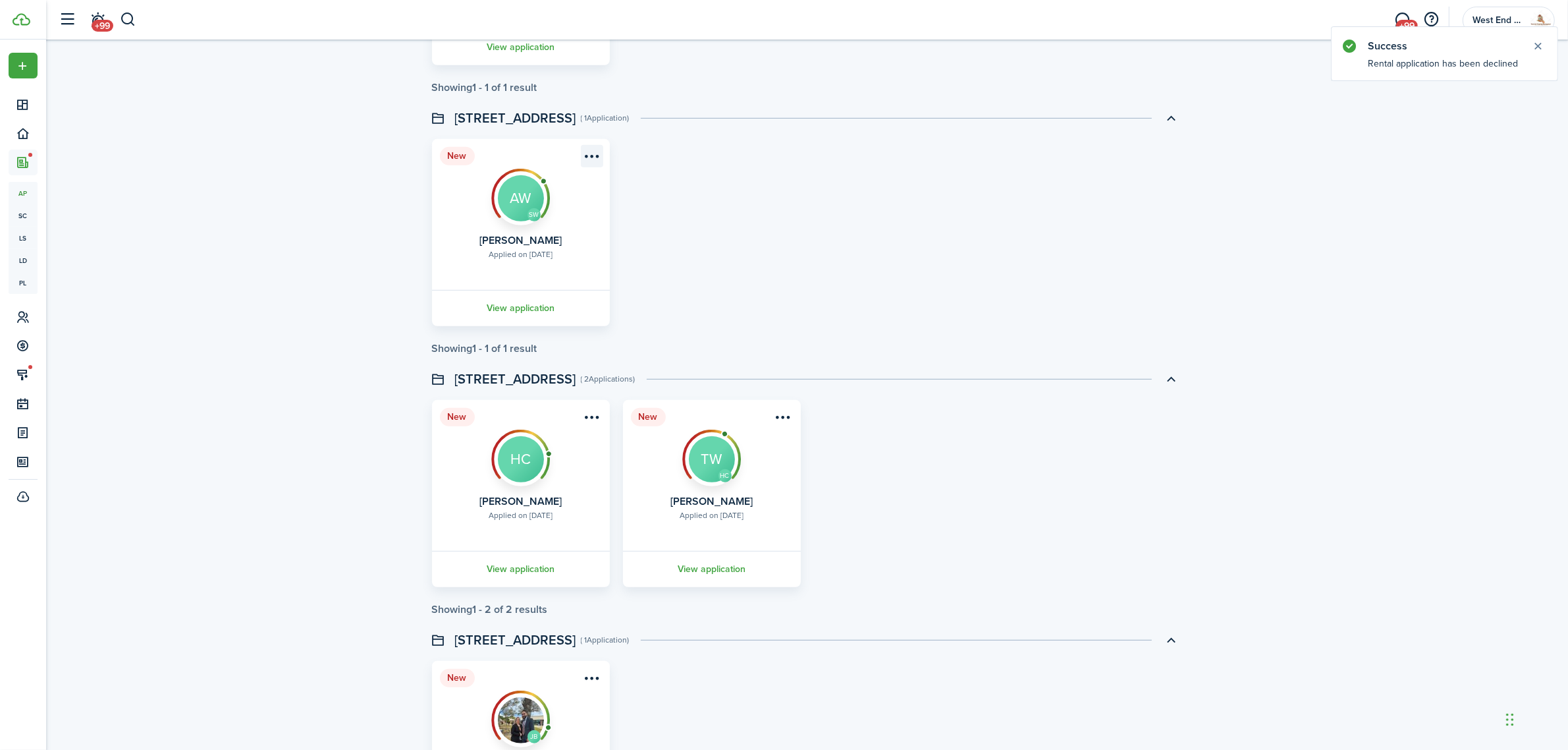
click at [600, 152] on menu-btn-icon "Open menu" at bounding box center [592, 156] width 23 height 23
click at [573, 256] on button "Decline application" at bounding box center [545, 254] width 116 height 23
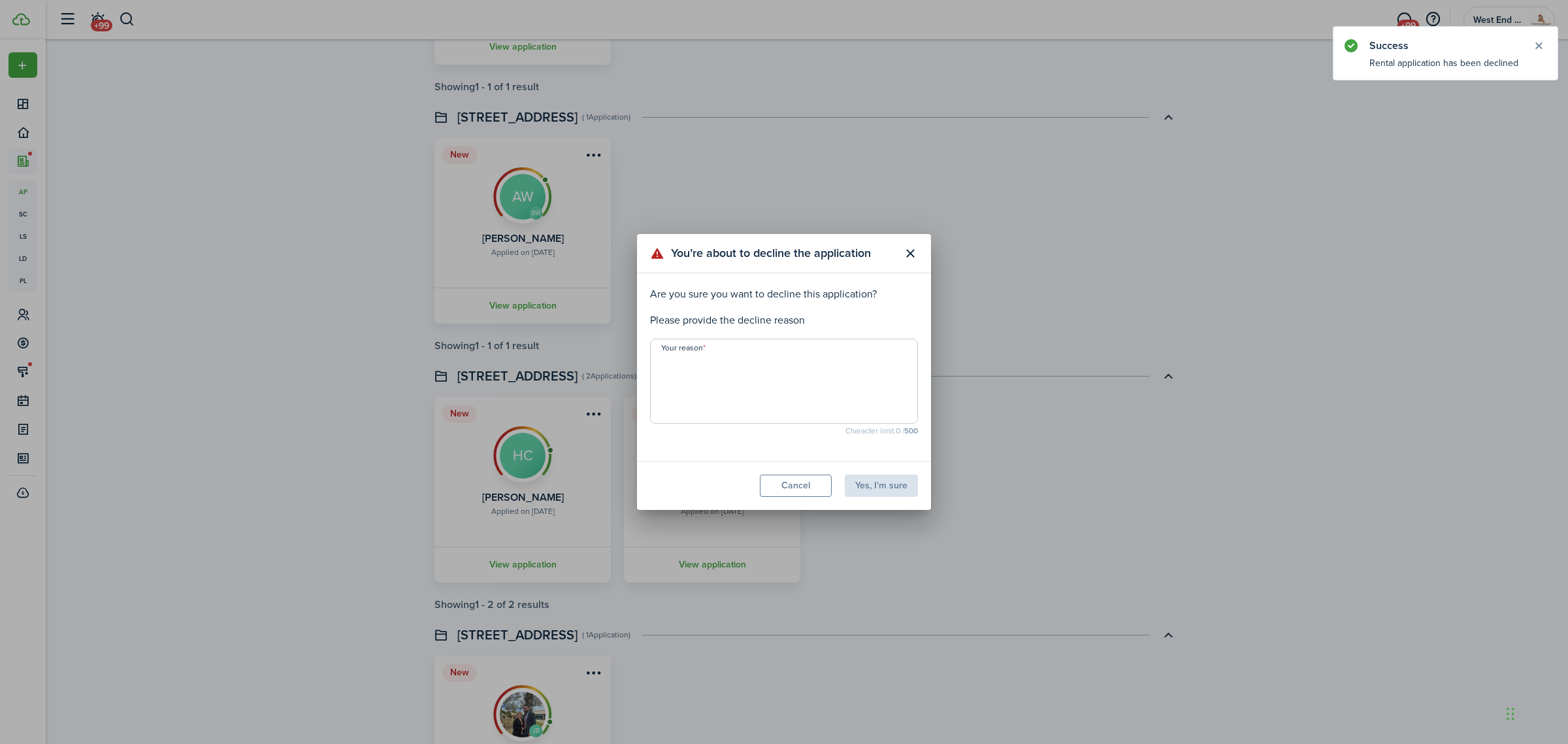
click at [772, 368] on textarea "Your reason" at bounding box center [784, 385] width 266 height 63
paste textarea "Applicants Didnt Find Suitable Homes . Please reach us back if you like any of …"
type textarea "Applicants Didnt Find Suitable Homes . Please reach us back if you like any of …"
drag, startPoint x: 865, startPoint y: 472, endPoint x: 873, endPoint y: 478, distance: 10.0
click at [866, 473] on modal-footer "Cancel Yes, I'm sure" at bounding box center [784, 485] width 294 height 49
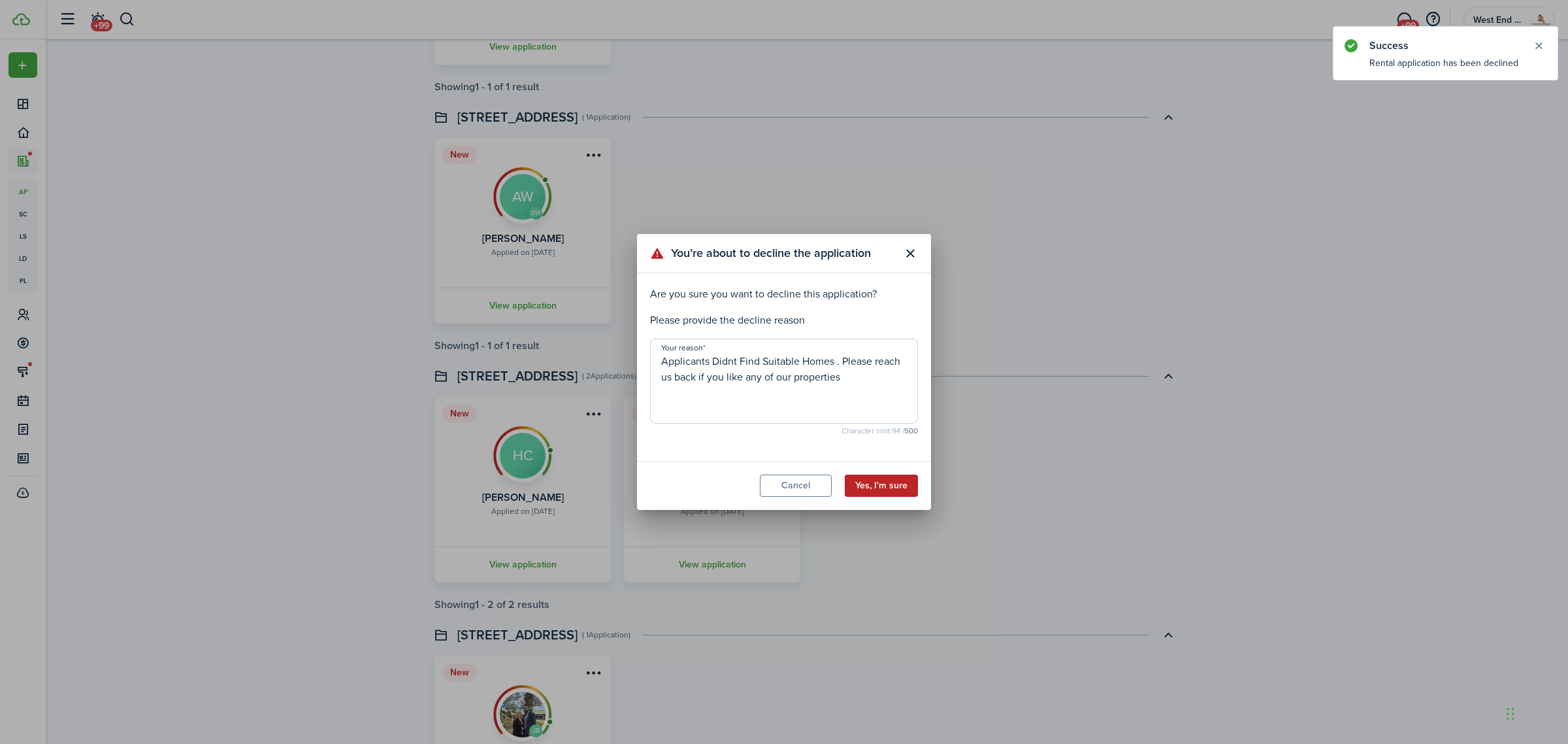
click at [874, 478] on button "Yes, I'm sure" at bounding box center [881, 485] width 73 height 22
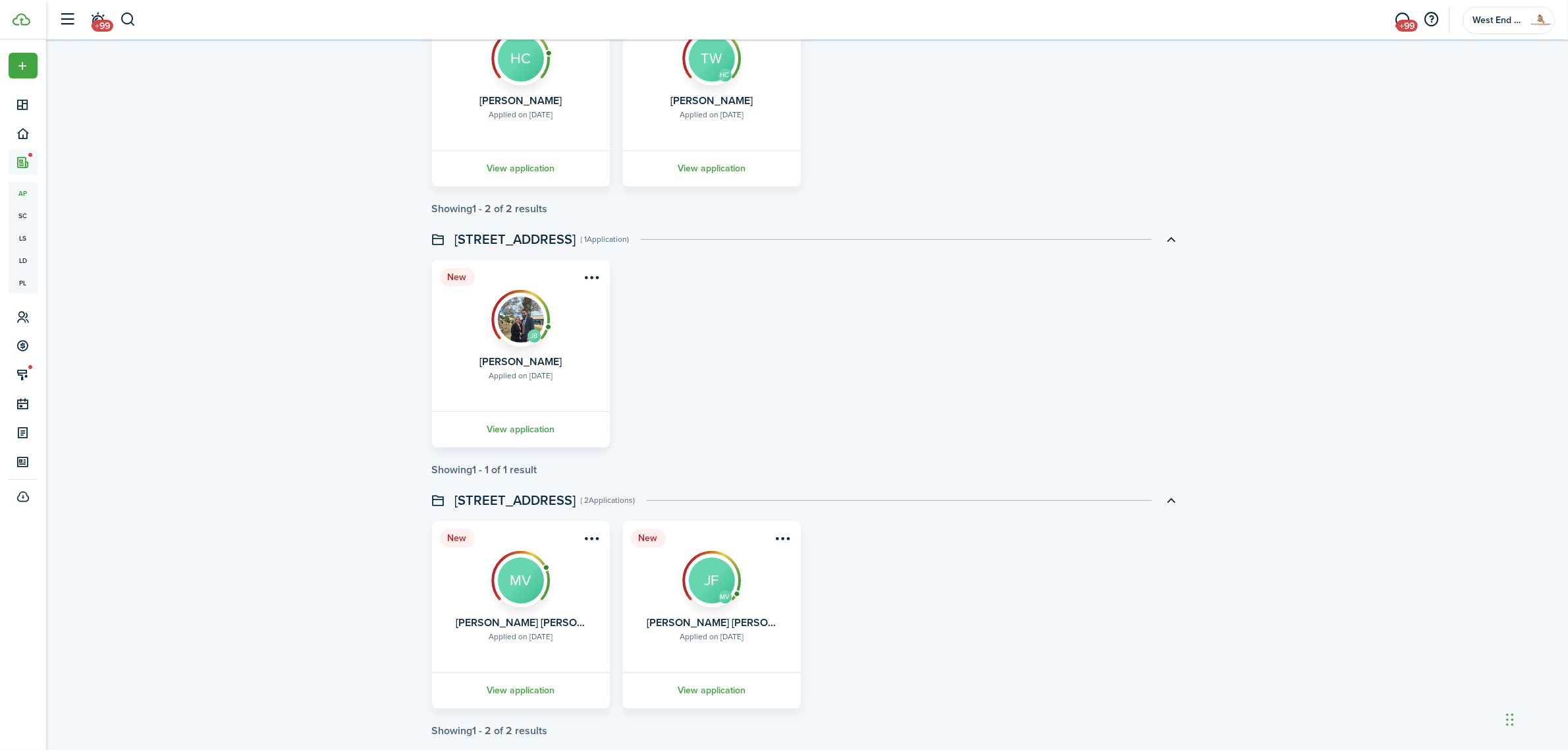
scroll to position [985, 0]
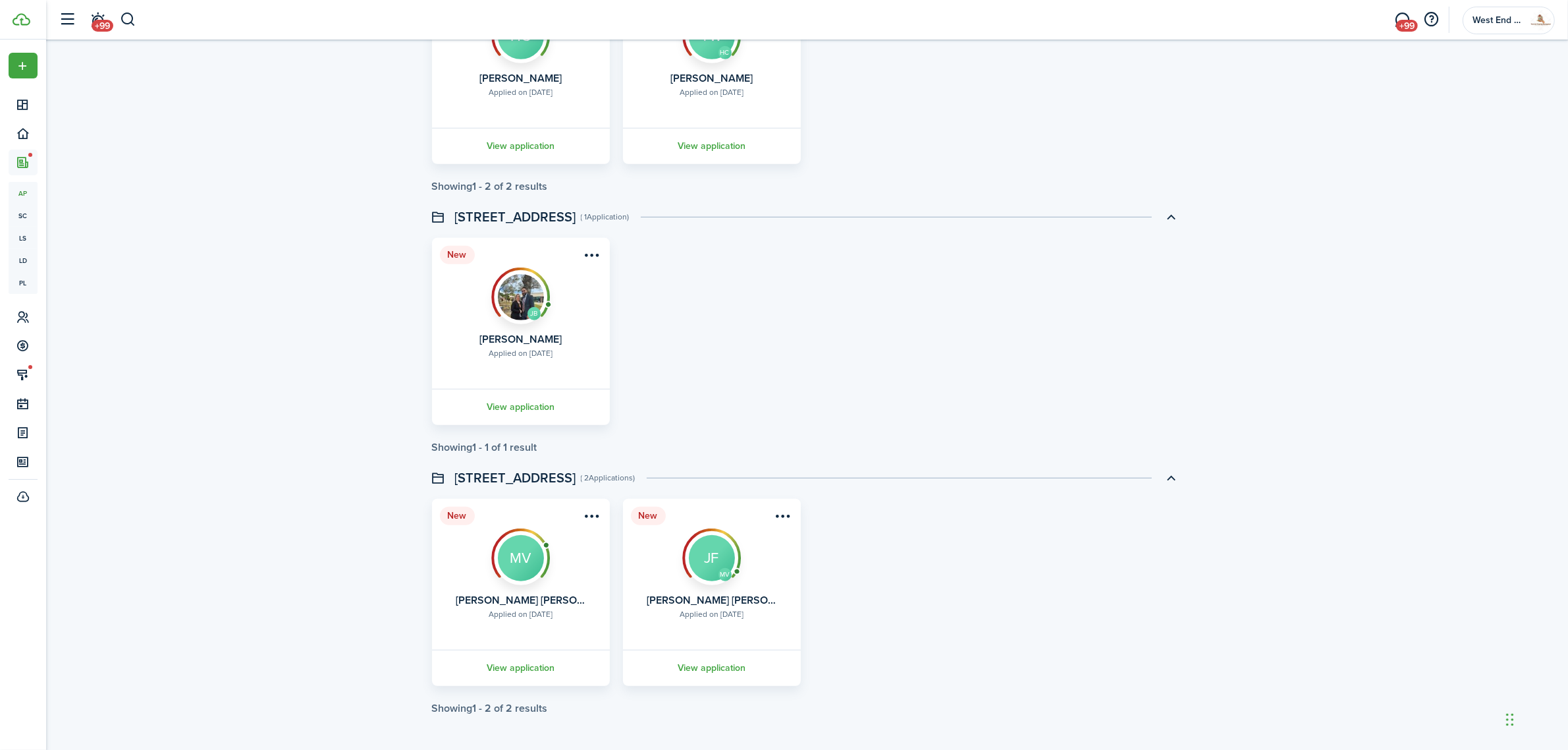
drag, startPoint x: 477, startPoint y: 339, endPoint x: 610, endPoint y: 325, distance: 133.7
click at [610, 325] on card "New JB Applied on [DATE] [PERSON_NAME] View application" at bounding box center [520, 331] width 177 height 187
drag, startPoint x: 465, startPoint y: 601, endPoint x: 804, endPoint y: 568, distance: 340.6
click at [804, 568] on div "New Applied on [DATE] [PERSON_NAME] [PERSON_NAME] View application New MV Appli…" at bounding box center [807, 592] width 763 height 187
click at [925, 551] on div "New Applied on [DATE] [PERSON_NAME] [PERSON_NAME] View application New MV Appli…" at bounding box center [807, 592] width 763 height 187
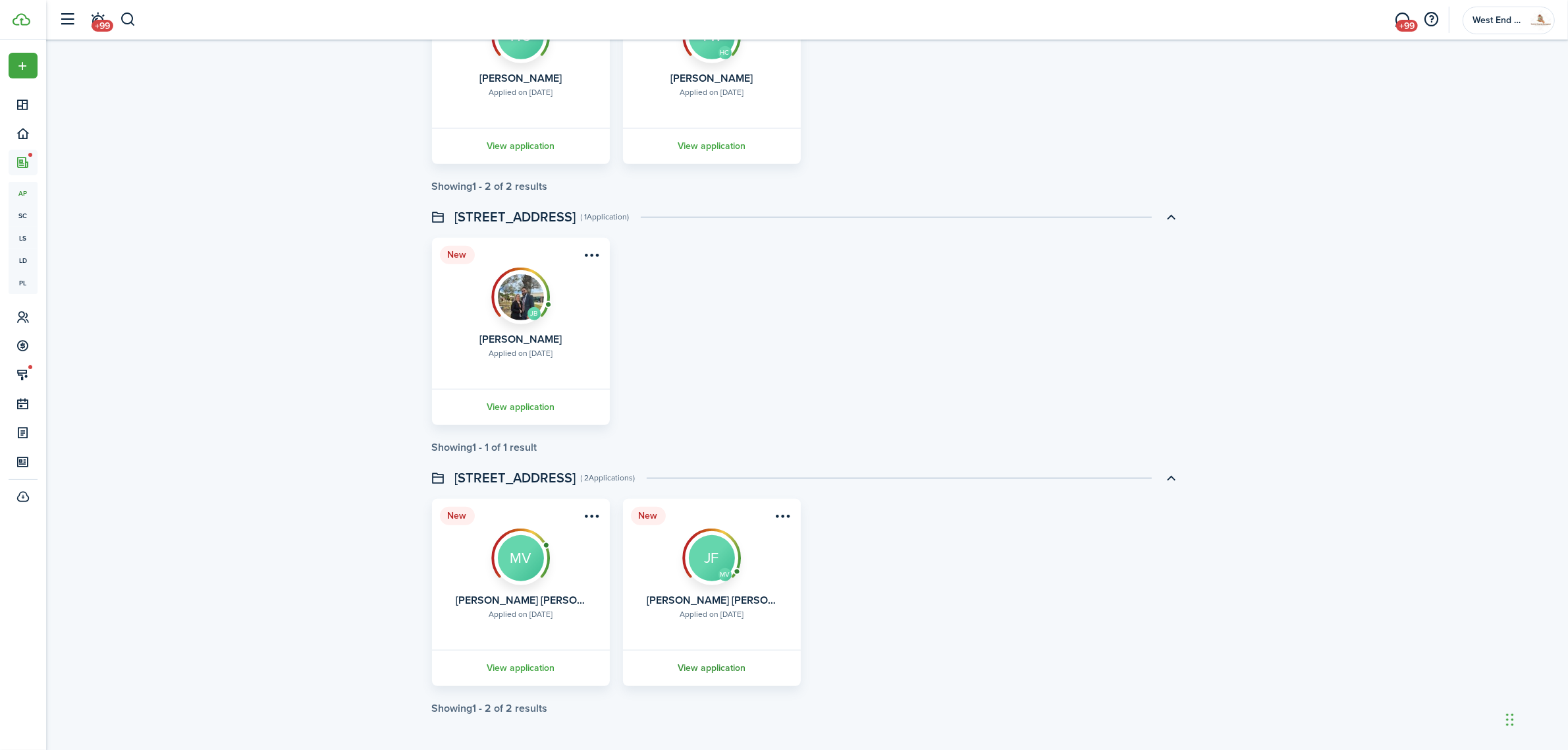
click at [699, 666] on link "View application" at bounding box center [711, 668] width 181 height 36
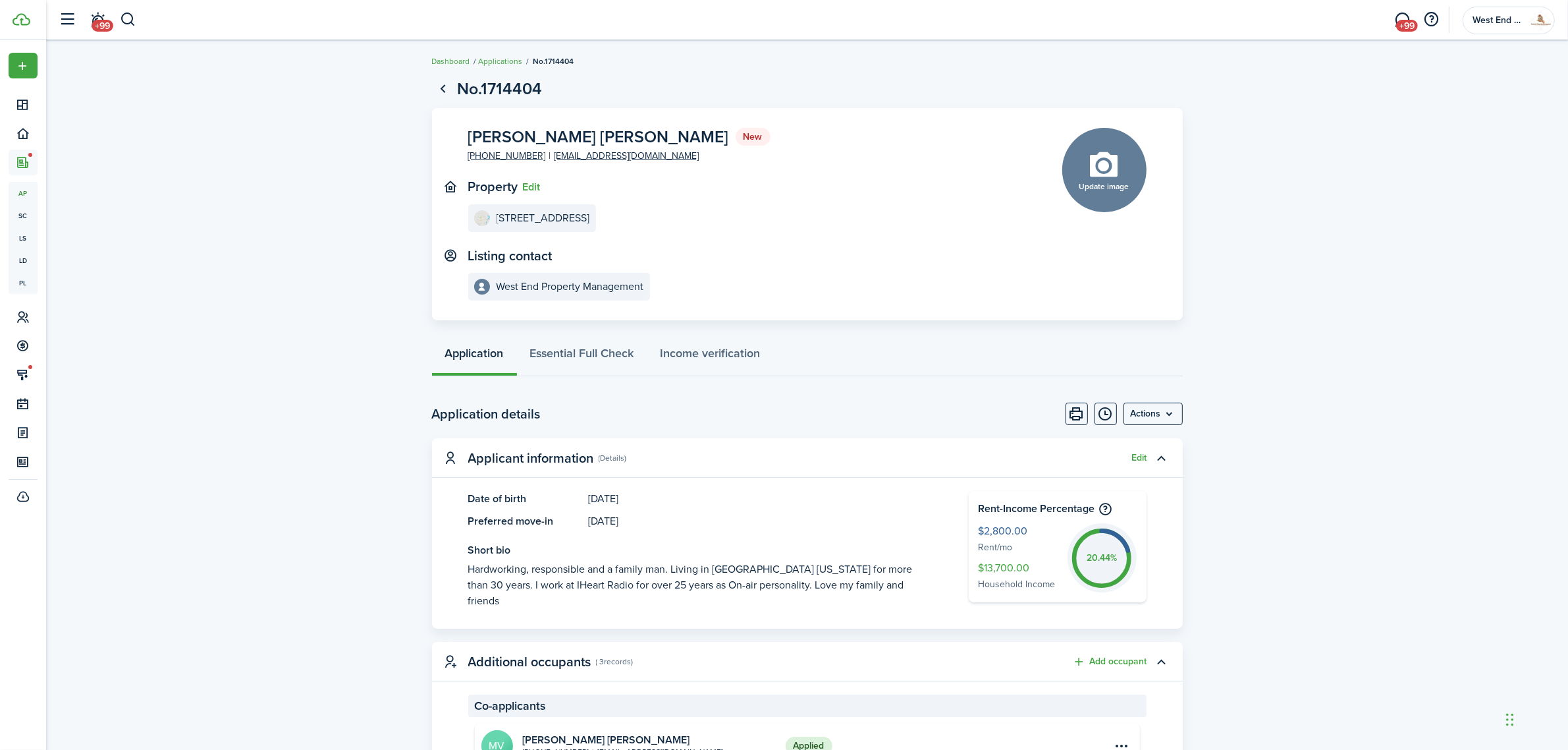
click at [487, 55] on link "Applications" at bounding box center [501, 61] width 44 height 12
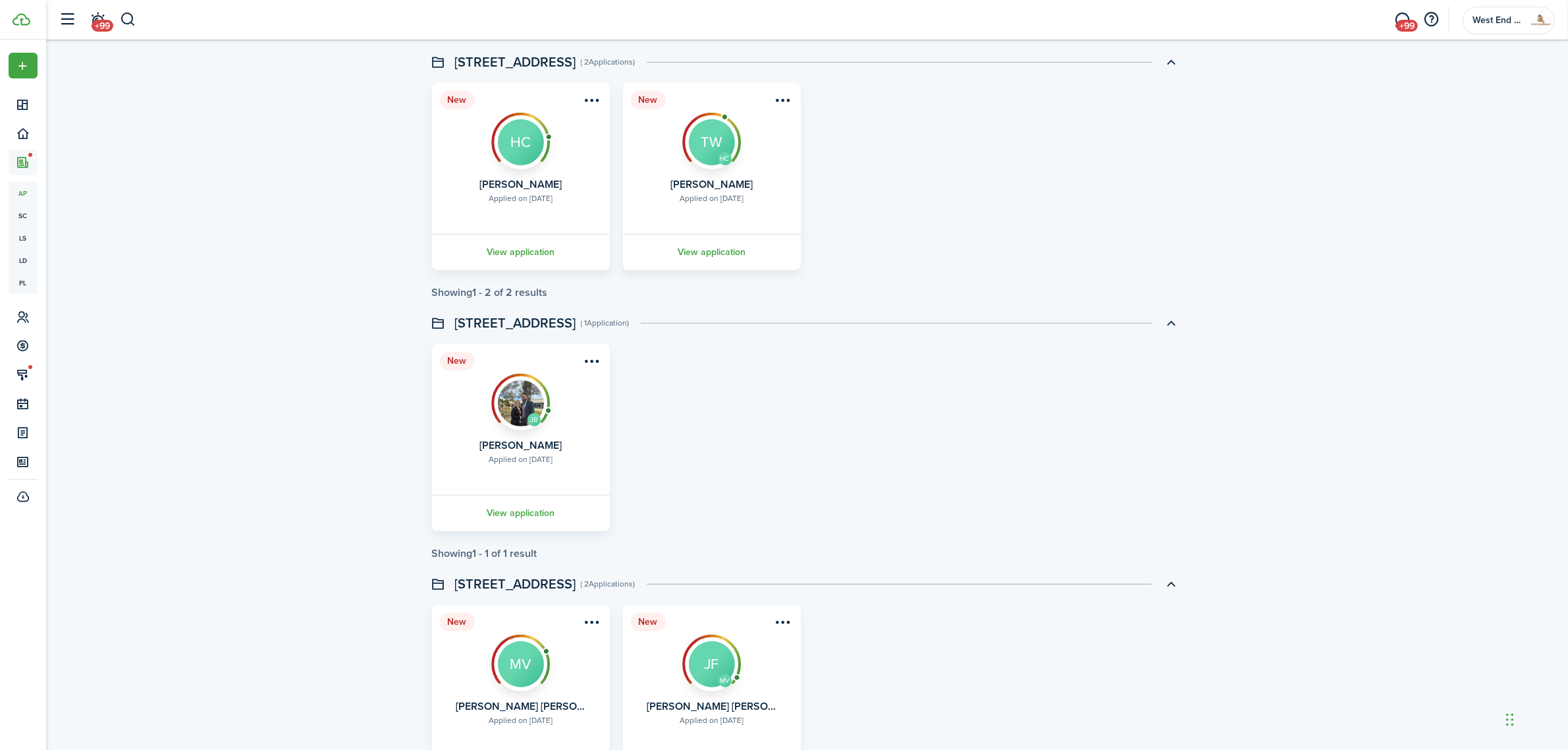
scroll to position [985, 0]
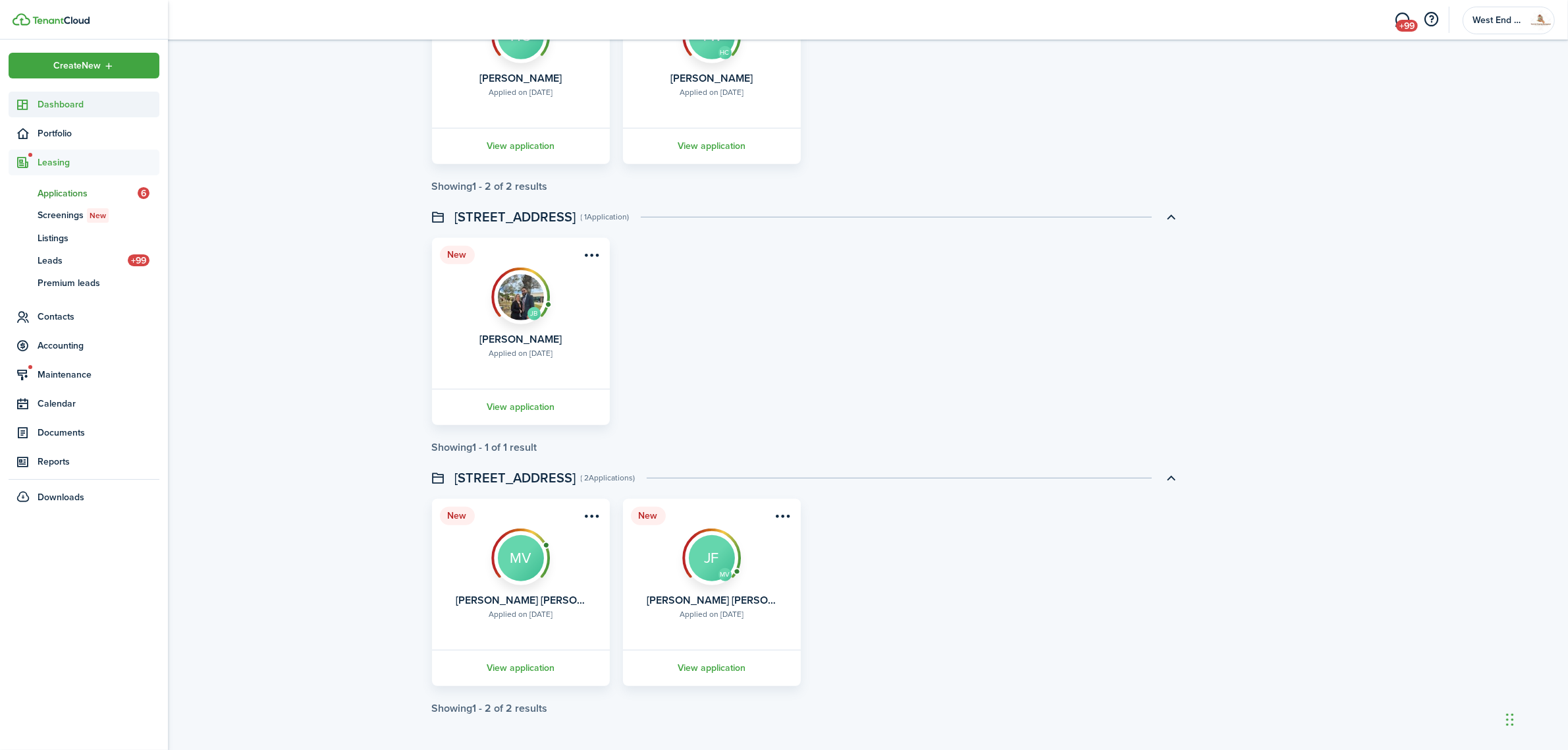
click at [33, 97] on sidebar-link-icon at bounding box center [24, 104] width 29 height 14
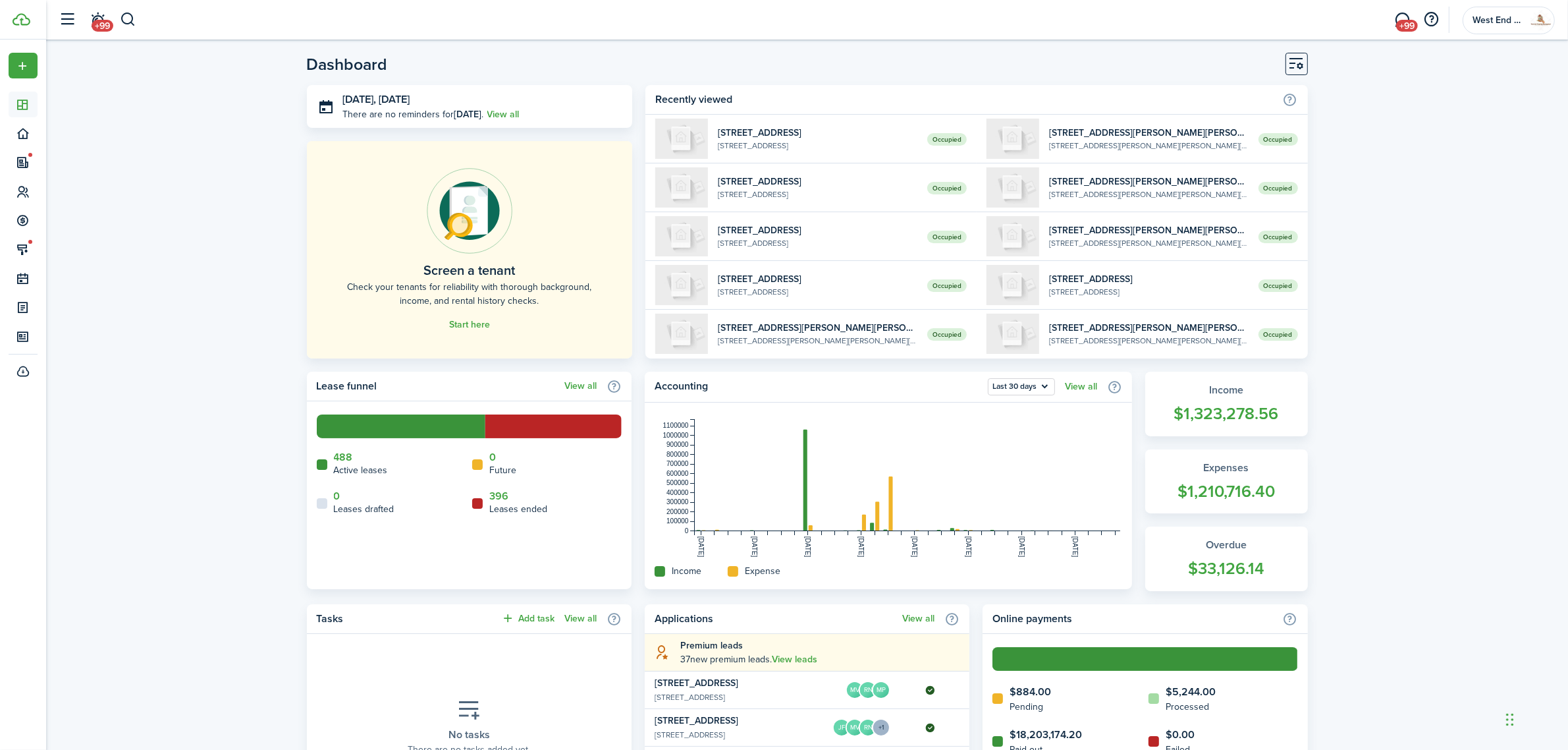
click at [126, 7] on header-control-items "+99" at bounding box center [94, 20] width 83 height 33
click at [125, 11] on button "button" at bounding box center [127, 20] width 17 height 23
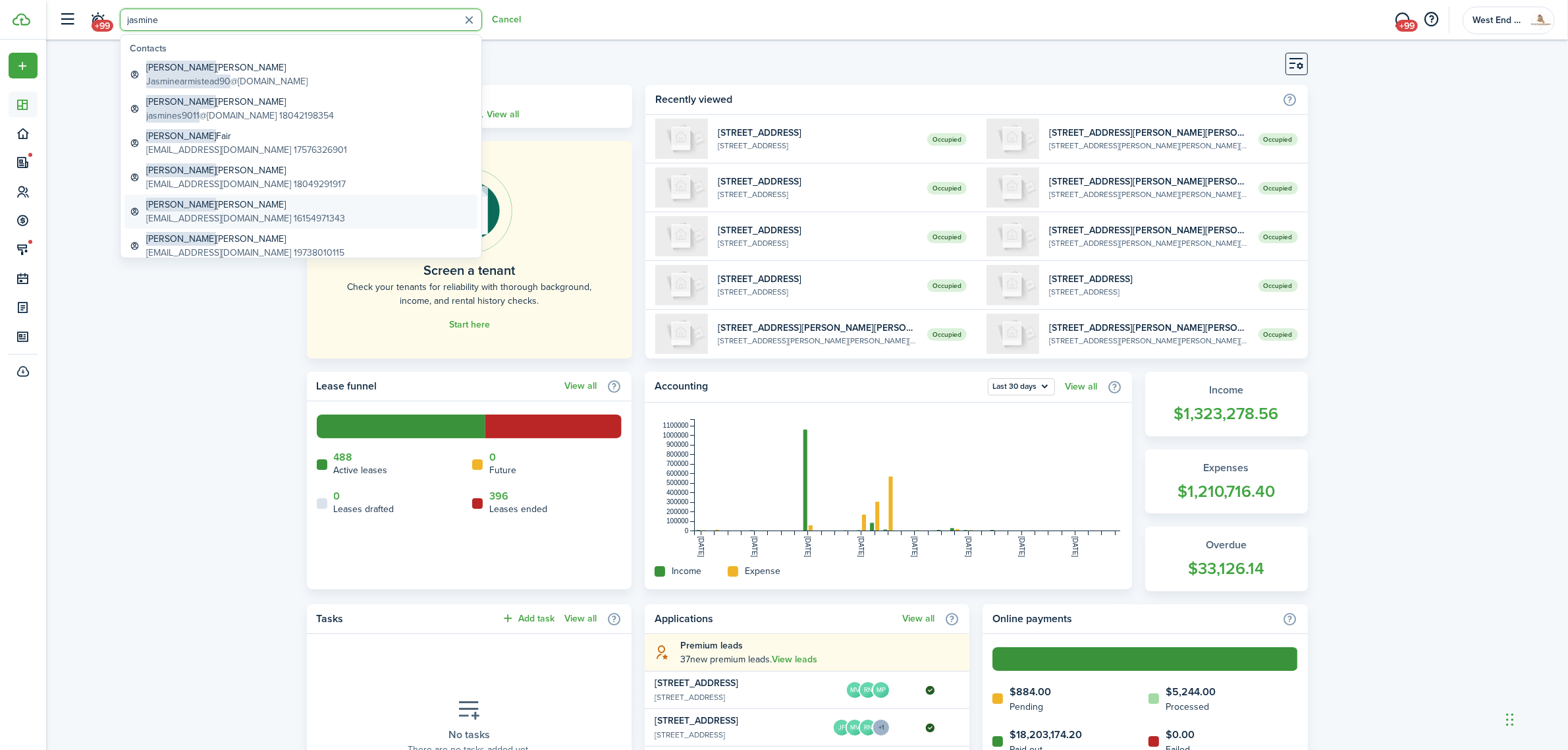
type input "jasmine"
click at [268, 208] on global-search-item-title "[PERSON_NAME]" at bounding box center [245, 205] width 199 height 14
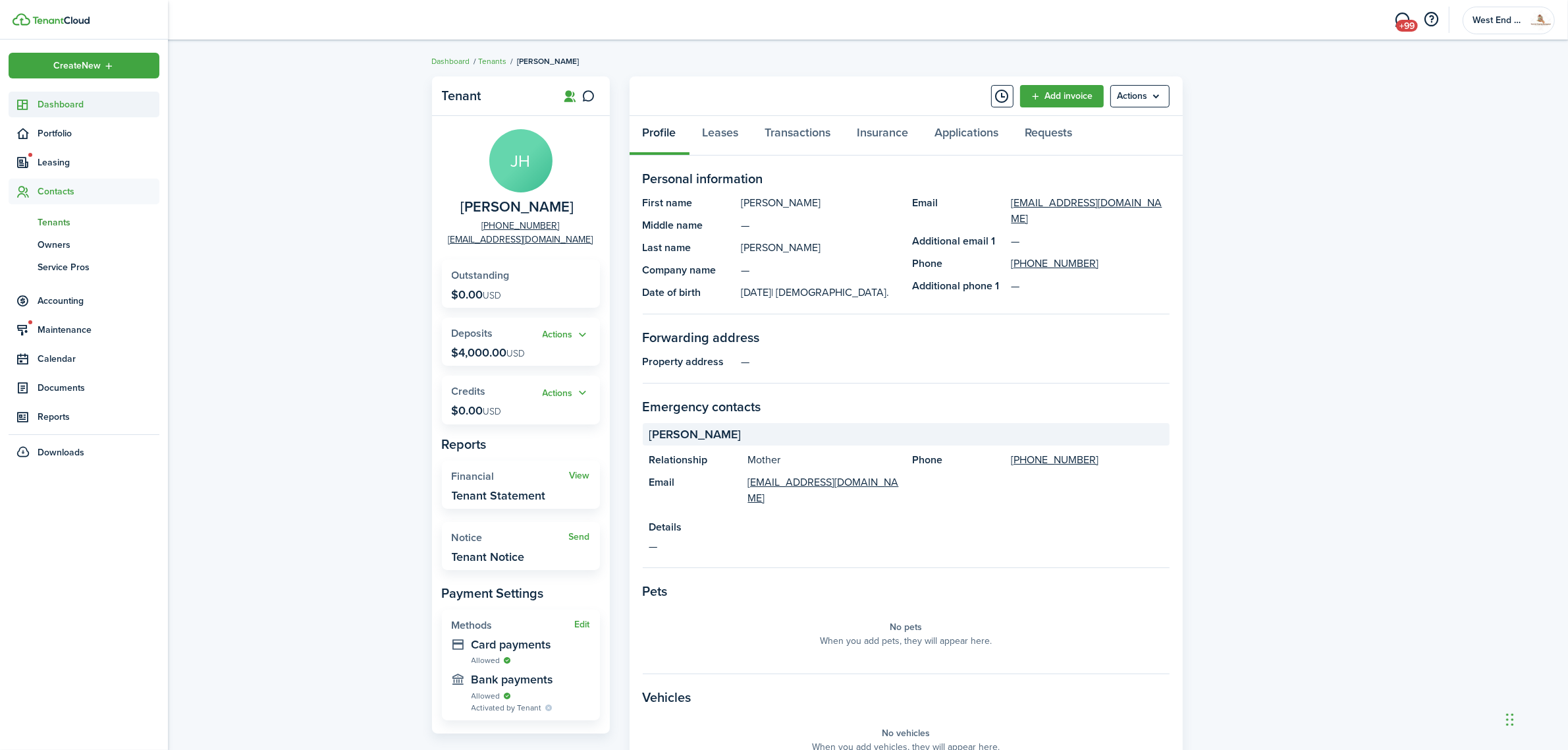
click at [35, 99] on sidebar-link-icon at bounding box center [24, 104] width 29 height 14
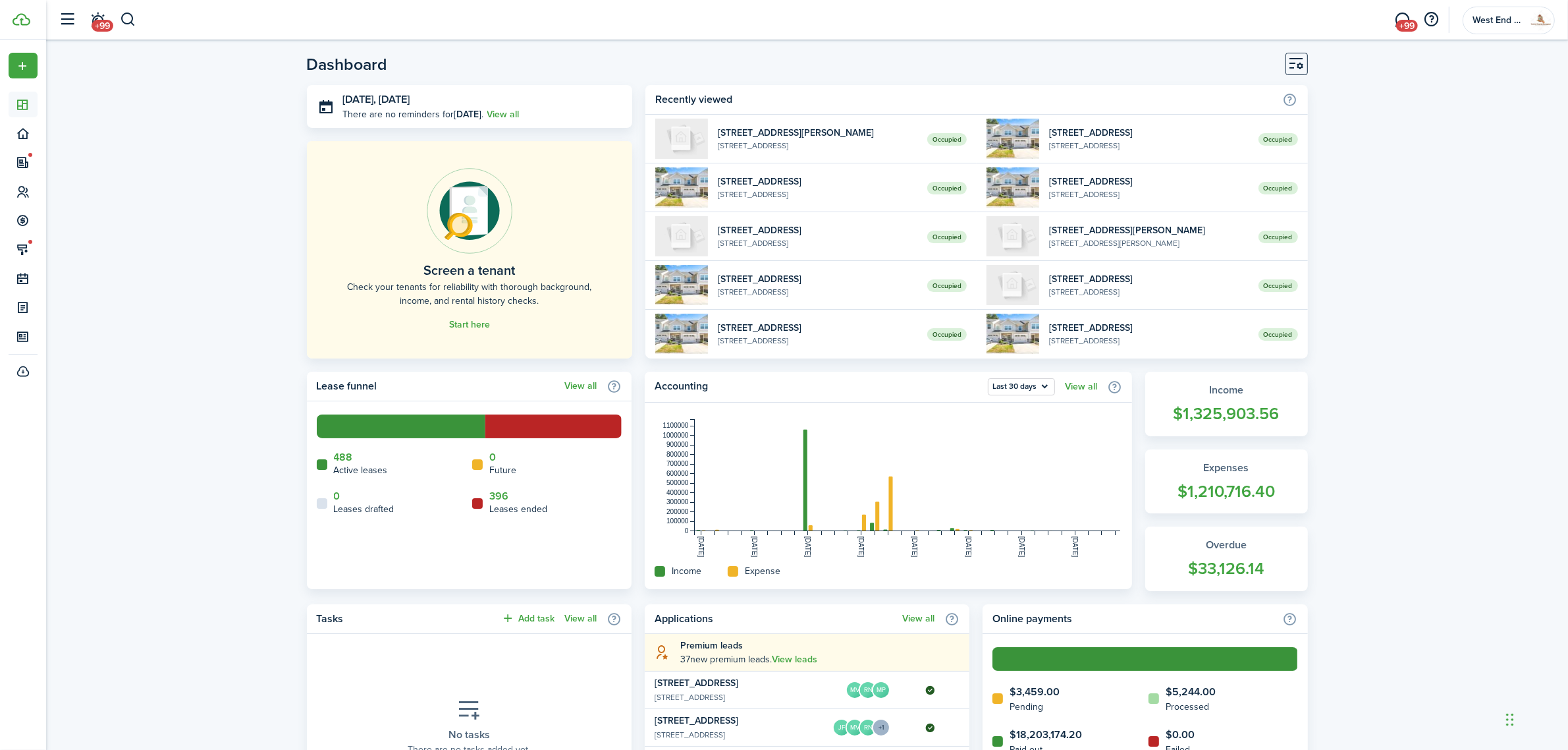
click at [129, 242] on div "Dashboard [DATE], [DATE] There are no reminders for [DATE] . View all Screen a …" at bounding box center [807, 668] width 1522 height 1243
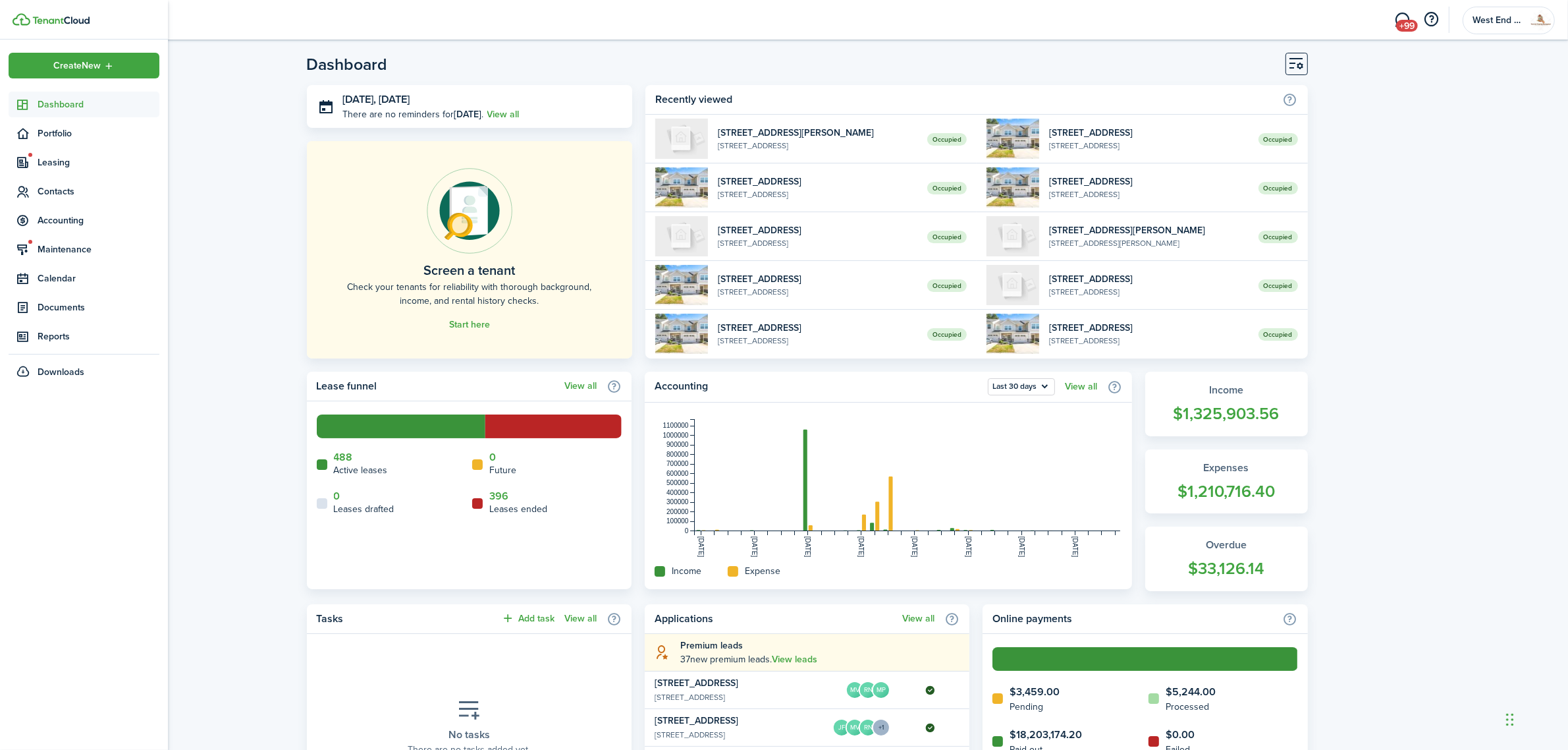
click at [24, 93] on link "Dashboard" at bounding box center [84, 104] width 151 height 25
click at [74, 97] on span "Dashboard" at bounding box center [98, 104] width 122 height 14
click at [72, 156] on span "Leasing" at bounding box center [98, 163] width 122 height 14
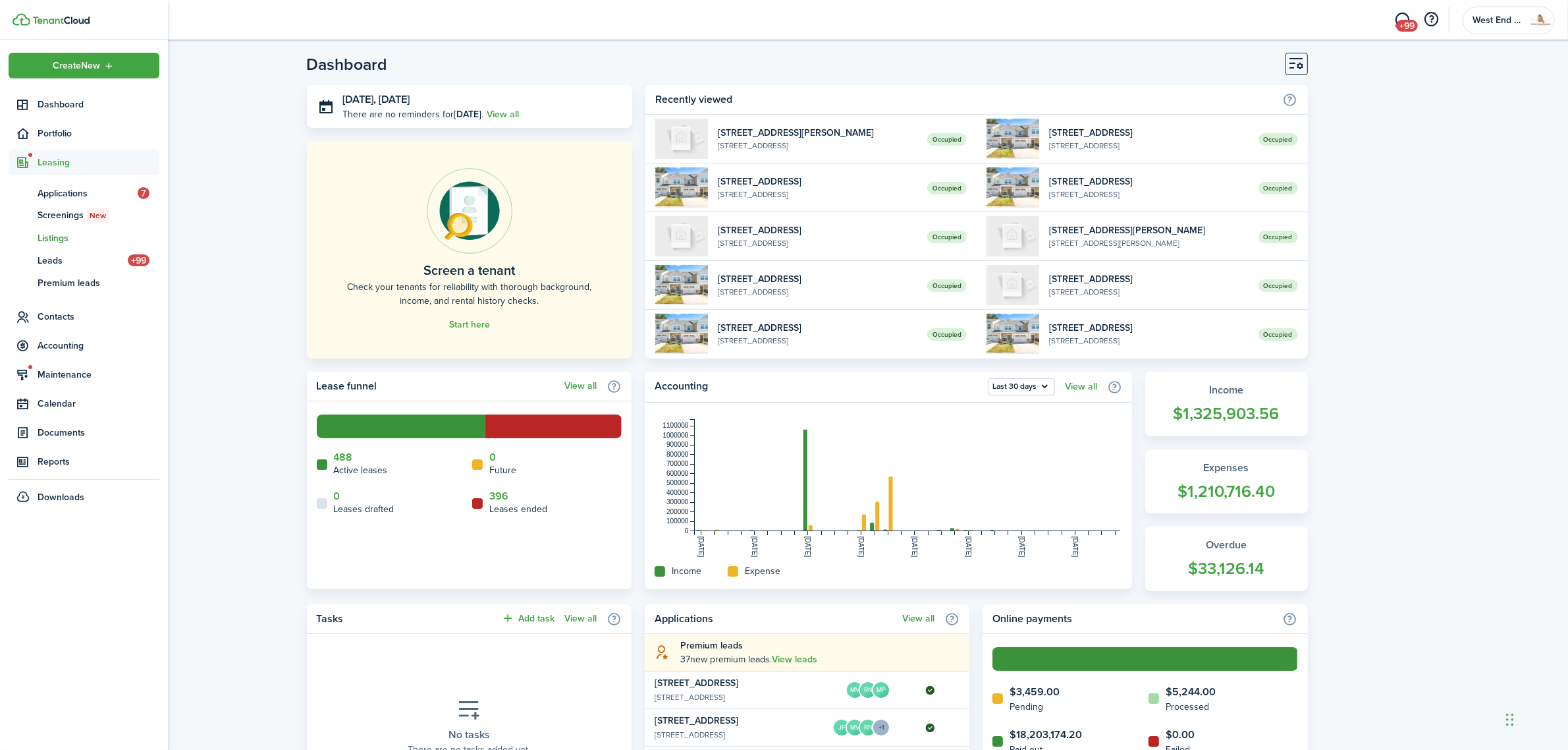
click at [70, 235] on span "Listings" at bounding box center [98, 238] width 122 height 14
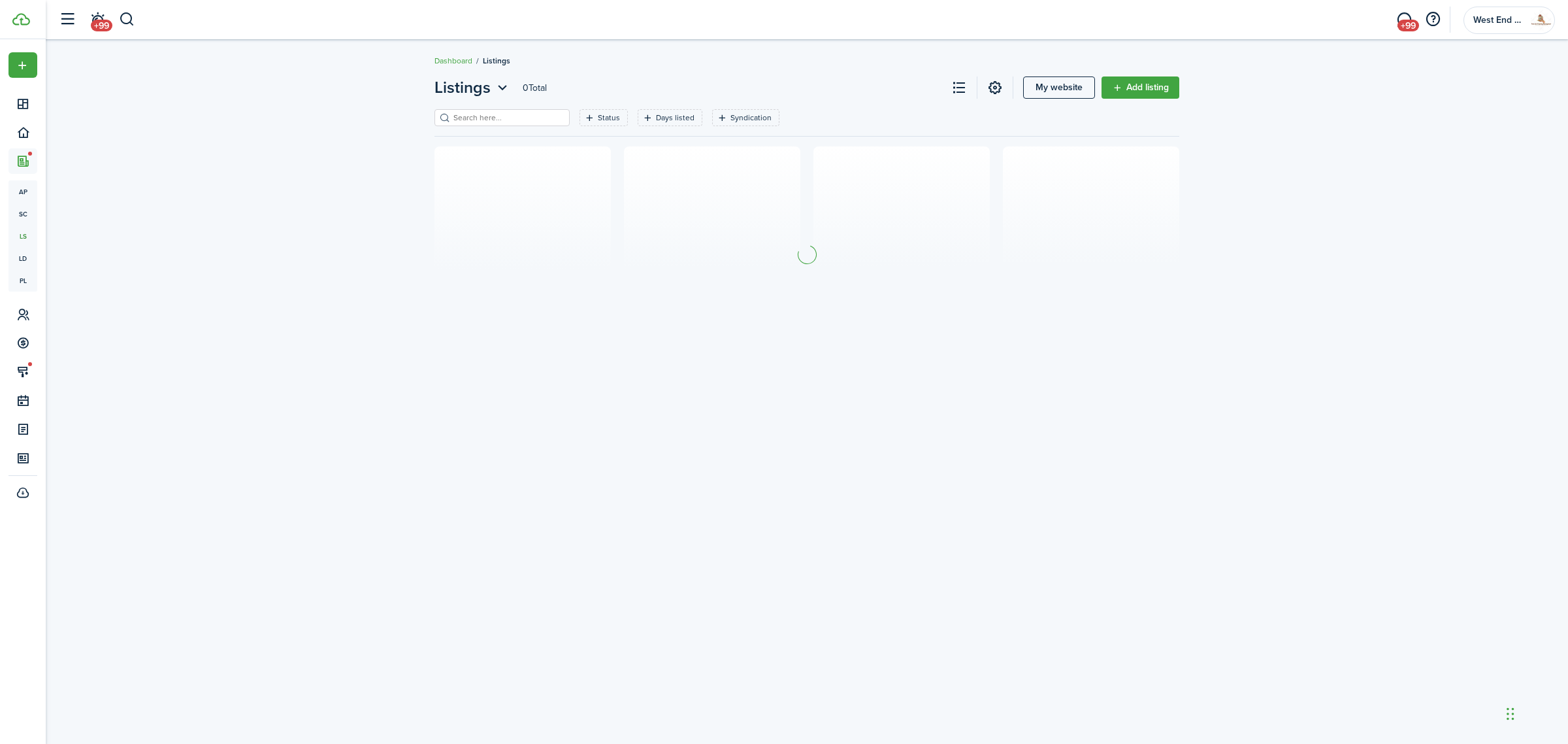
click at [475, 119] on input "search" at bounding box center [507, 118] width 115 height 13
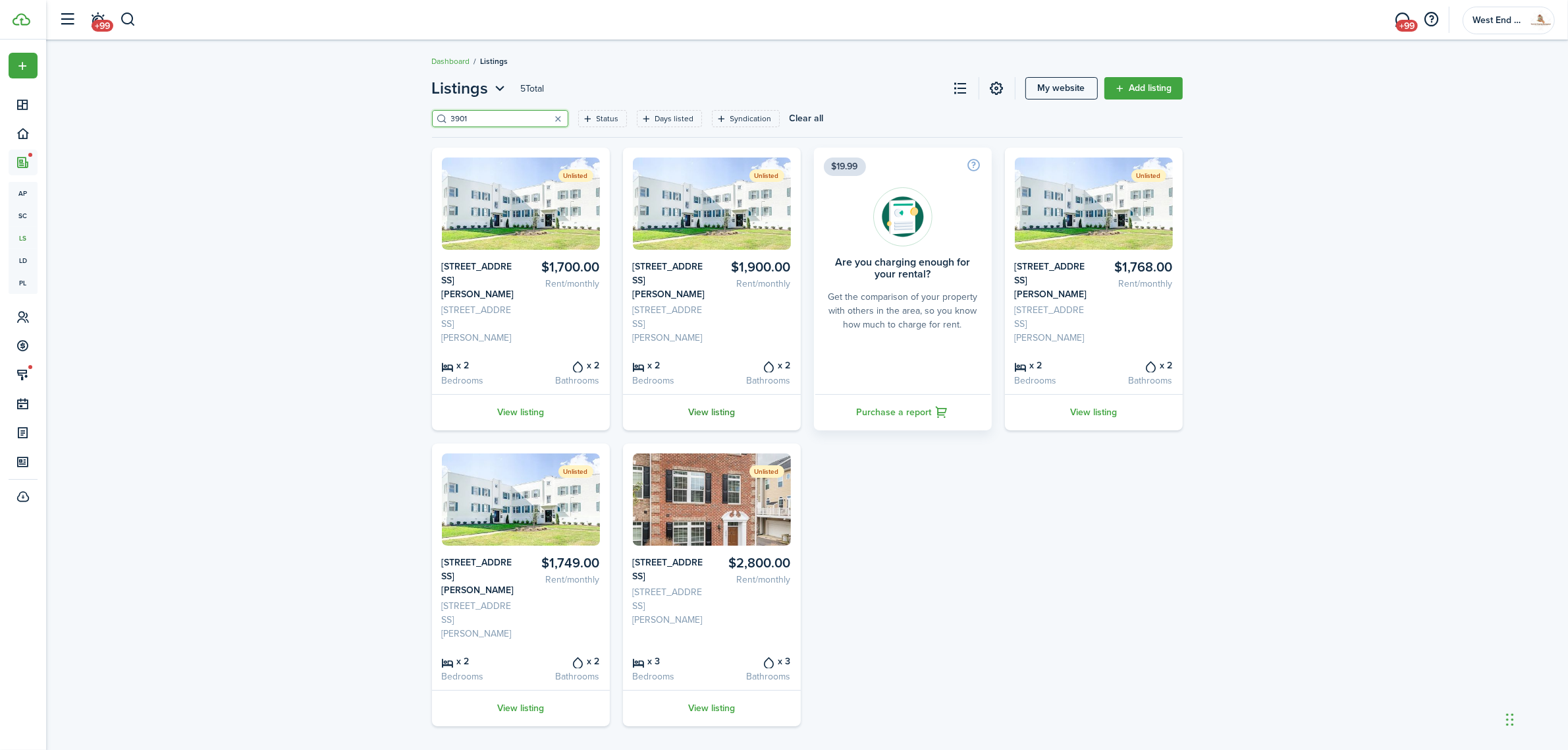
type input "3901"
click at [717, 409] on link "View listing" at bounding box center [711, 412] width 177 height 36
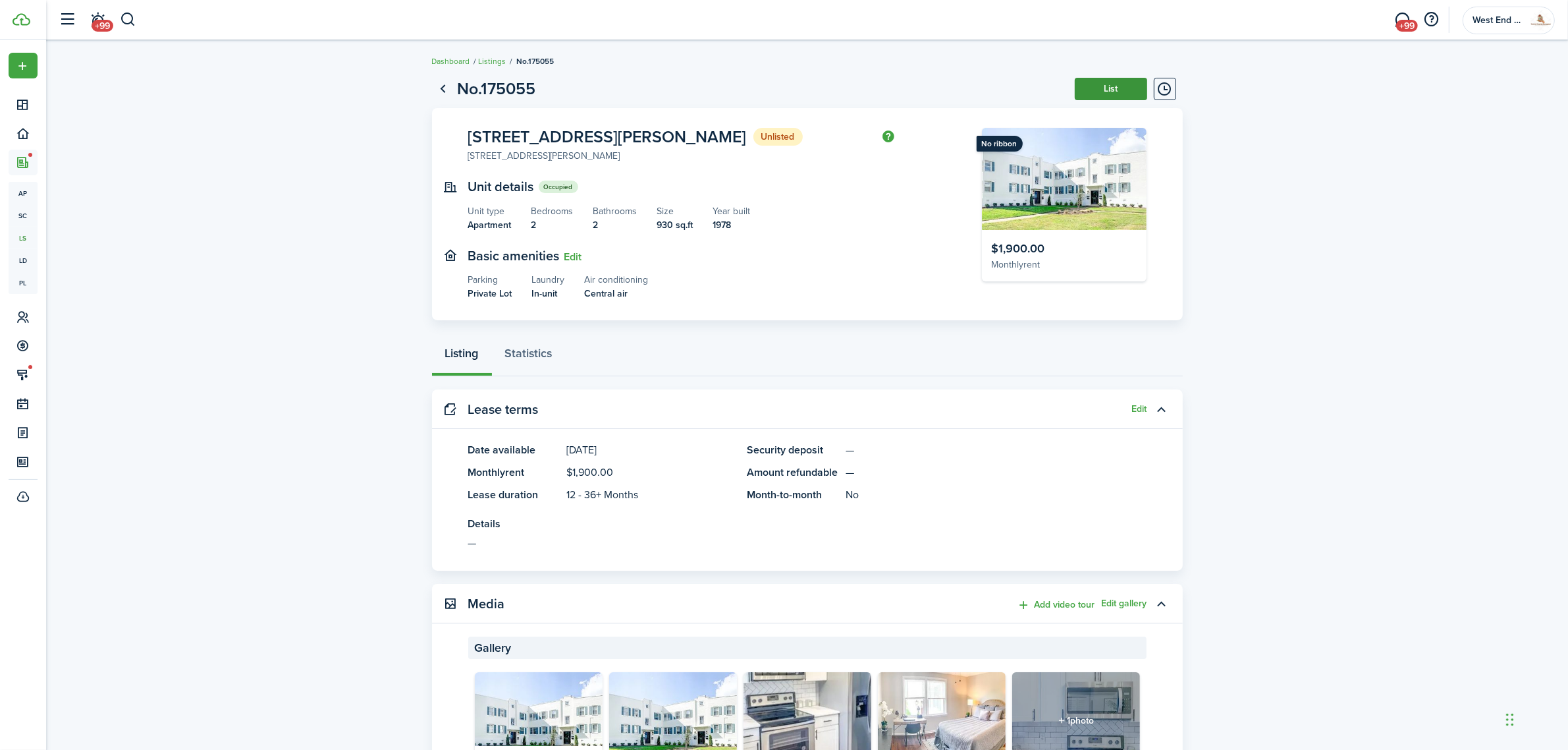
click at [1127, 83] on button "List" at bounding box center [1111, 88] width 73 height 23
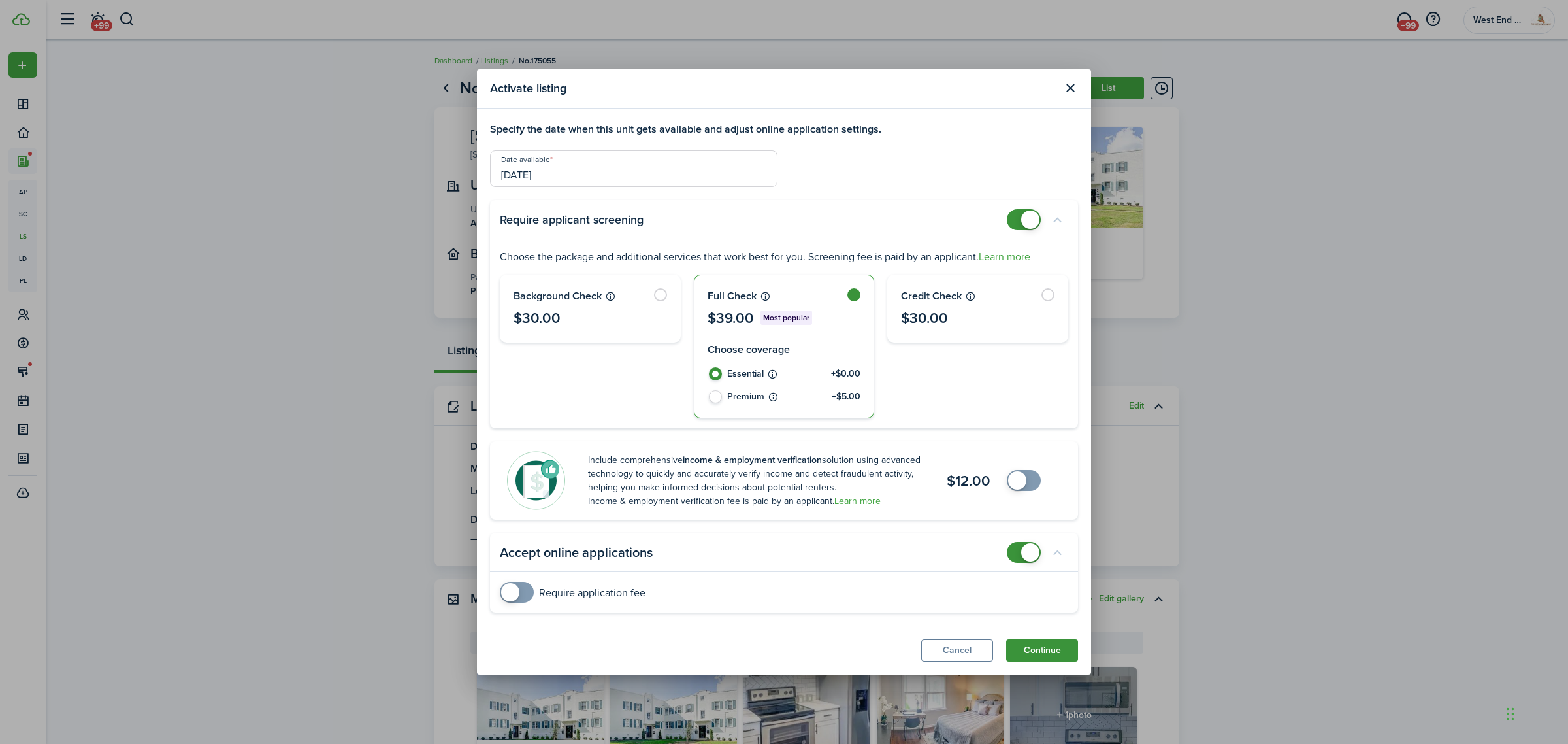
click at [1052, 651] on button "Continue" at bounding box center [1042, 650] width 72 height 22
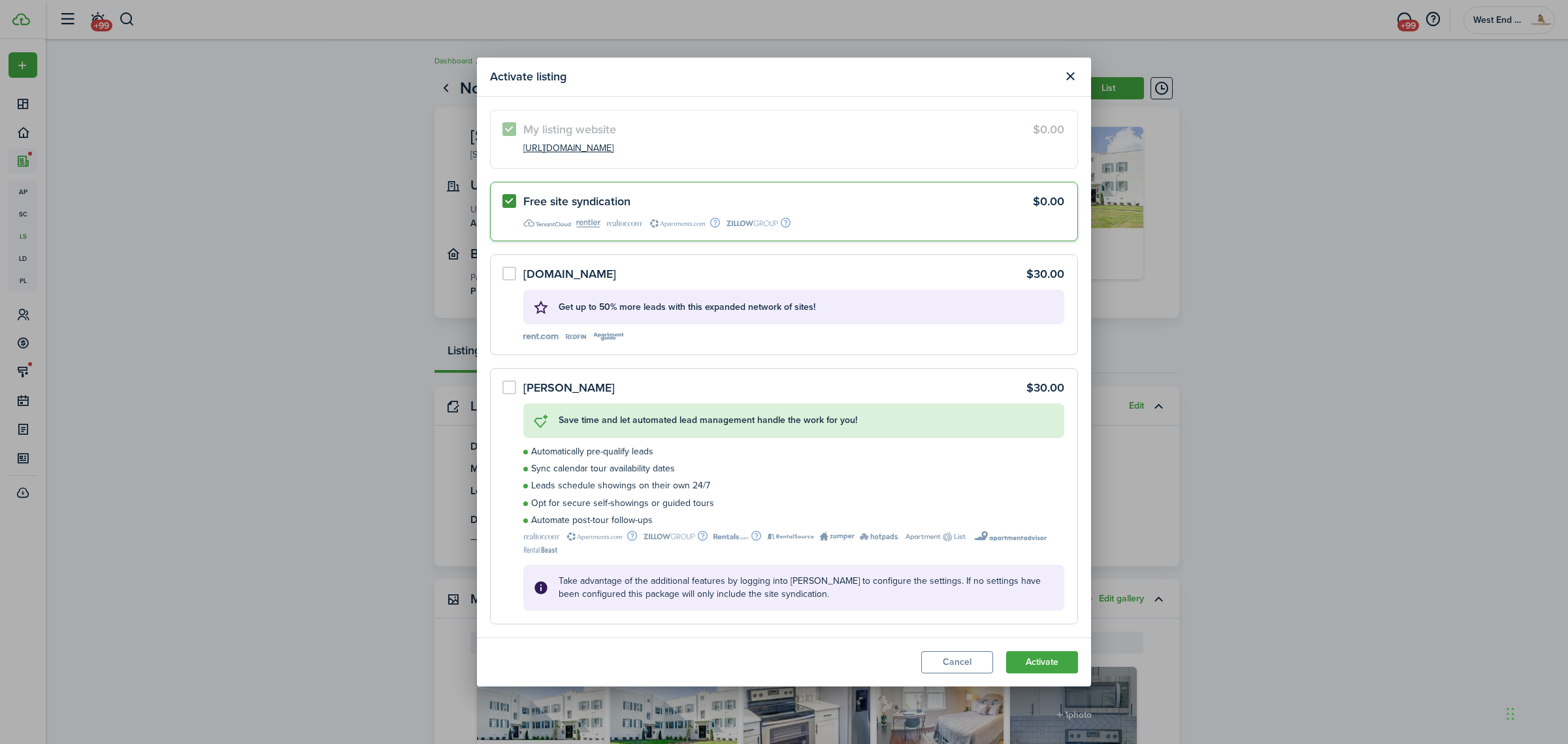
click at [510, 200] on label "Free site syndication $0.00" at bounding box center [784, 211] width 588 height 59
radio input "false"
click at [1030, 654] on button "Activate" at bounding box center [1042, 661] width 72 height 22
